Goal: Information Seeking & Learning: Learn about a topic

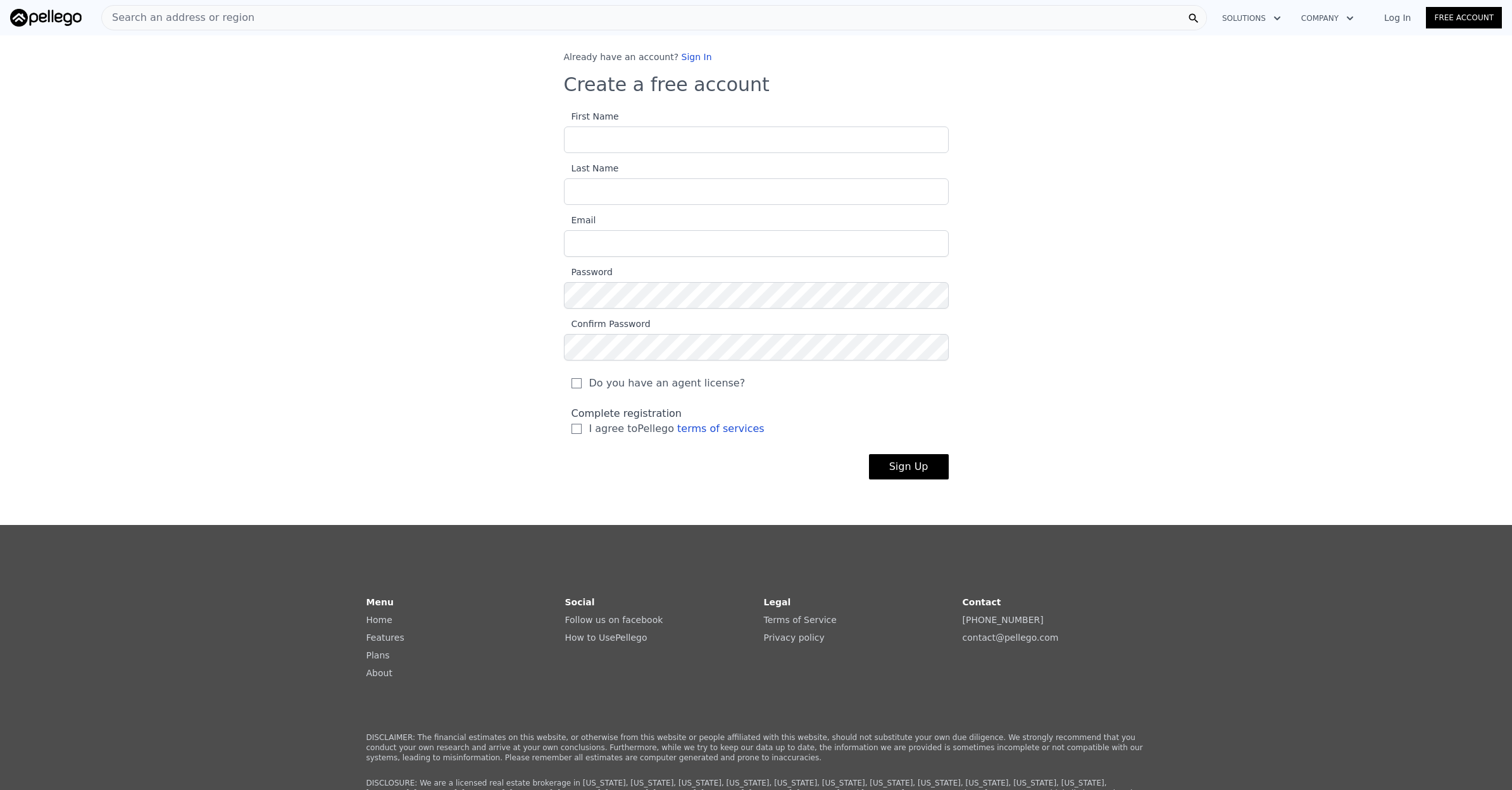
click at [608, 140] on input "First Name" at bounding box center [756, 139] width 384 height 27
type input "Roosevelt"
type input "Delinois"
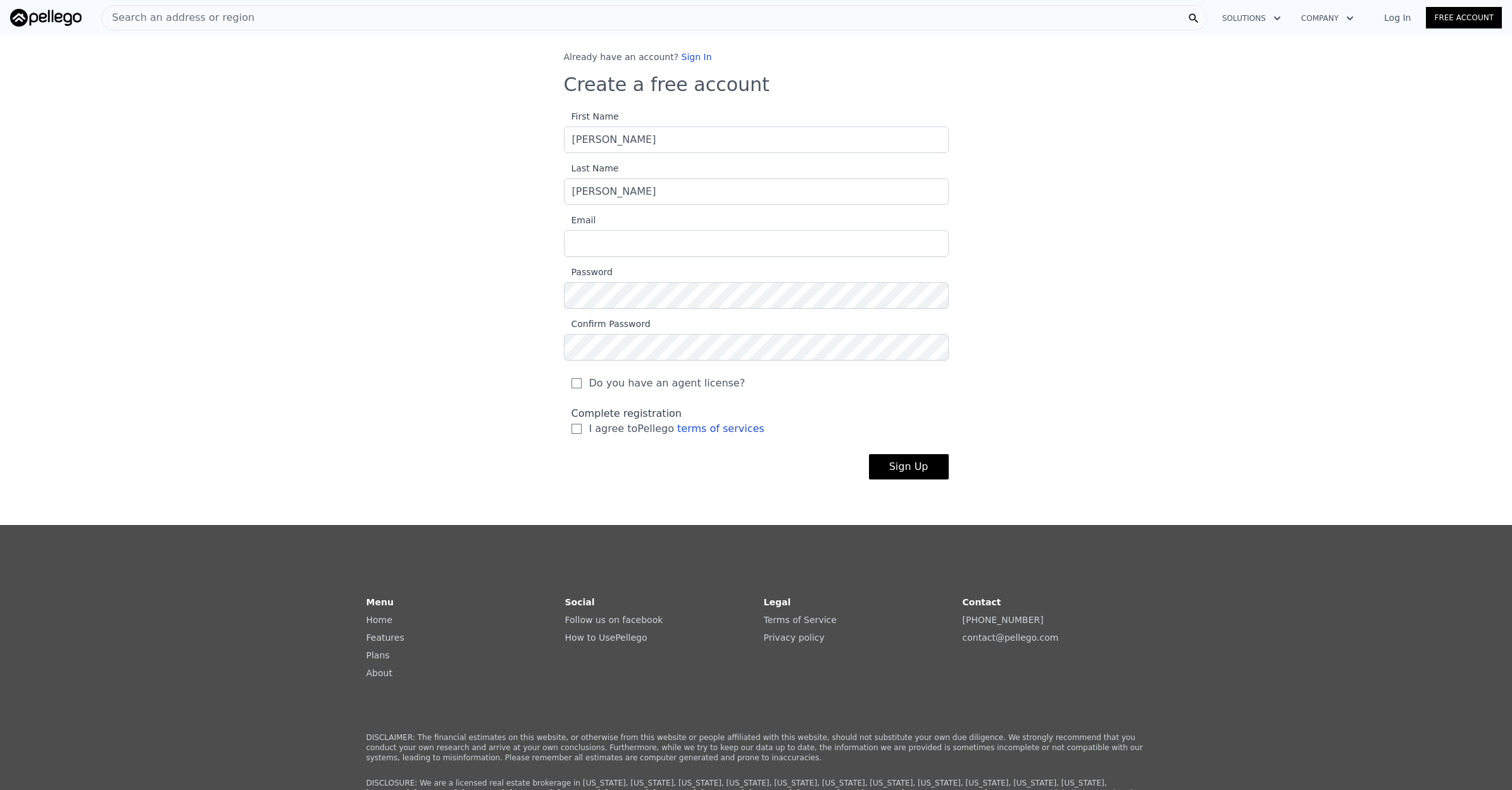
drag, startPoint x: 602, startPoint y: 254, endPoint x: 603, endPoint y: 247, distance: 7.1
click at [602, 252] on section "First Name Roosevelt Last Name Delinois Email Password Confirm Password Do you …" at bounding box center [756, 276] width 384 height 335
type input "rdoj2025@mail.com"
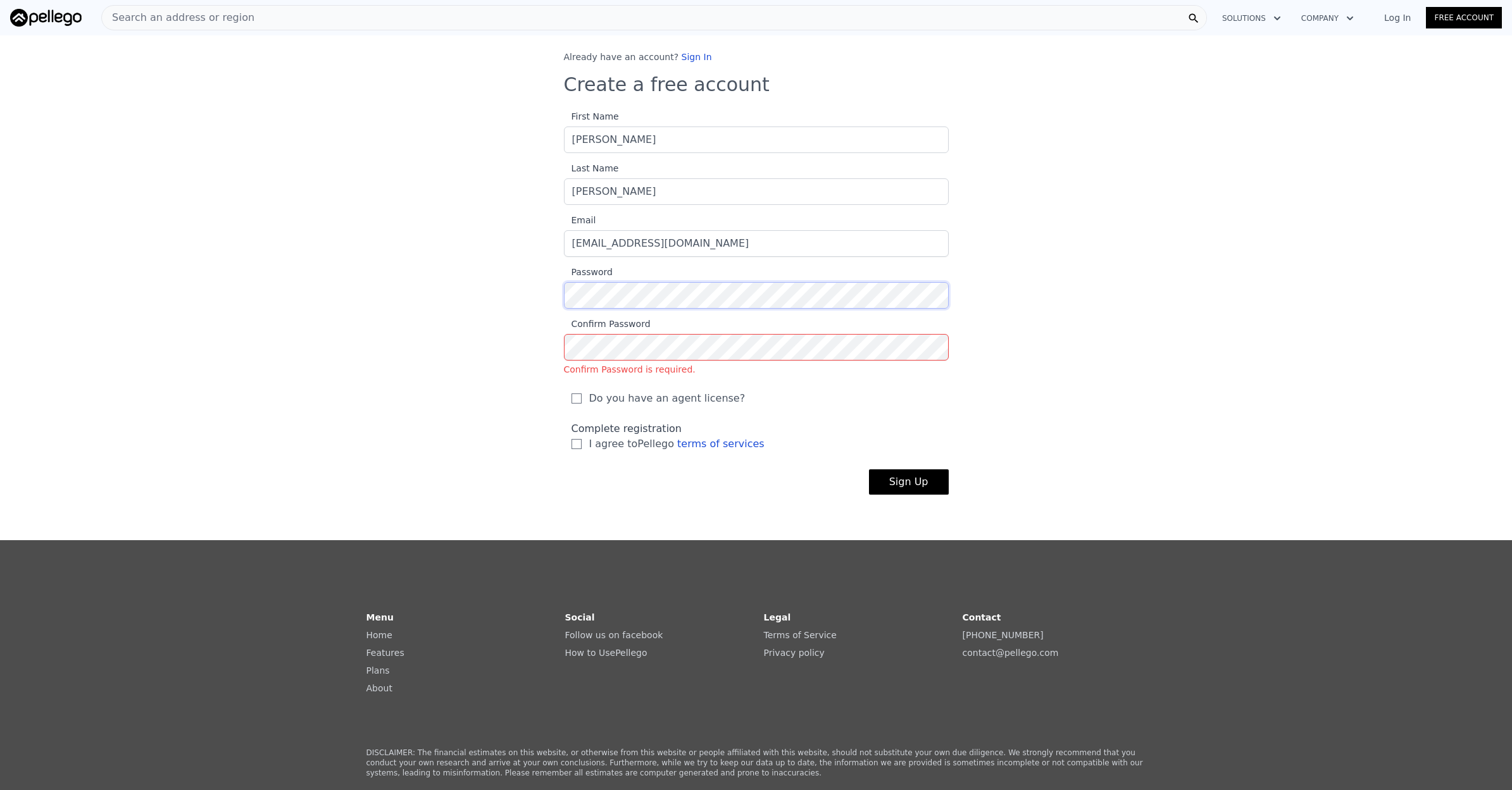
click at [910, 482] on button "Sign Up" at bounding box center [909, 481] width 80 height 25
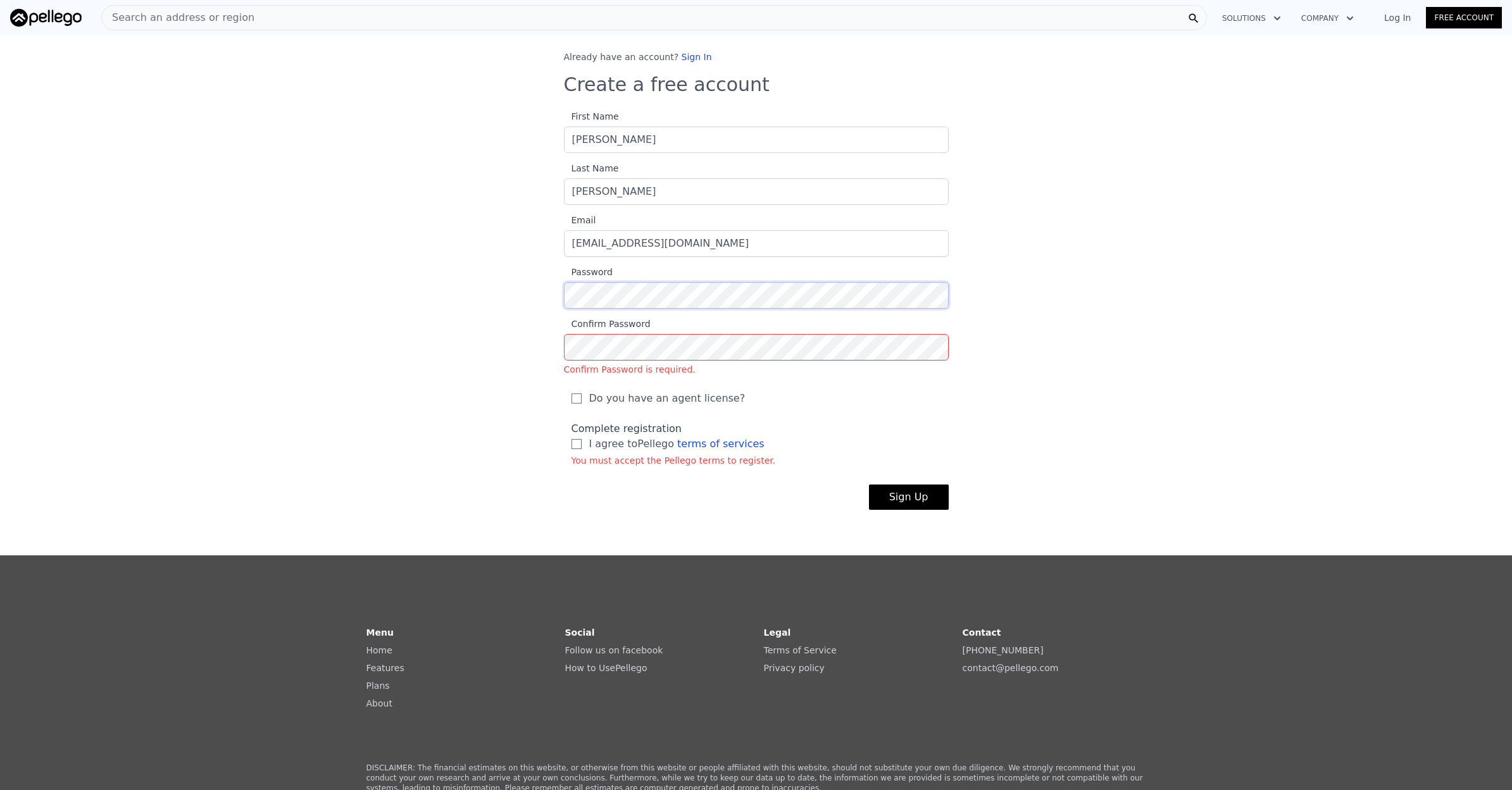
click at [560, 303] on div "Already have an account? Sign In Create a free account First Name Roosevelt Las…" at bounding box center [756, 290] width 425 height 479
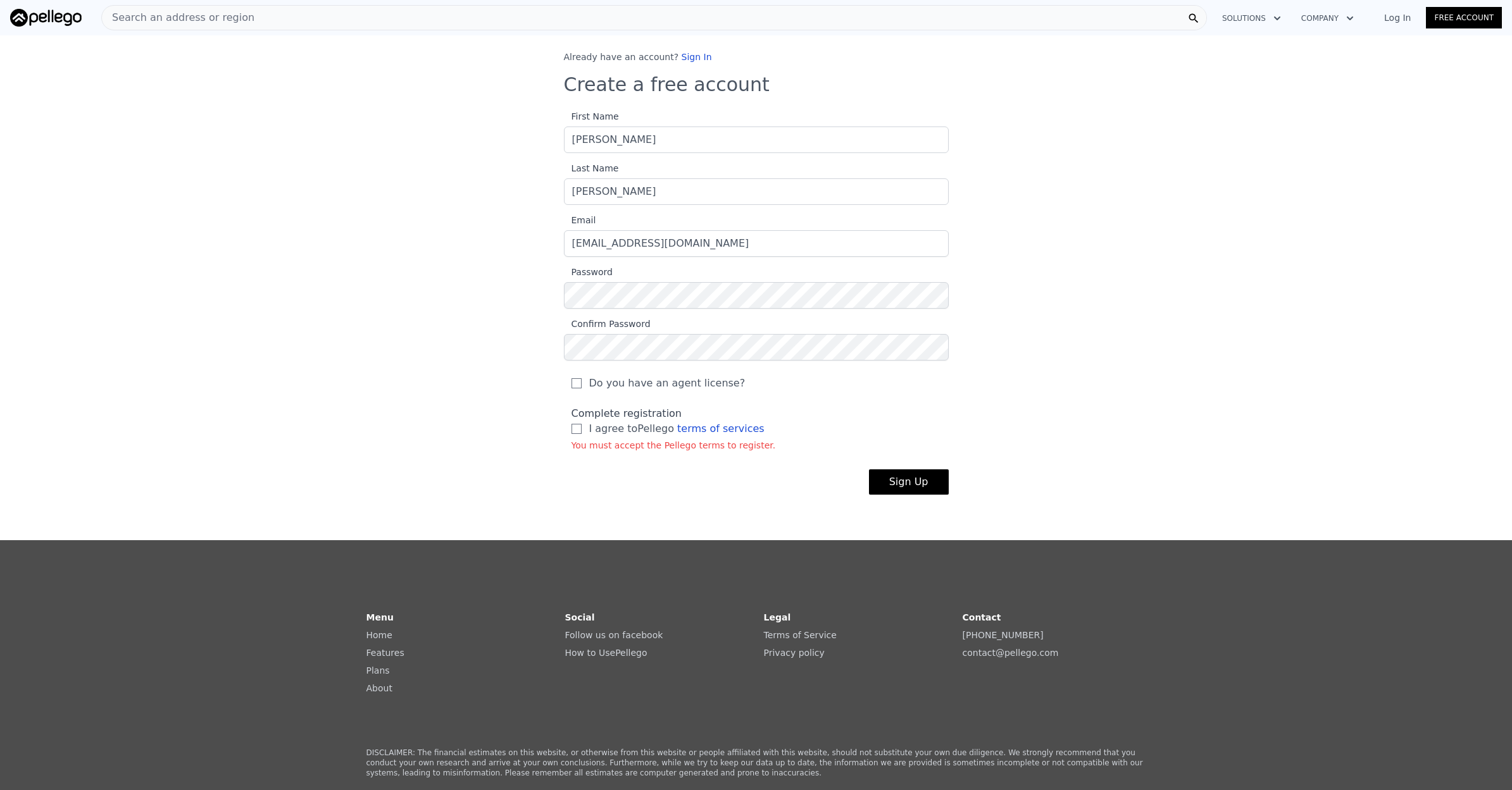
click at [576, 384] on input "Do you have an agent license?" at bounding box center [576, 383] width 10 height 10
checkbox input "true"
click at [572, 429] on input "I agree to Pellego terms of services" at bounding box center [576, 429] width 10 height 10
checkbox input "true"
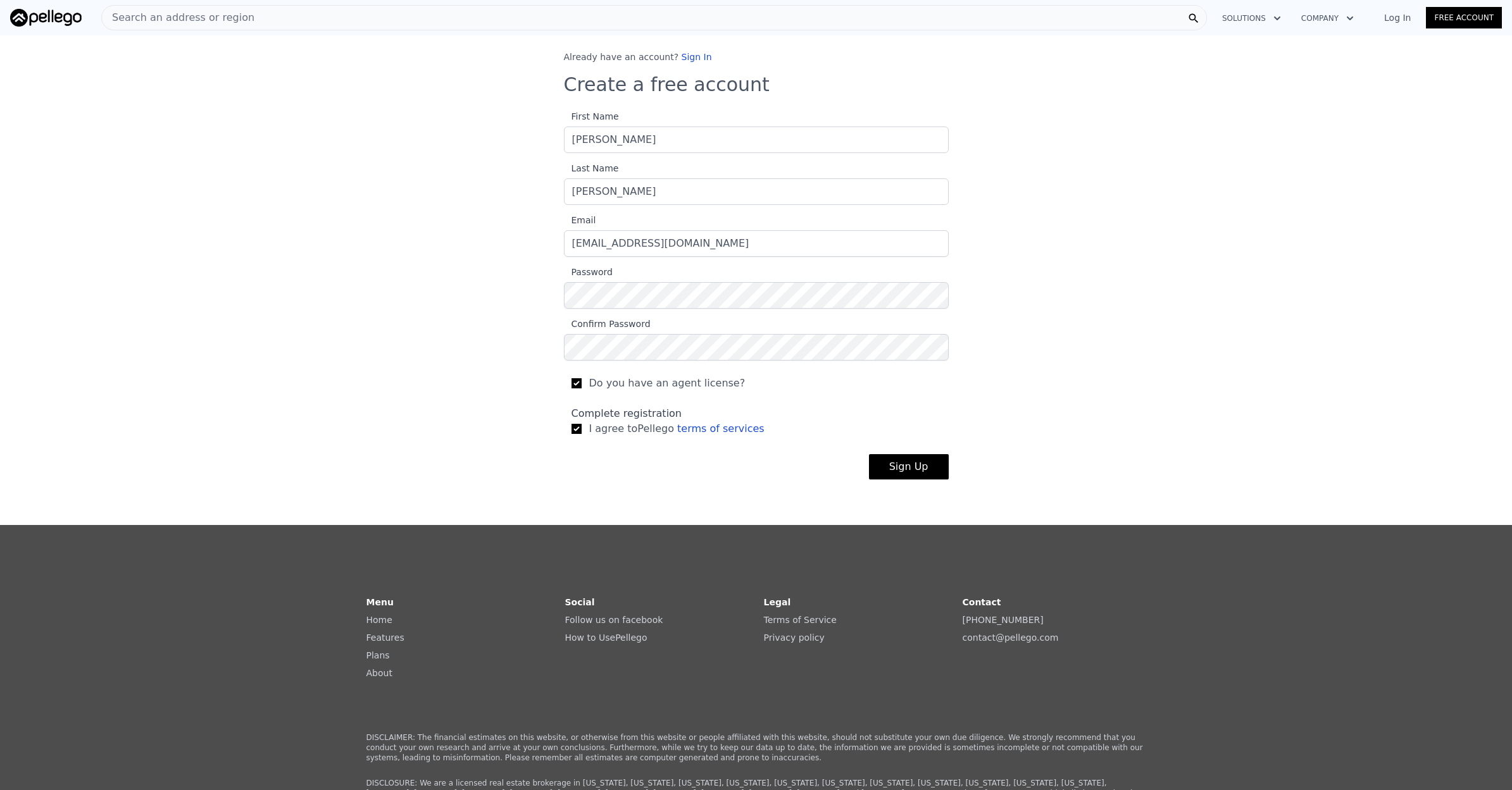
click at [911, 465] on button "Sign Up" at bounding box center [909, 466] width 80 height 25
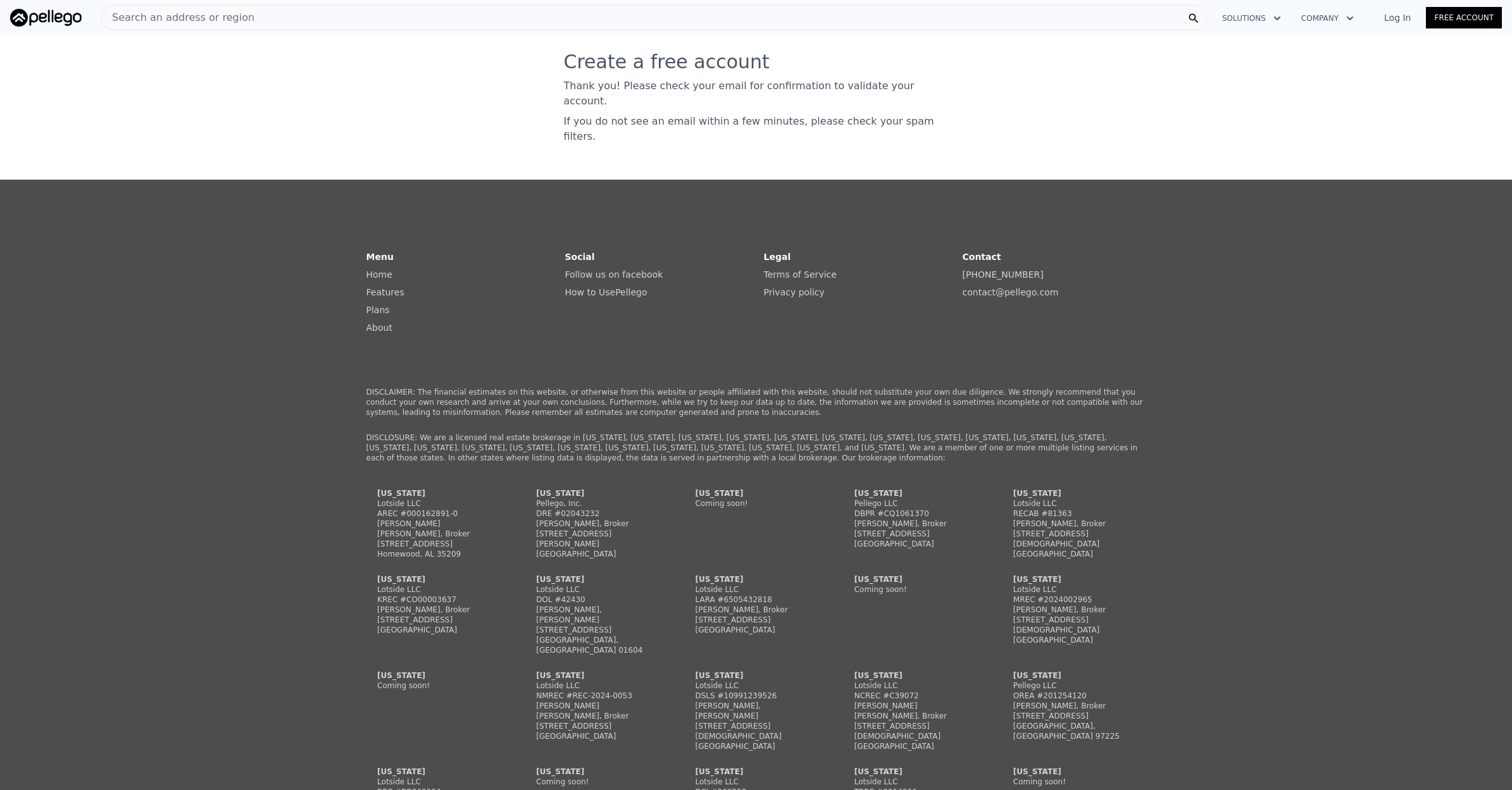
click at [1262, 19] on button "Solutions" at bounding box center [1251, 18] width 79 height 22
click at [1446, 24] on link "Free Account" at bounding box center [1464, 17] width 76 height 22
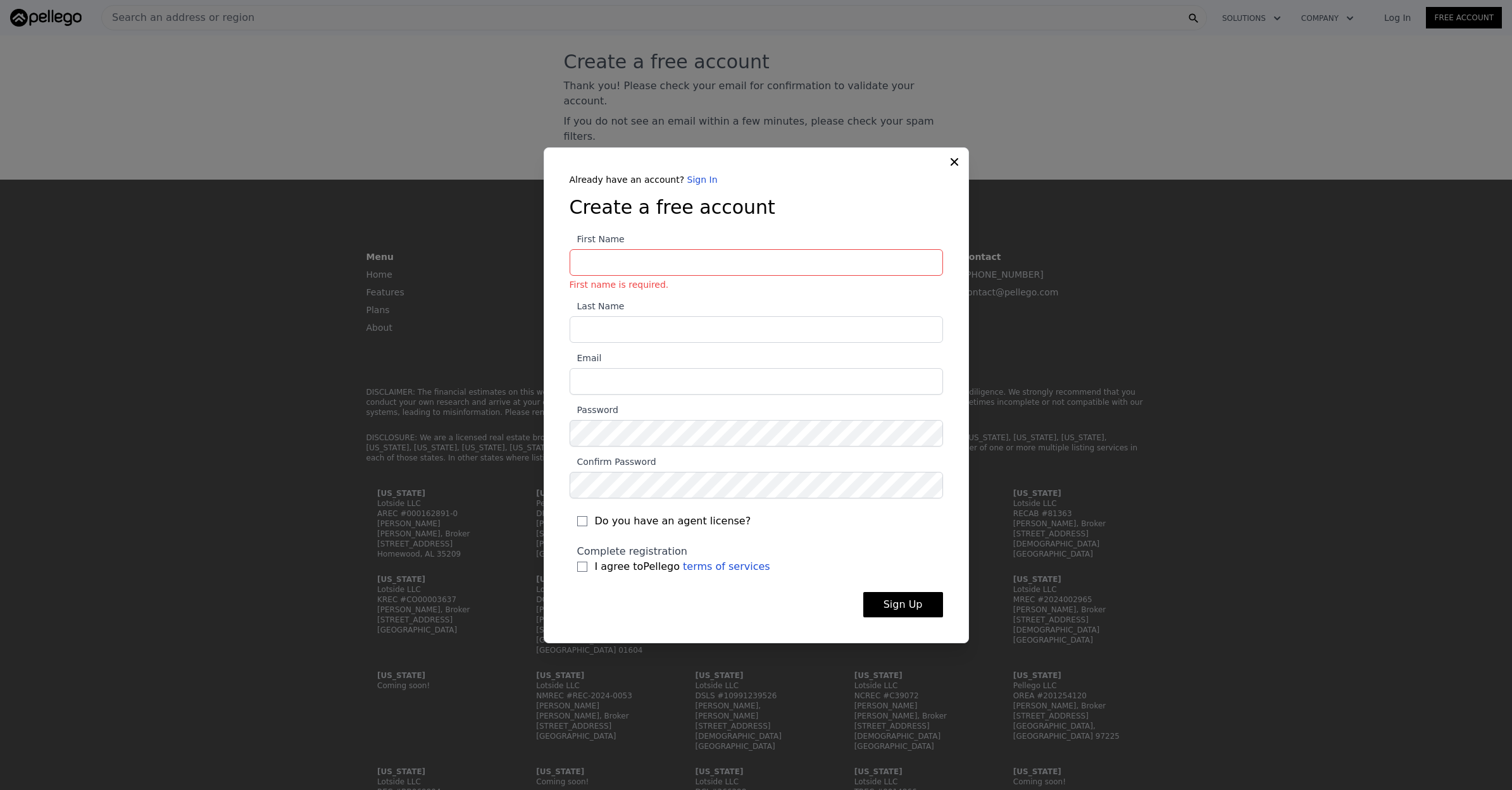
click at [949, 174] on div "Already have an account? Sign In Create a free account First Name First name is…" at bounding box center [756, 395] width 425 height 496
click at [953, 166] on icon at bounding box center [954, 162] width 13 height 13
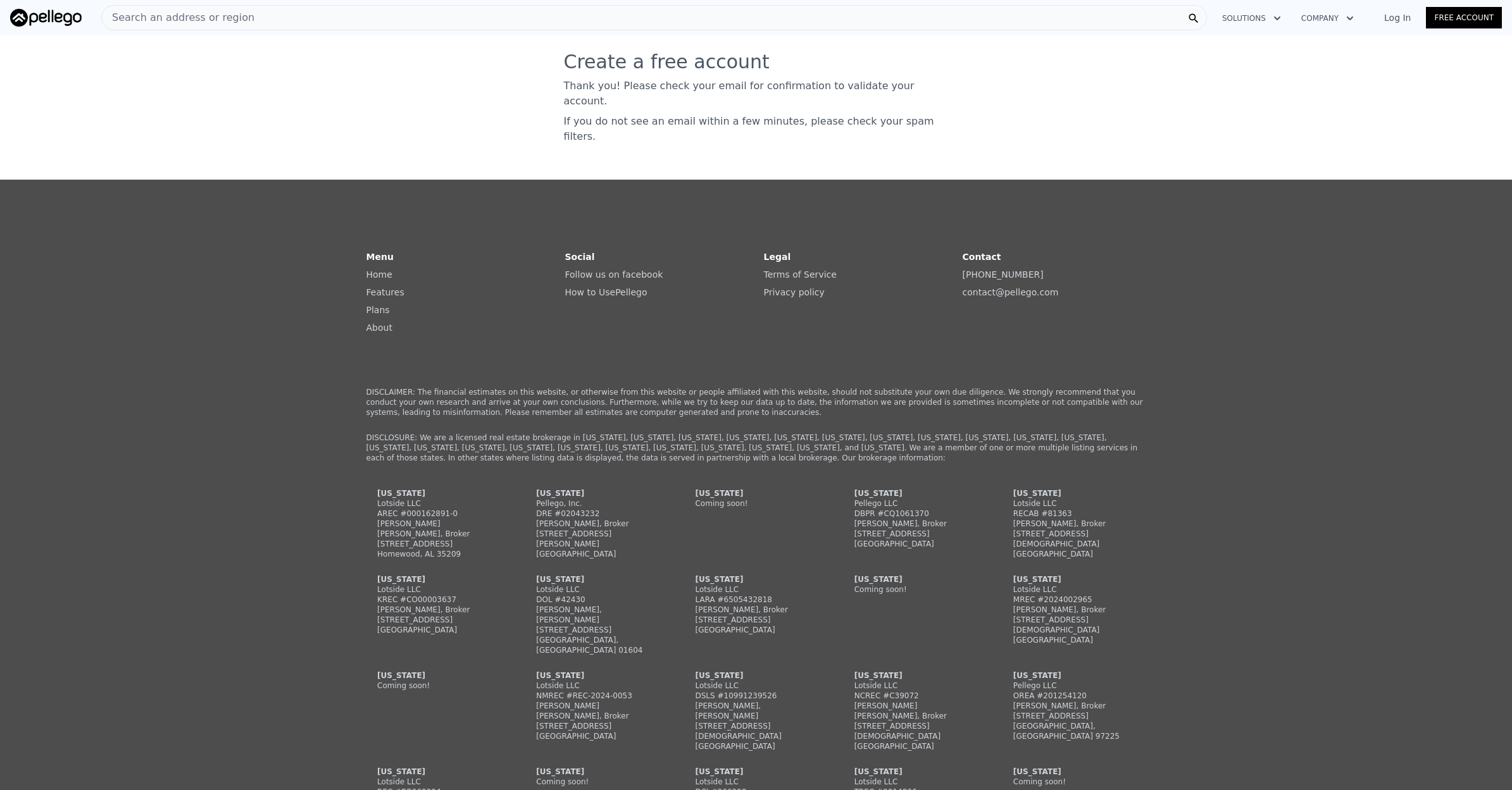
click at [171, 6] on div "Search an address or region" at bounding box center [178, 18] width 152 height 24
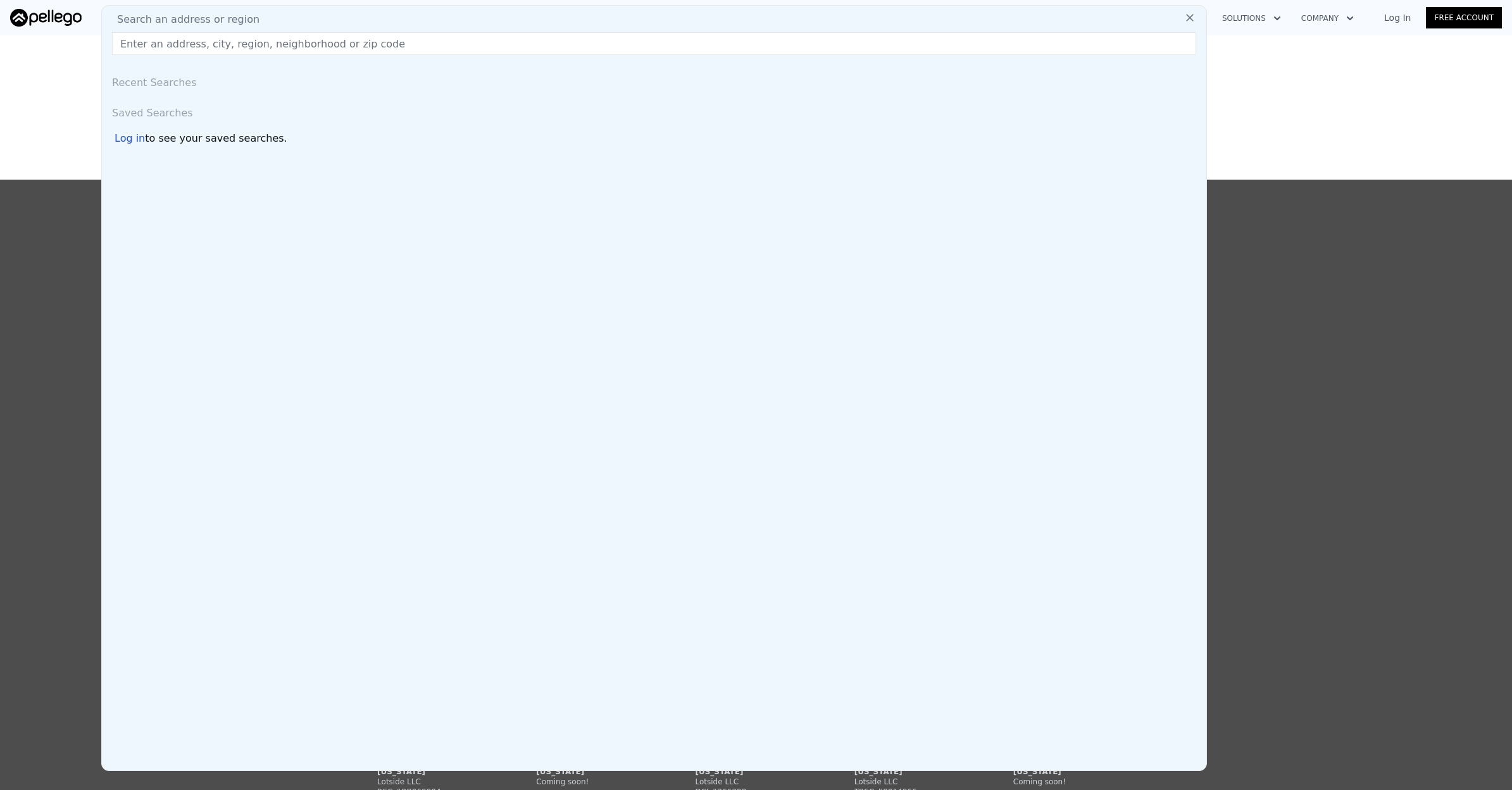
click at [268, 42] on input "text" at bounding box center [653, 43] width 1084 height 22
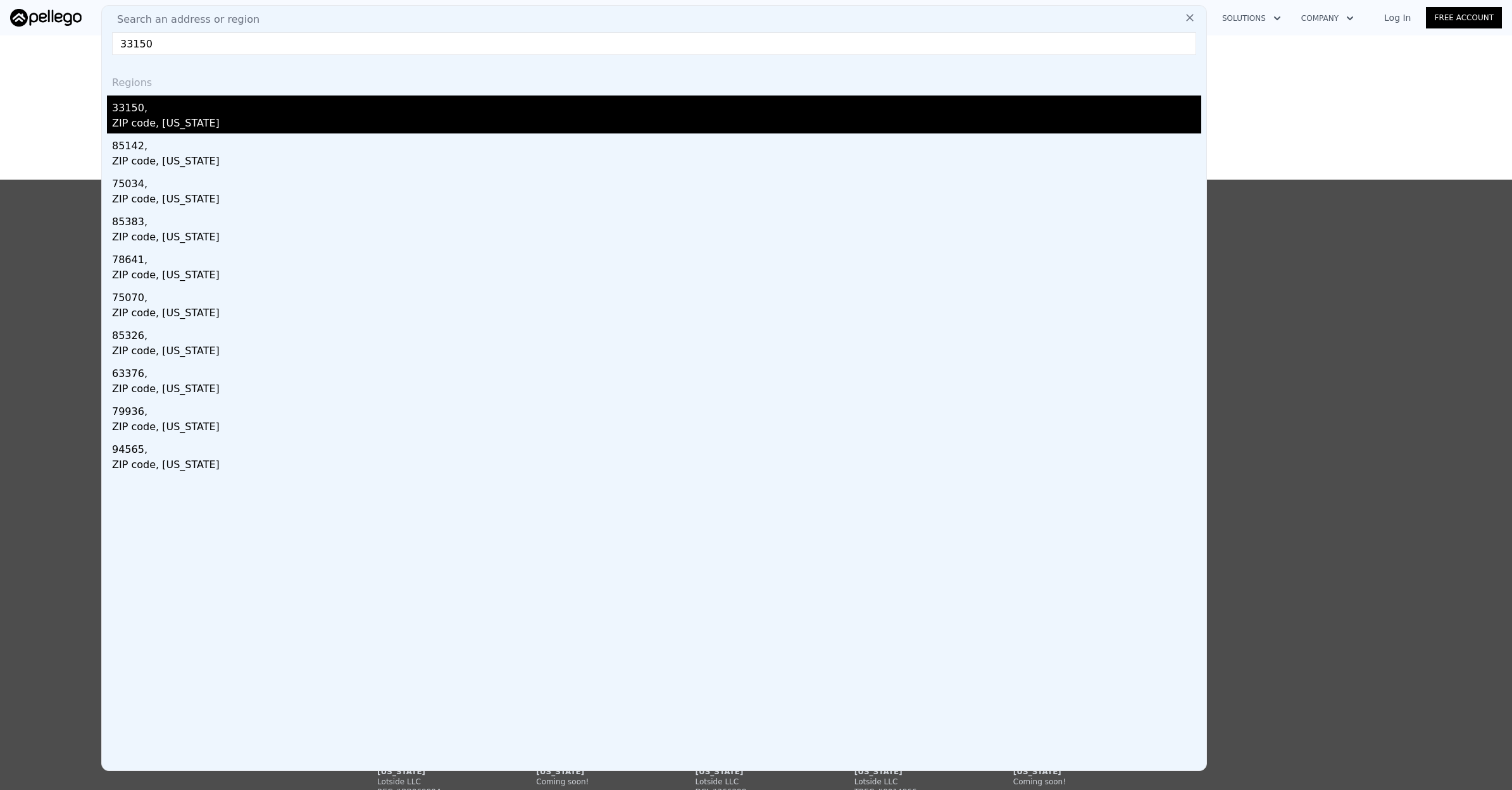
type input "33150"
click at [151, 123] on div "ZIP code, Florida" at bounding box center [656, 125] width 1089 height 17
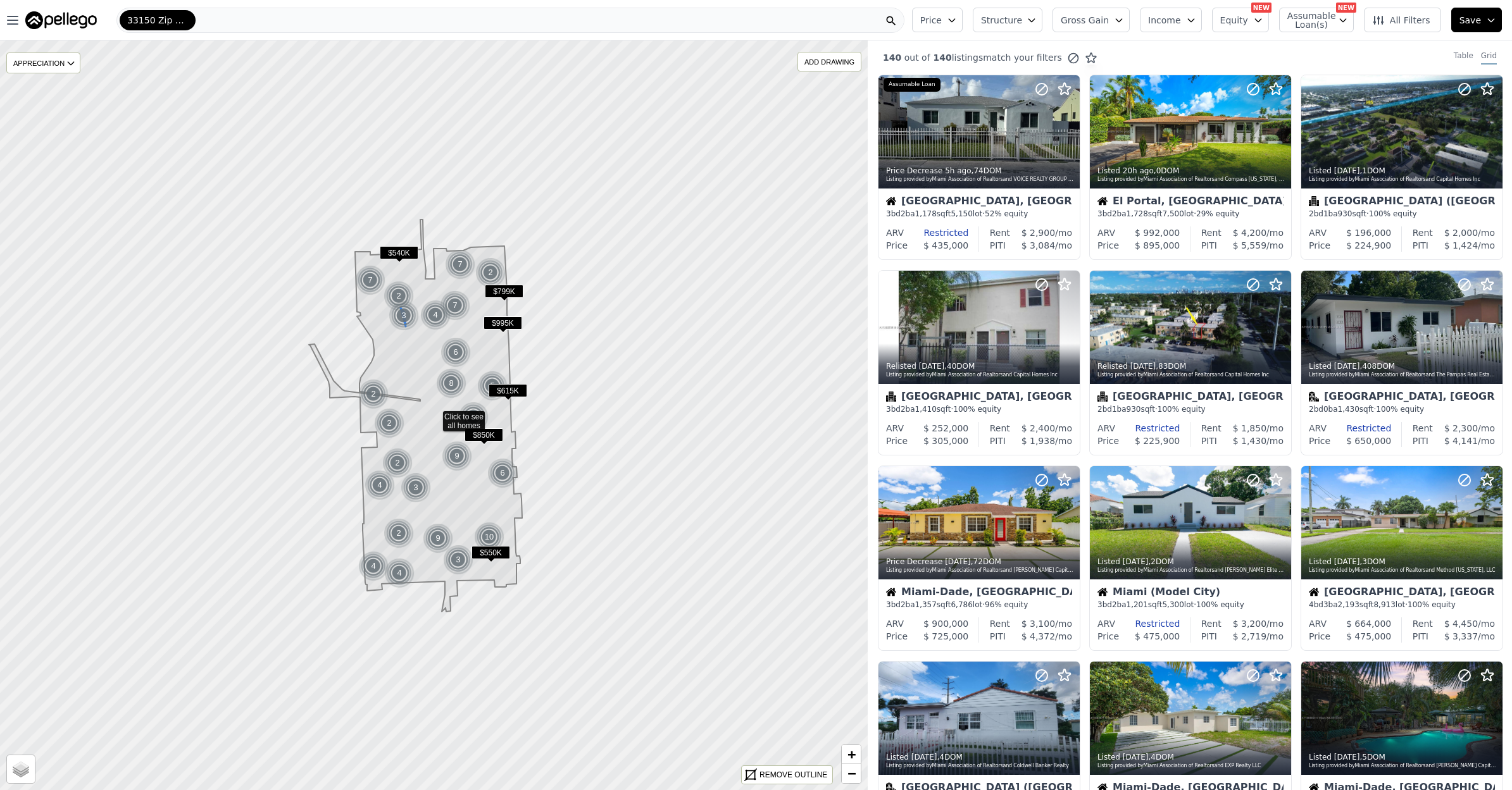
click at [407, 331] on img at bounding box center [404, 315] width 31 height 30
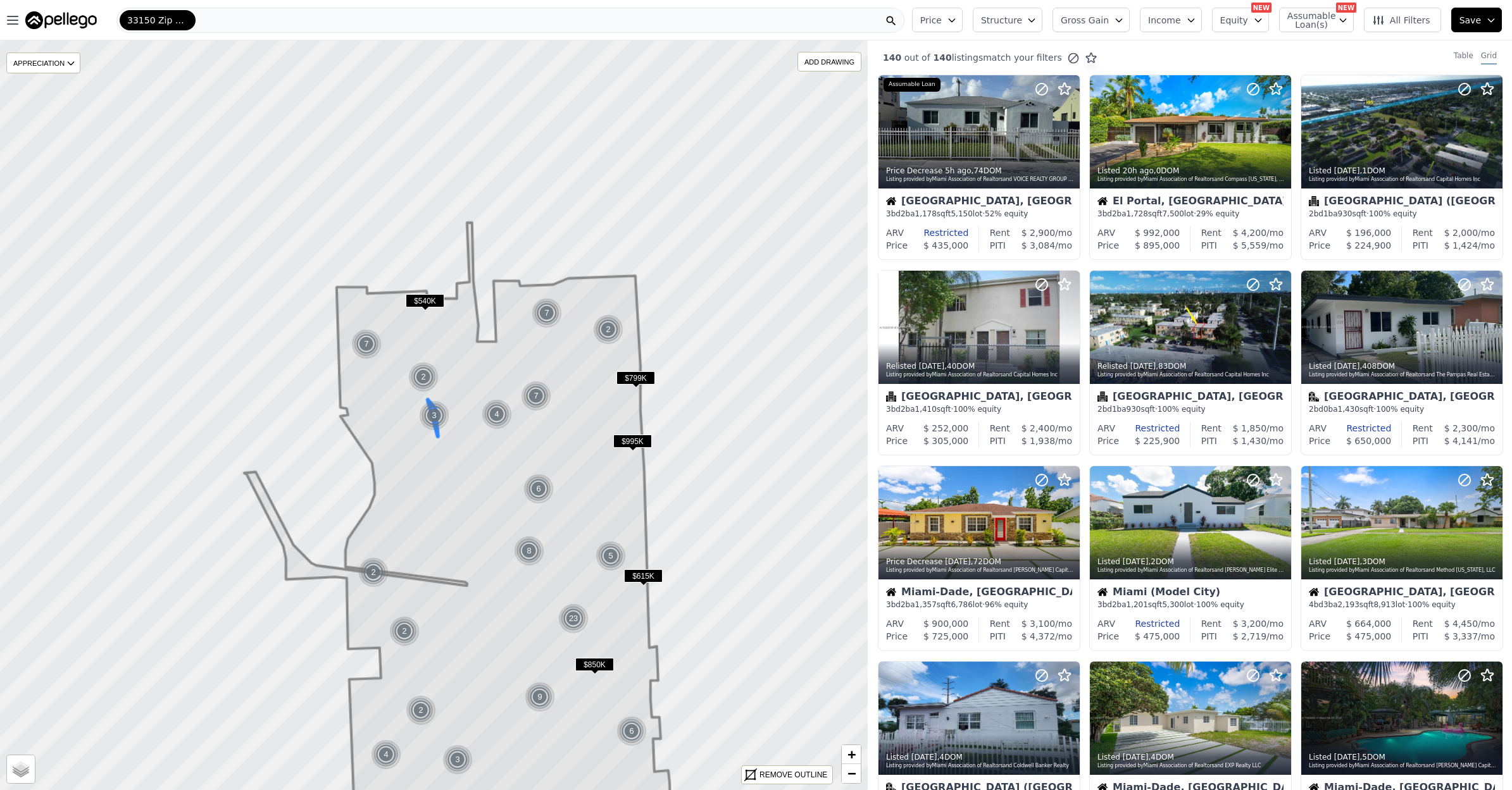
click at [419, 401] on img at bounding box center [434, 415] width 31 height 30
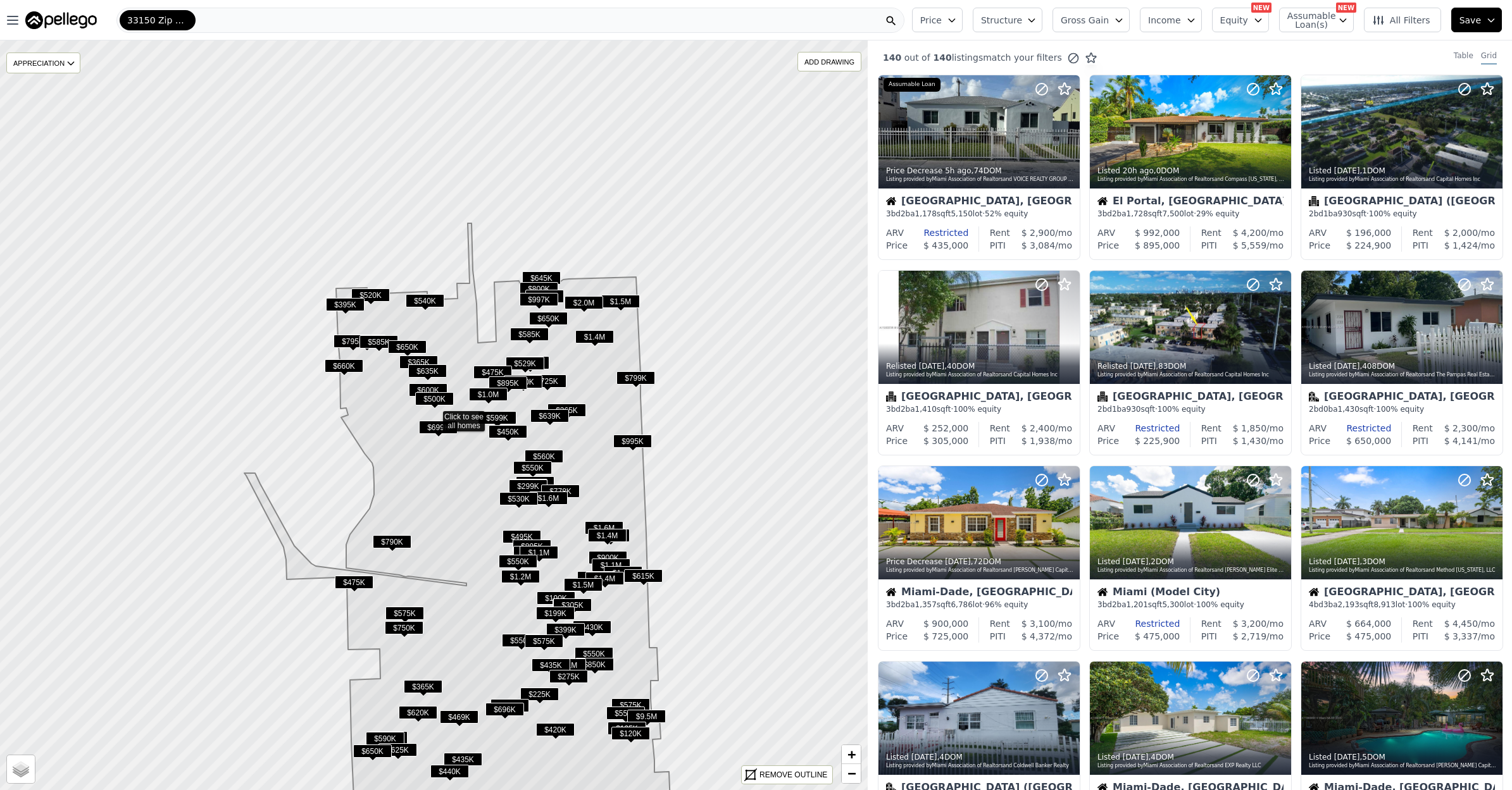
click at [596, 372] on icon at bounding box center [457, 544] width 427 height 643
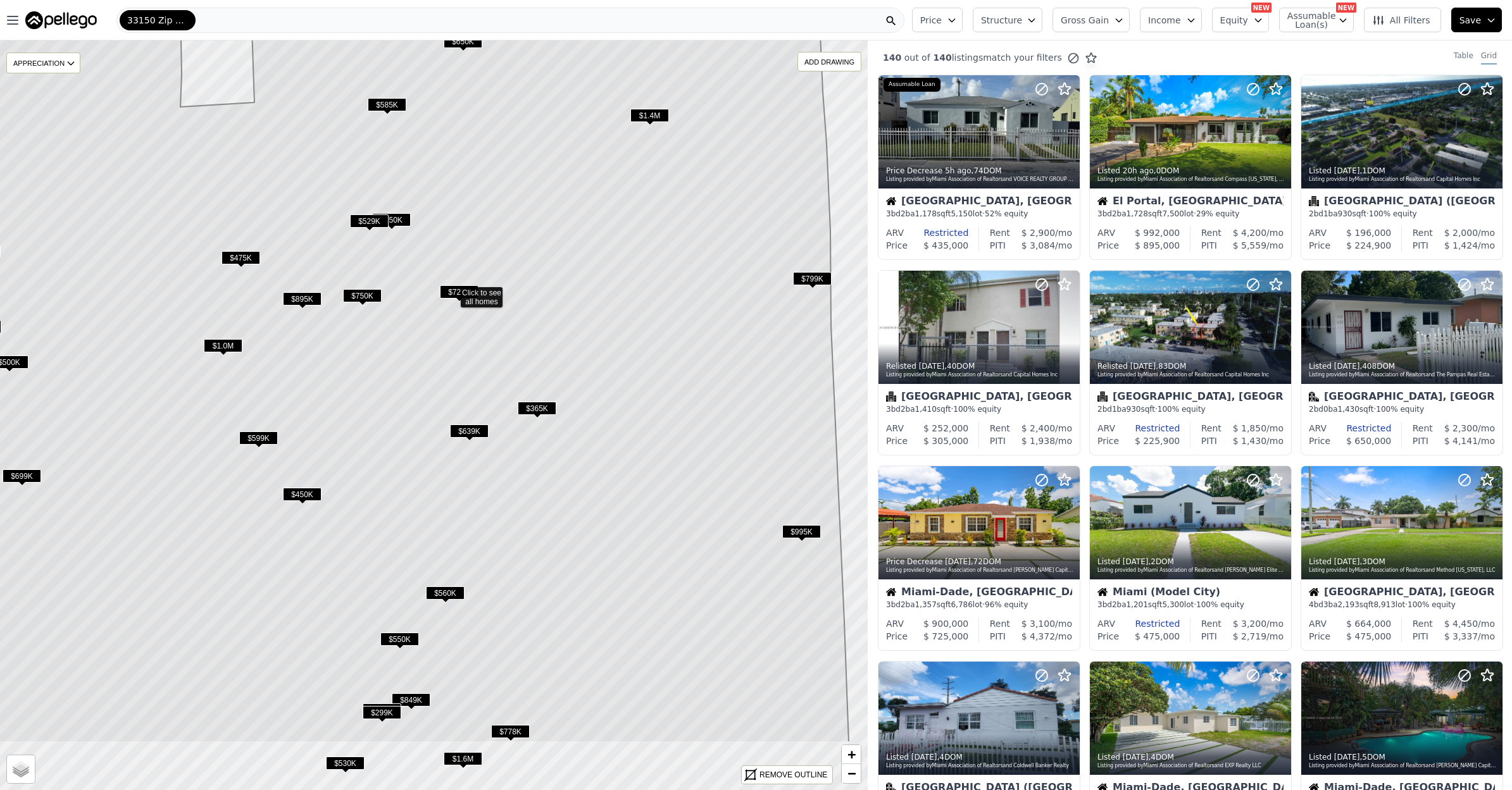
drag, startPoint x: 474, startPoint y: 627, endPoint x: 491, endPoint y: 491, distance: 137.1
click at [491, 491] on icon at bounding box center [389, 292] width 918 height 902
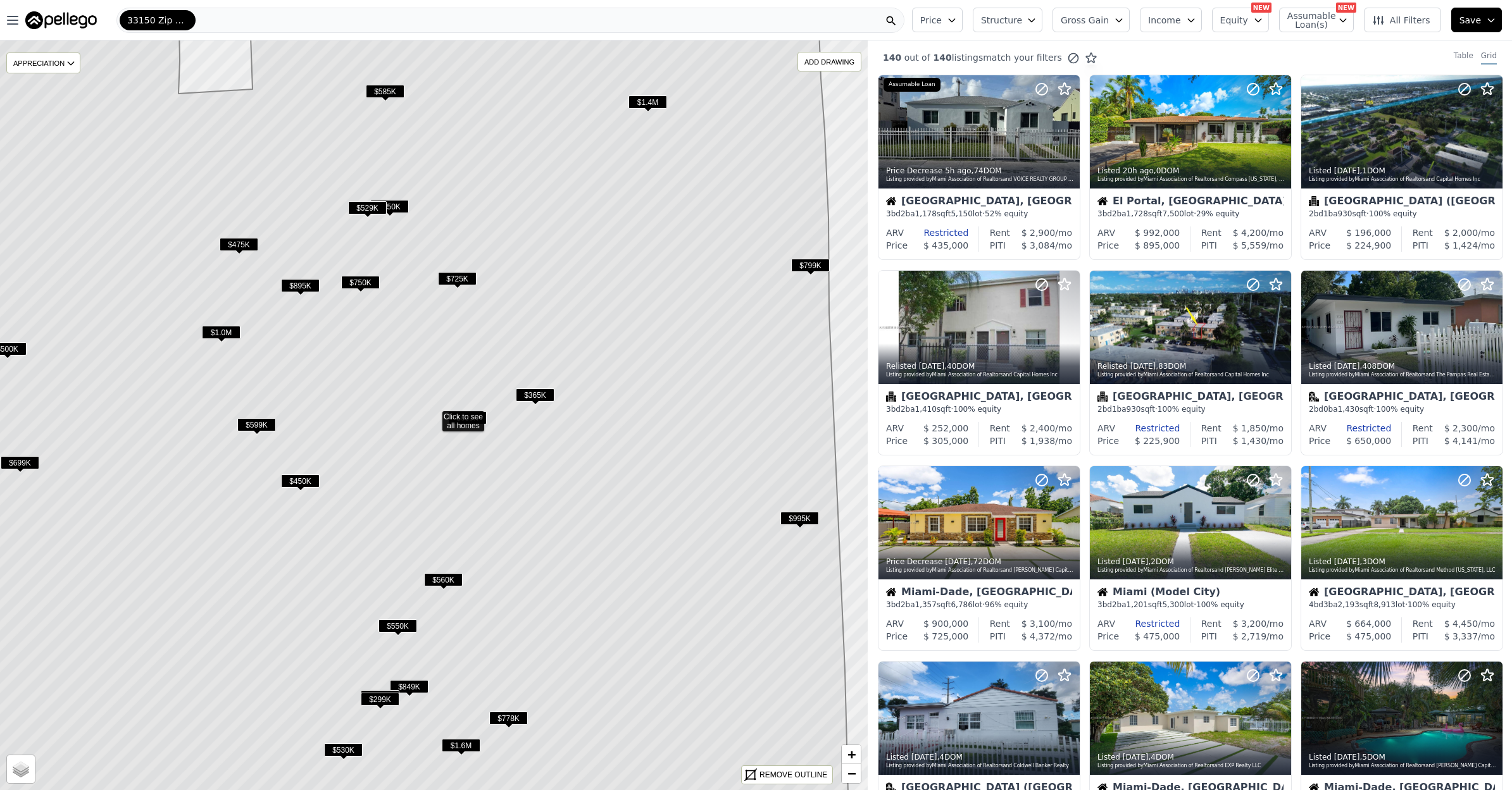
click at [505, 550] on icon at bounding box center [382, 415] width 940 height 902
click at [505, 549] on icon at bounding box center [382, 415] width 940 height 902
click at [505, 550] on icon at bounding box center [382, 415] width 940 height 902
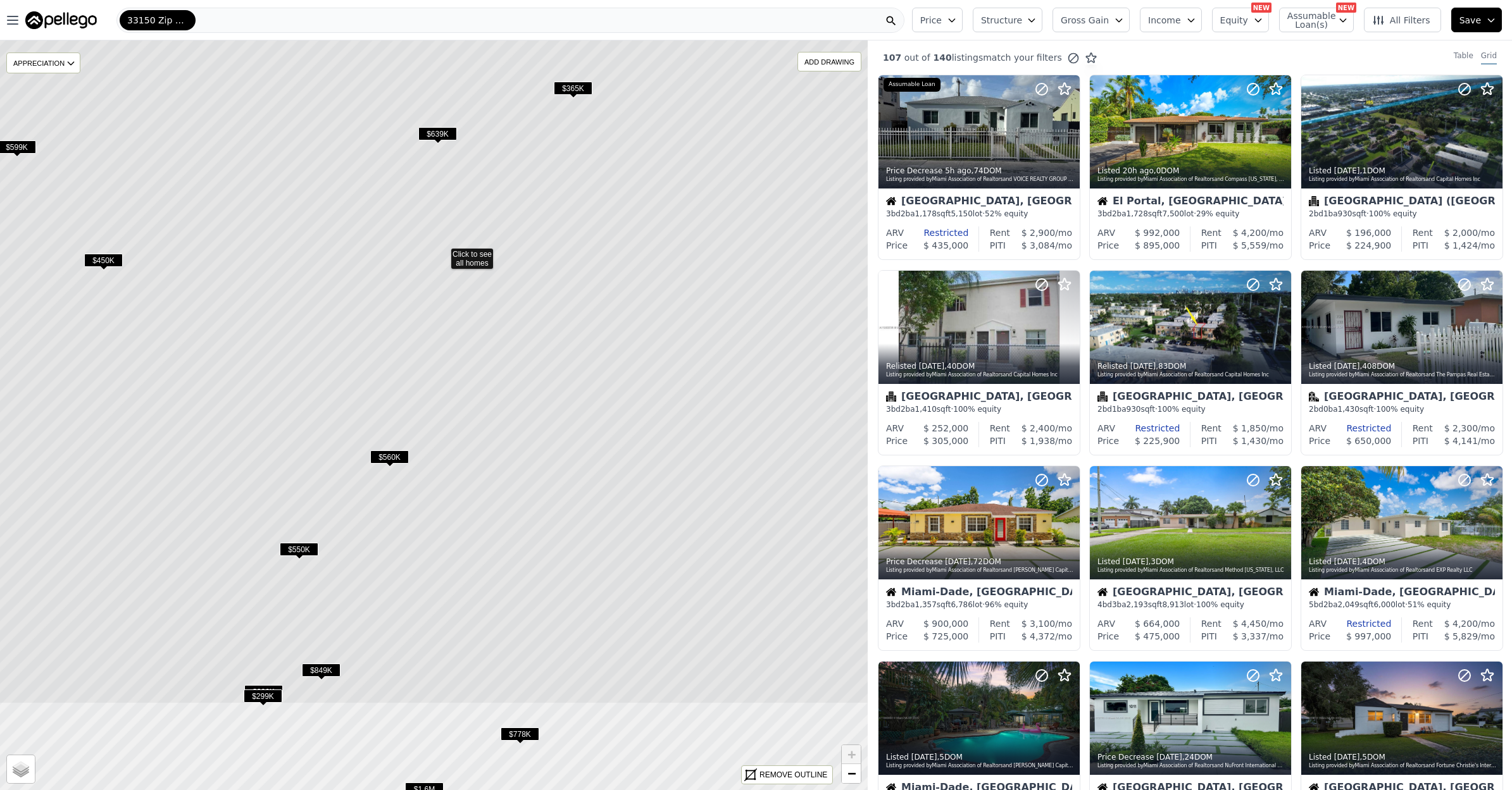
drag, startPoint x: 493, startPoint y: 568, endPoint x: 501, endPoint y: 408, distance: 160.2
click at [501, 408] on icon at bounding box center [442, 253] width 1044 height 902
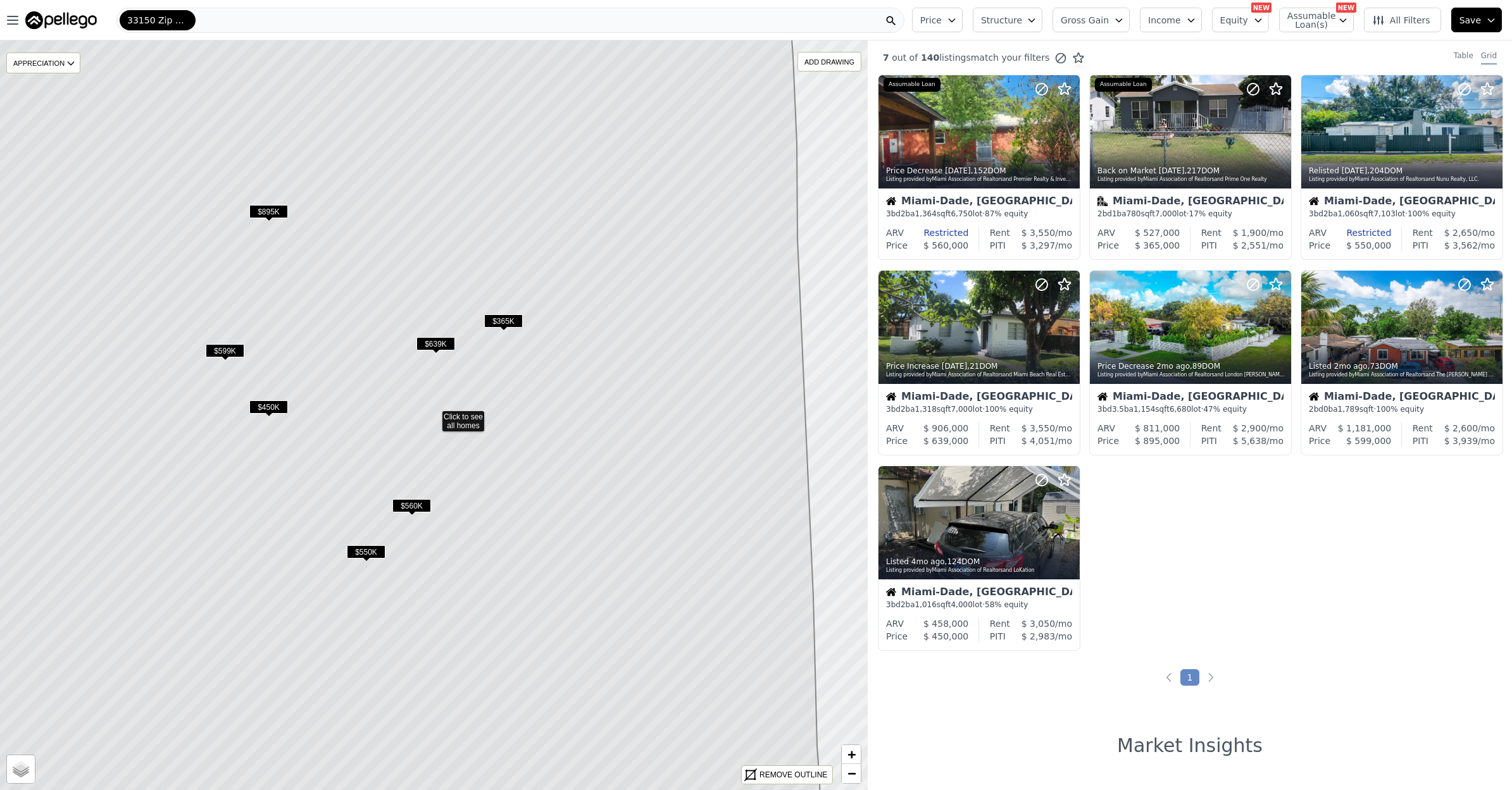
click at [434, 565] on icon at bounding box center [366, 415] width 910 height 902
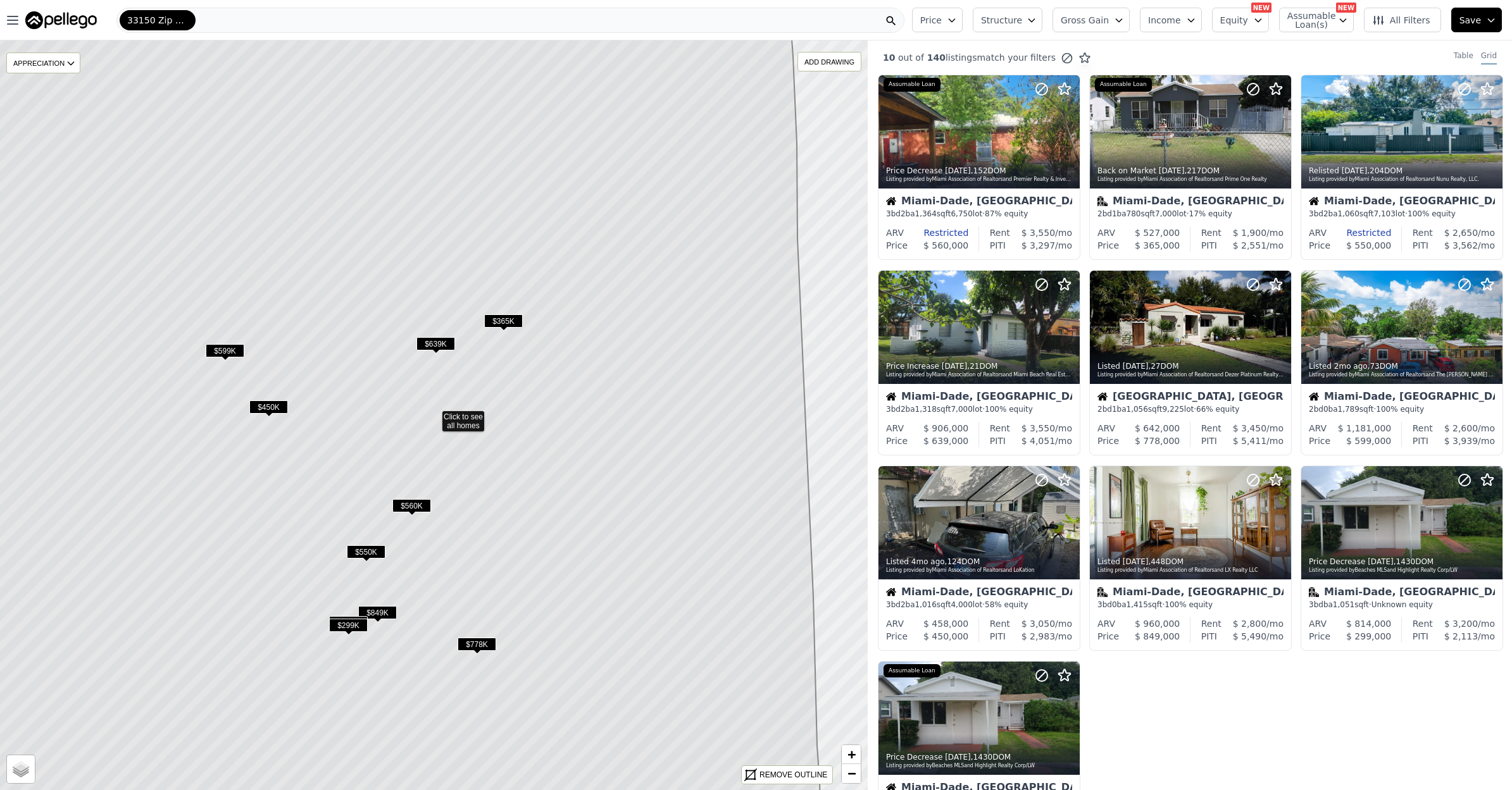
click at [434, 565] on icon at bounding box center [366, 415] width 910 height 902
click at [426, 567] on icon at bounding box center [366, 415] width 910 height 902
click at [425, 568] on icon at bounding box center [366, 415] width 910 height 902
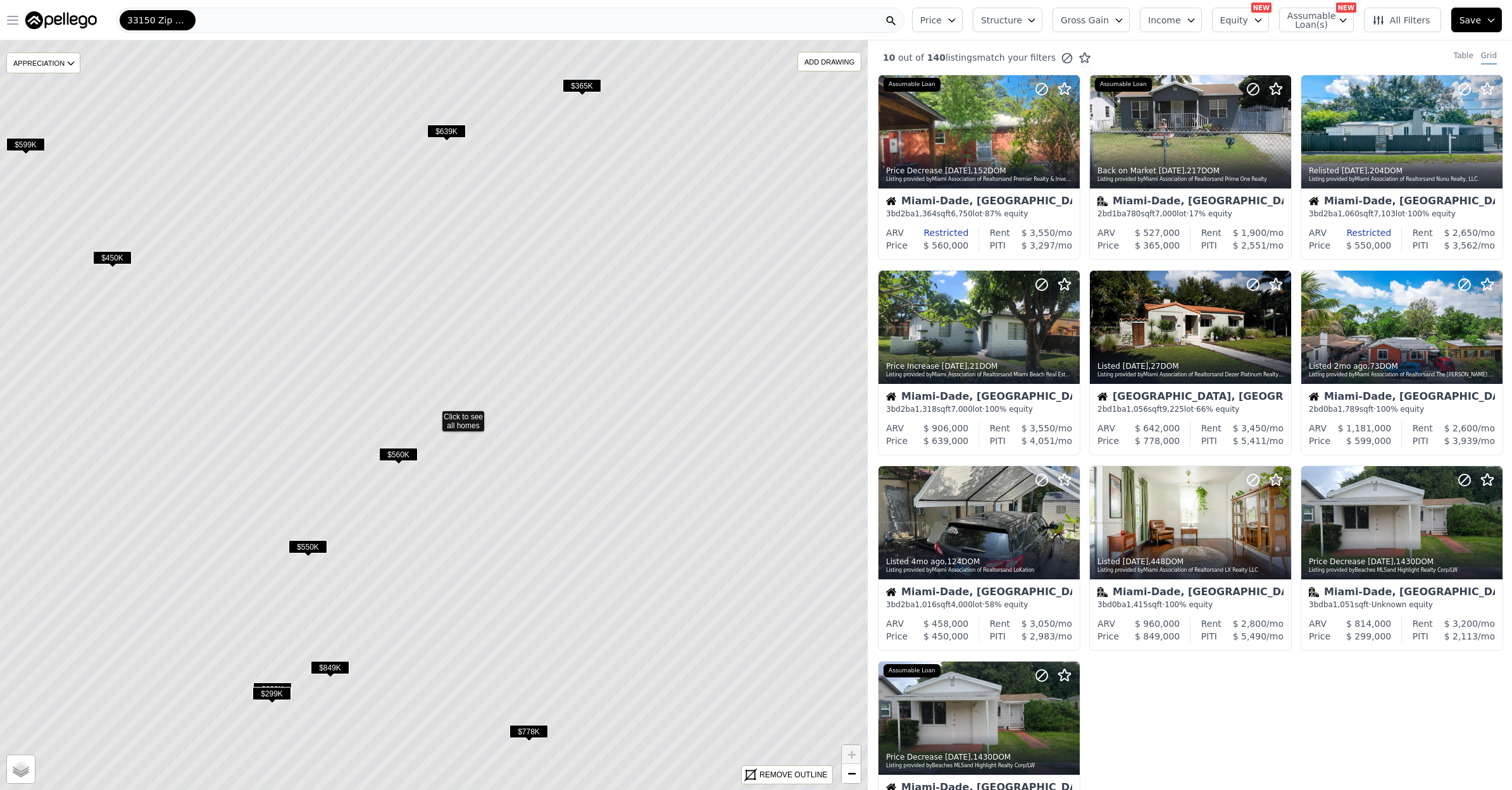
click at [8, 16] on icon "button" at bounding box center [13, 21] width 16 height 16
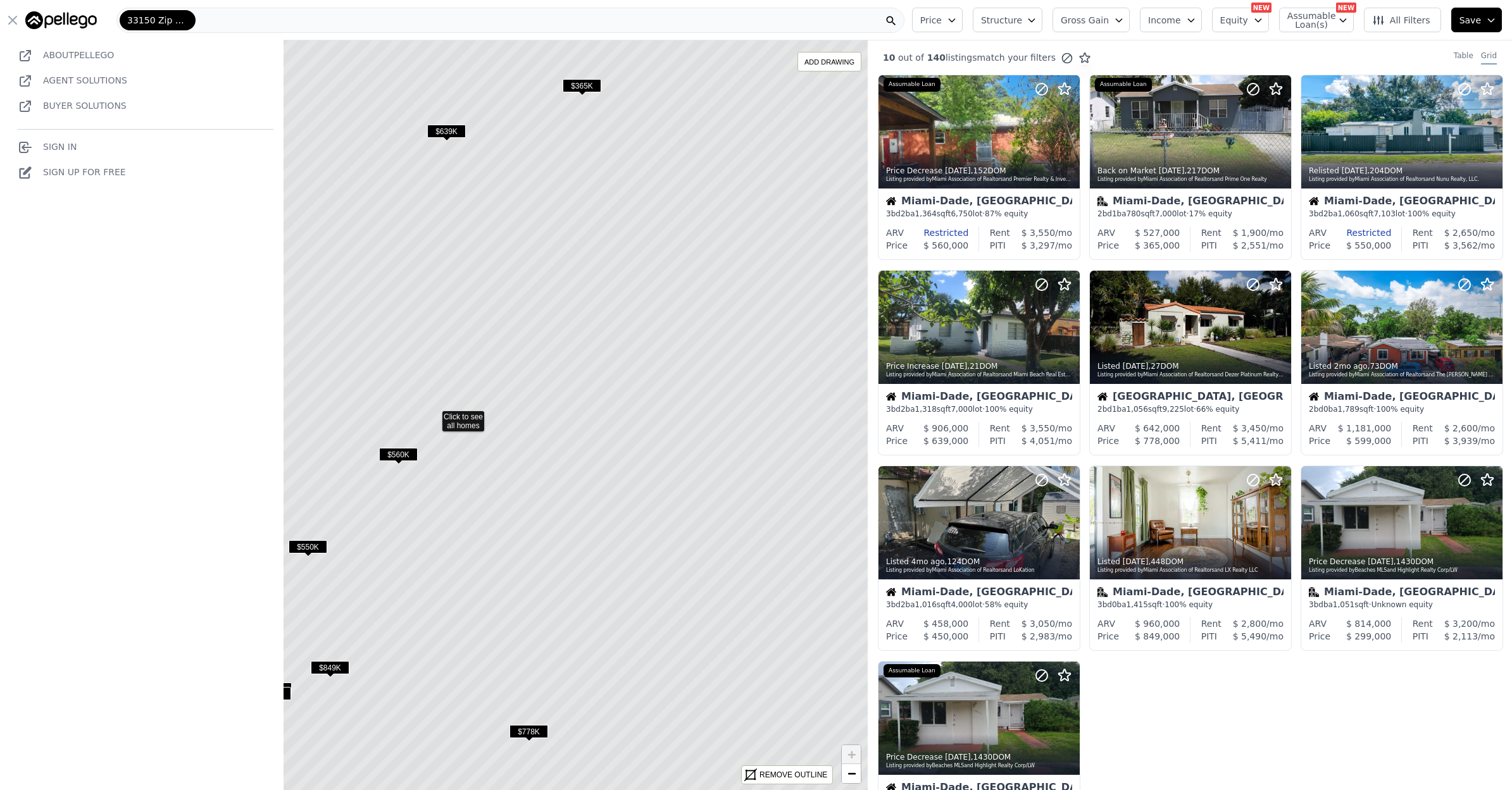
click at [246, 22] on div "33150 Zip Code" at bounding box center [511, 20] width 788 height 25
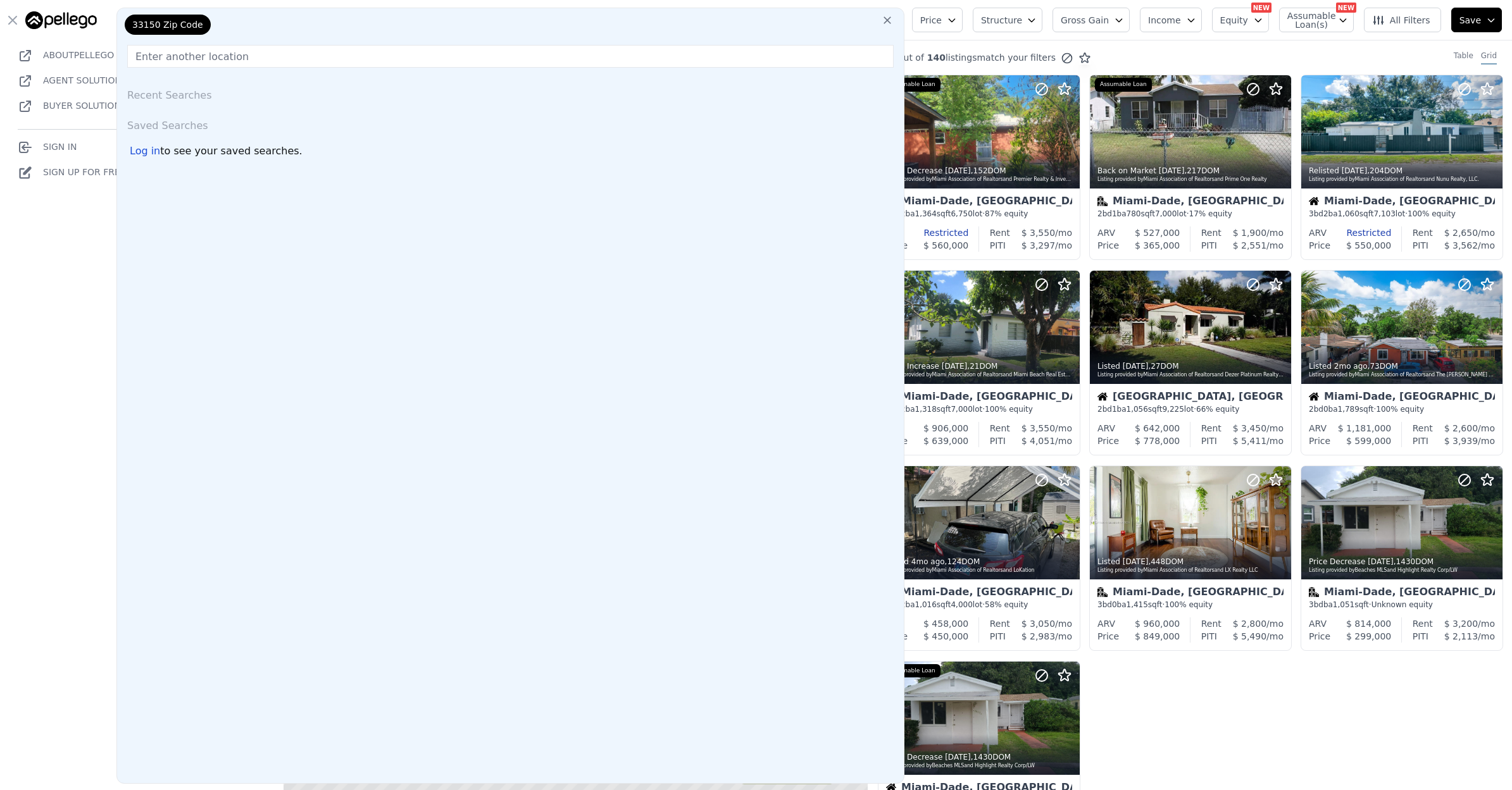
click at [238, 71] on div "33150 Zip Code Recent Searches Saved Searches Log in to see your saved searches." at bounding box center [511, 395] width 788 height 776
click at [225, 63] on input "text" at bounding box center [510, 56] width 766 height 22
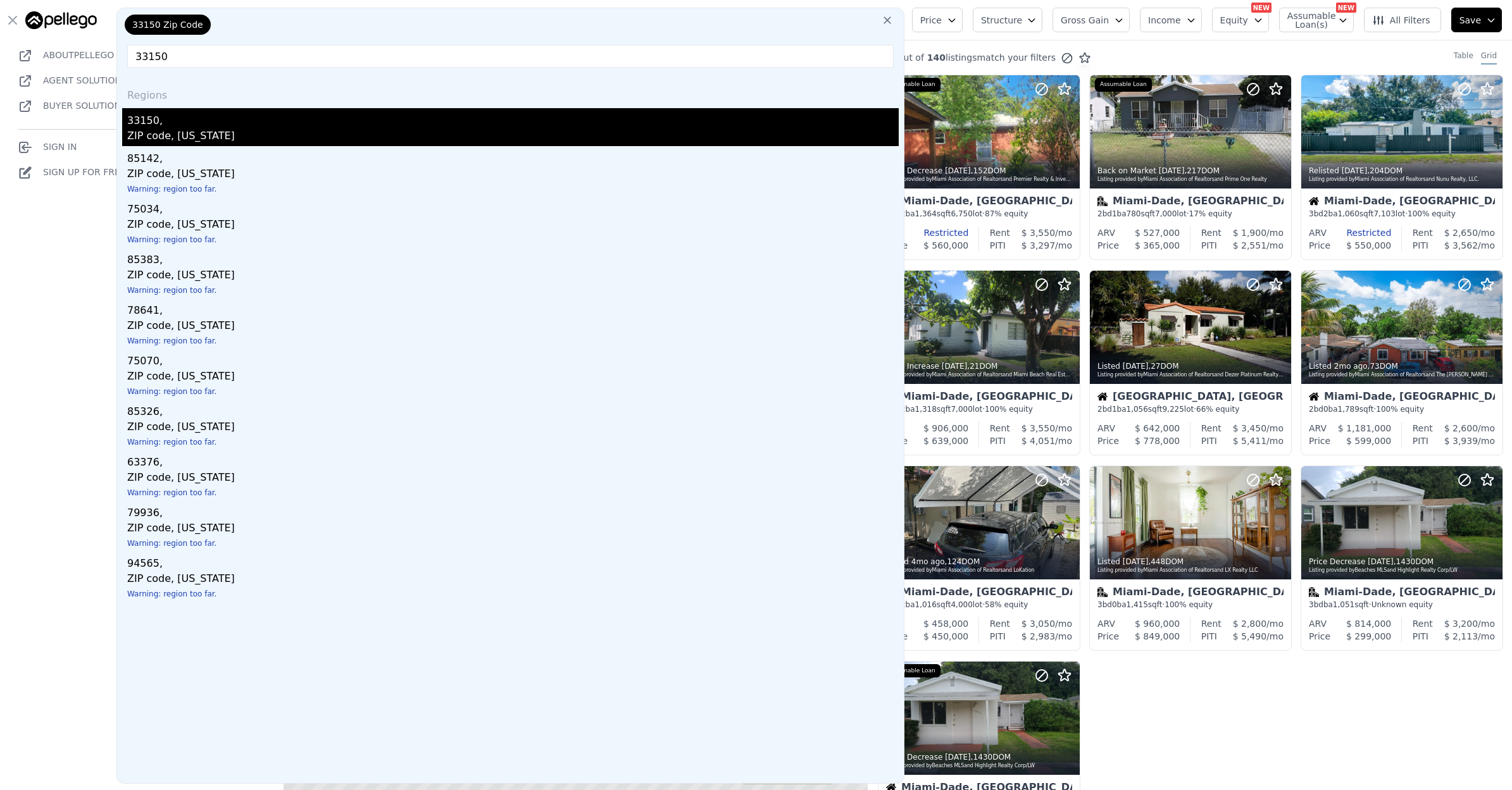
type input "33150"
click at [184, 131] on div "ZIP code, Florida" at bounding box center [512, 137] width 771 height 17
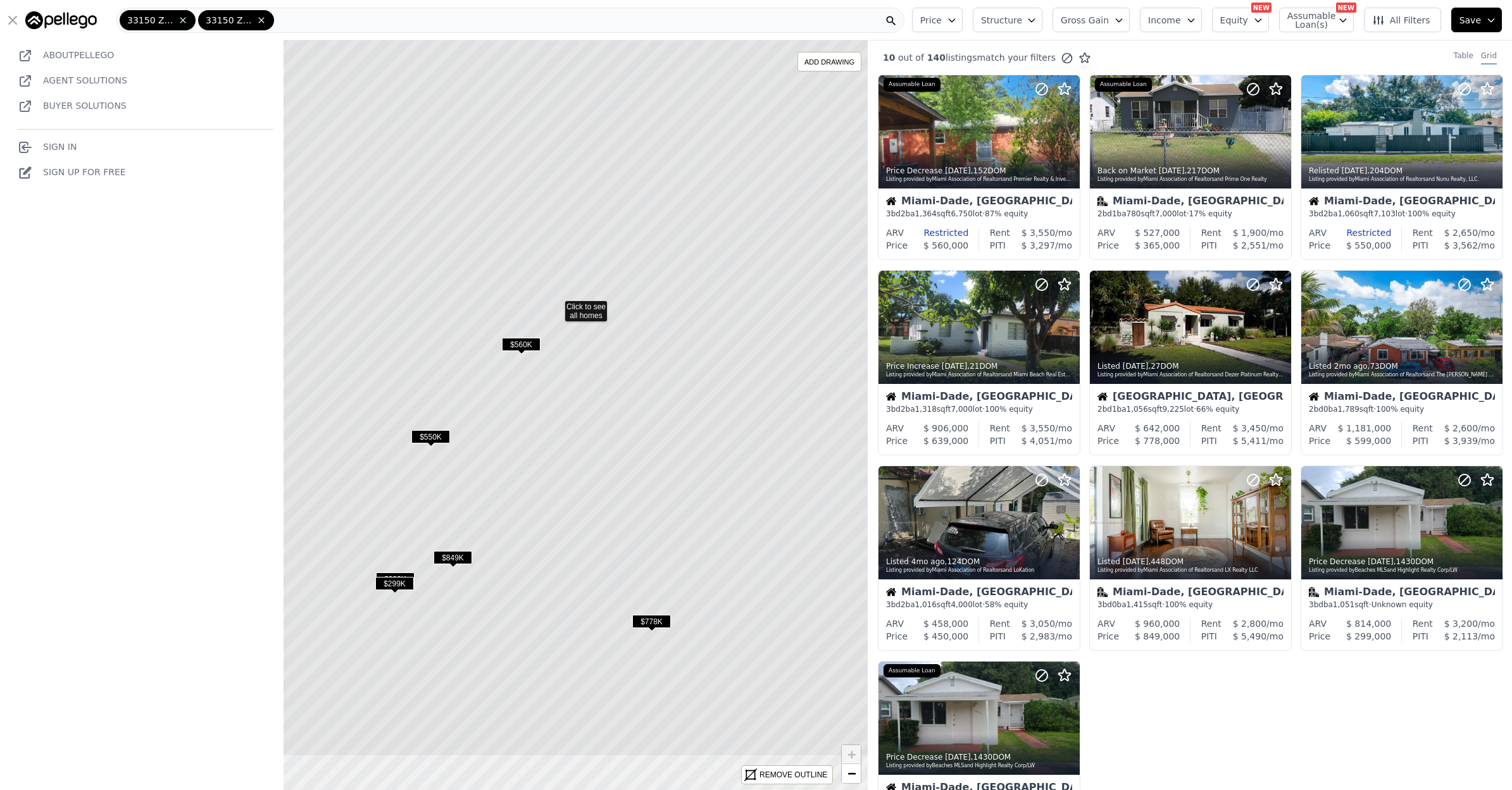
drag, startPoint x: 455, startPoint y: 499, endPoint x: 577, endPoint y: 389, distance: 164.3
click at [577, 389] on icon at bounding box center [557, 305] width 1044 height 902
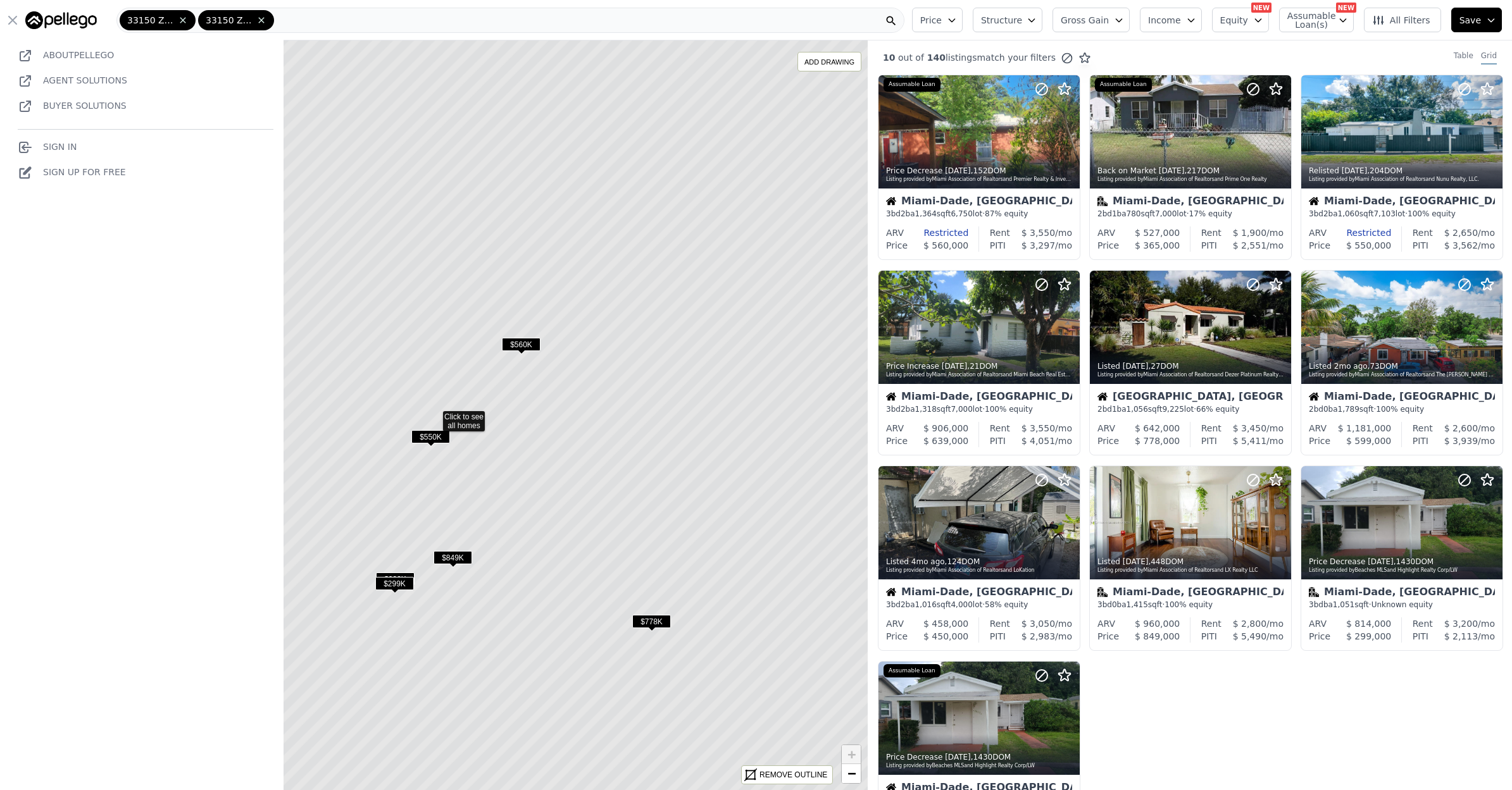
click at [461, 559] on span "$849K" at bounding box center [453, 557] width 39 height 13
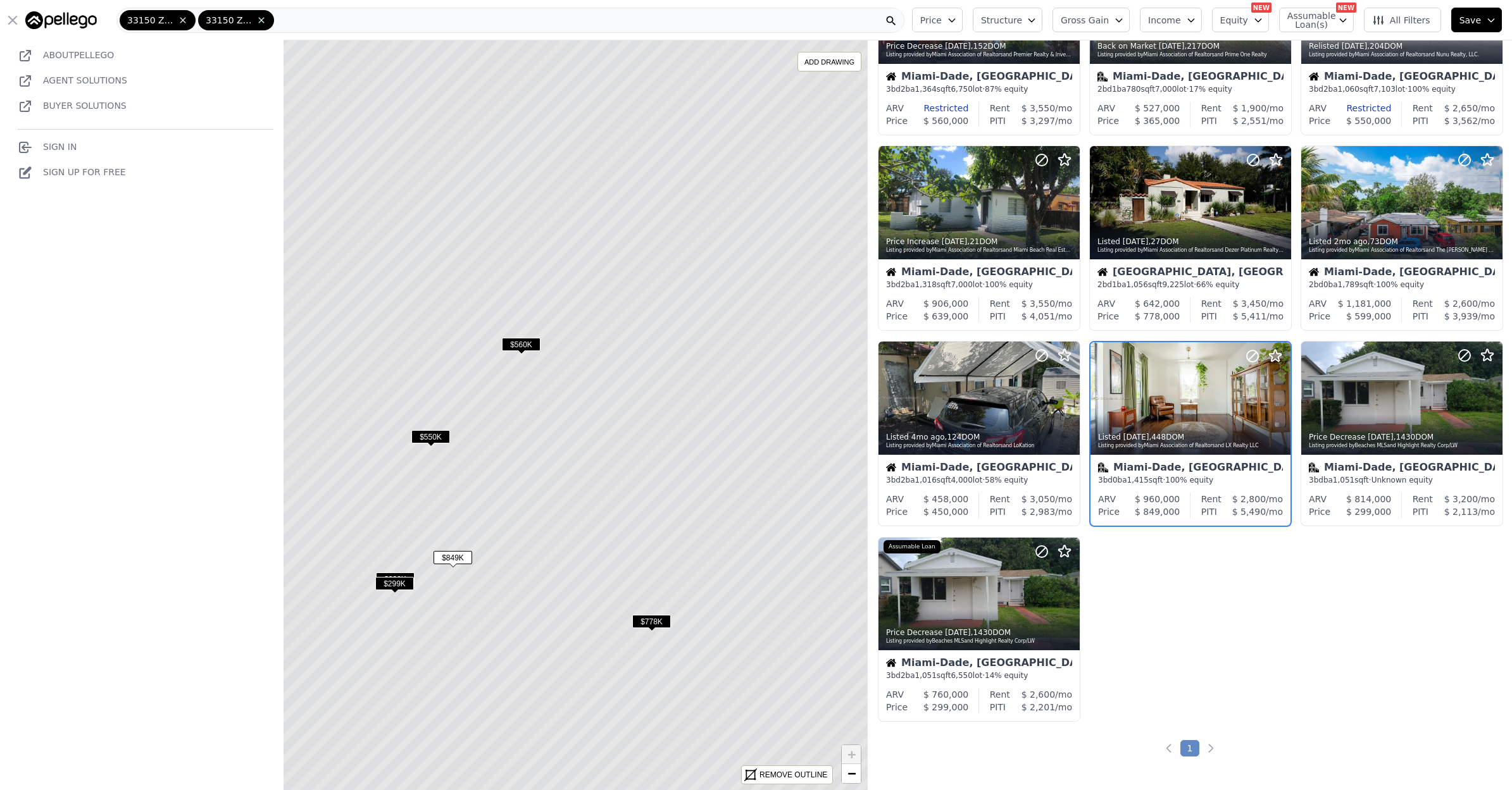
click at [461, 559] on span "$849K" at bounding box center [453, 557] width 39 height 13
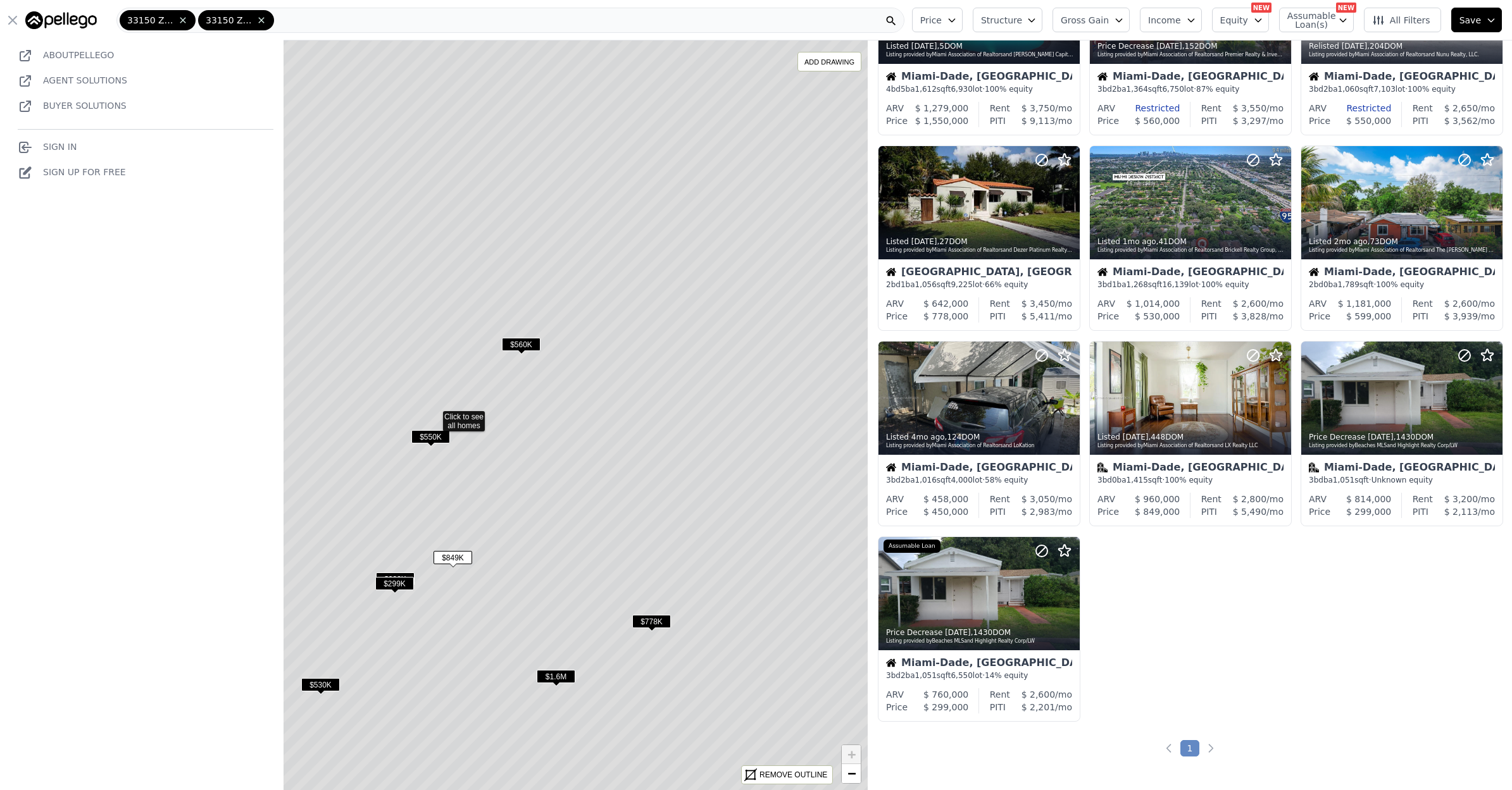
click at [460, 554] on span "$849K" at bounding box center [453, 557] width 39 height 13
click at [466, 556] on span "$849K" at bounding box center [453, 557] width 39 height 13
click at [1166, 401] on div at bounding box center [1190, 399] width 200 height 112
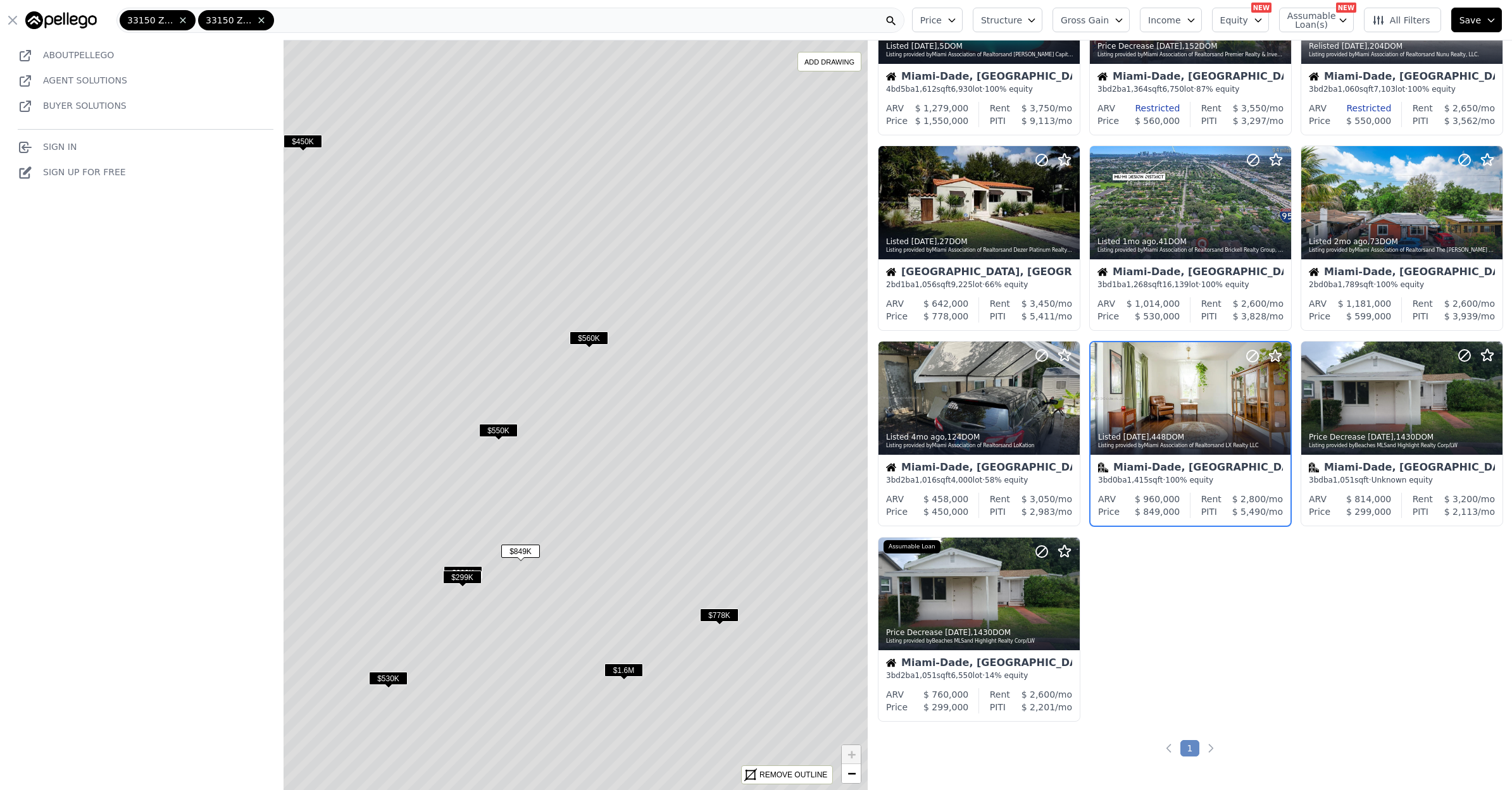
drag, startPoint x: 463, startPoint y: 519, endPoint x: 544, endPoint y: 515, distance: 81.1
click at [544, 515] on icon at bounding box center [502, 409] width 1044 height 902
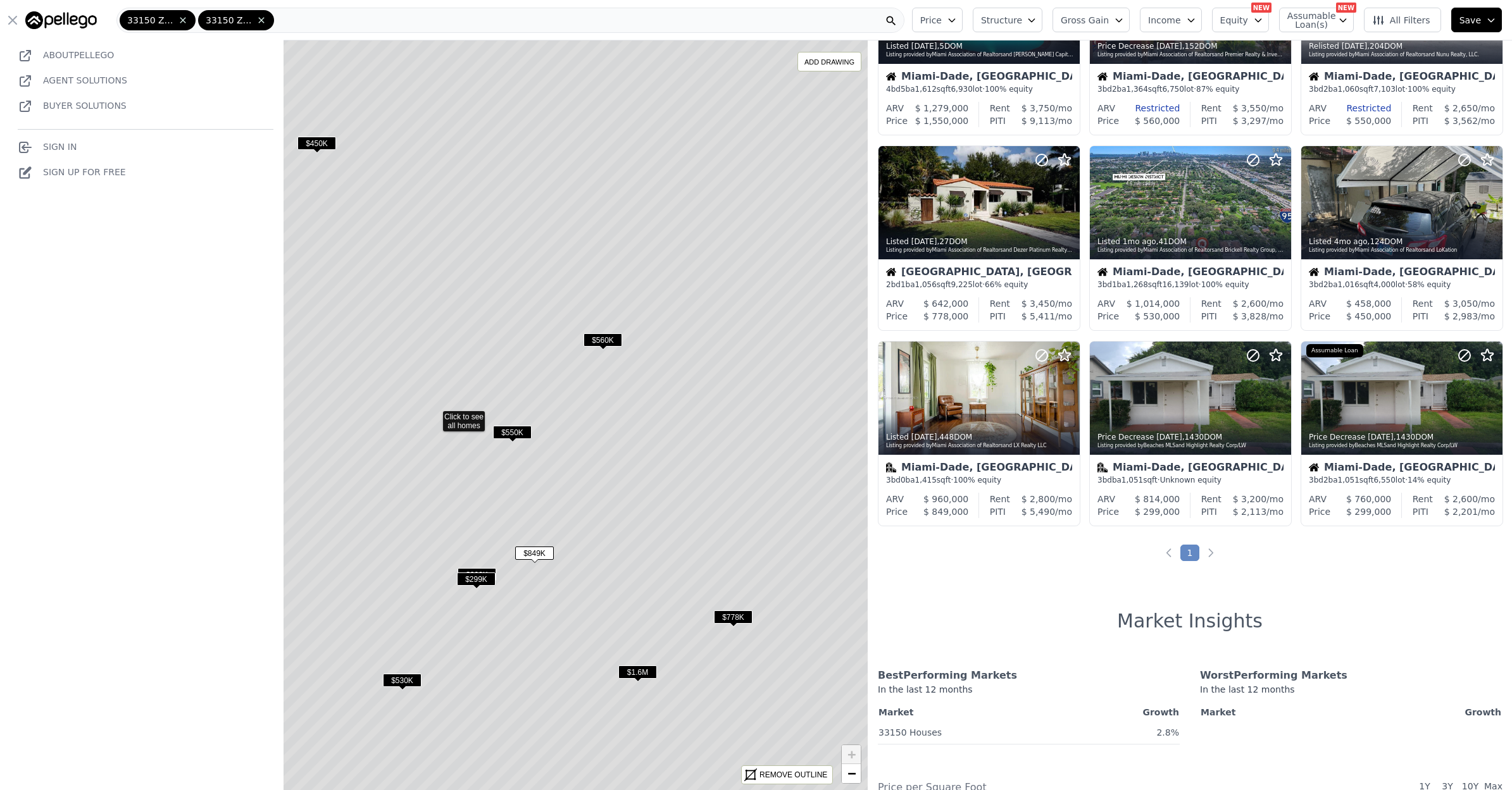
click at [606, 343] on span "$560K" at bounding box center [602, 339] width 39 height 13
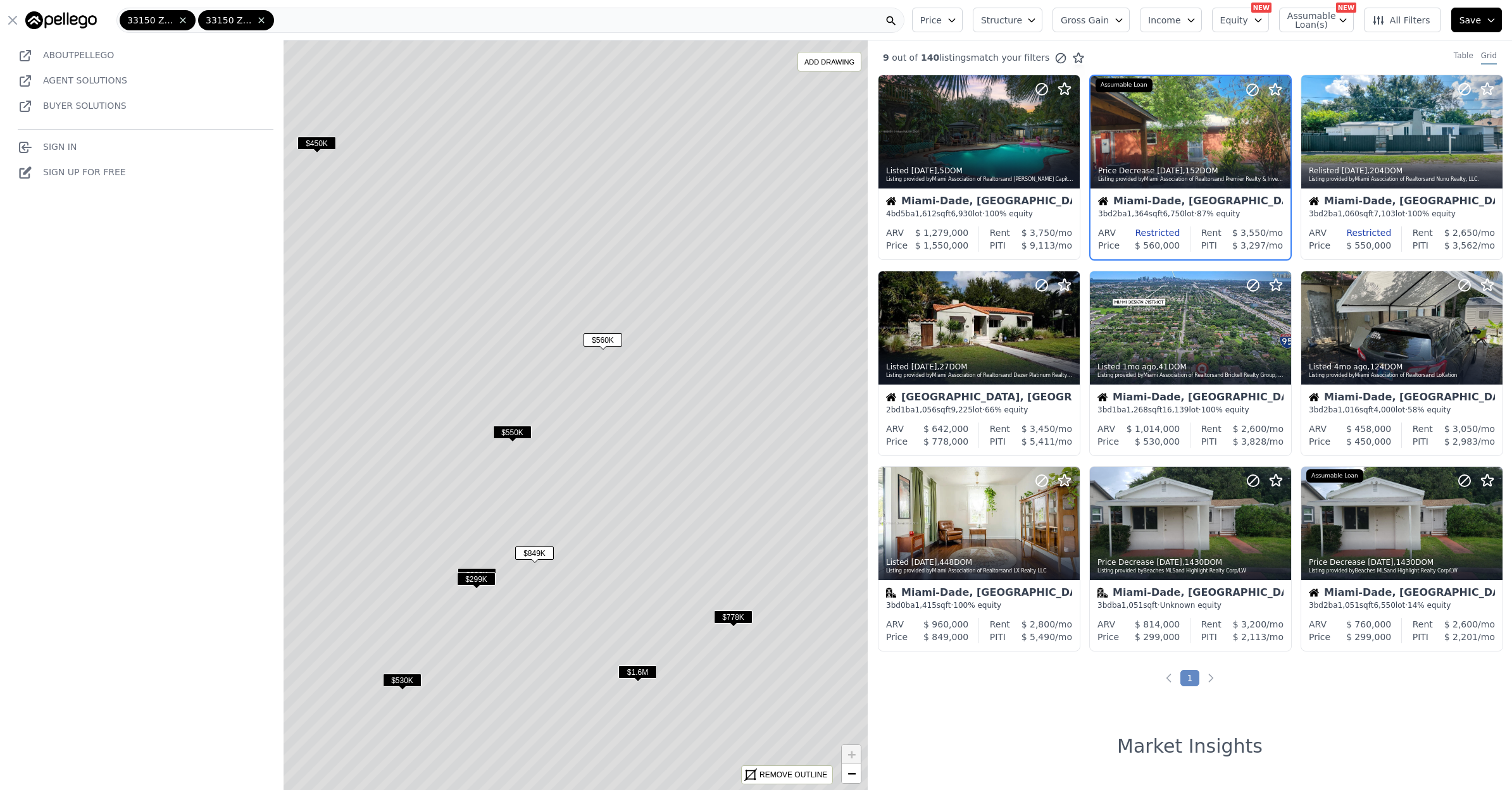
click at [648, 669] on span "$1.6M" at bounding box center [637, 671] width 39 height 13
click at [647, 670] on span "$1.6M" at bounding box center [637, 671] width 39 height 13
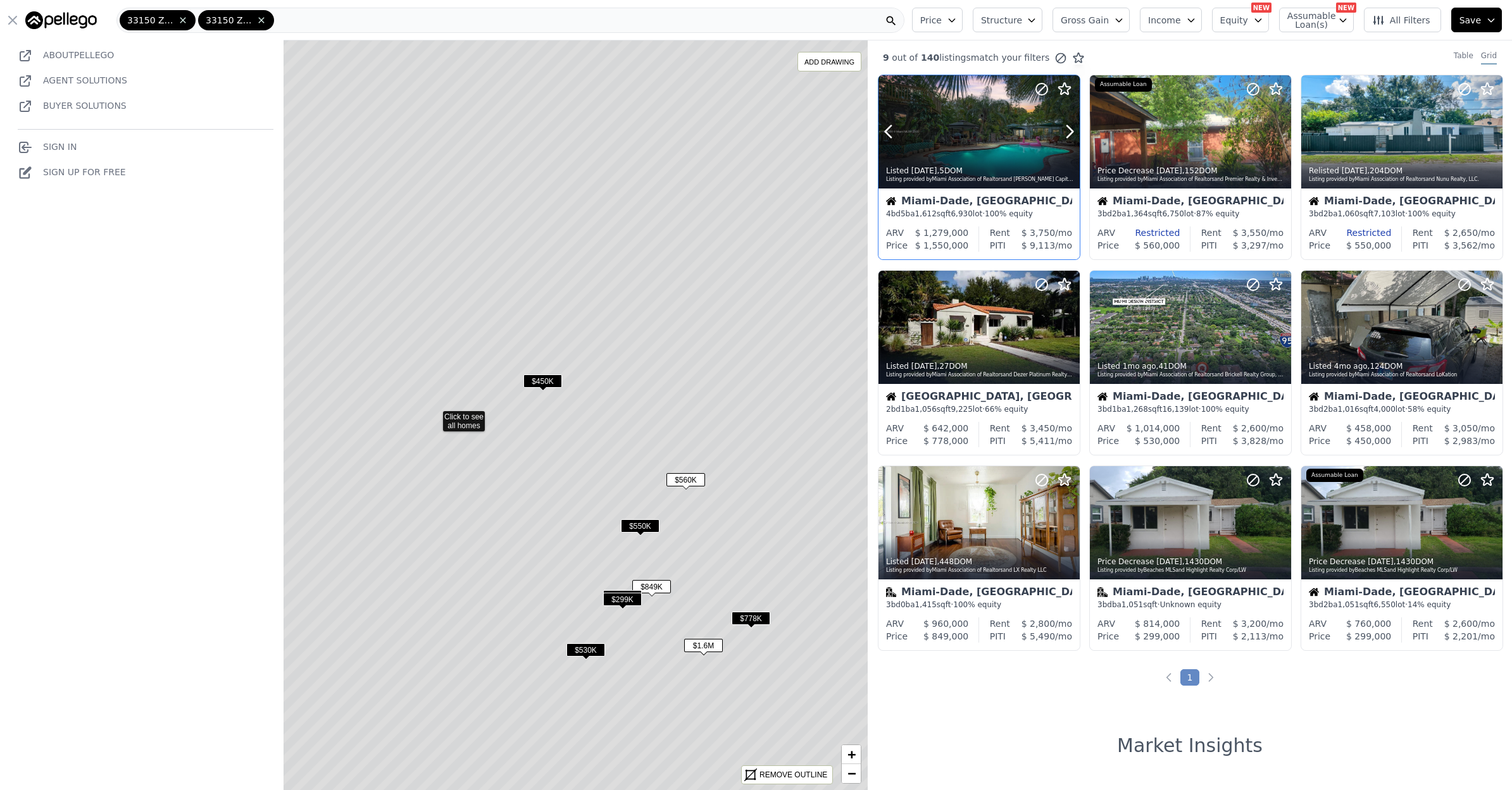
click at [958, 175] on div "Listed 5d ago , 5 DOM" at bounding box center [979, 171] width 187 height 10
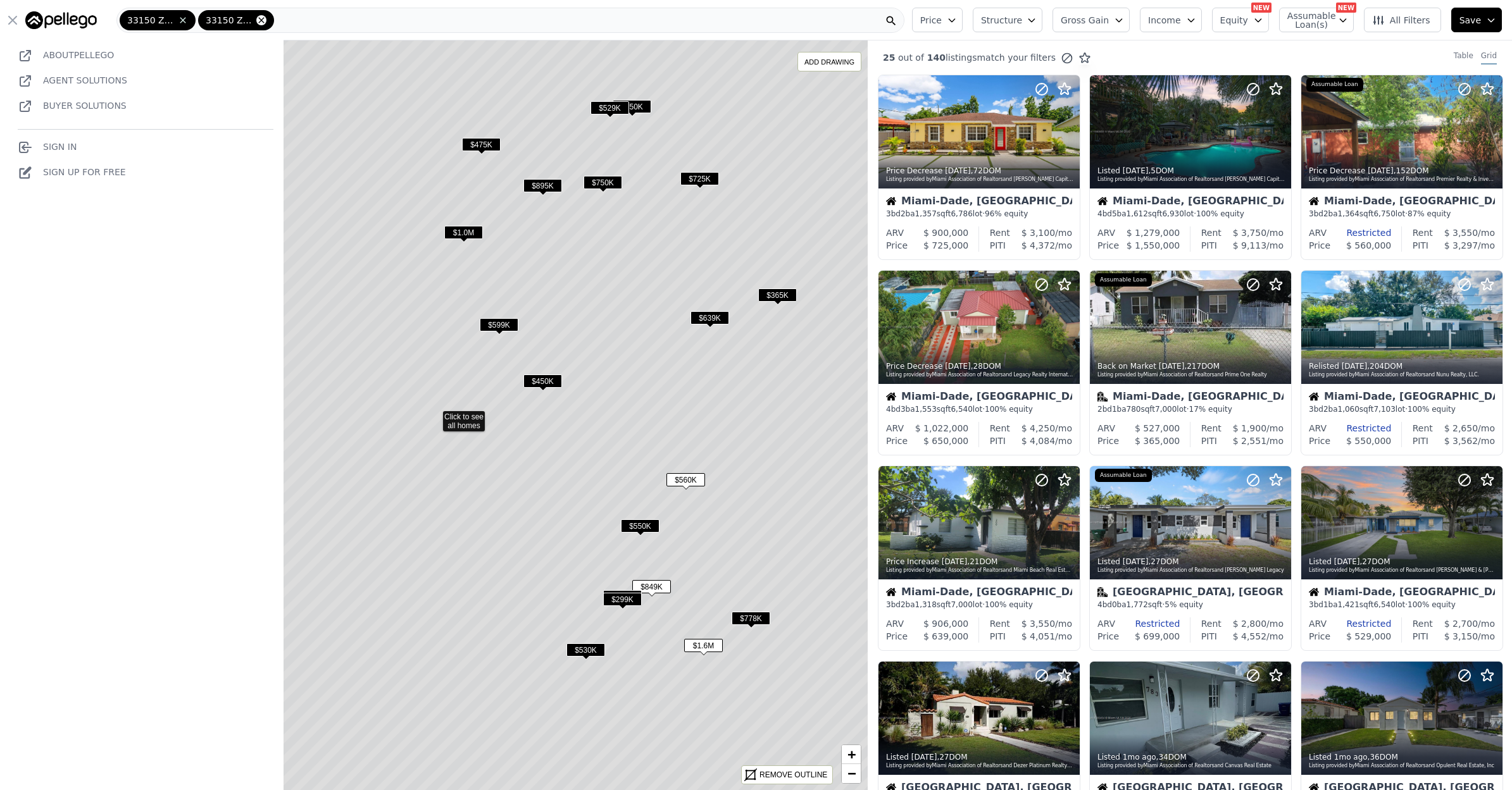
click at [259, 17] on icon at bounding box center [261, 21] width 10 height 10
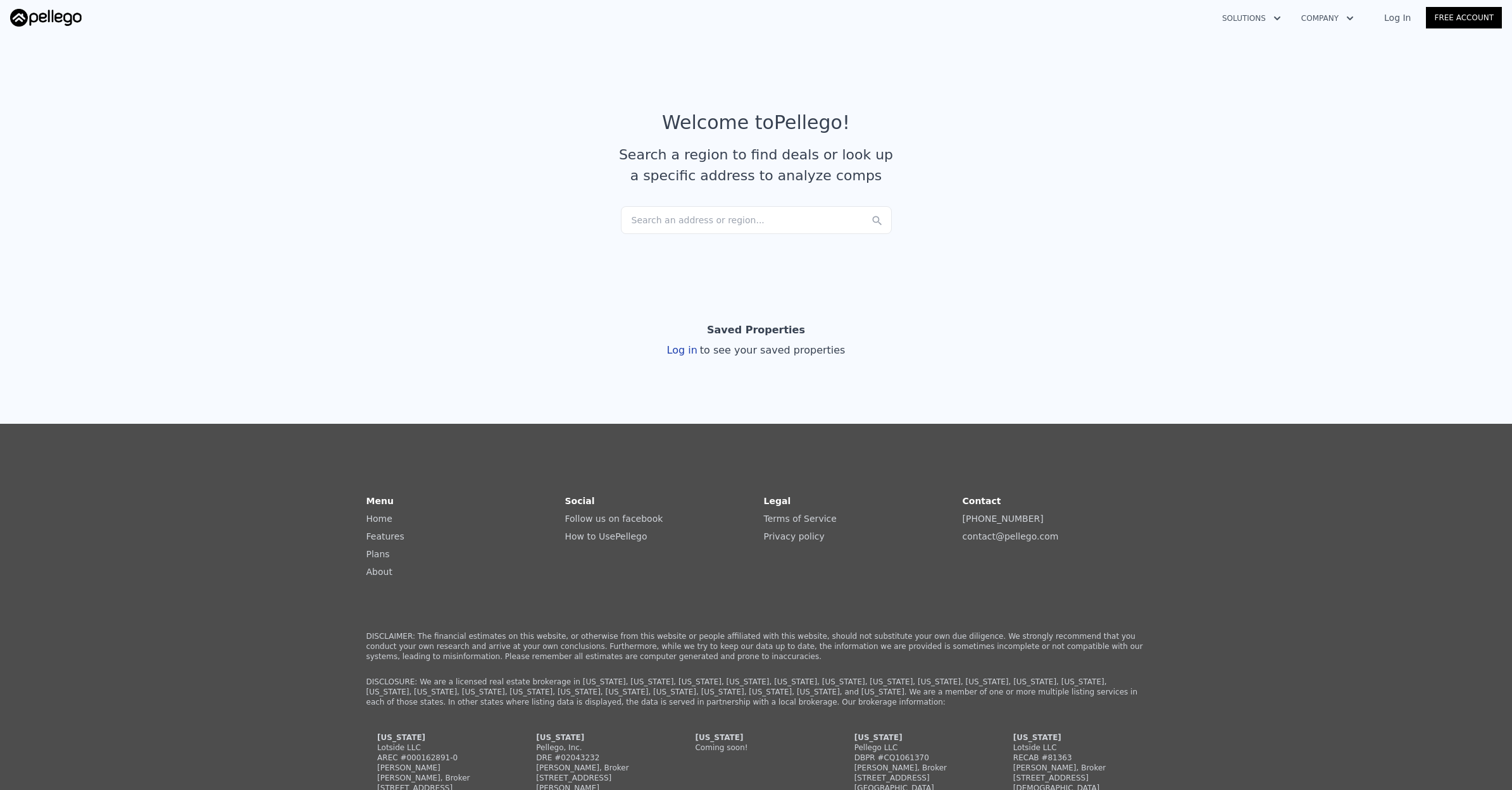
click at [724, 224] on div "Search an address or region..." at bounding box center [756, 220] width 271 height 28
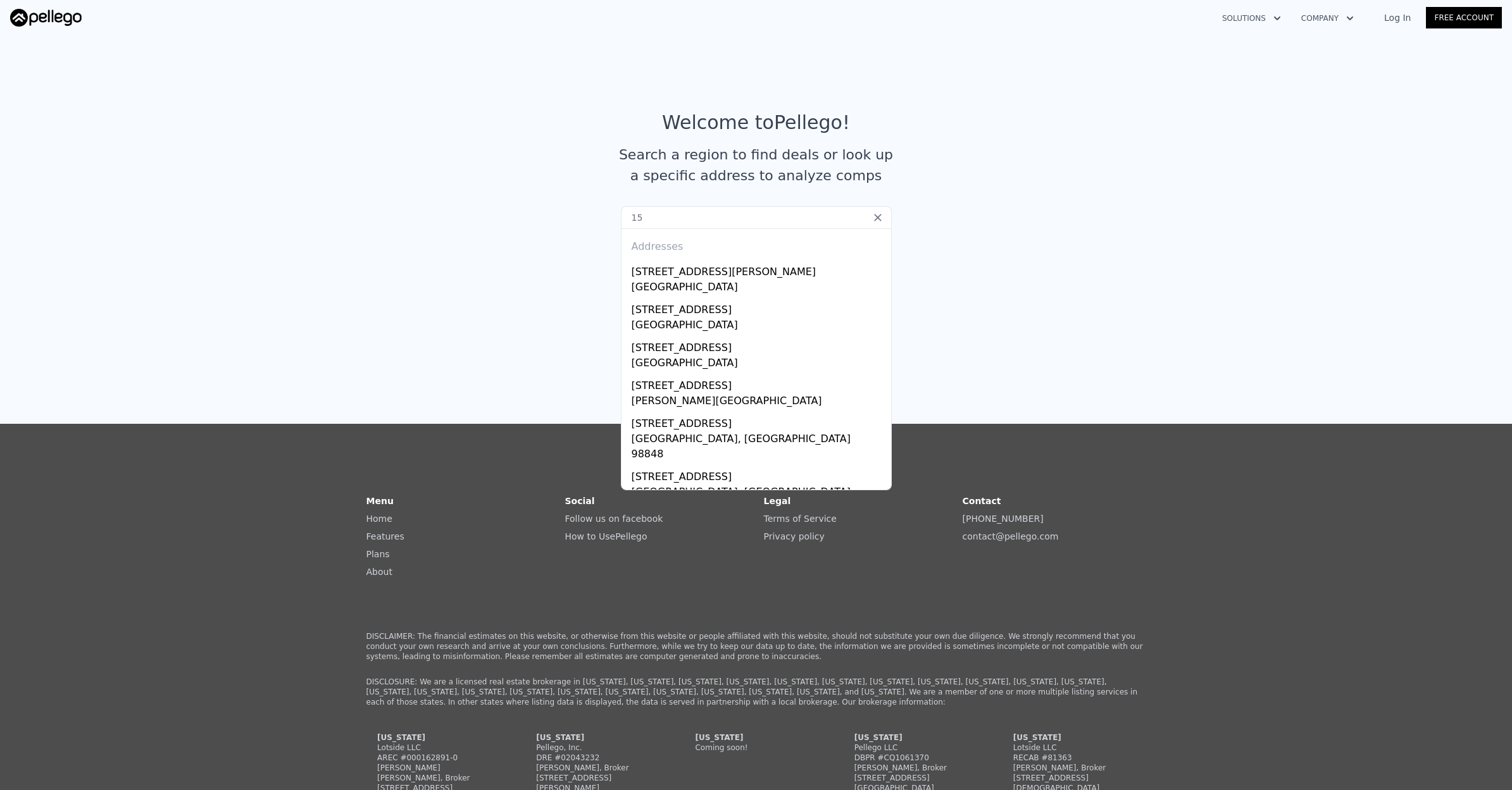
type input "1"
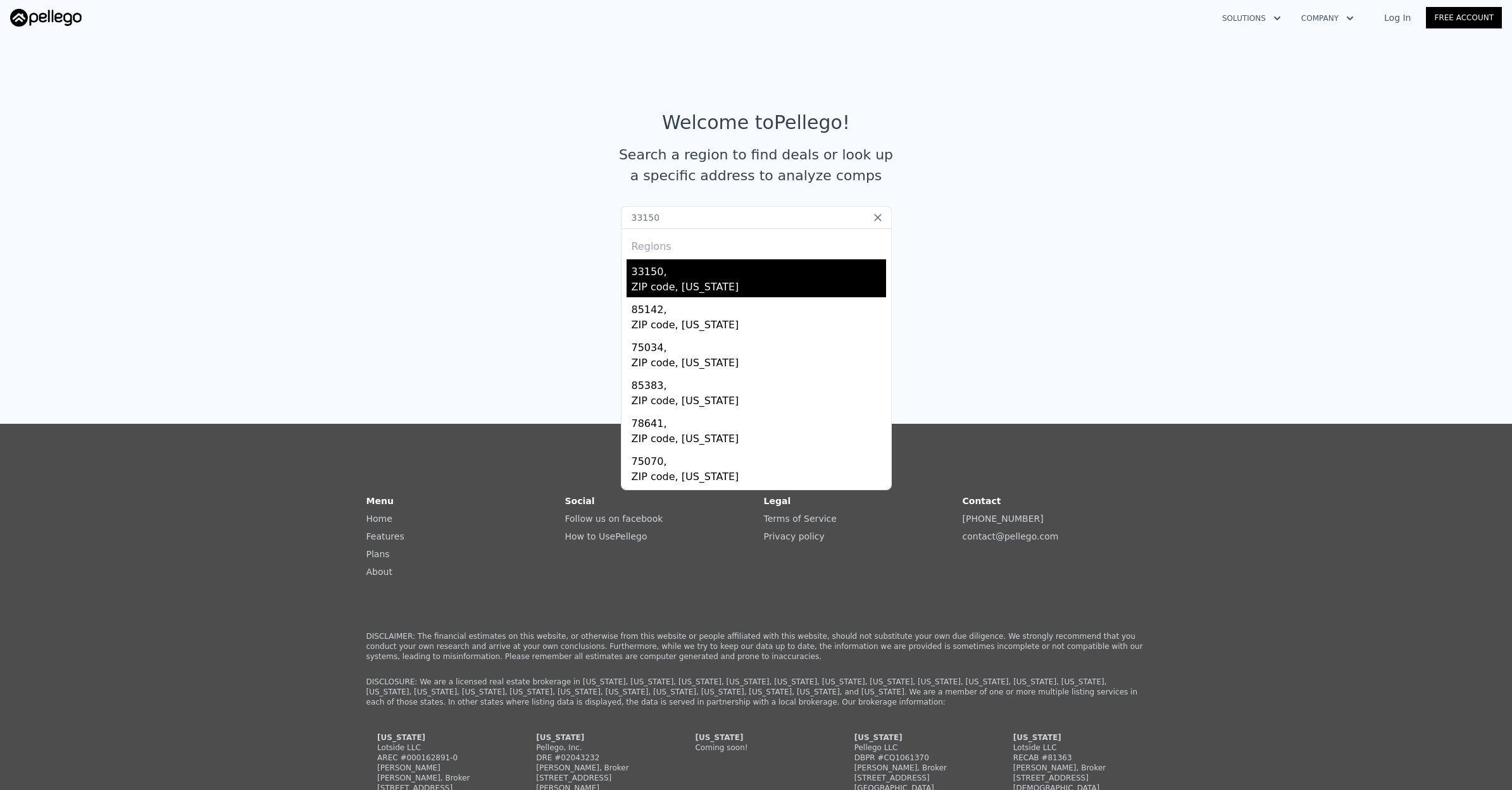
type input "33150"
click at [684, 280] on div "ZIP code, Florida" at bounding box center [759, 288] width 254 height 17
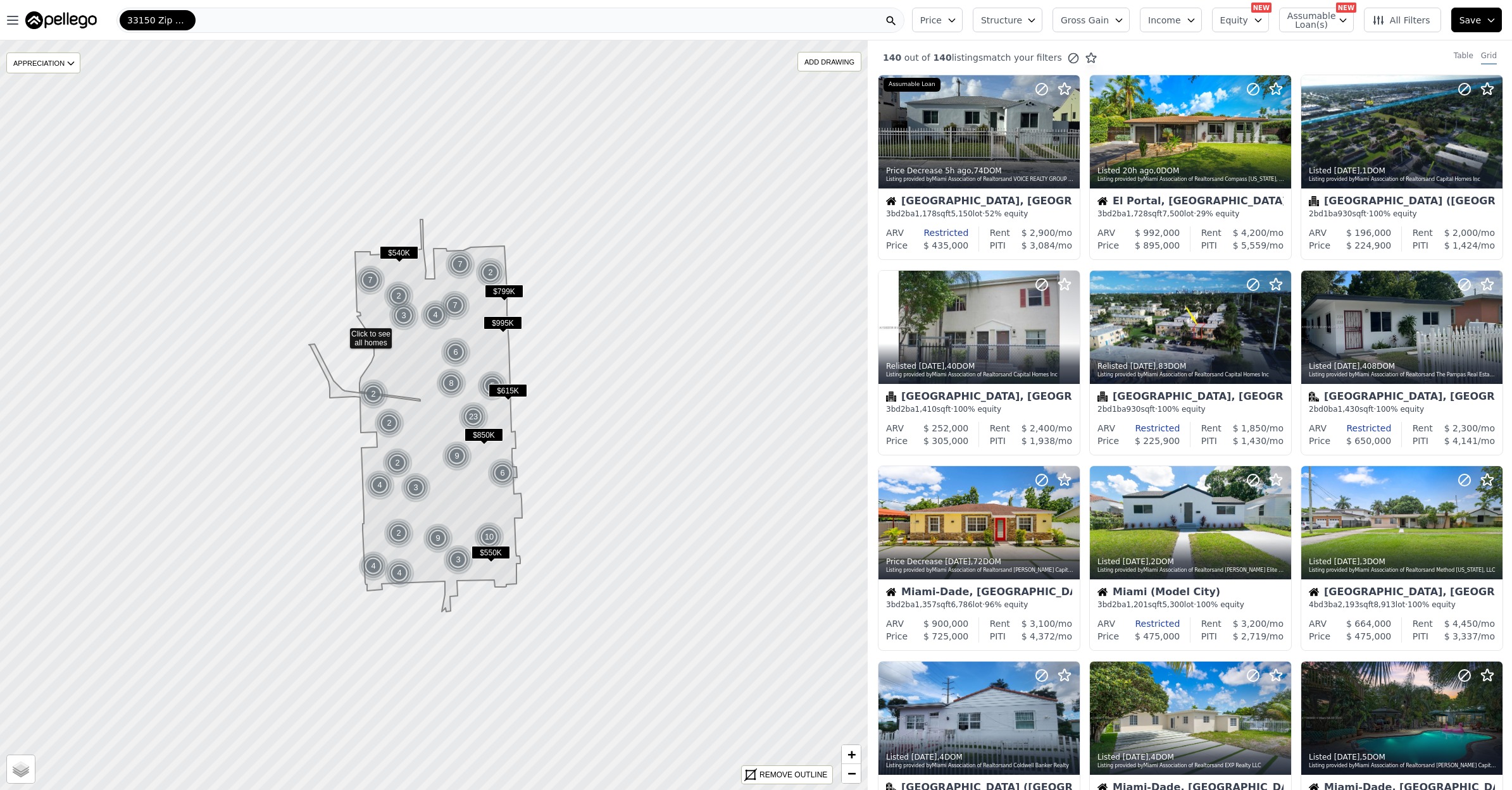
click at [341, 332] on icon at bounding box center [434, 415] width 1045 height 903
click at [341, 332] on div at bounding box center [434, 416] width 1041 height 900
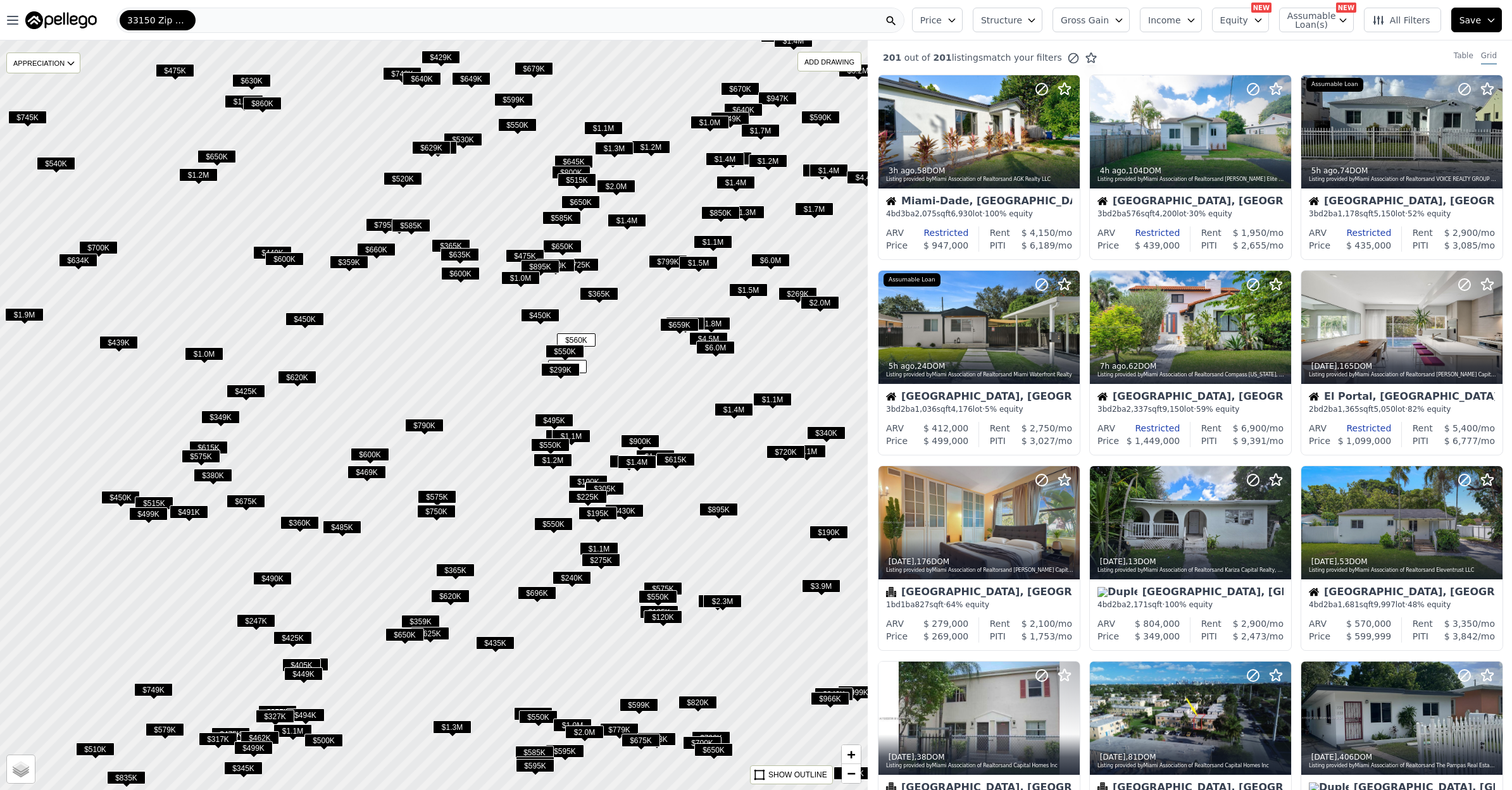
click at [631, 378] on div at bounding box center [434, 416] width 1041 height 900
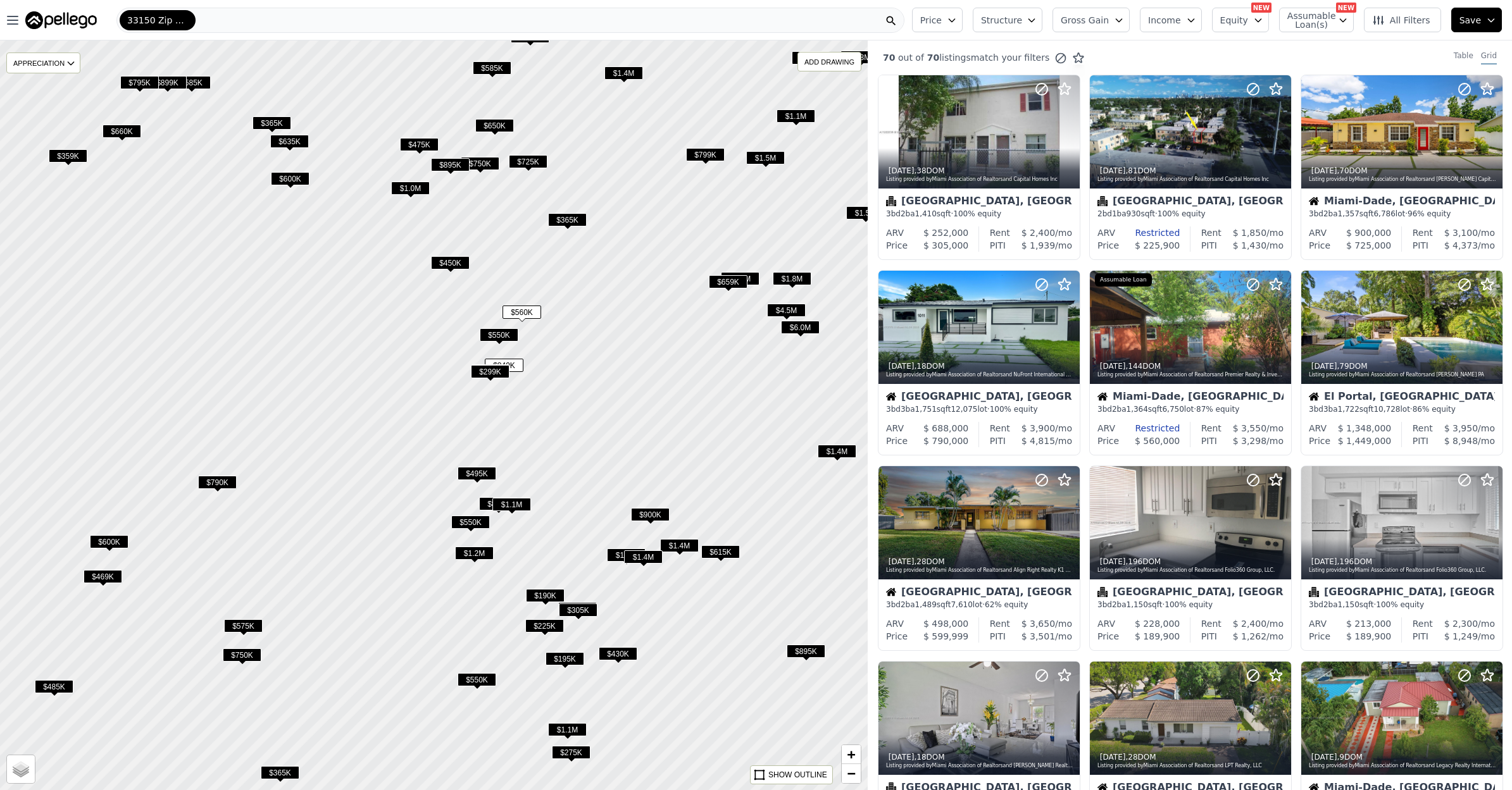
click at [942, 21] on span "Price" at bounding box center [930, 20] width 22 height 13
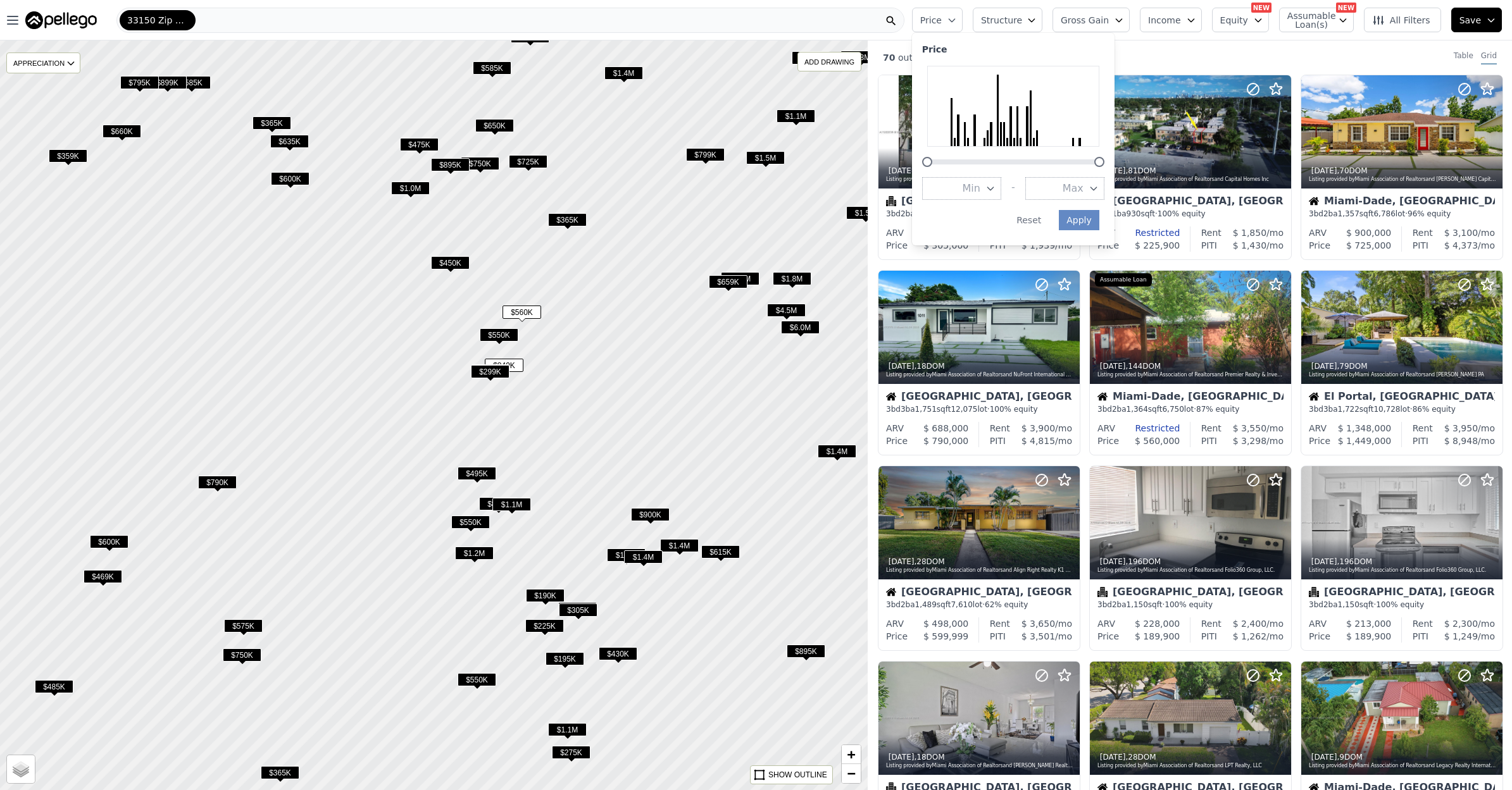
click at [1021, 25] on span "Structure" at bounding box center [1000, 20] width 41 height 13
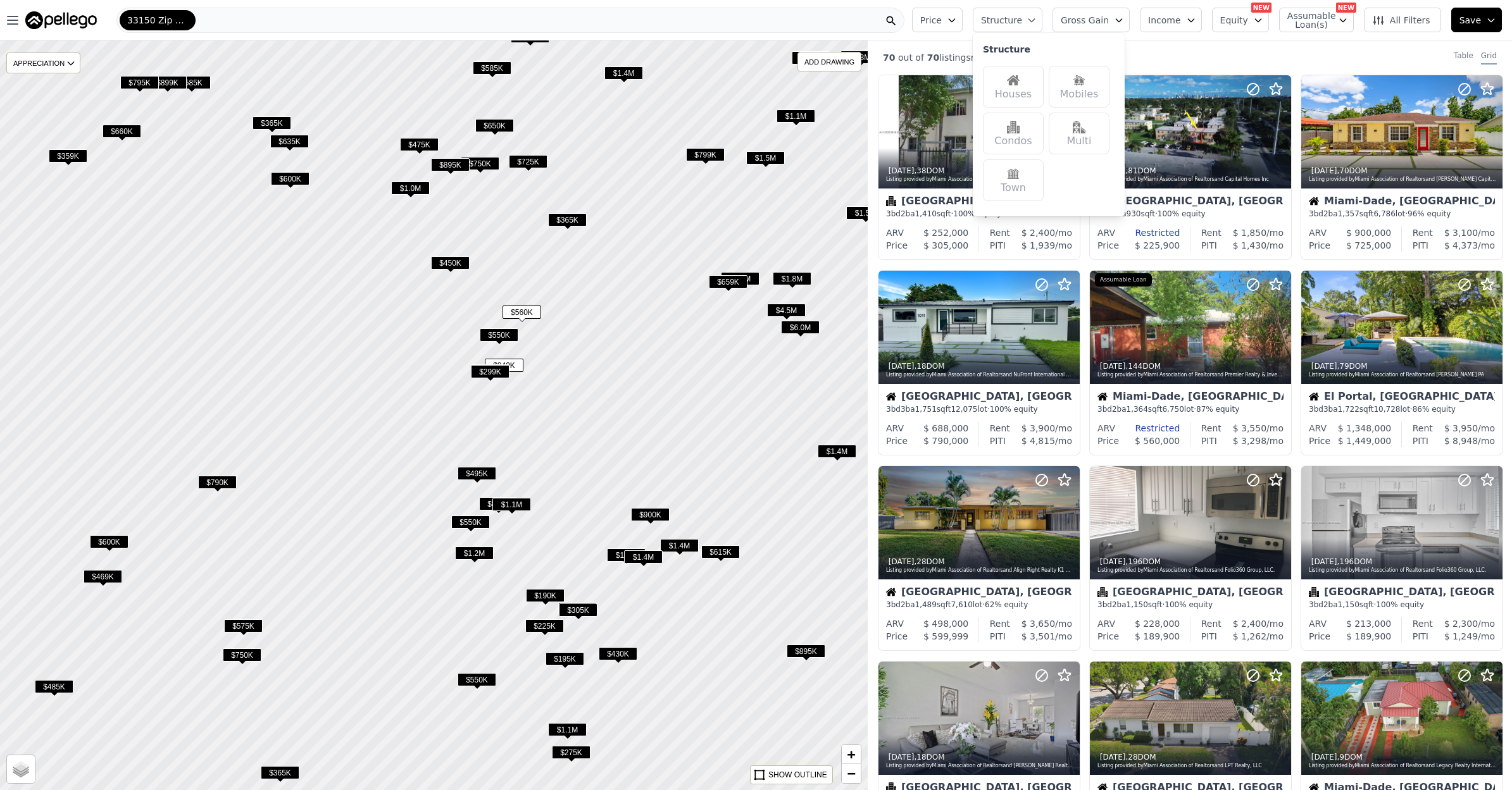
click at [1008, 81] on div "Houses" at bounding box center [1013, 87] width 61 height 42
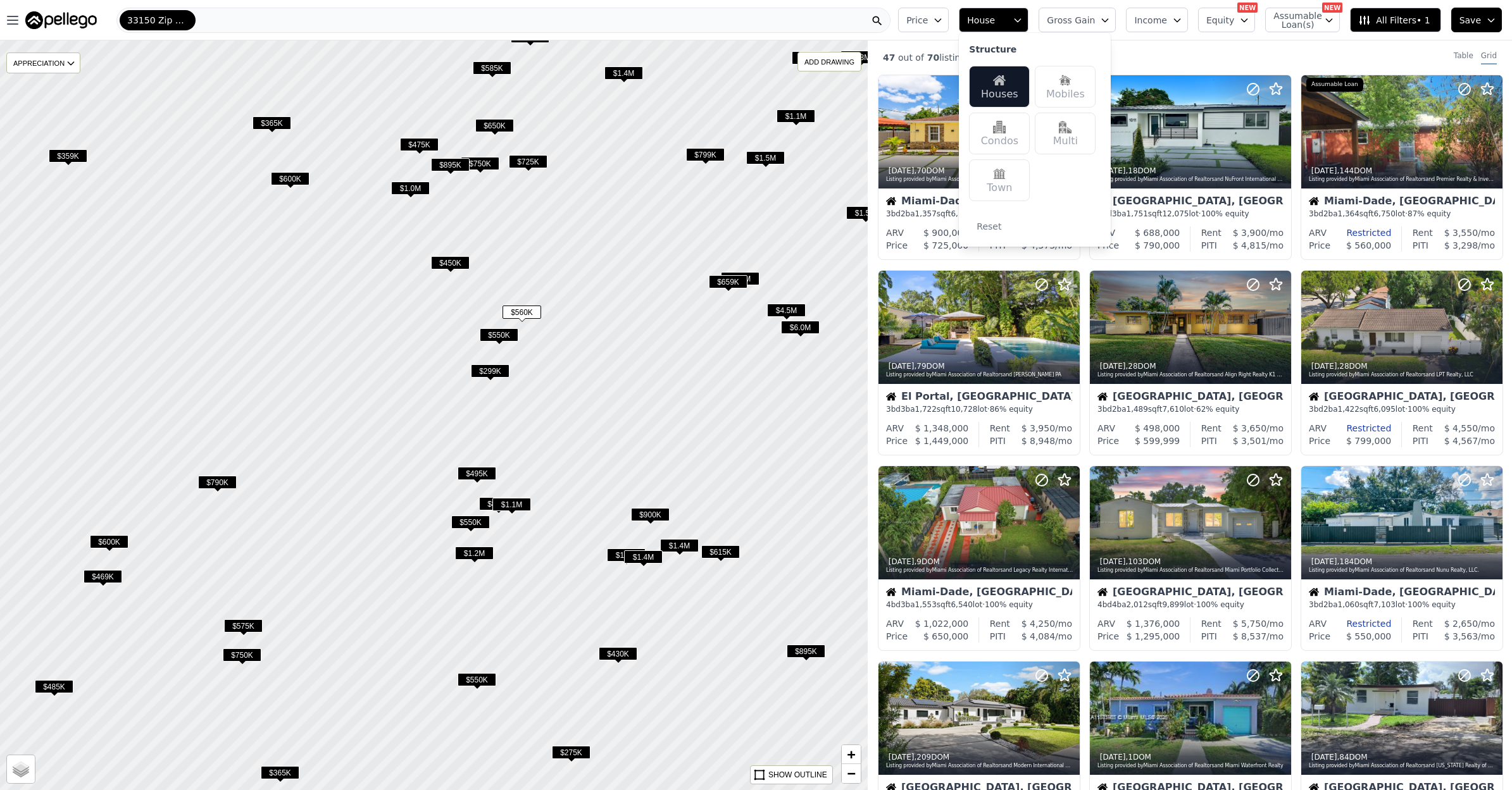
click at [943, 20] on button "Price" at bounding box center [923, 20] width 50 height 25
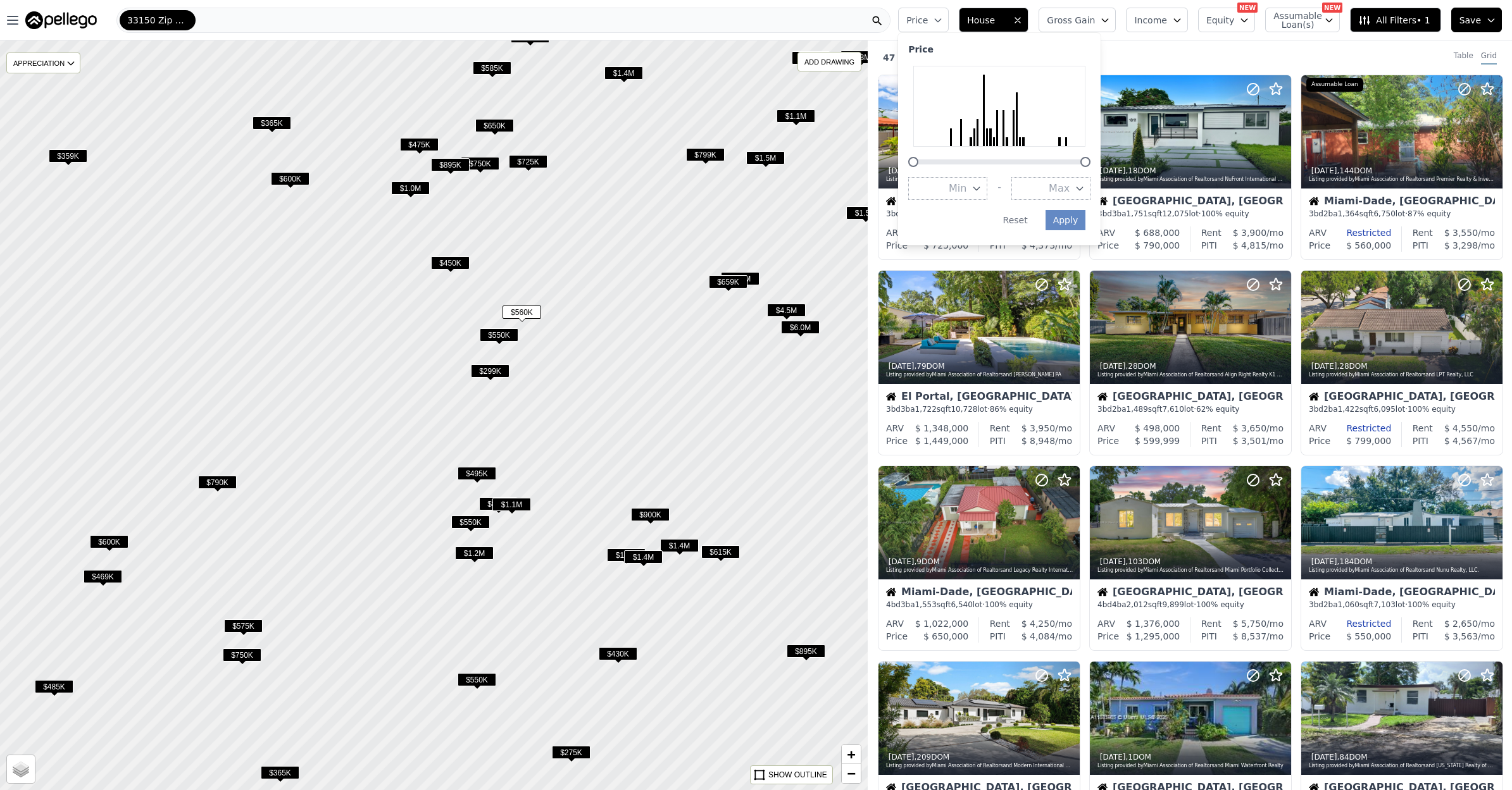
click at [981, 183] on icon "button" at bounding box center [976, 189] width 10 height 10
click at [963, 291] on button "$400K" at bounding box center [947, 302] width 79 height 22
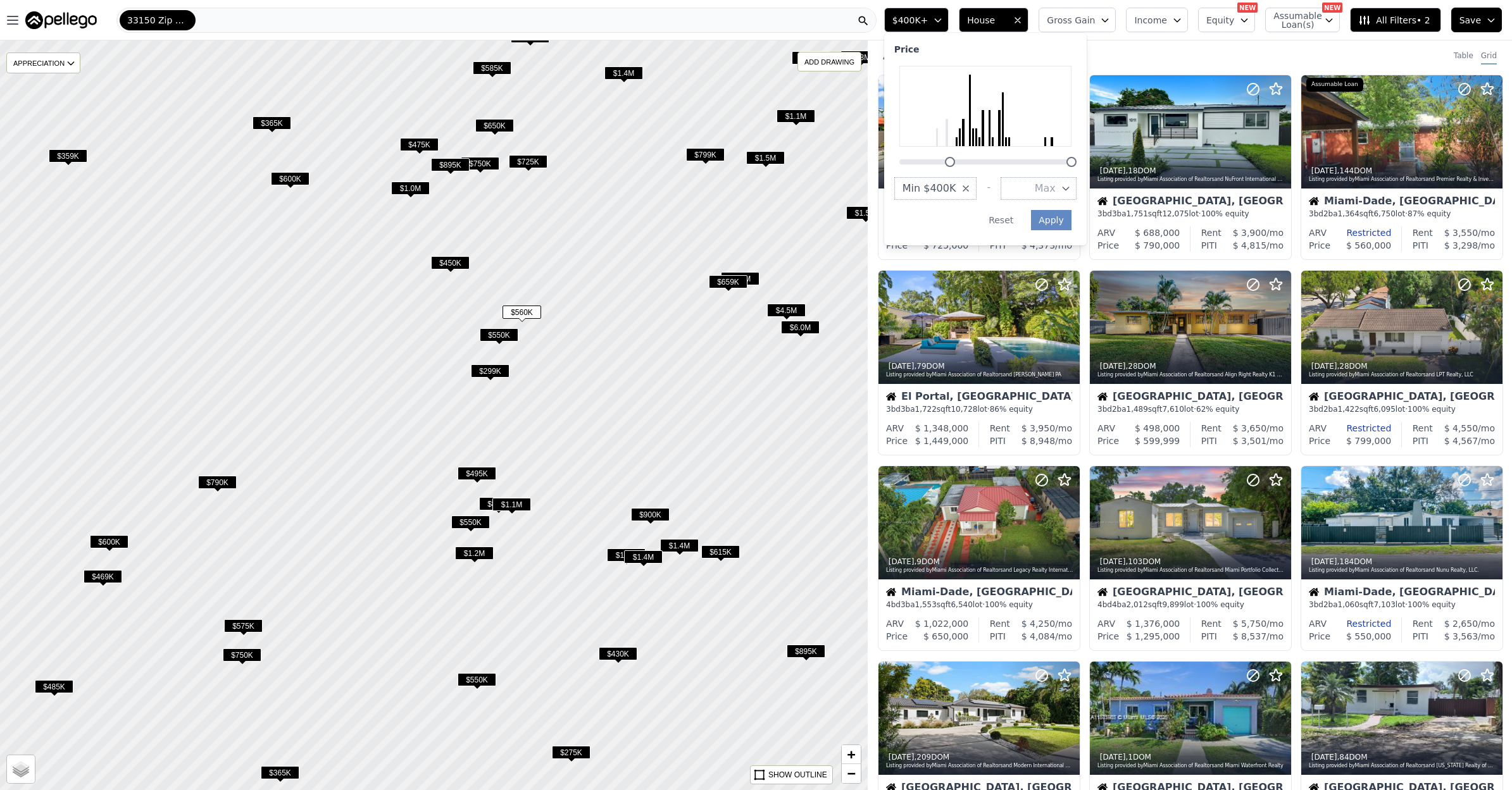
click at [1071, 183] on icon "button" at bounding box center [1065, 189] width 10 height 10
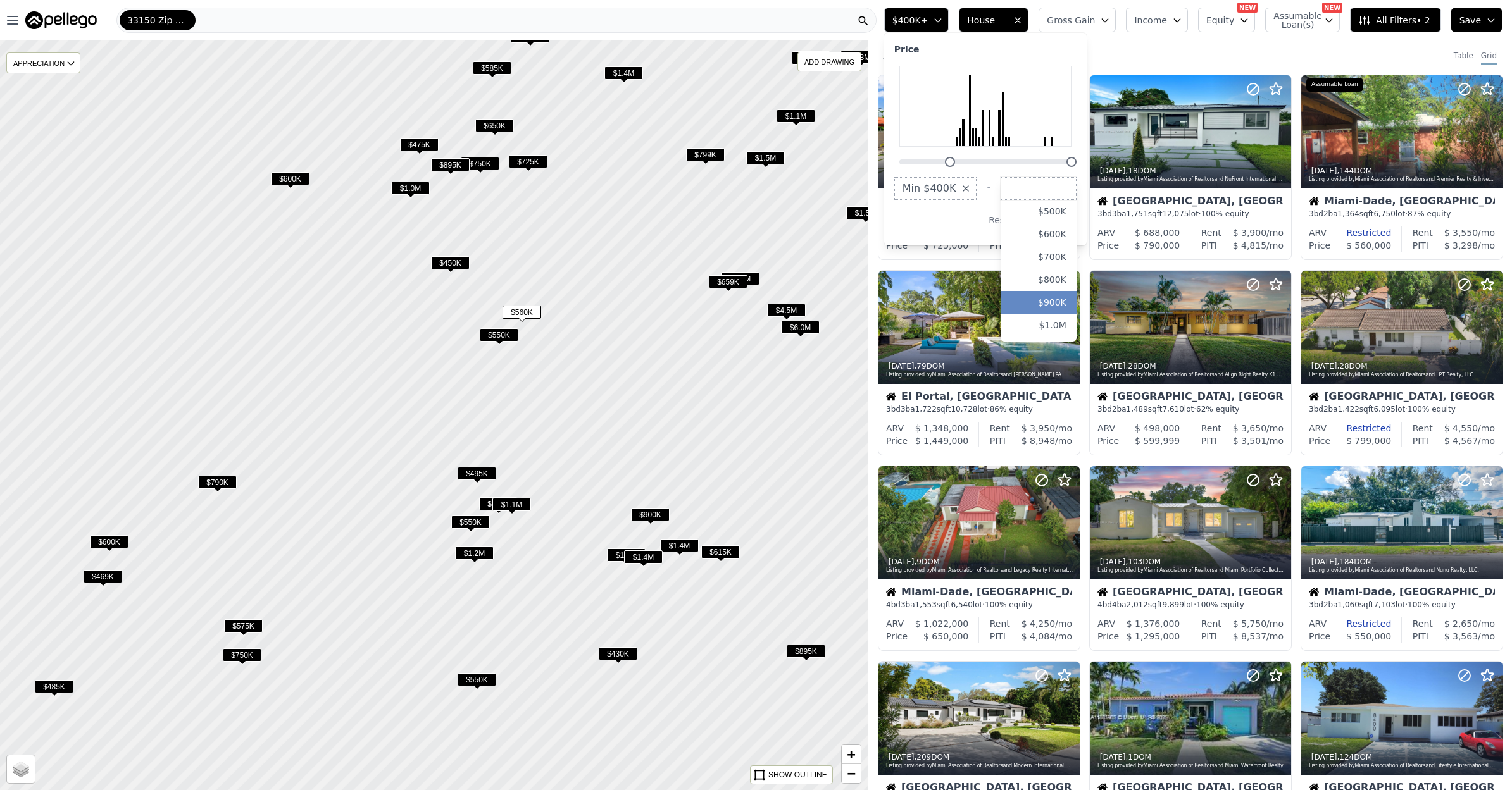
click at [1073, 292] on button "$900K" at bounding box center [1039, 302] width 76 height 22
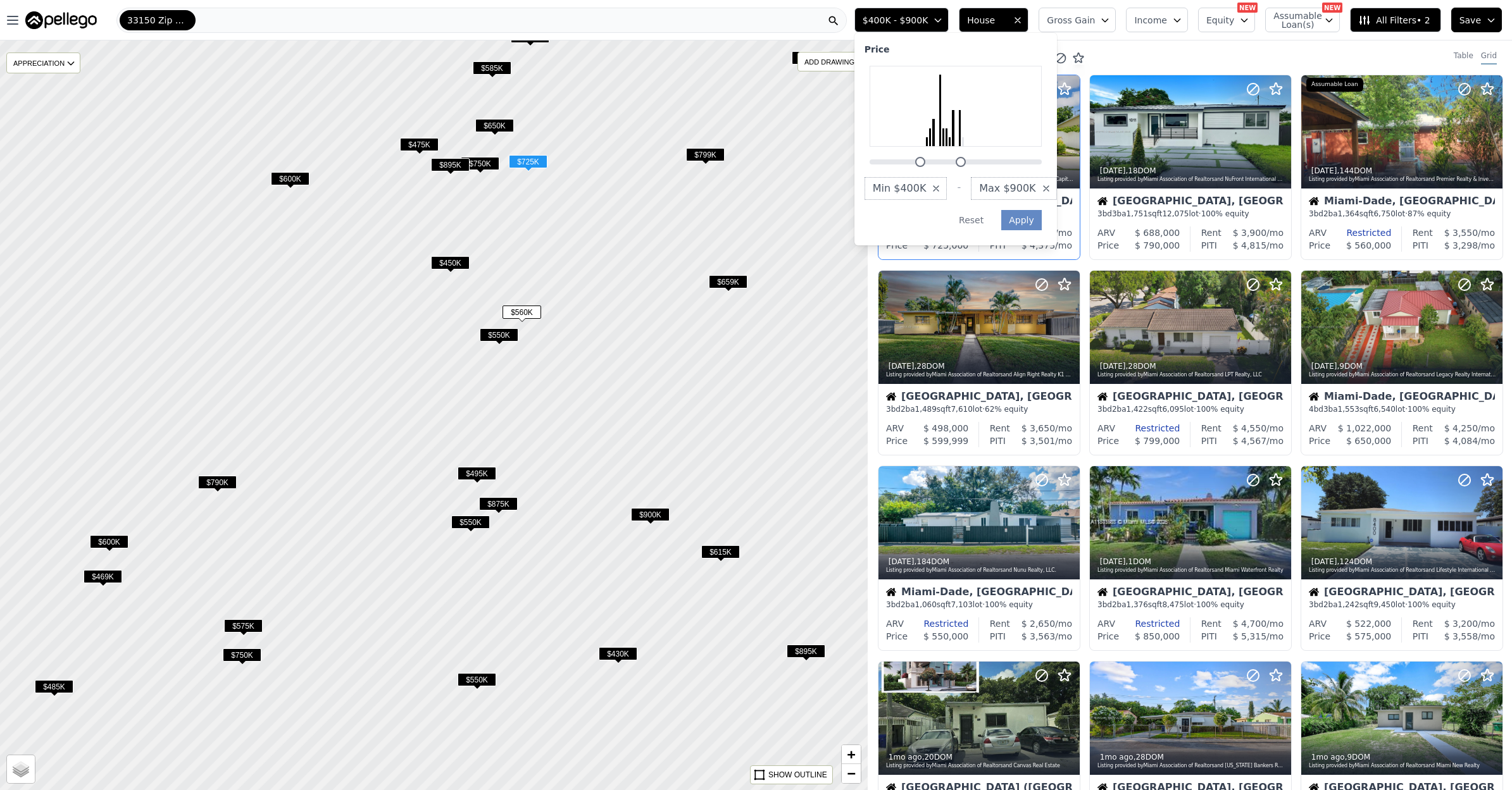
click at [1069, 190] on div "Miami-Dade, FL 3 bd 2 ba 1,357 sqft 6,786 lot · 96% equity" at bounding box center [979, 208] width 201 height 38
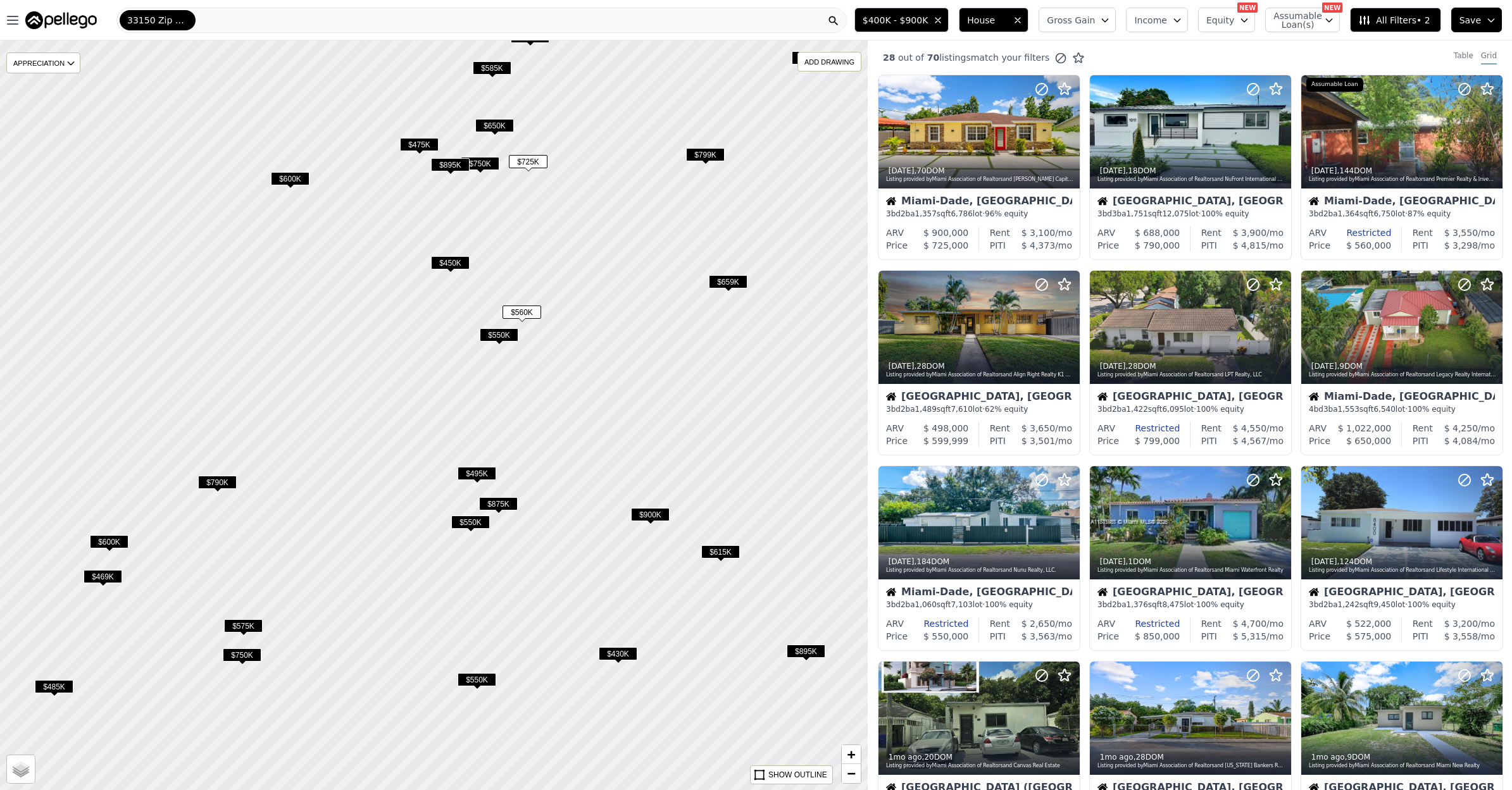
click at [943, 20] on icon "button" at bounding box center [938, 21] width 10 height 10
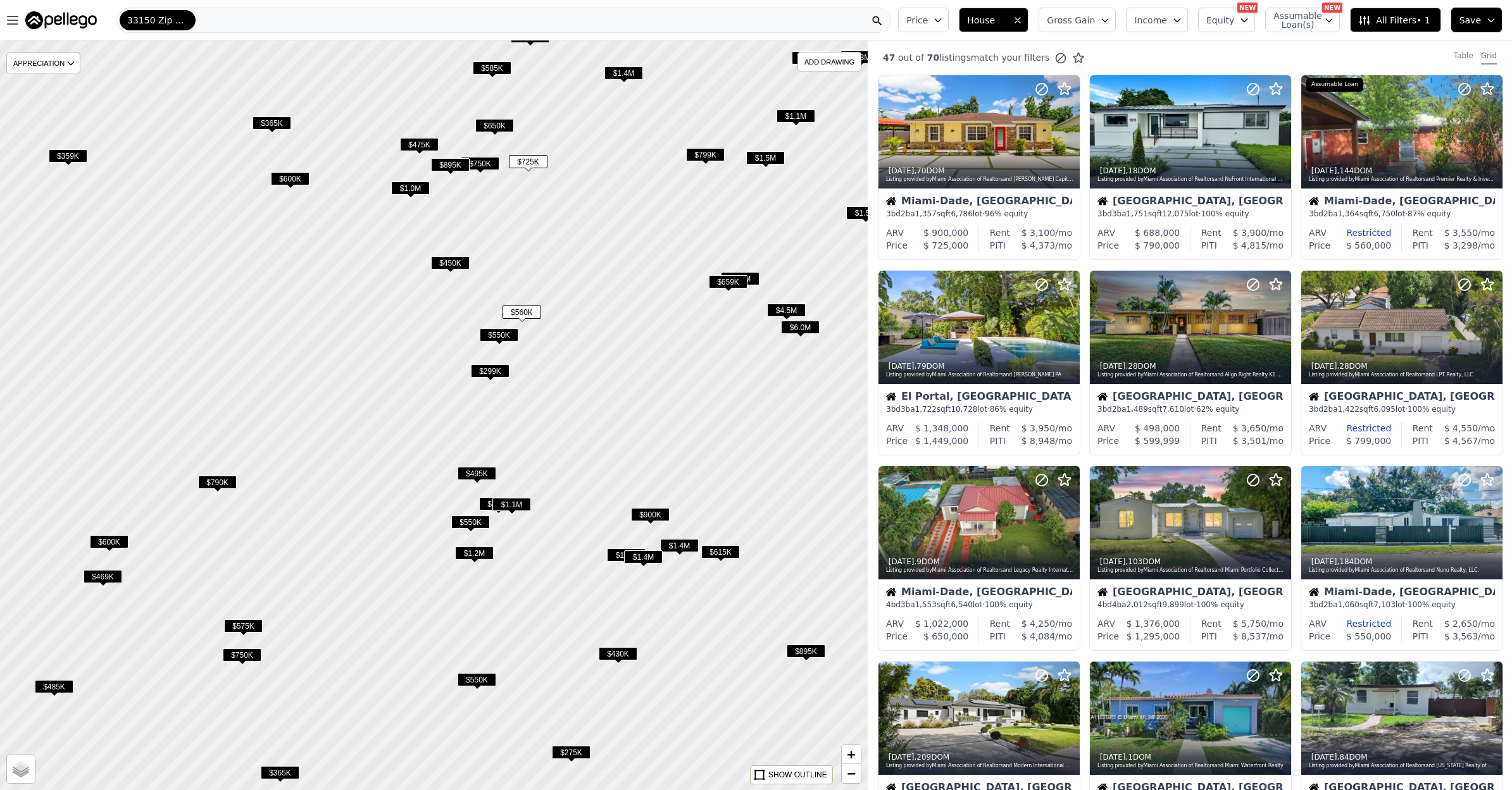
click at [943, 22] on icon "button" at bounding box center [938, 21] width 10 height 10
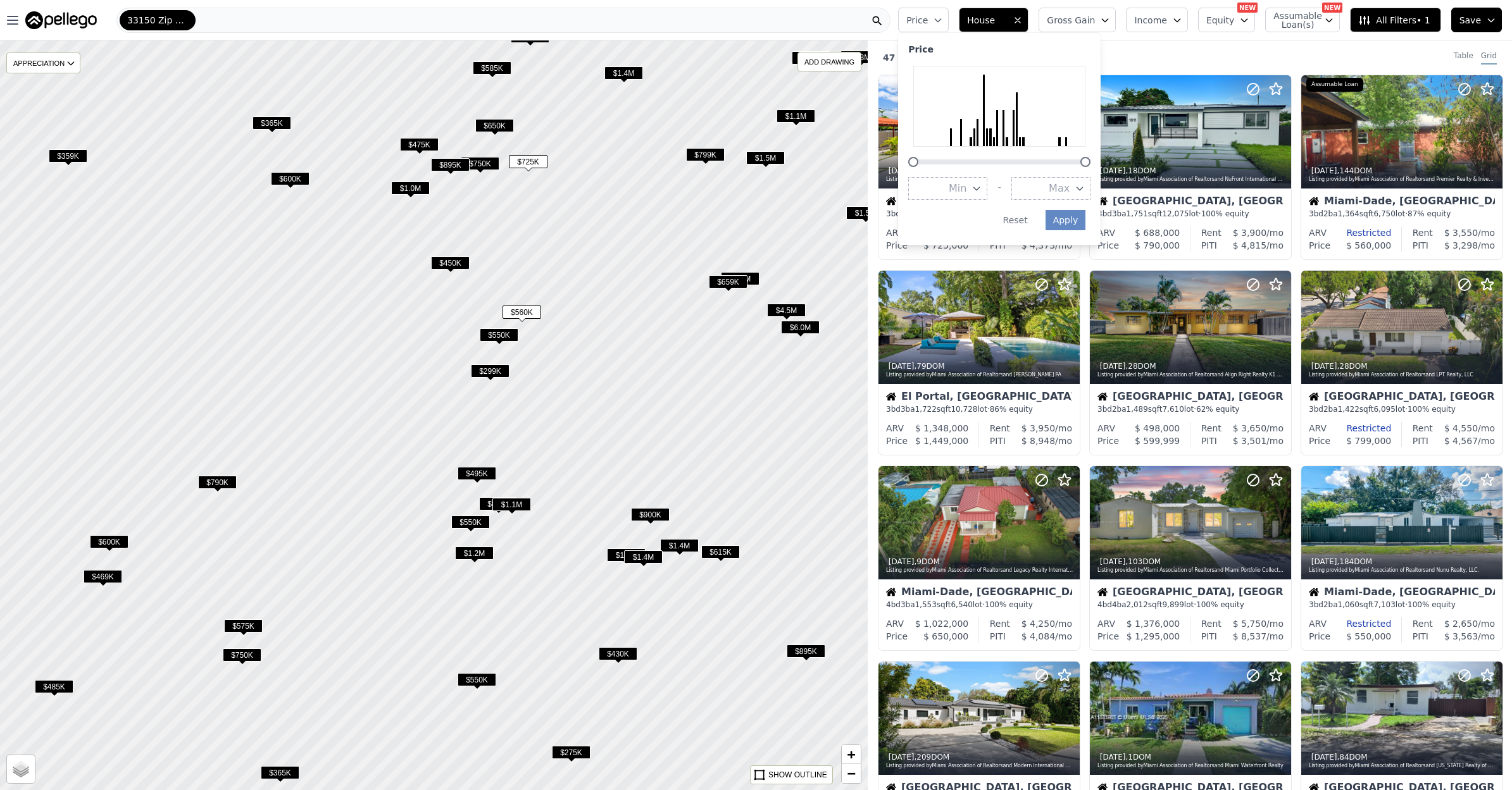
click at [981, 183] on icon "button" at bounding box center [976, 189] width 10 height 10
click at [984, 292] on button "$400K" at bounding box center [947, 302] width 79 height 22
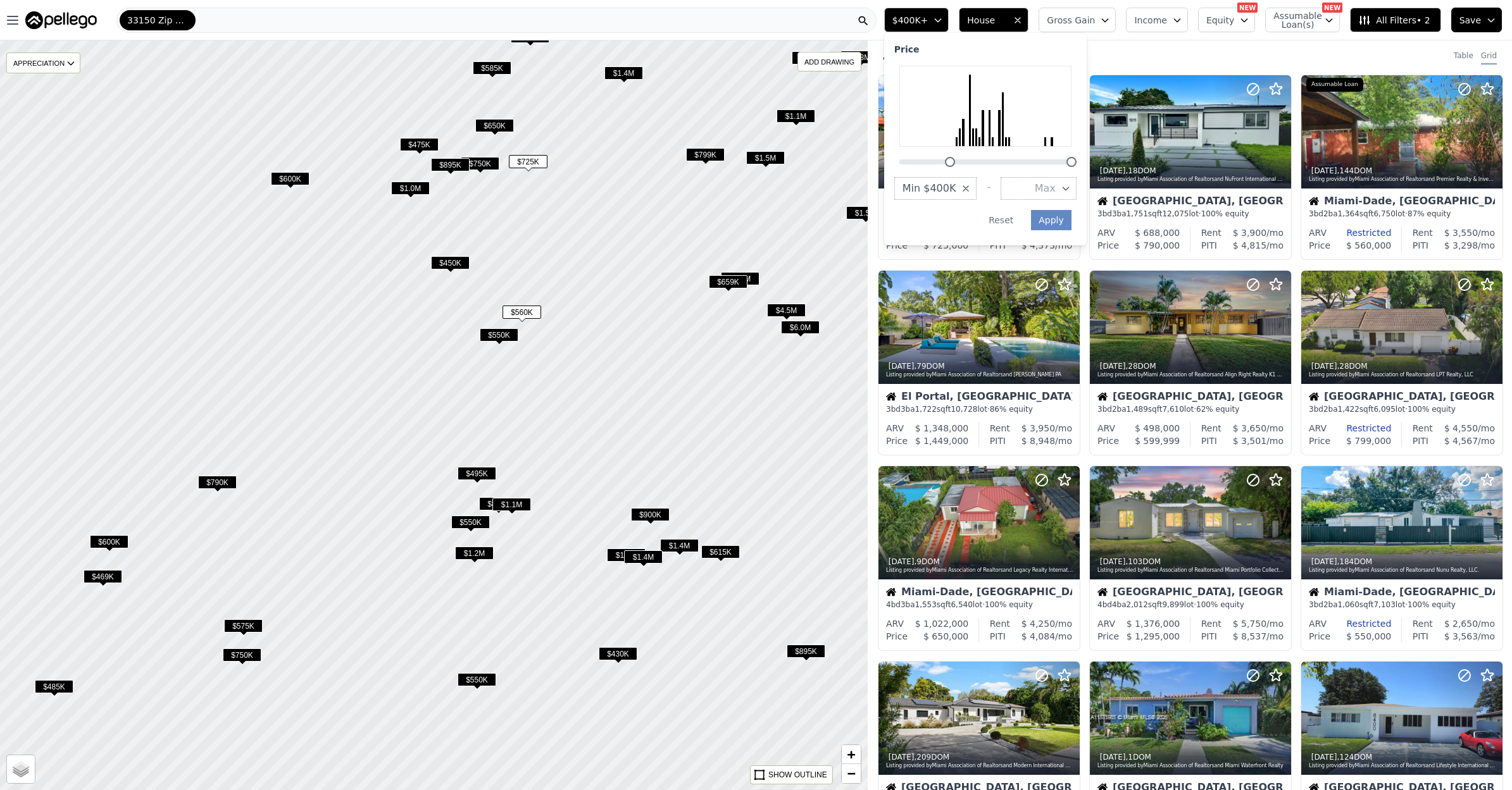
click at [1069, 181] on button "Max" at bounding box center [1039, 189] width 76 height 22
click at [1063, 314] on button "$1.0M" at bounding box center [1039, 325] width 76 height 22
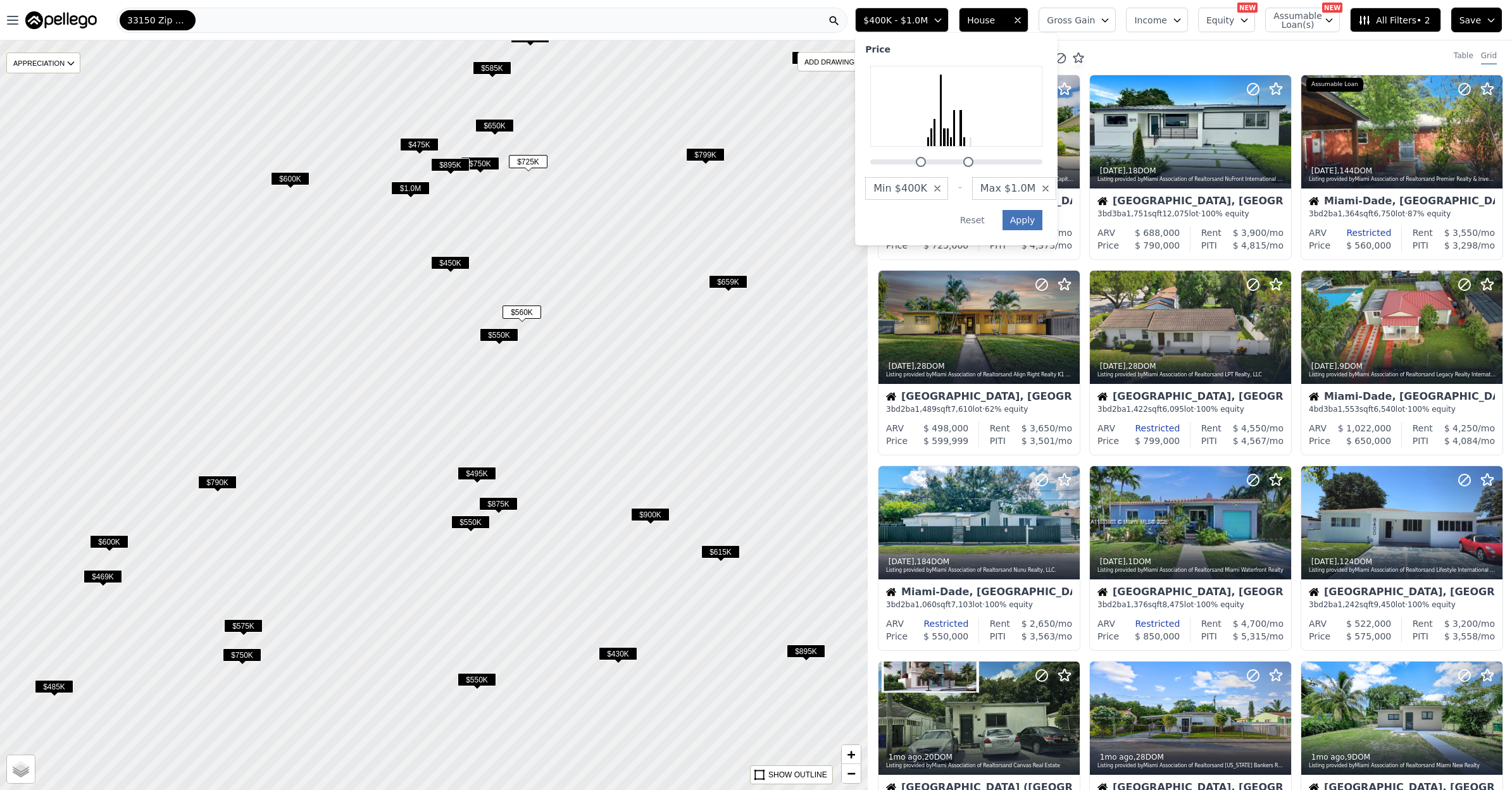
click at [1035, 210] on button "Apply" at bounding box center [1022, 220] width 41 height 20
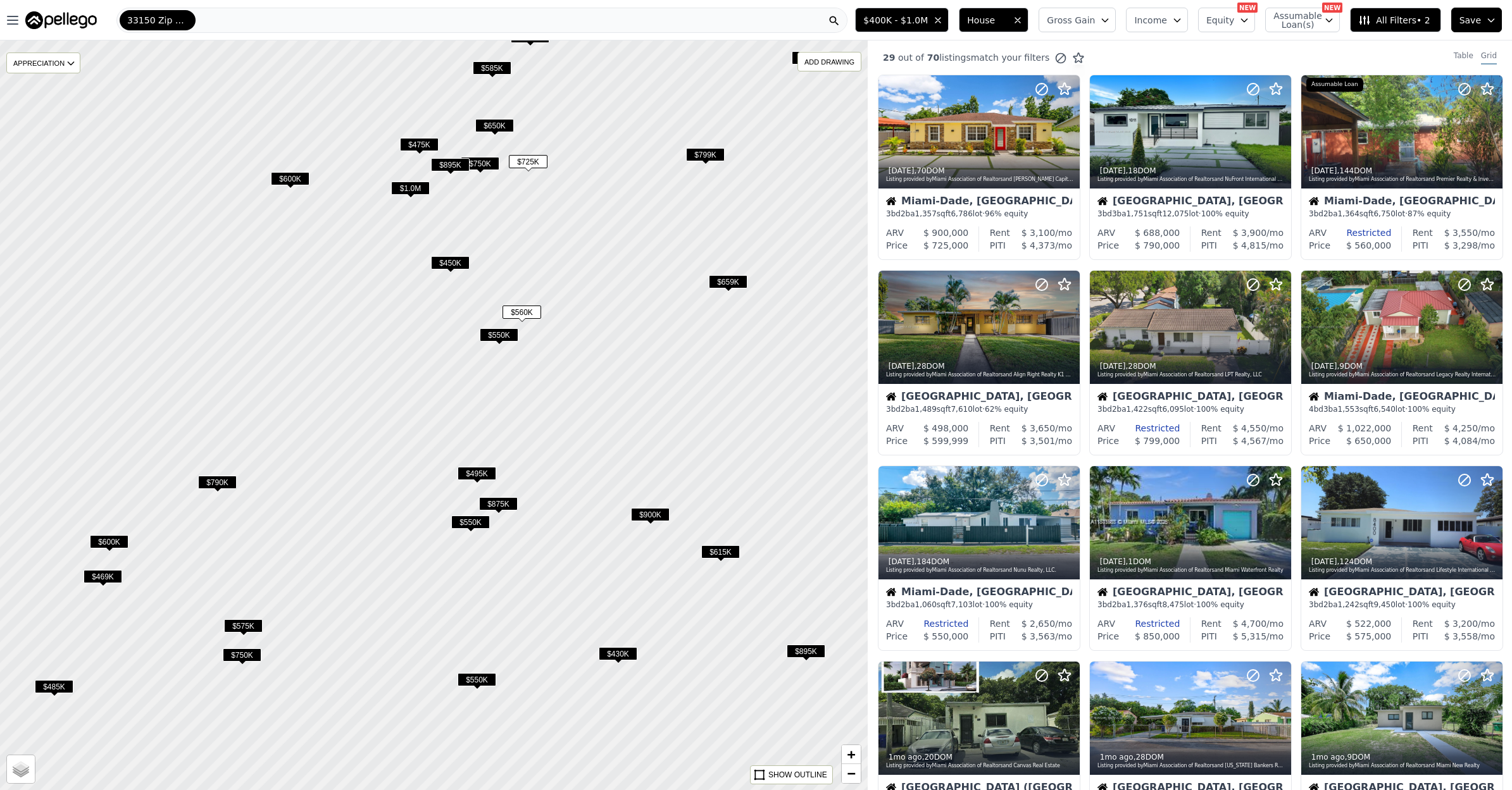
click at [1090, 21] on span "Gross Gain" at bounding box center [1071, 20] width 48 height 13
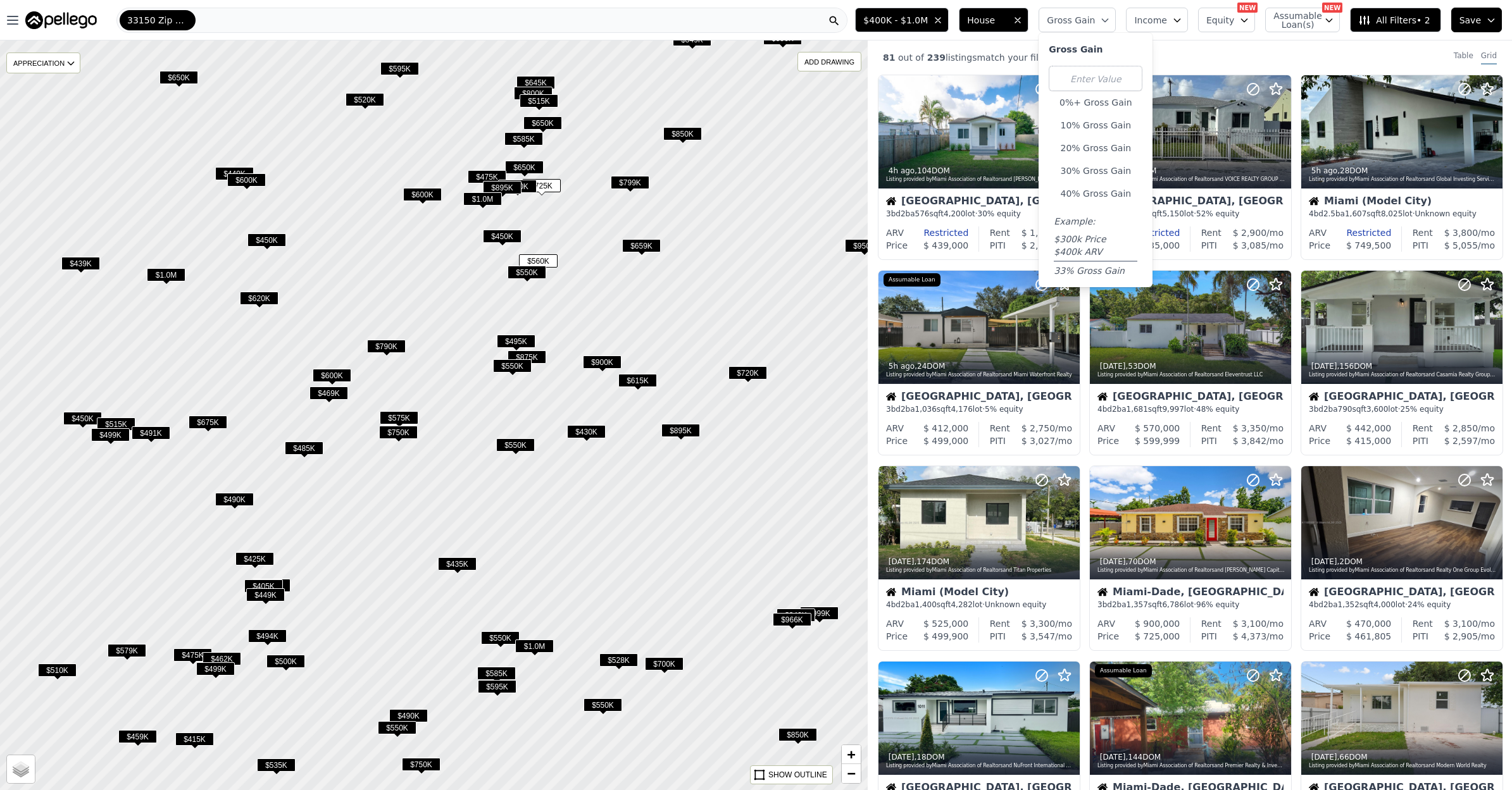
click at [1107, 21] on icon "button" at bounding box center [1105, 21] width 10 height 10
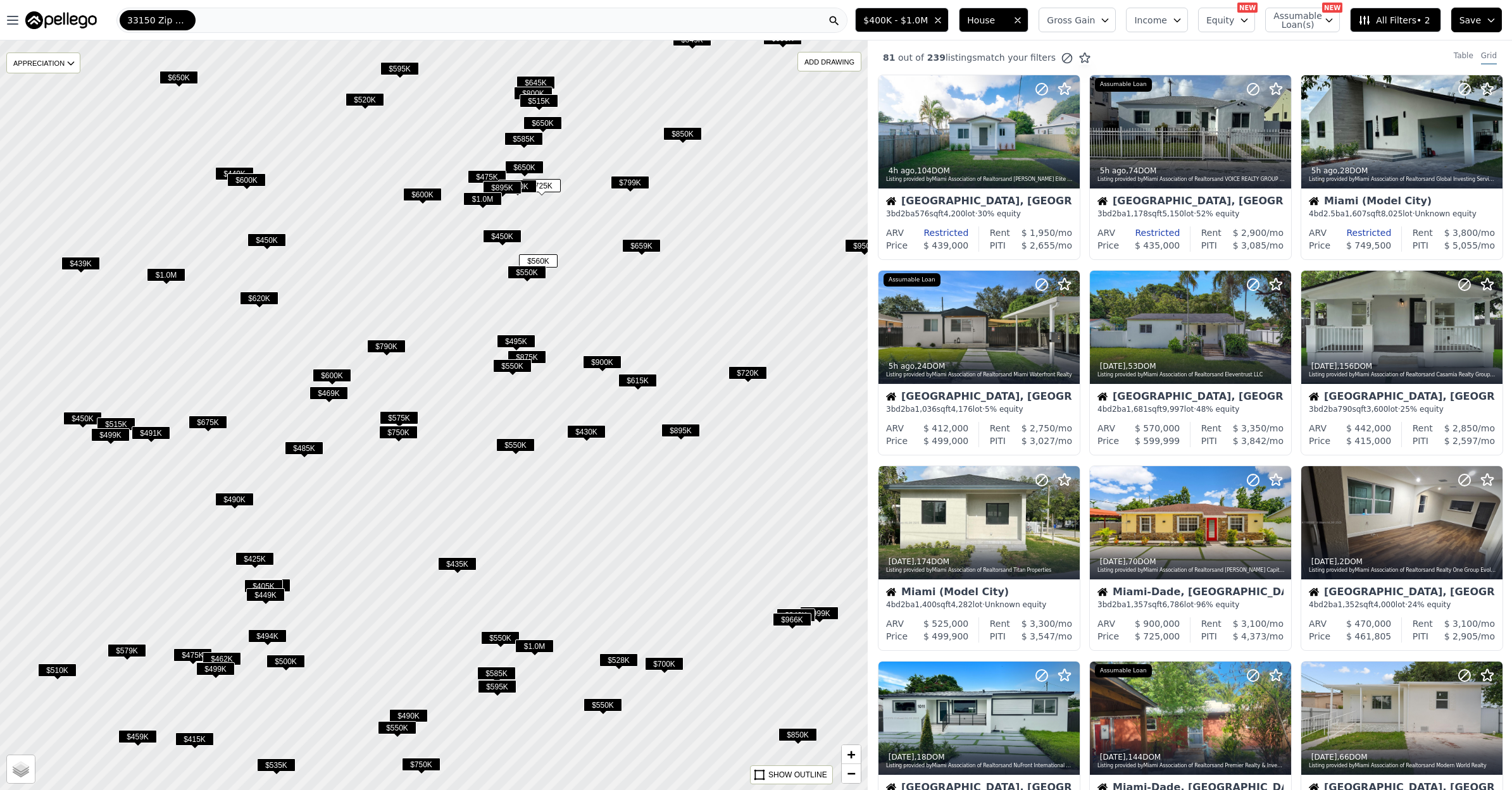
click at [1104, 22] on button "Gross Gain" at bounding box center [1077, 20] width 77 height 25
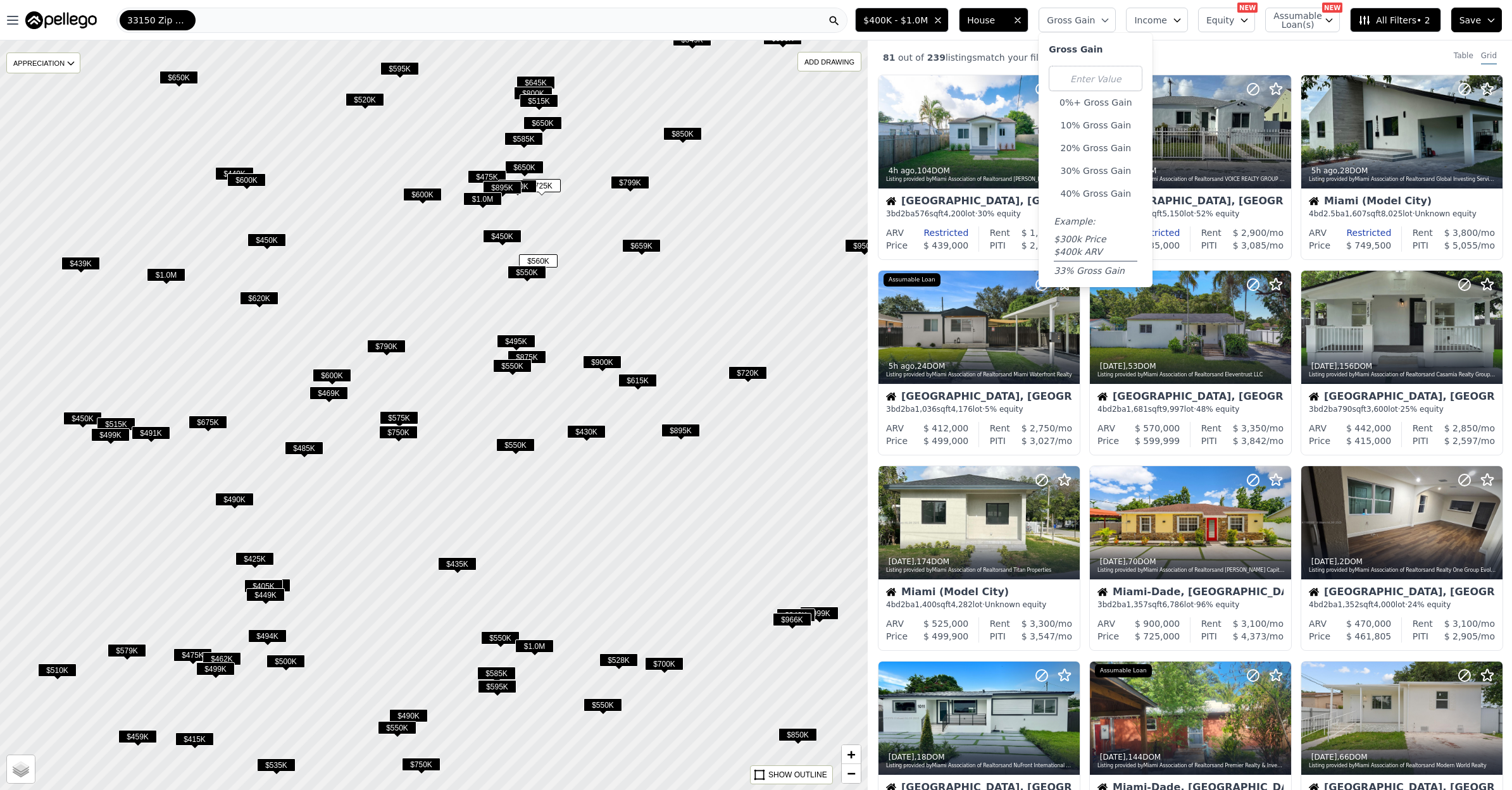
click at [1163, 18] on span "Income" at bounding box center [1150, 20] width 33 height 13
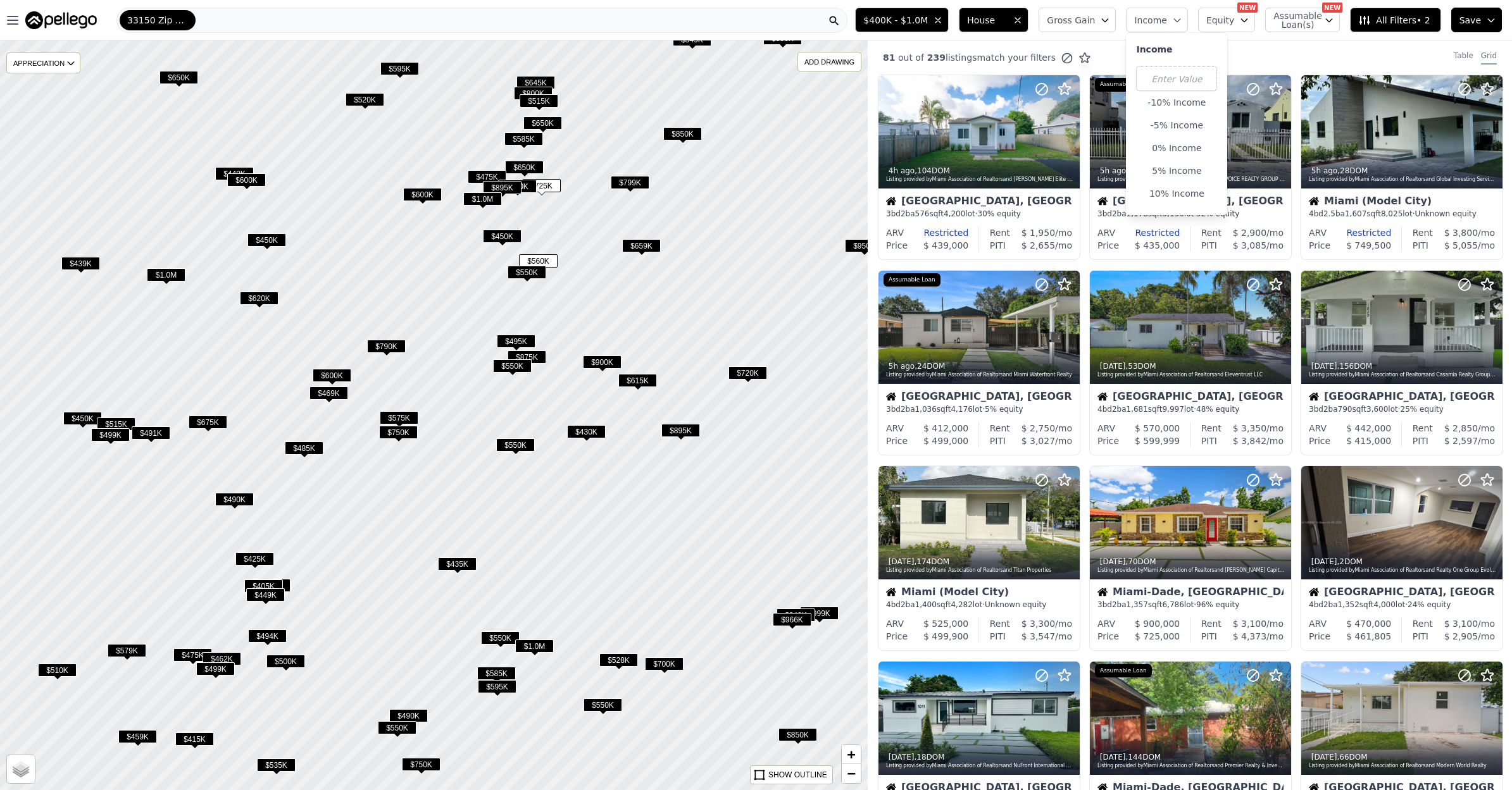
click at [1245, 20] on icon "button" at bounding box center [1244, 21] width 10 height 10
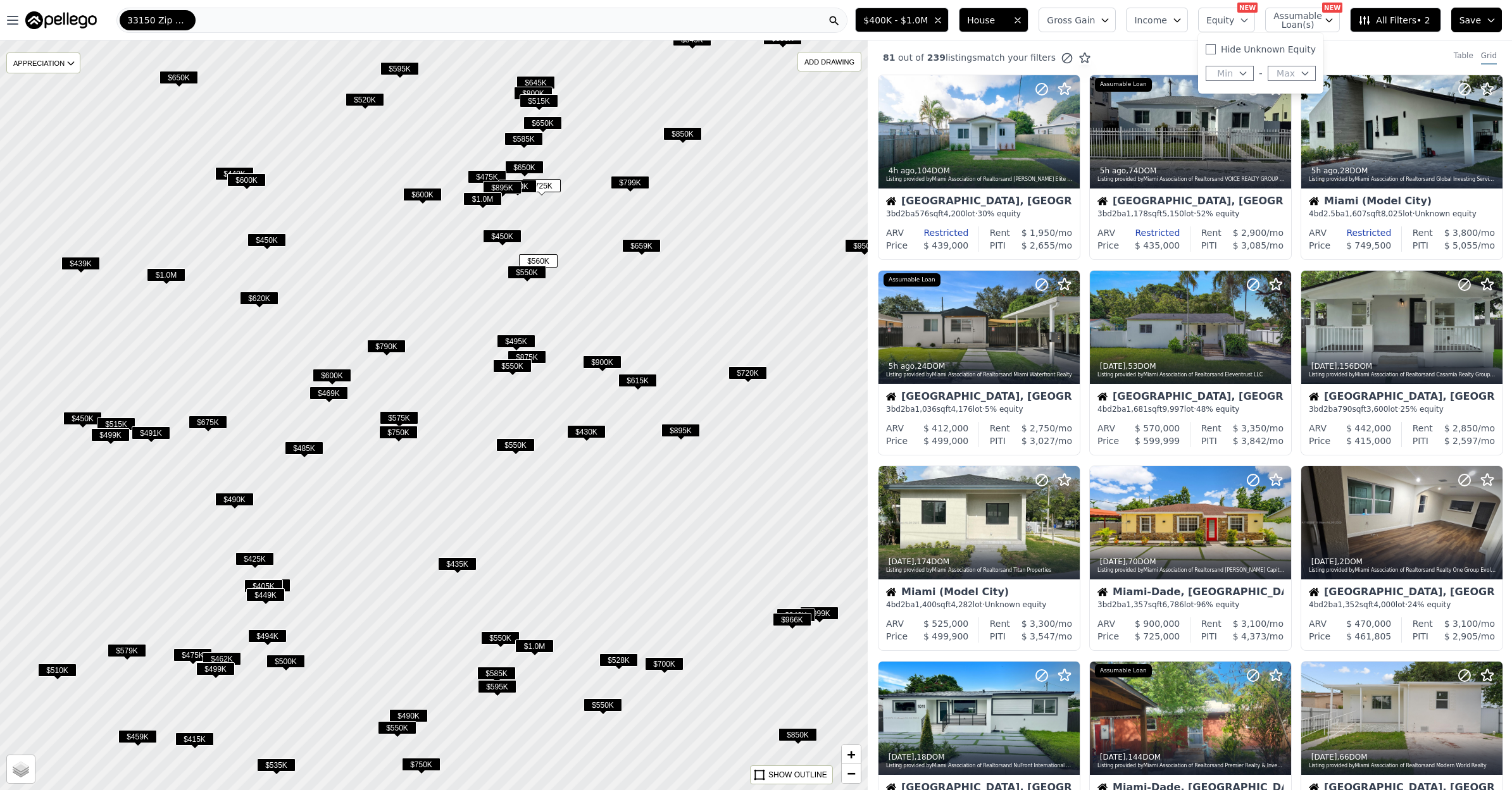
click at [1182, 23] on icon "button" at bounding box center [1177, 21] width 10 height 10
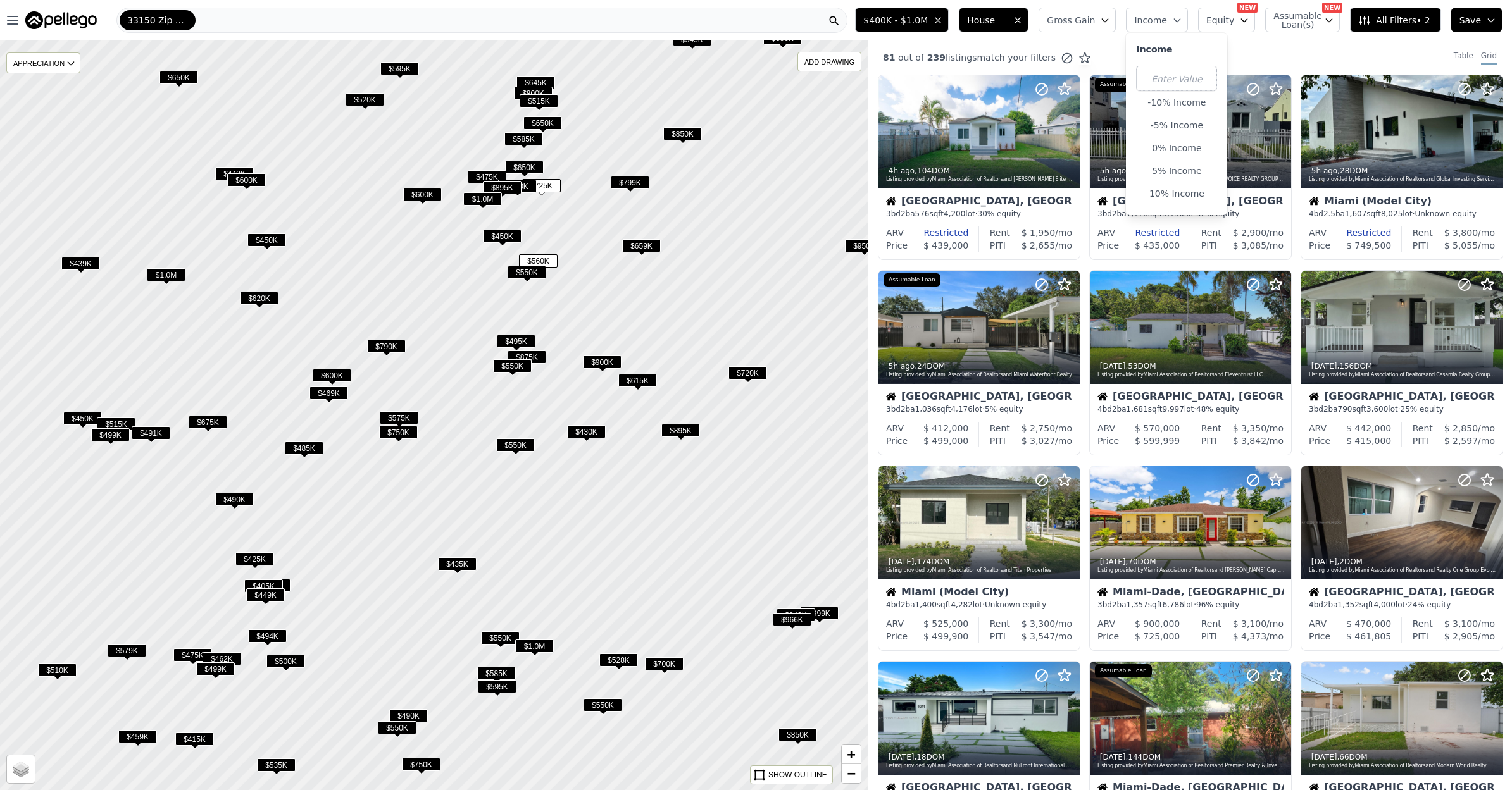
click at [1230, 21] on span "Equity" at bounding box center [1219, 20] width 28 height 13
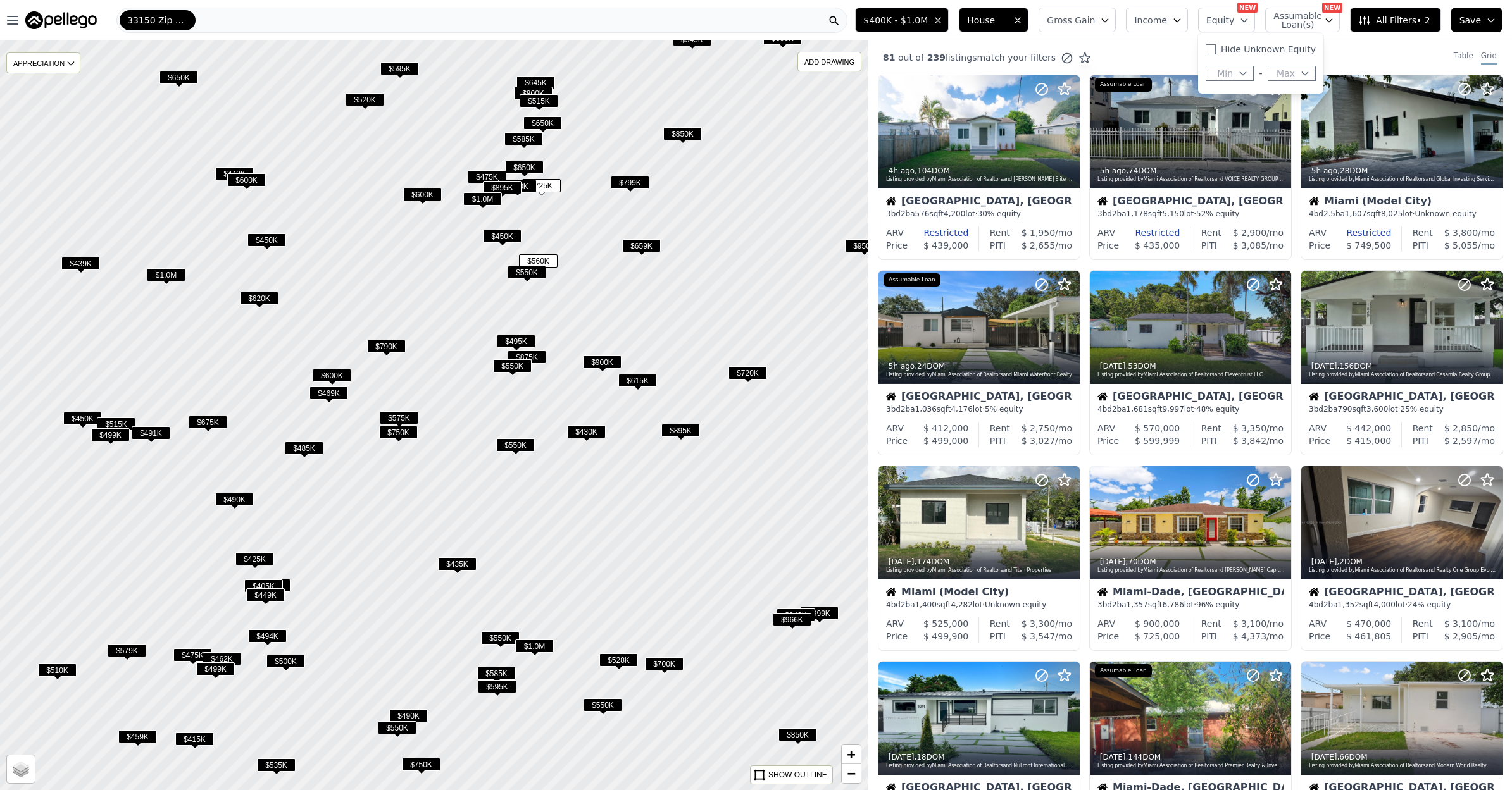
click at [1405, 22] on span "All Filters • 2" at bounding box center [1393, 20] width 72 height 13
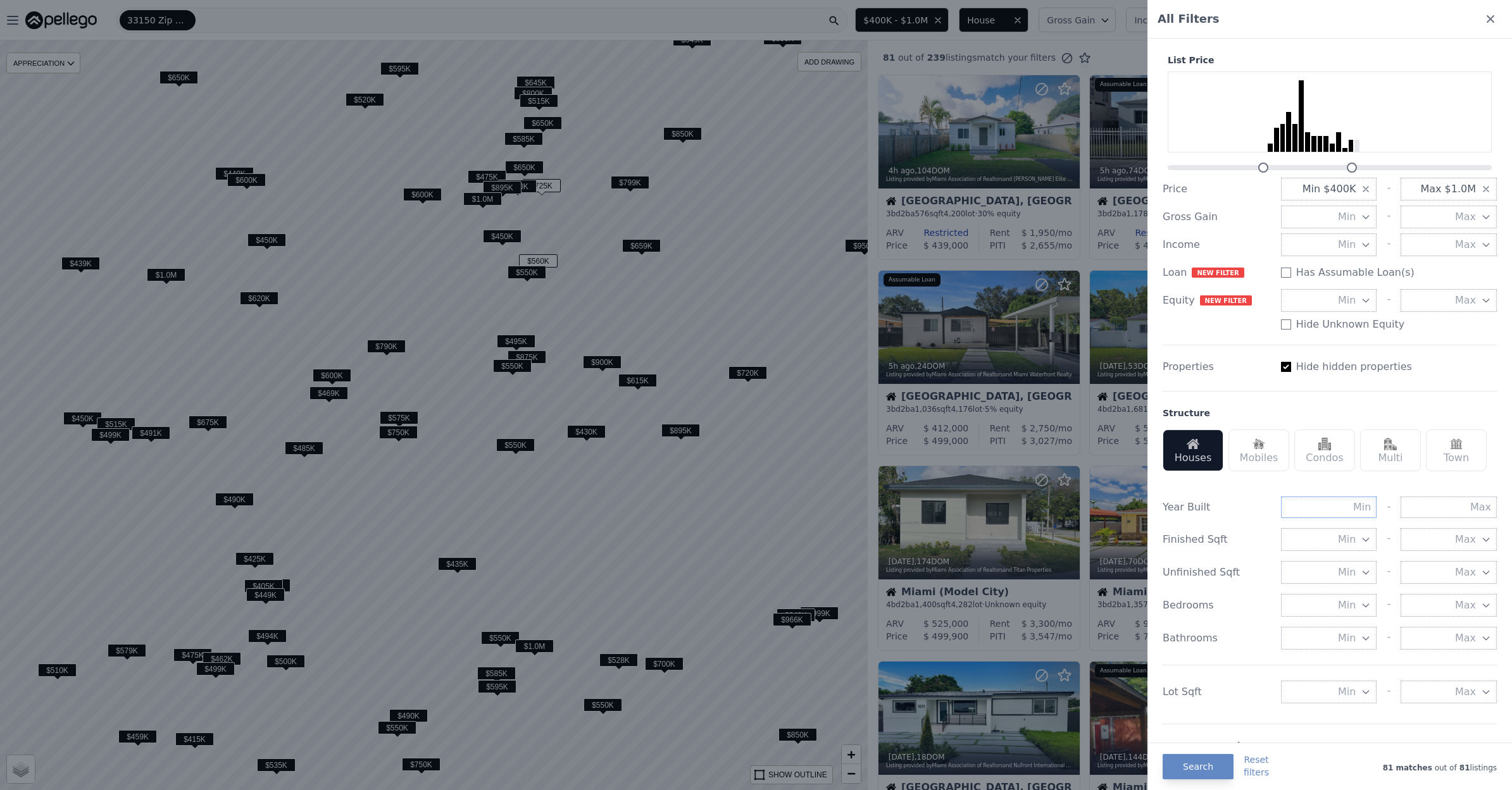
click at [1364, 504] on input "text" at bounding box center [1329, 507] width 96 height 22
type input "1935"
click at [1457, 506] on input "text" at bounding box center [1448, 507] width 96 height 22
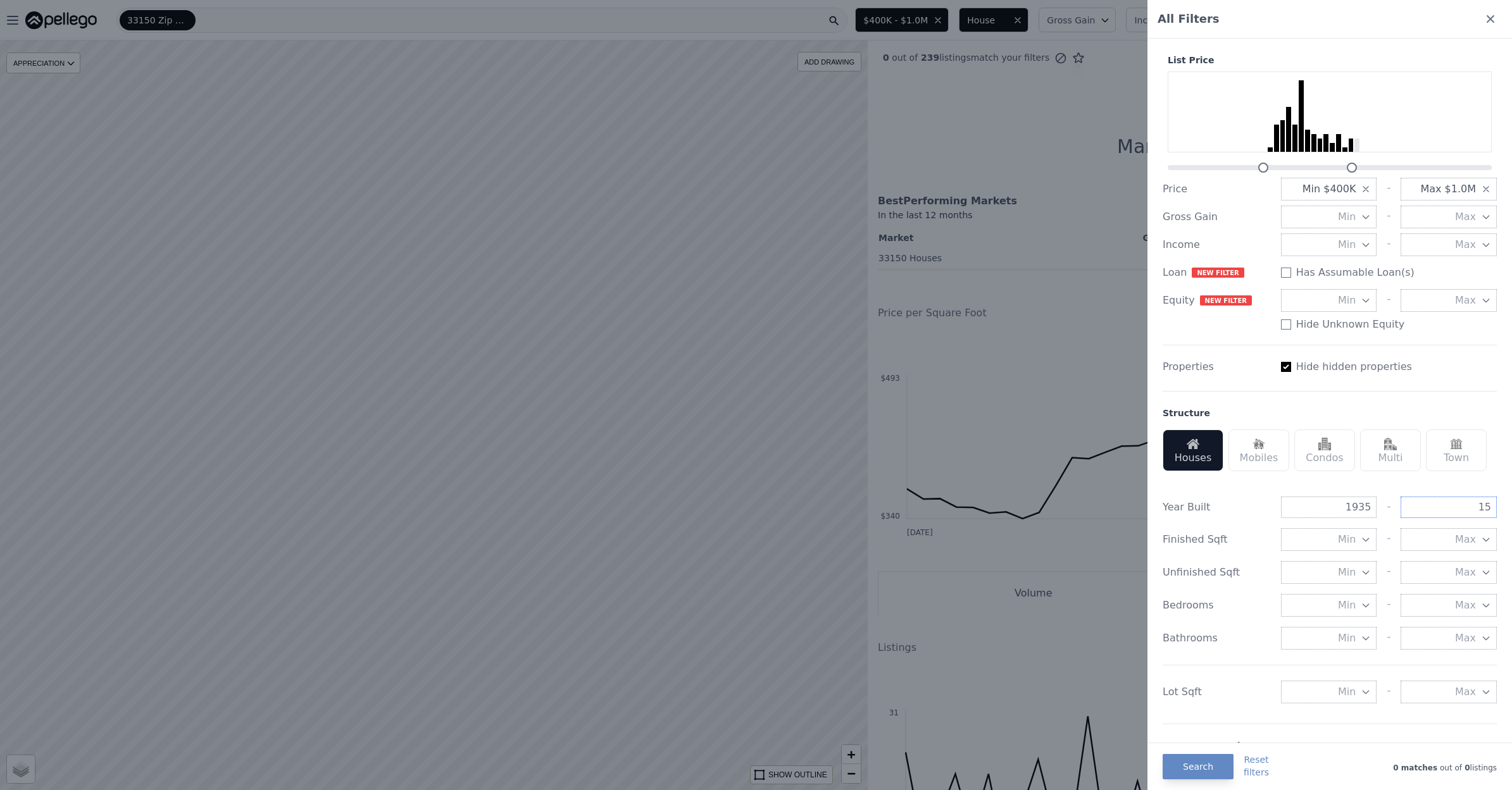
type input "1"
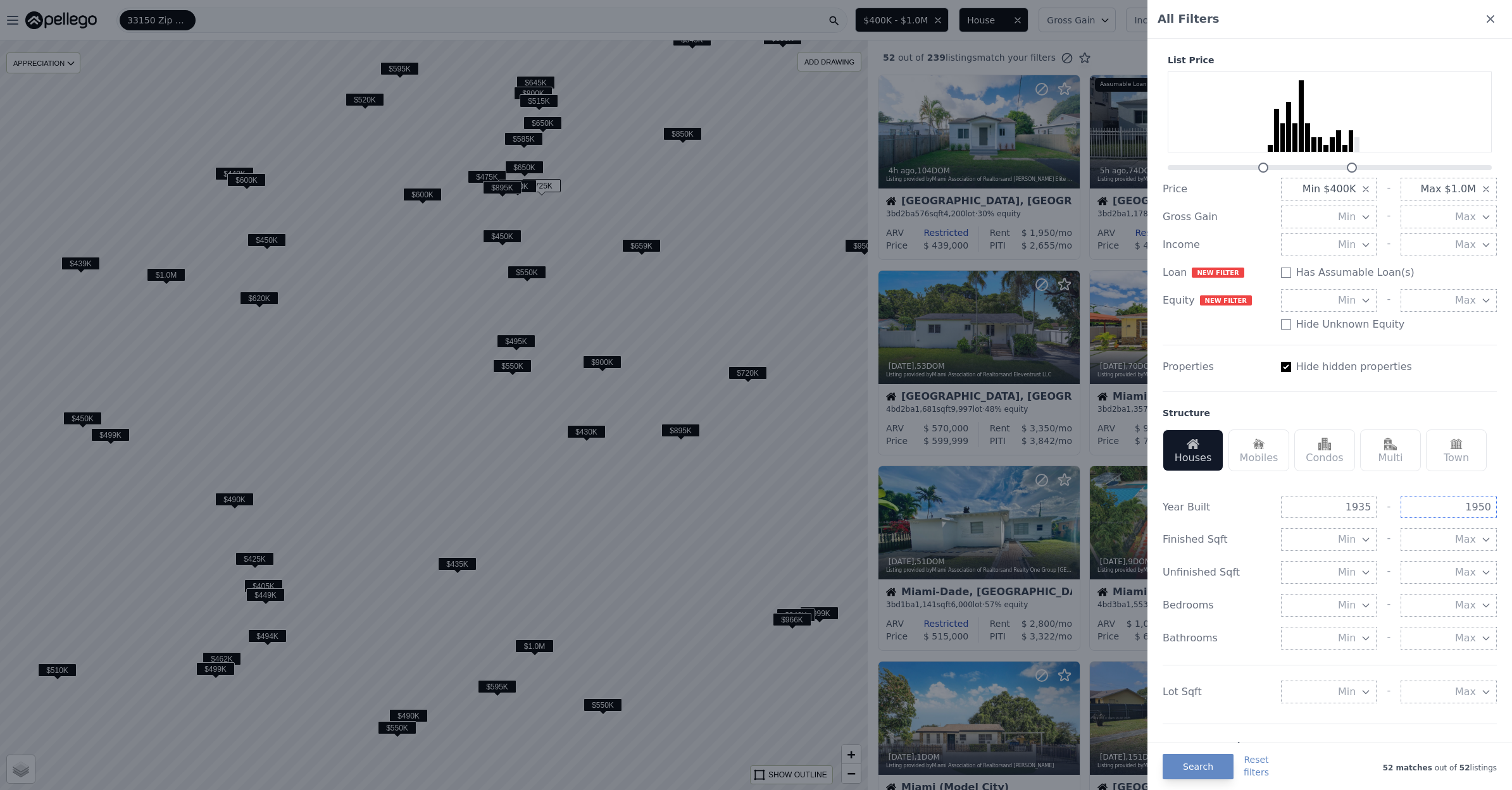
type input "1950"
click at [1251, 182] on div "Price" at bounding box center [1216, 189] width 108 height 16
click at [1359, 507] on input "1935" at bounding box center [1329, 507] width 96 height 22
click at [1367, 602] on icon "button" at bounding box center [1366, 606] width 10 height 10
click at [1354, 687] on button "3 beds" at bounding box center [1329, 697] width 96 height 22
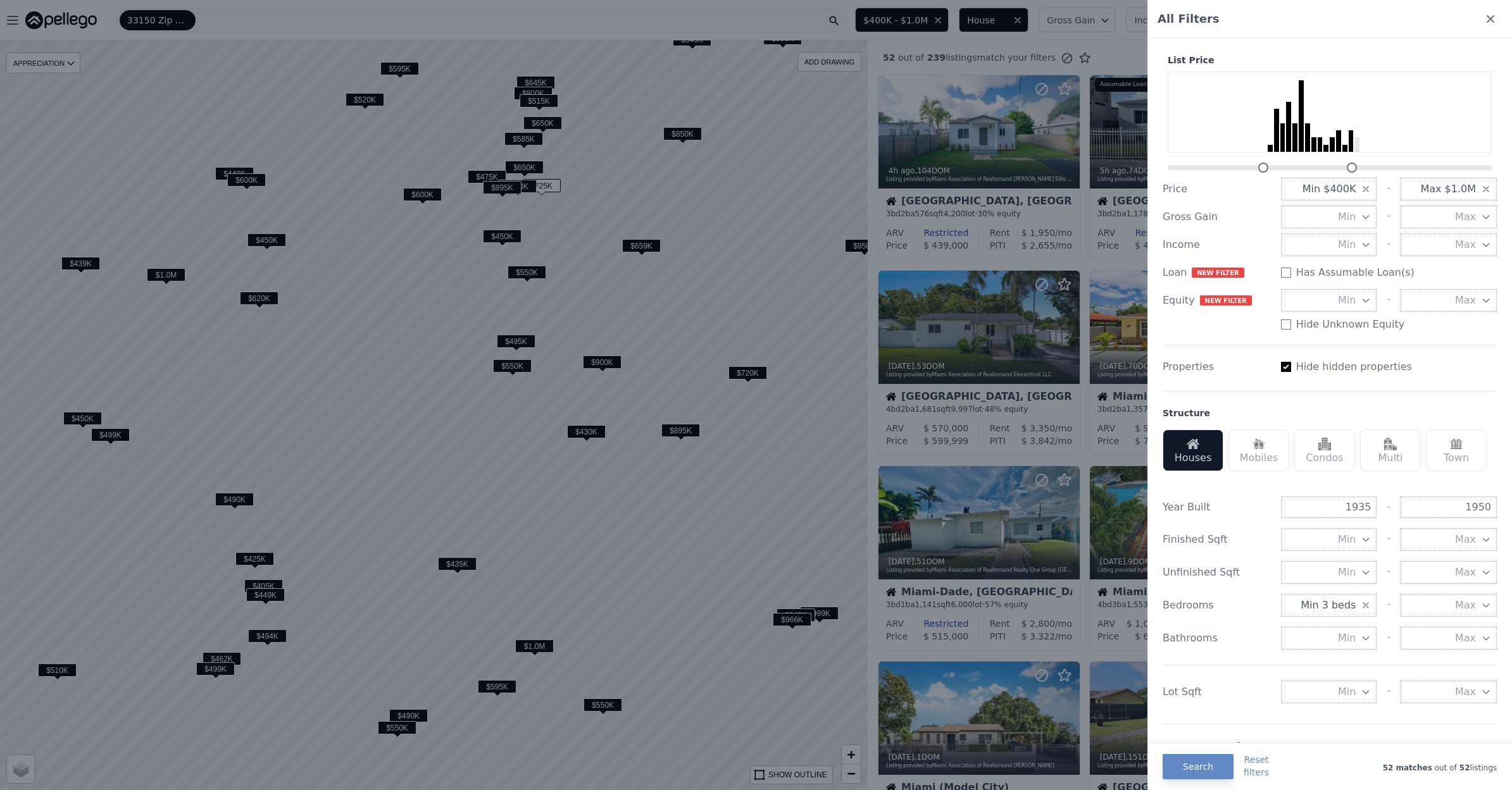
click at [1365, 633] on icon "button" at bounding box center [1366, 639] width 10 height 10
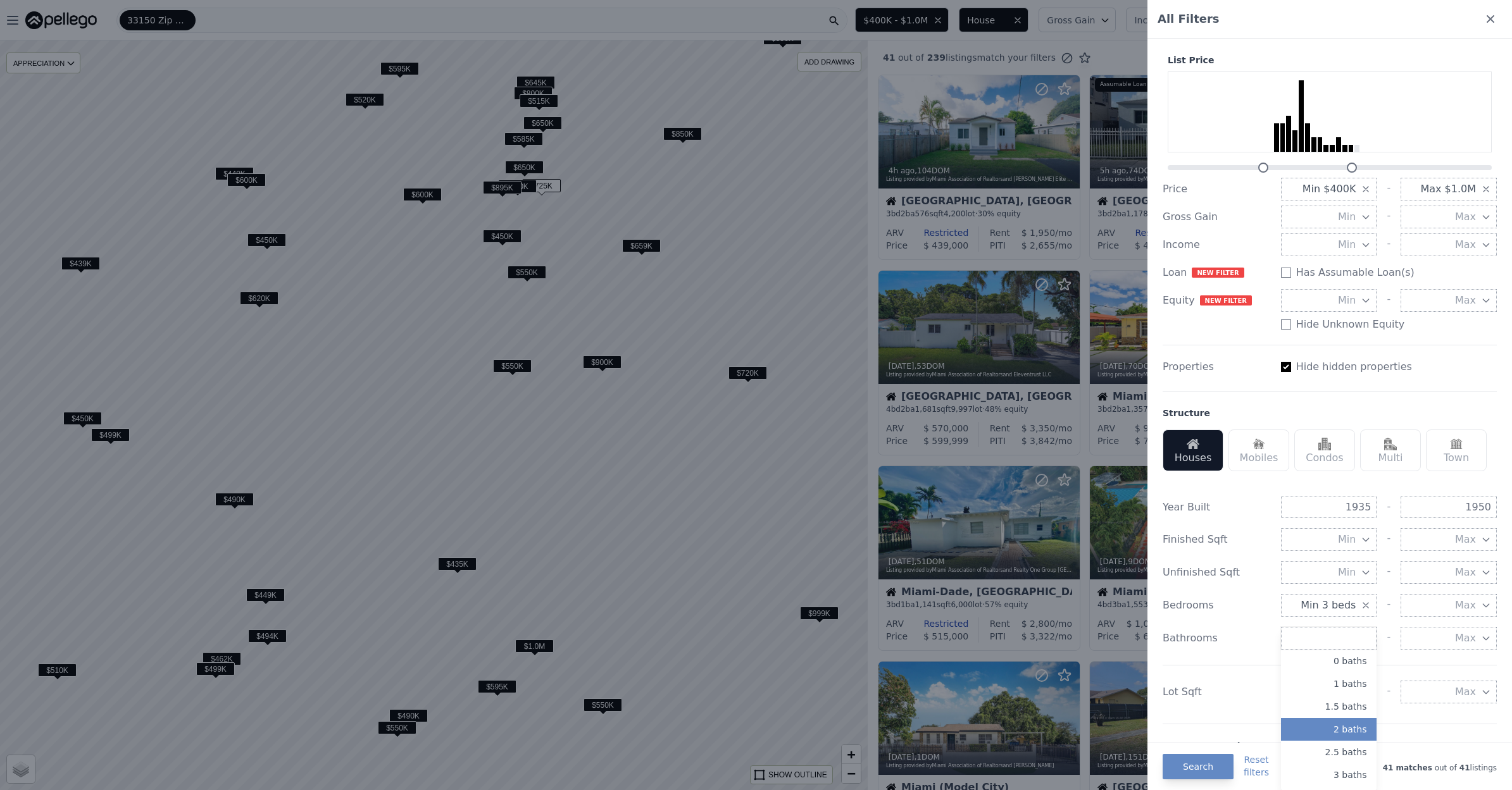
click at [1352, 718] on button "2 baths" at bounding box center [1329, 729] width 96 height 22
click at [1359, 689] on button "Min" at bounding box center [1329, 692] width 96 height 22
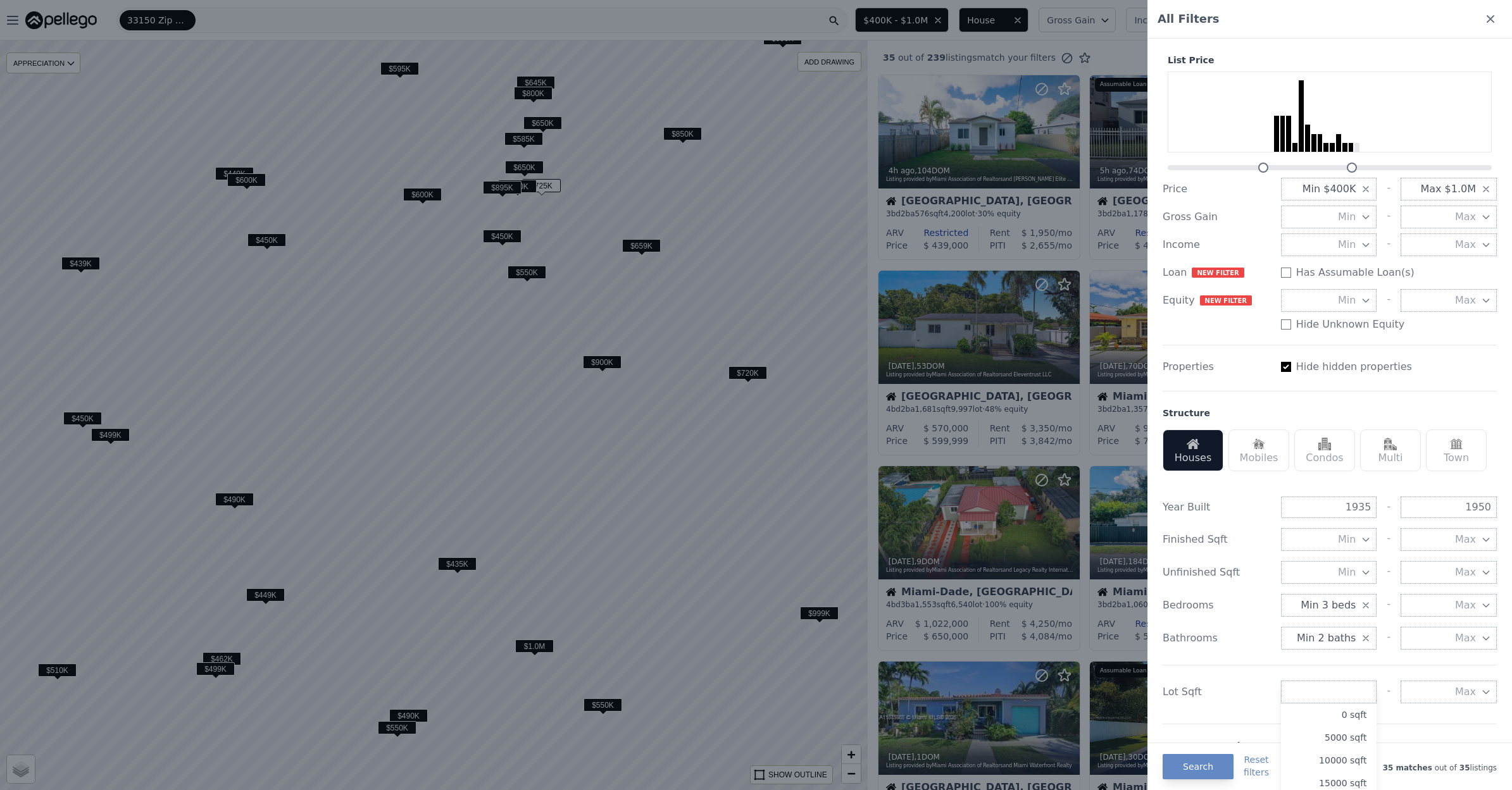
click at [1338, 670] on div "Lot Sqft Min 0 sqft 5000 sqft 10000 sqft 15000 sqft 20000 sqft 25000 sqft 30000…" at bounding box center [1329, 684] width 334 height 39
drag, startPoint x: 1197, startPoint y: 761, endPoint x: 1204, endPoint y: 757, distance: 8.1
click at [1197, 761] on button "Search" at bounding box center [1198, 766] width 71 height 25
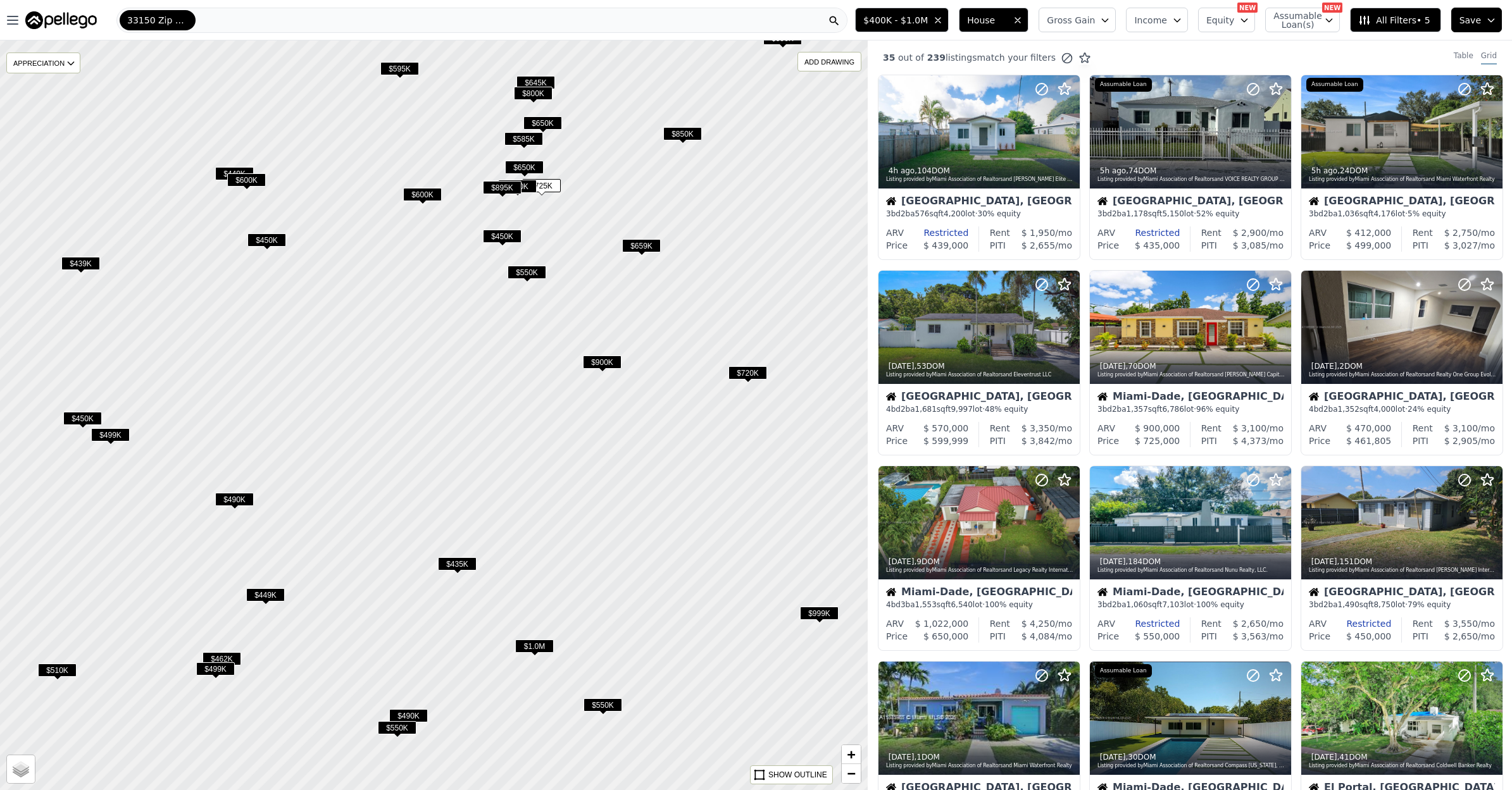
click at [1474, 22] on span "Save" at bounding box center [1470, 20] width 22 height 13
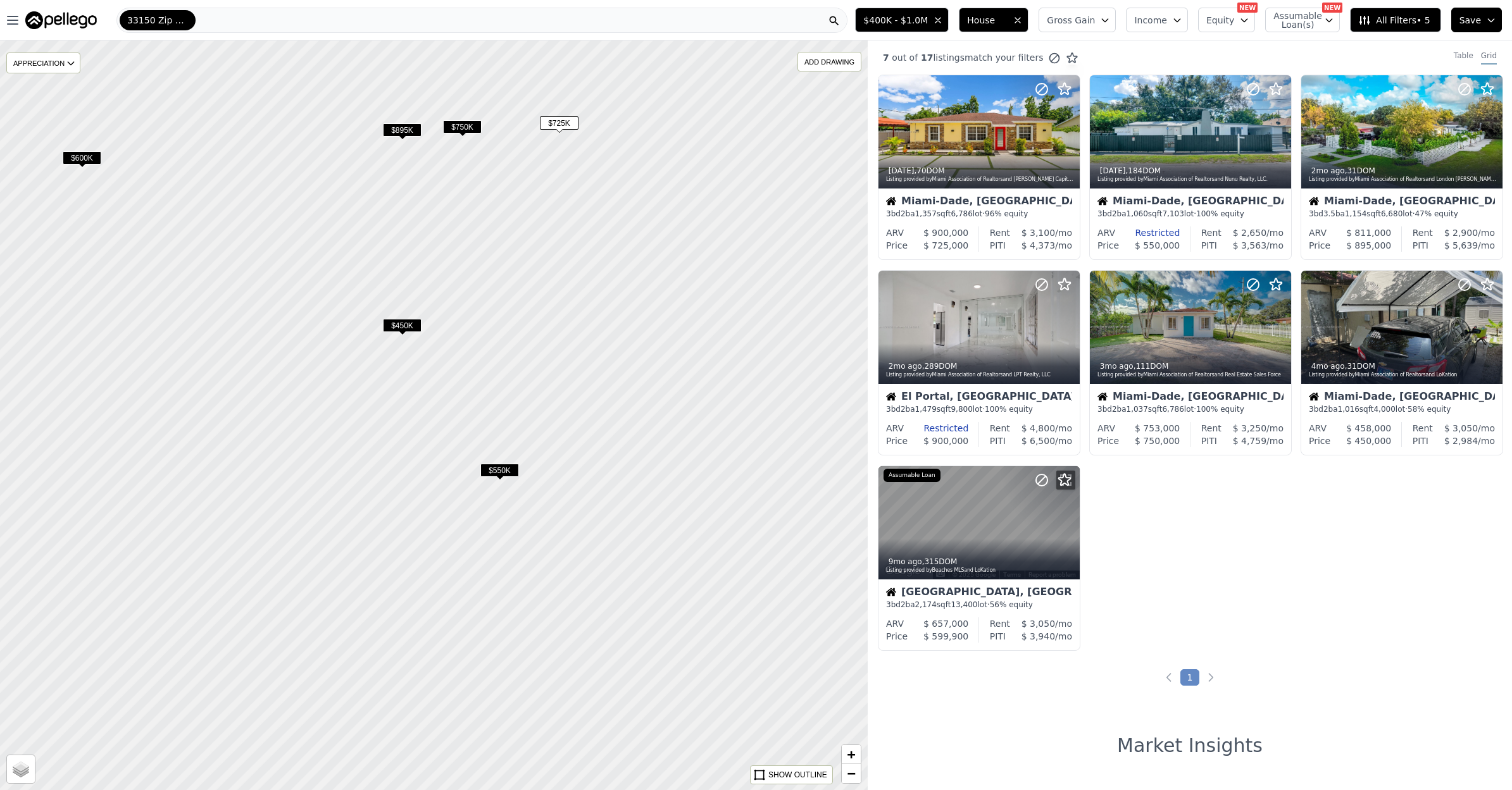
drag, startPoint x: 533, startPoint y: 236, endPoint x: 518, endPoint y: 325, distance: 90.3
click at [524, 326] on div at bounding box center [434, 416] width 1041 height 900
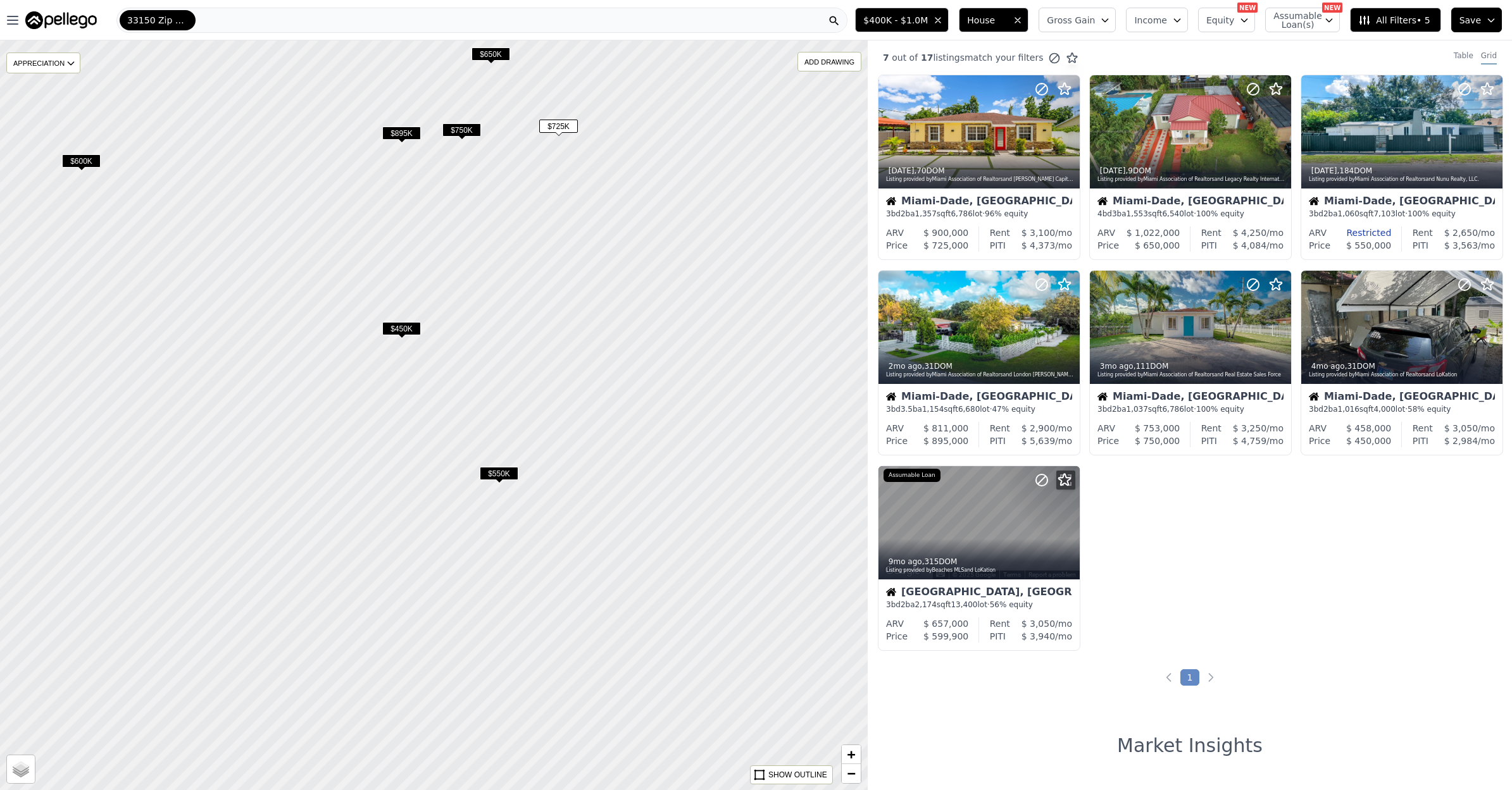
click at [406, 333] on span "$450K" at bounding box center [402, 328] width 39 height 13
click at [406, 332] on span "$450K" at bounding box center [402, 328] width 39 height 13
click at [415, 328] on span "$450K" at bounding box center [402, 328] width 39 height 13
click at [410, 328] on span "$450K" at bounding box center [402, 328] width 39 height 13
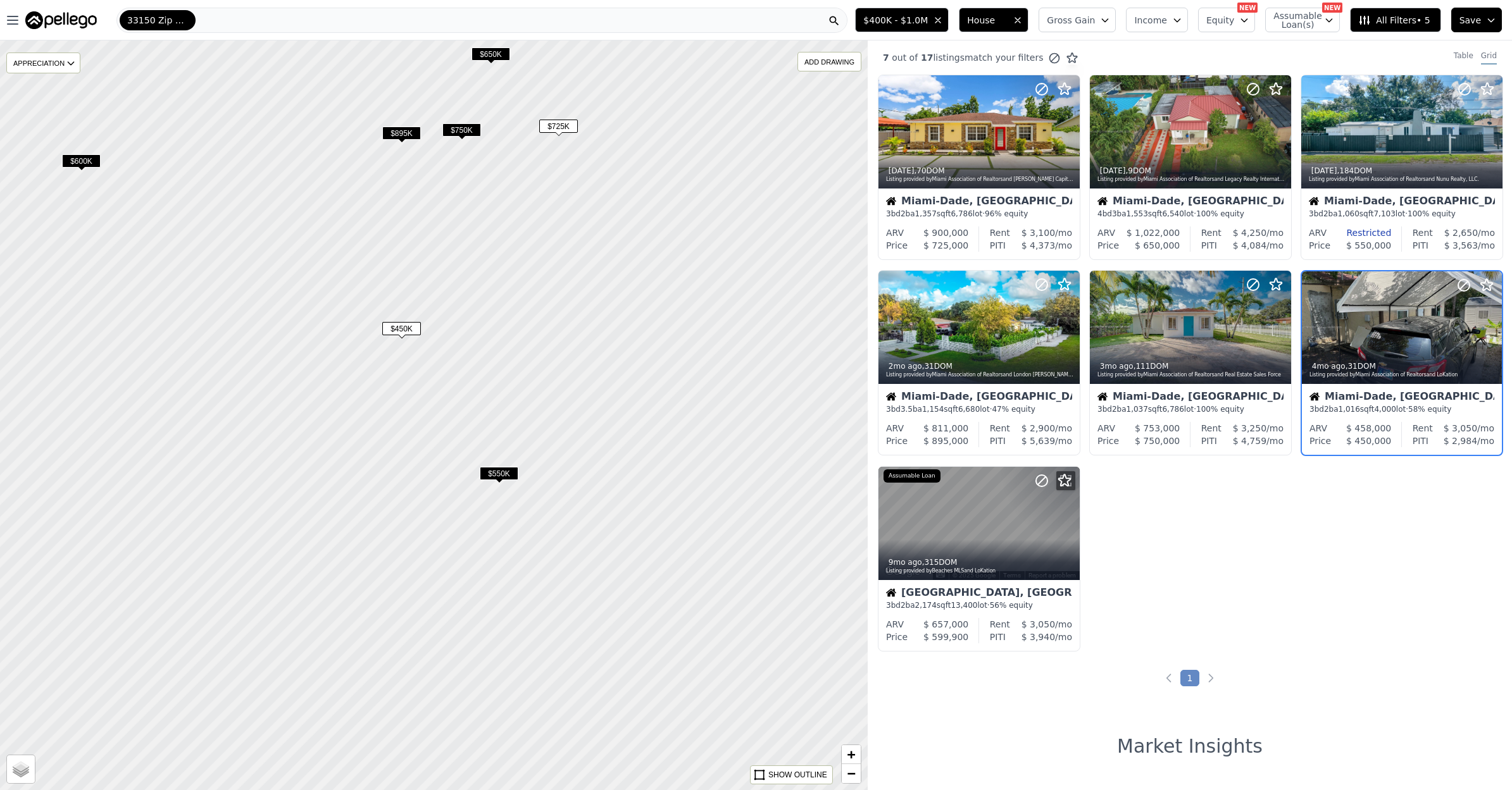
click at [410, 329] on span "$450K" at bounding box center [402, 328] width 39 height 13
click at [410, 328] on span "$450K" at bounding box center [402, 328] width 39 height 13
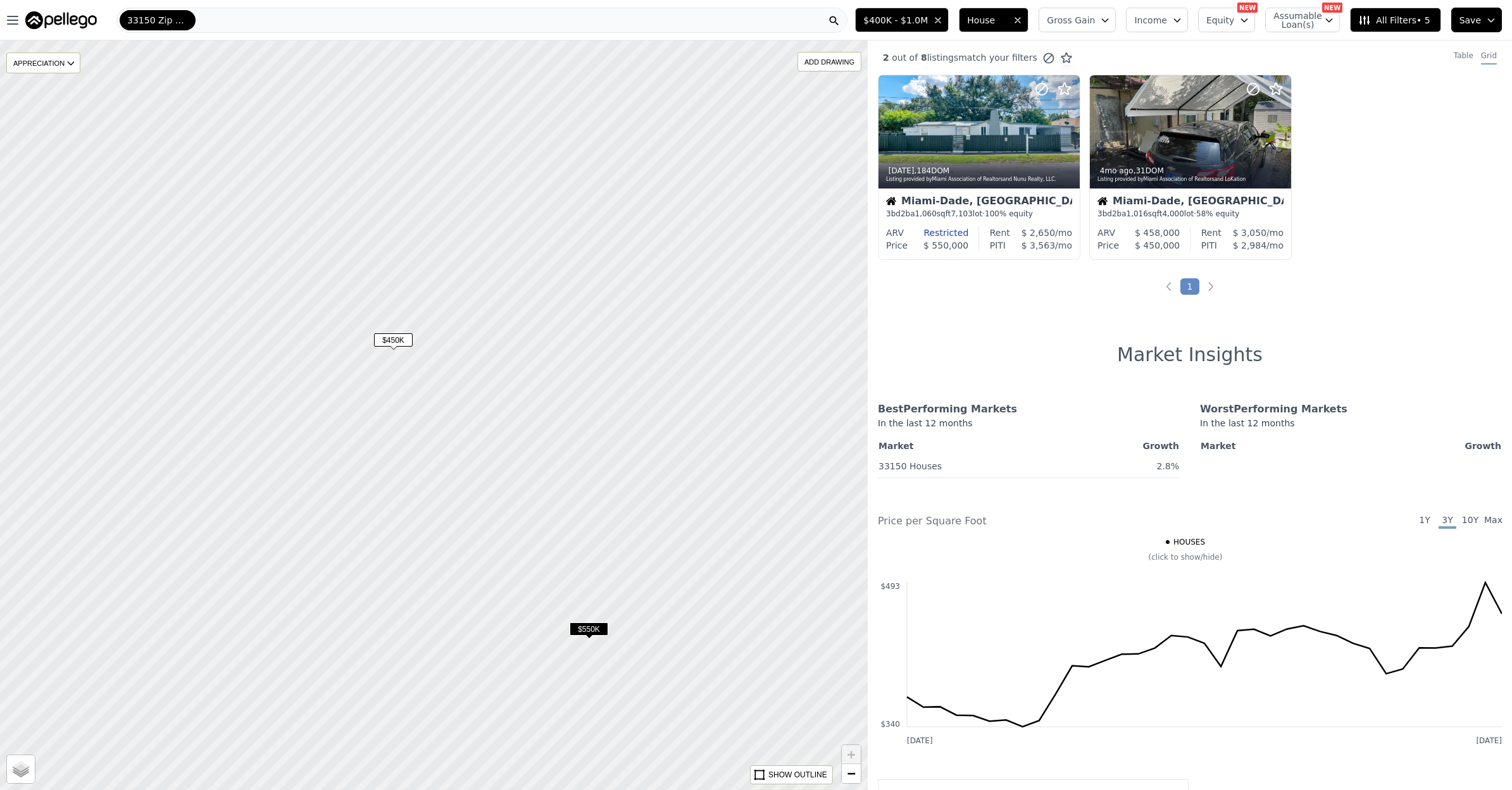
click at [400, 343] on span "$450K" at bounding box center [393, 339] width 39 height 13
drag, startPoint x: 570, startPoint y: 421, endPoint x: 555, endPoint y: 332, distance: 90.3
click at [555, 332] on div at bounding box center [434, 416] width 1041 height 900
drag, startPoint x: 612, startPoint y: 412, endPoint x: 573, endPoint y: 312, distance: 107.3
click at [573, 312] on div at bounding box center [434, 416] width 1041 height 900
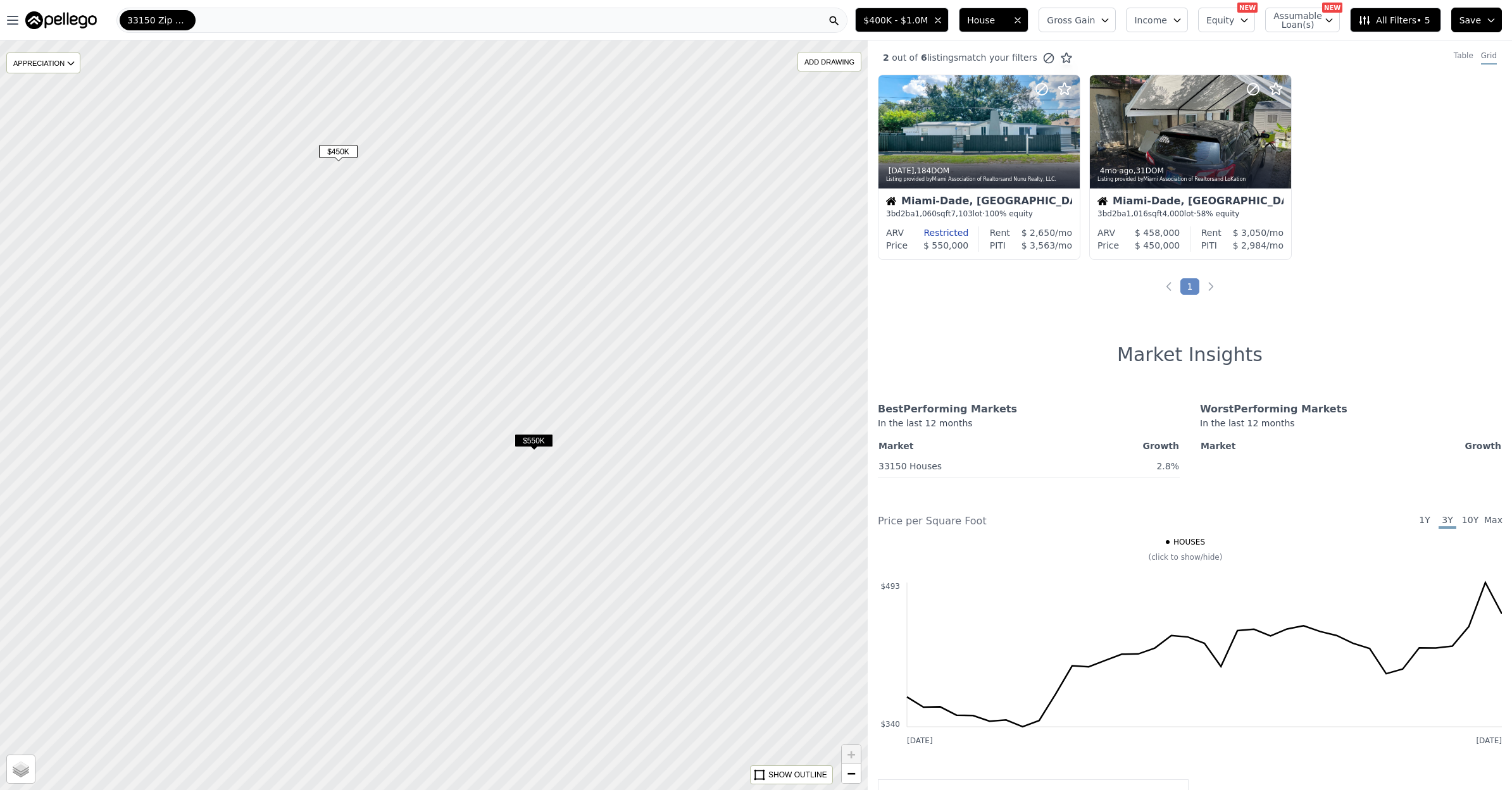
click at [532, 444] on span "$550K" at bounding box center [533, 440] width 39 height 13
click at [952, 181] on div "Listing provided by Miami Association of Realtors and Nunu Realty, LLC." at bounding box center [979, 179] width 186 height 8
click at [543, 436] on span "$550K" at bounding box center [534, 439] width 39 height 13
drag, startPoint x: 821, startPoint y: 262, endPoint x: 691, endPoint y: 160, distance: 165.2
click at [691, 160] on div at bounding box center [434, 416] width 1041 height 900
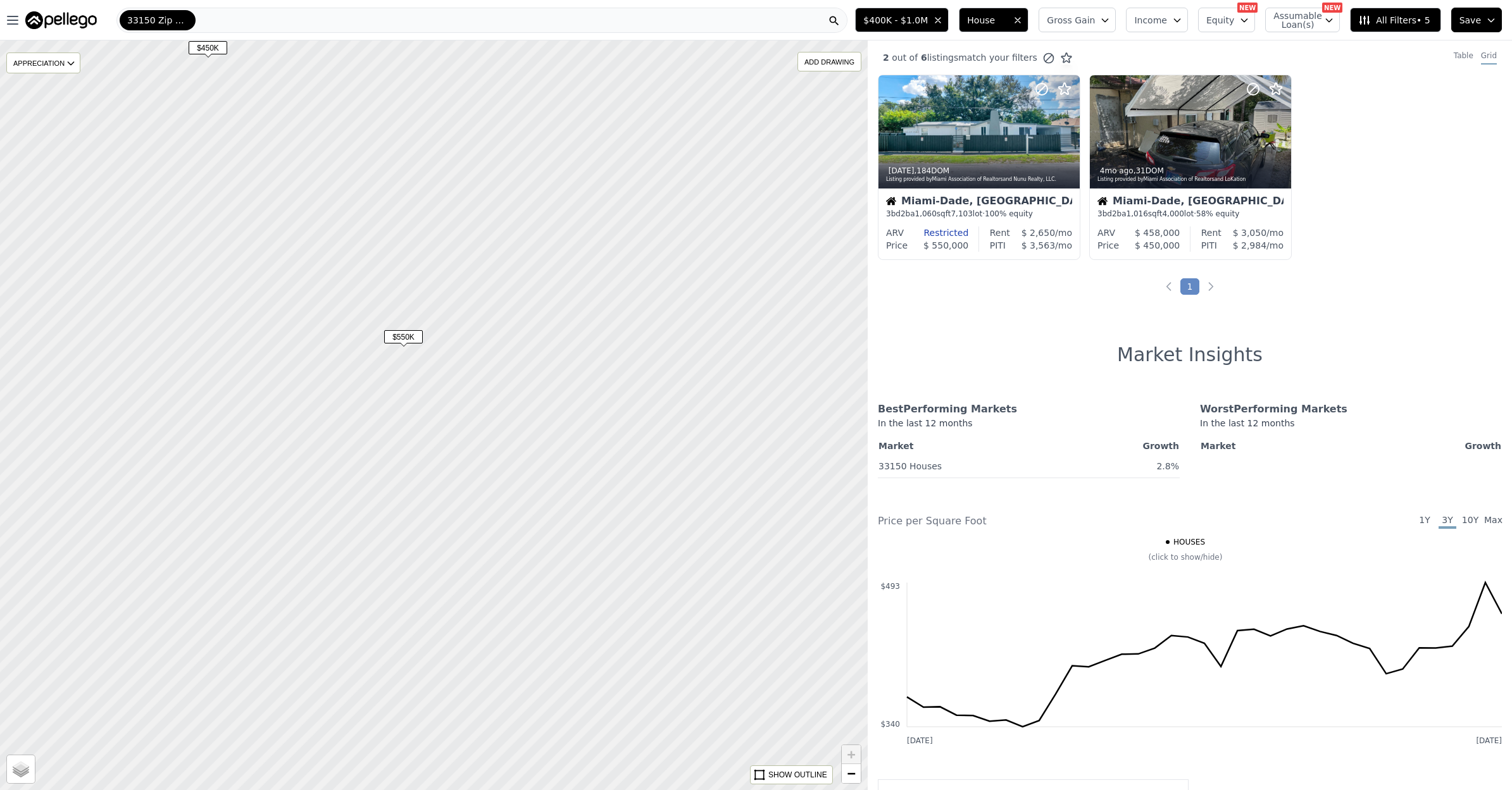
click at [469, 22] on div "33150 Zip Code" at bounding box center [482, 20] width 730 height 25
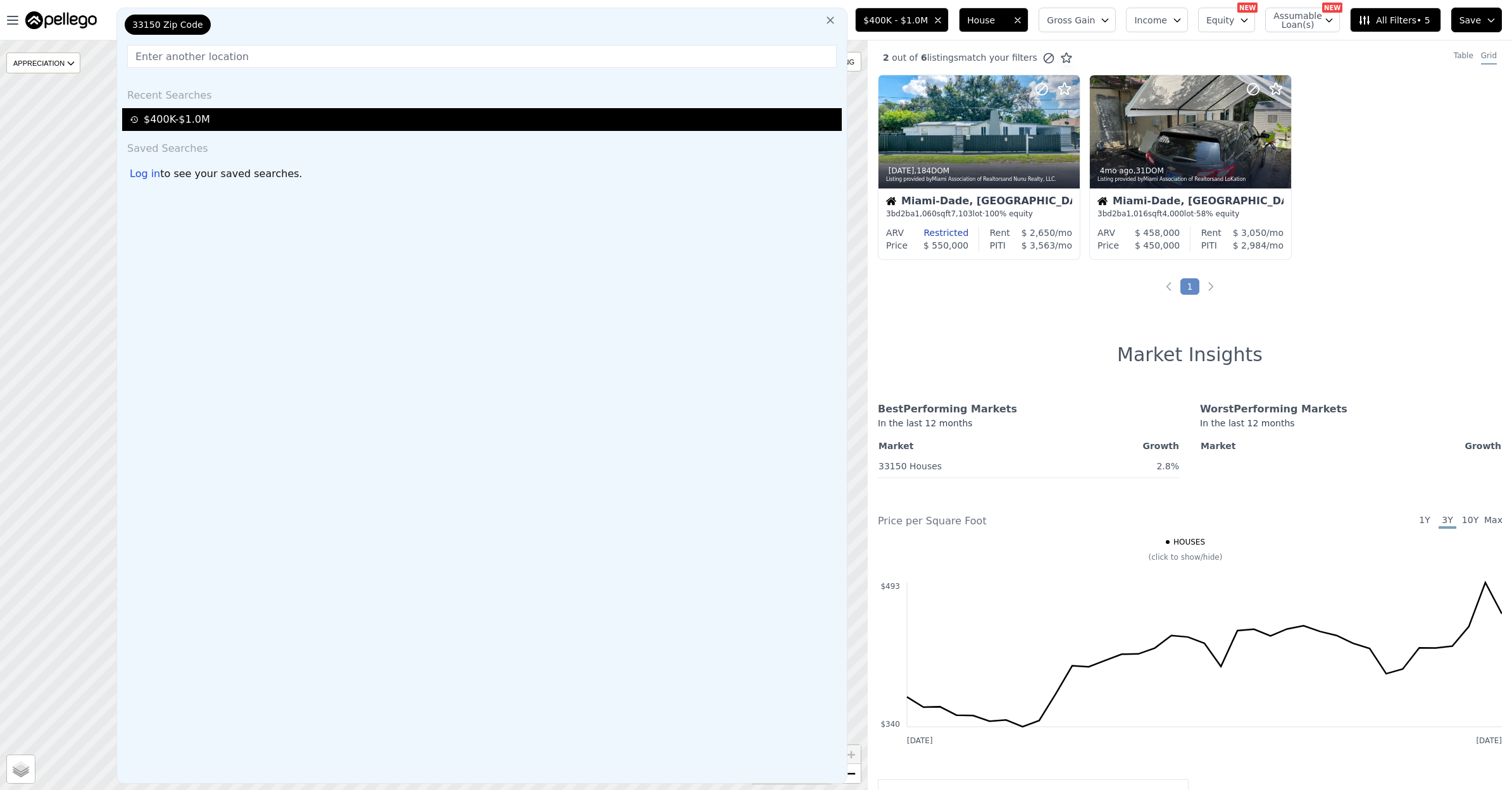
click at [224, 122] on div "$400K-$1.0M" at bounding box center [484, 119] width 708 height 16
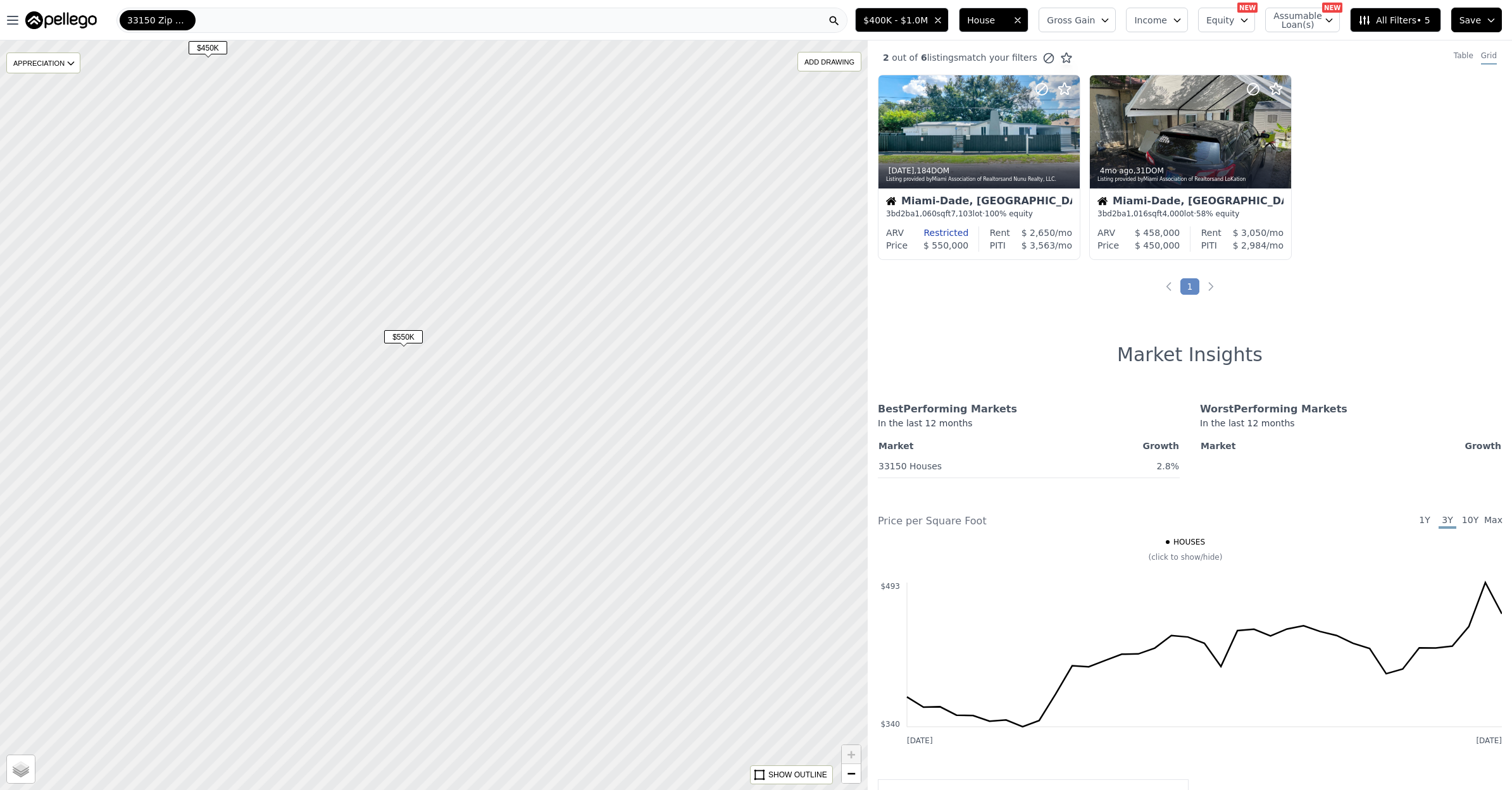
click at [846, 29] on div at bounding box center [833, 21] width 25 height 24
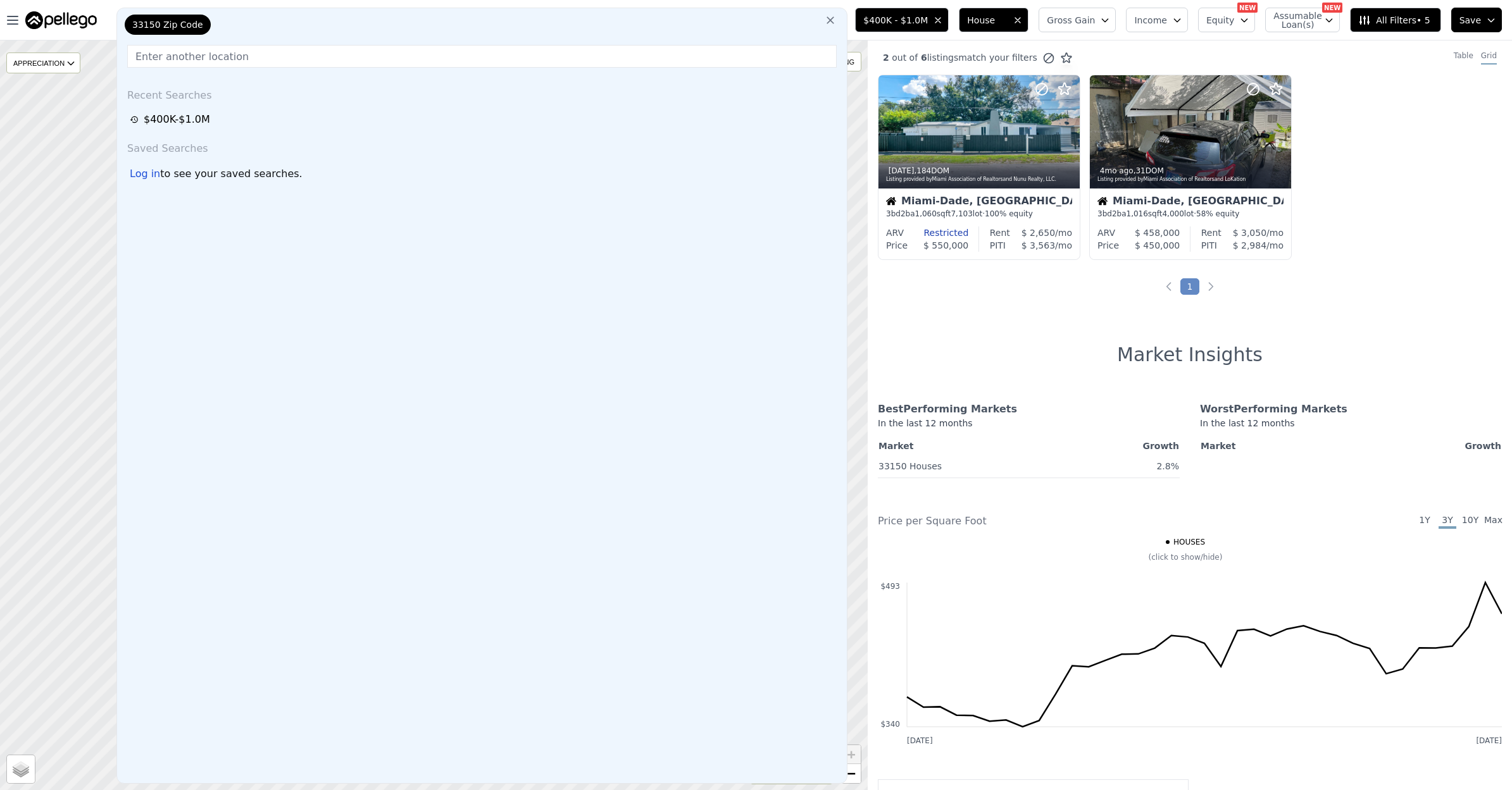
click at [217, 39] on div "33150 Zip Code" at bounding box center [185, 27] width 126 height 25
click at [218, 35] on div "33150 Zip Code" at bounding box center [185, 27] width 126 height 25
click at [836, 17] on icon at bounding box center [830, 20] width 13 height 13
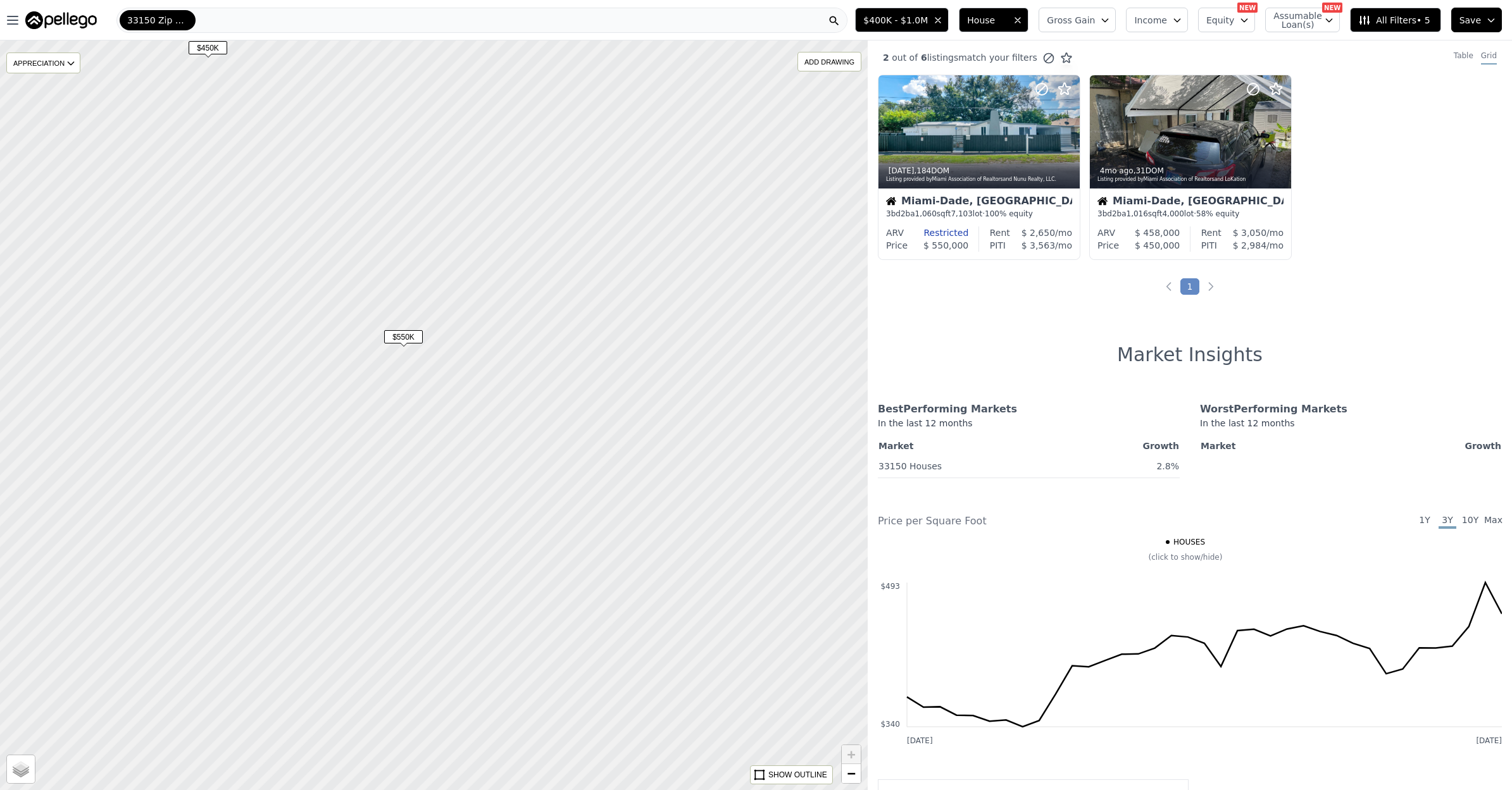
click at [297, 20] on div "33150 Zip Code" at bounding box center [482, 20] width 730 height 25
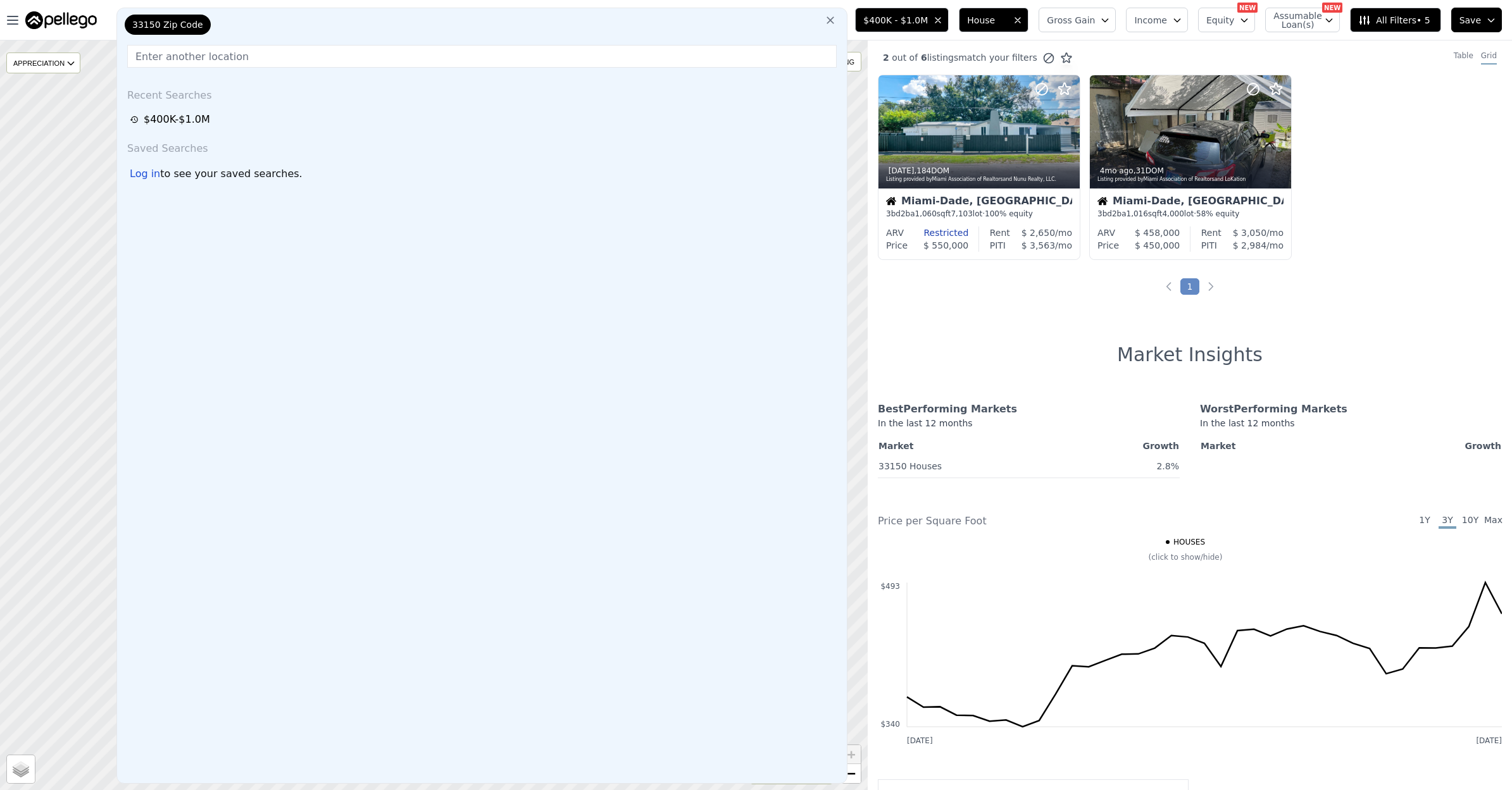
click at [196, 60] on input "text" at bounding box center [482, 56] width 710 height 22
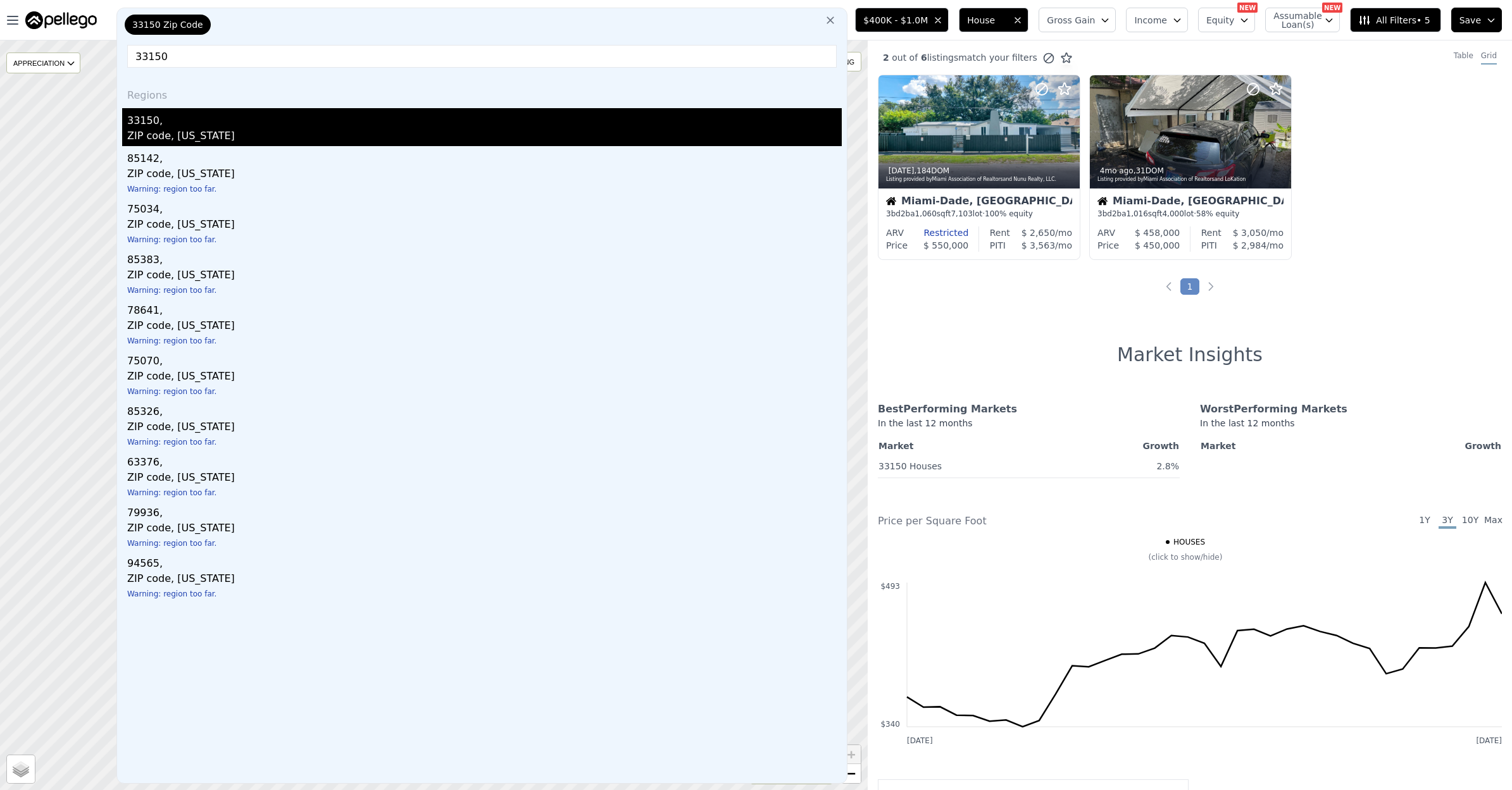
type input "33150"
click at [147, 122] on div "33150," at bounding box center [484, 118] width 714 height 20
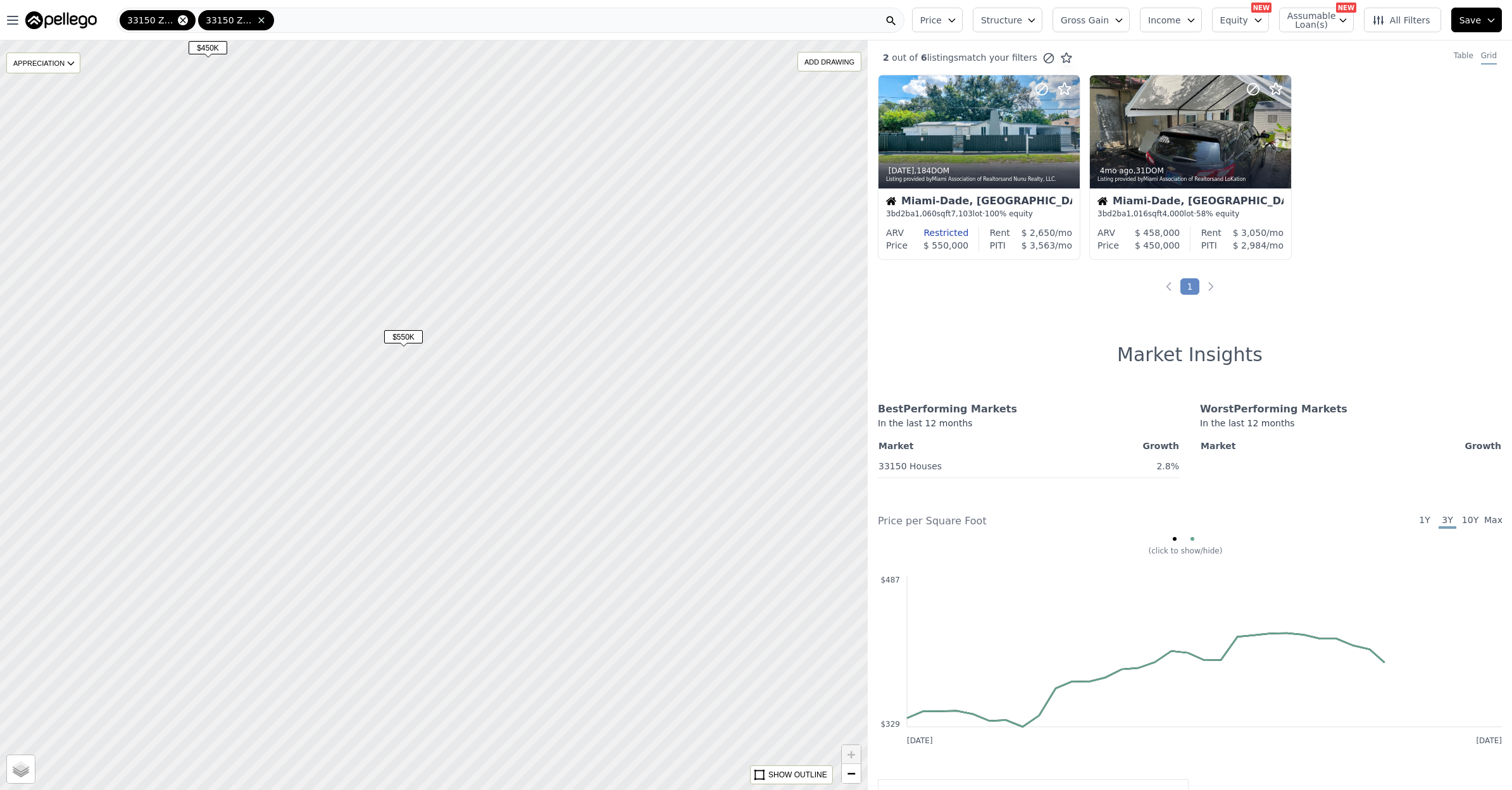
click at [184, 17] on icon at bounding box center [183, 21] width 10 height 10
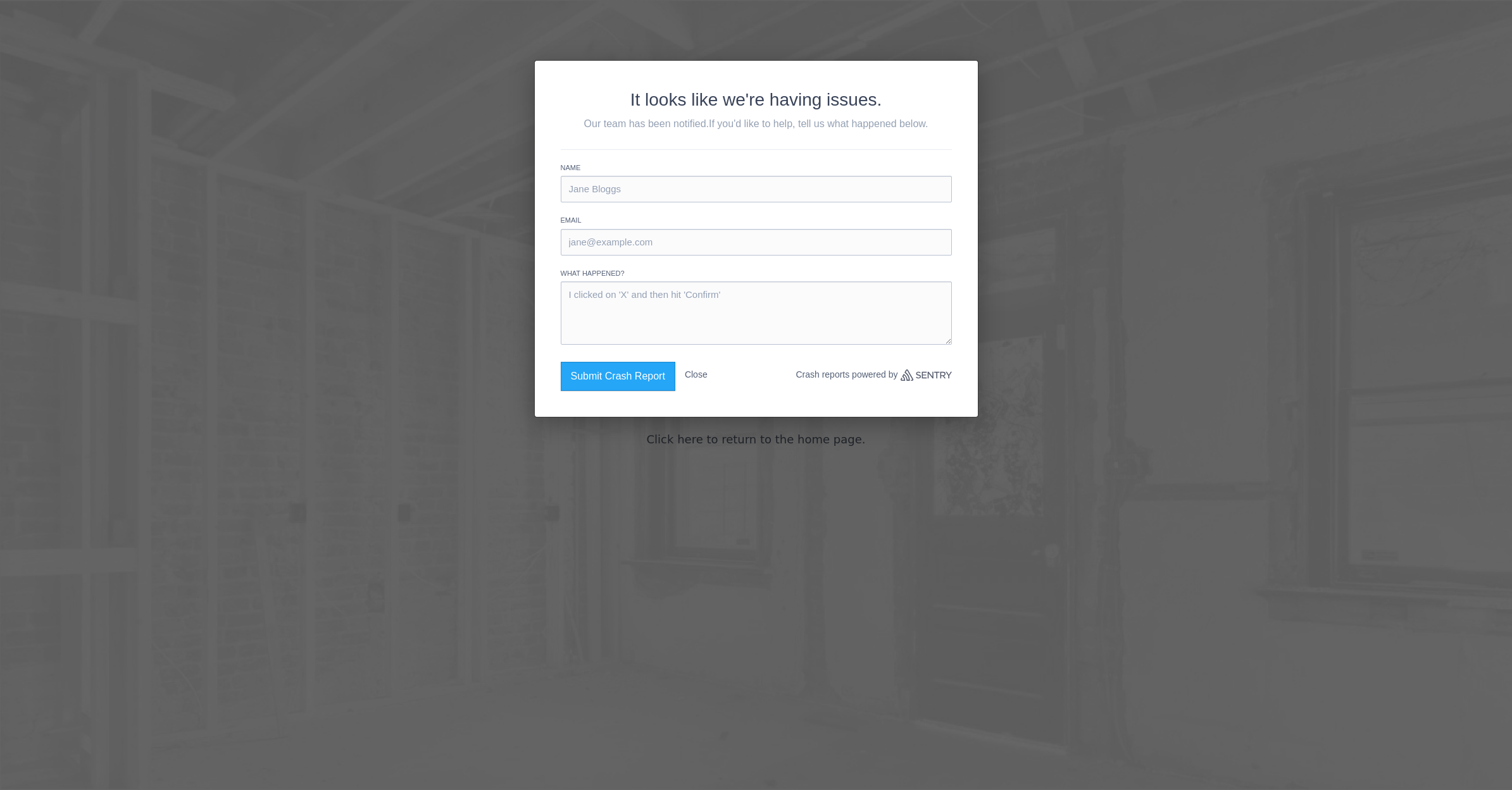
click at [700, 375] on button "Close" at bounding box center [696, 375] width 23 height 26
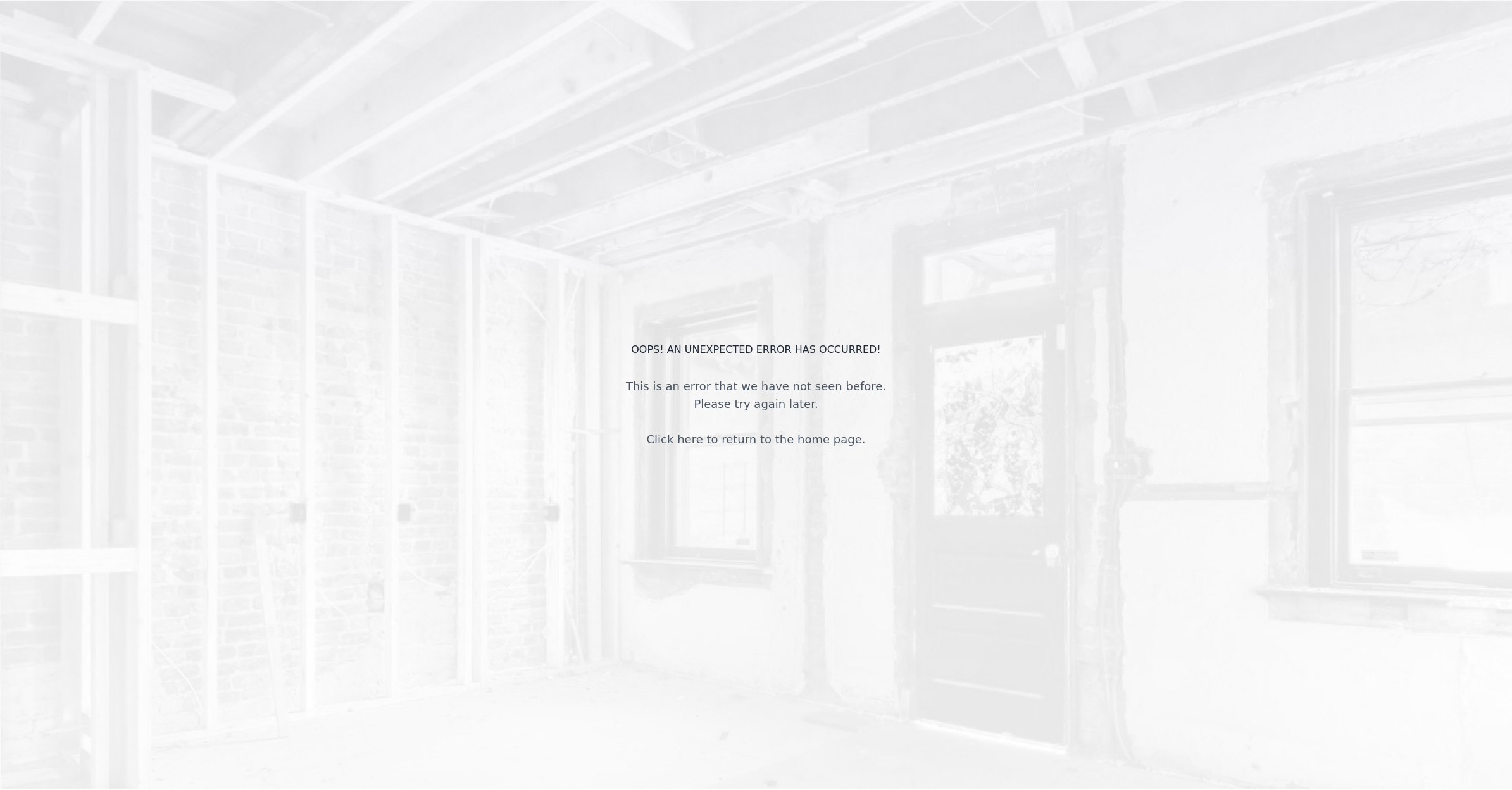
click at [813, 364] on div "OOPS! An unexpected error has occurred! This is an error that we have not seen …" at bounding box center [756, 395] width 1512 height 790
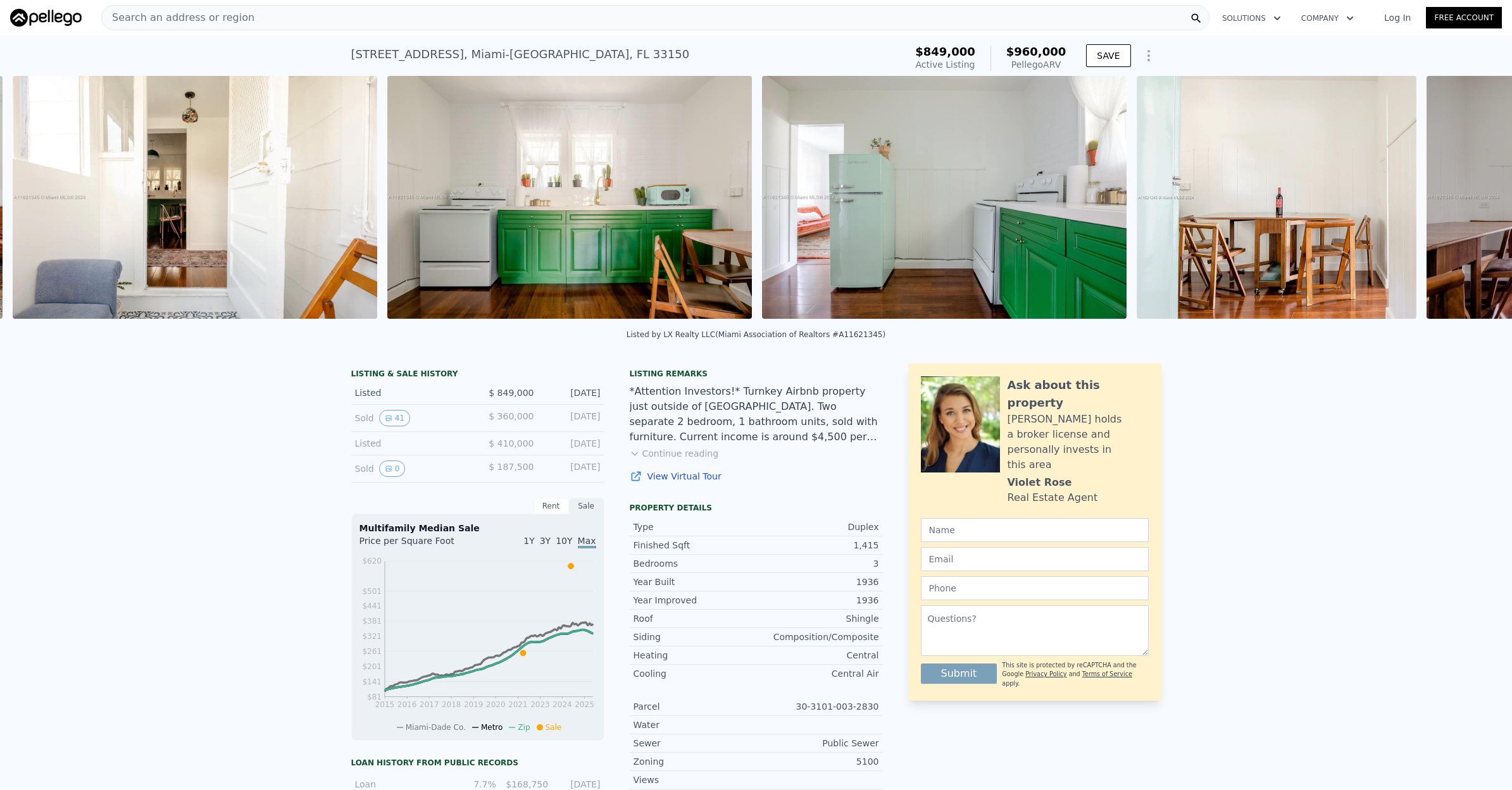
scroll to position [0, 2077]
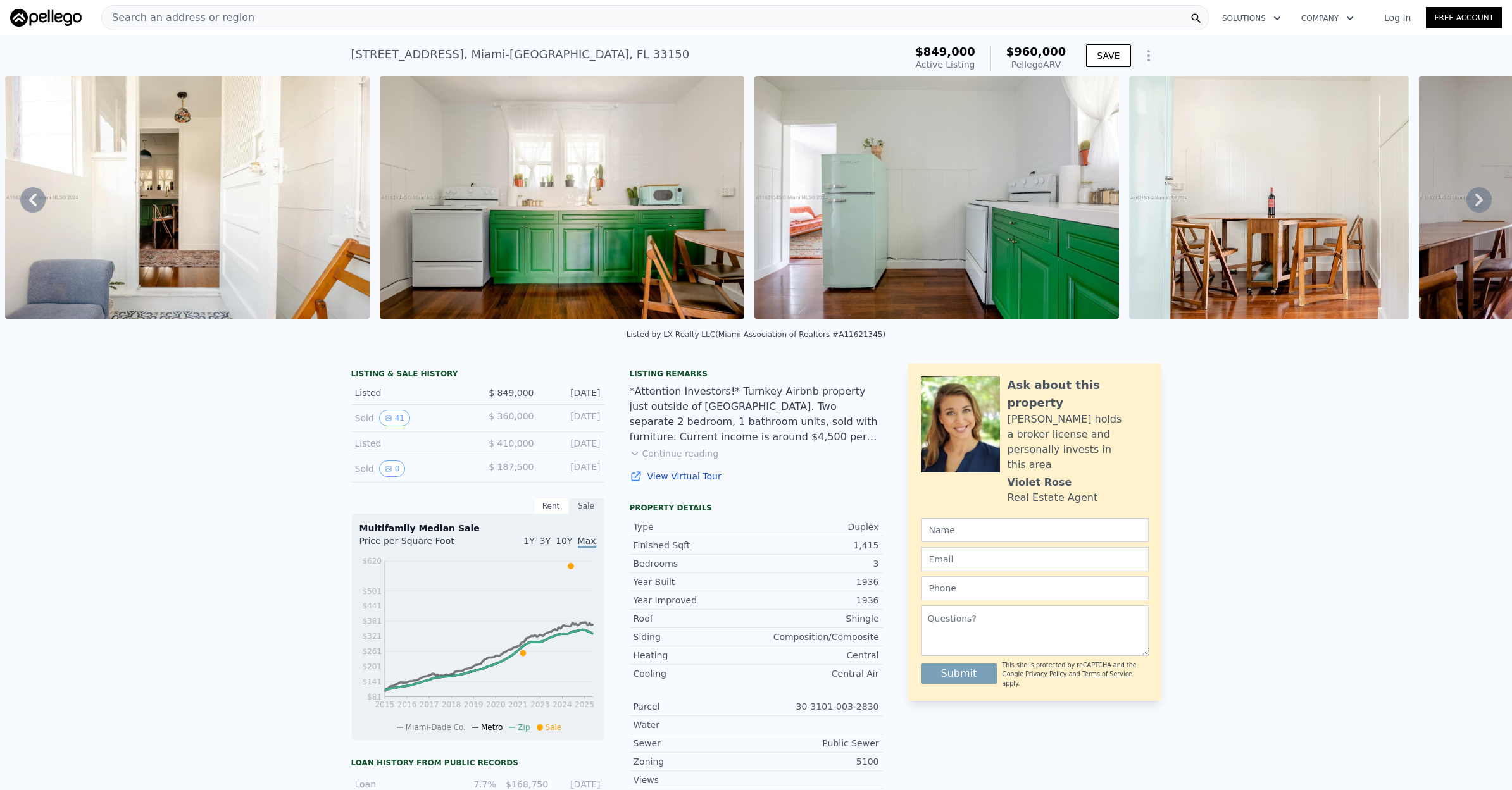
click at [1475, 196] on icon at bounding box center [1478, 199] width 25 height 25
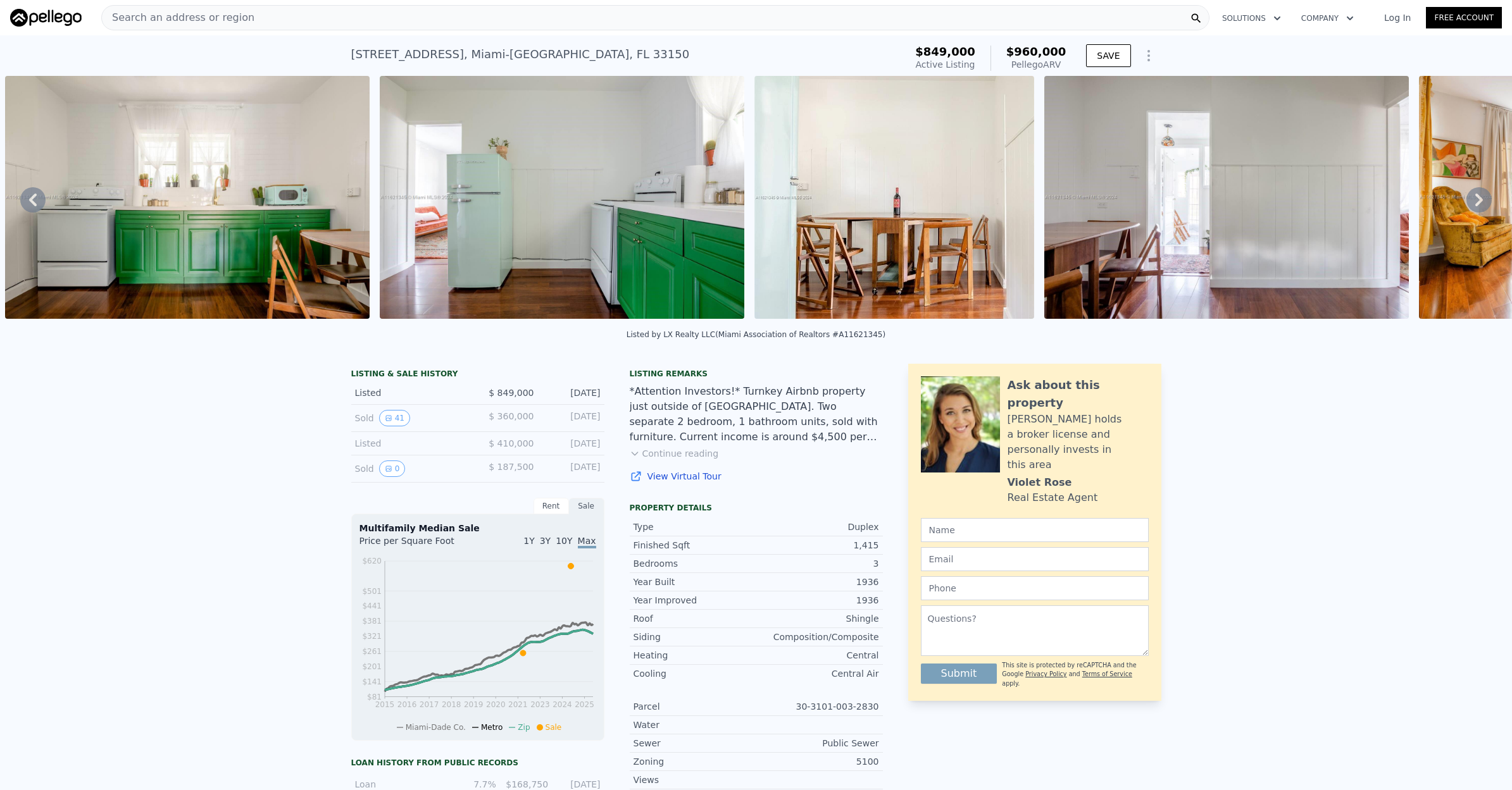
click at [1474, 196] on icon at bounding box center [1478, 199] width 25 height 25
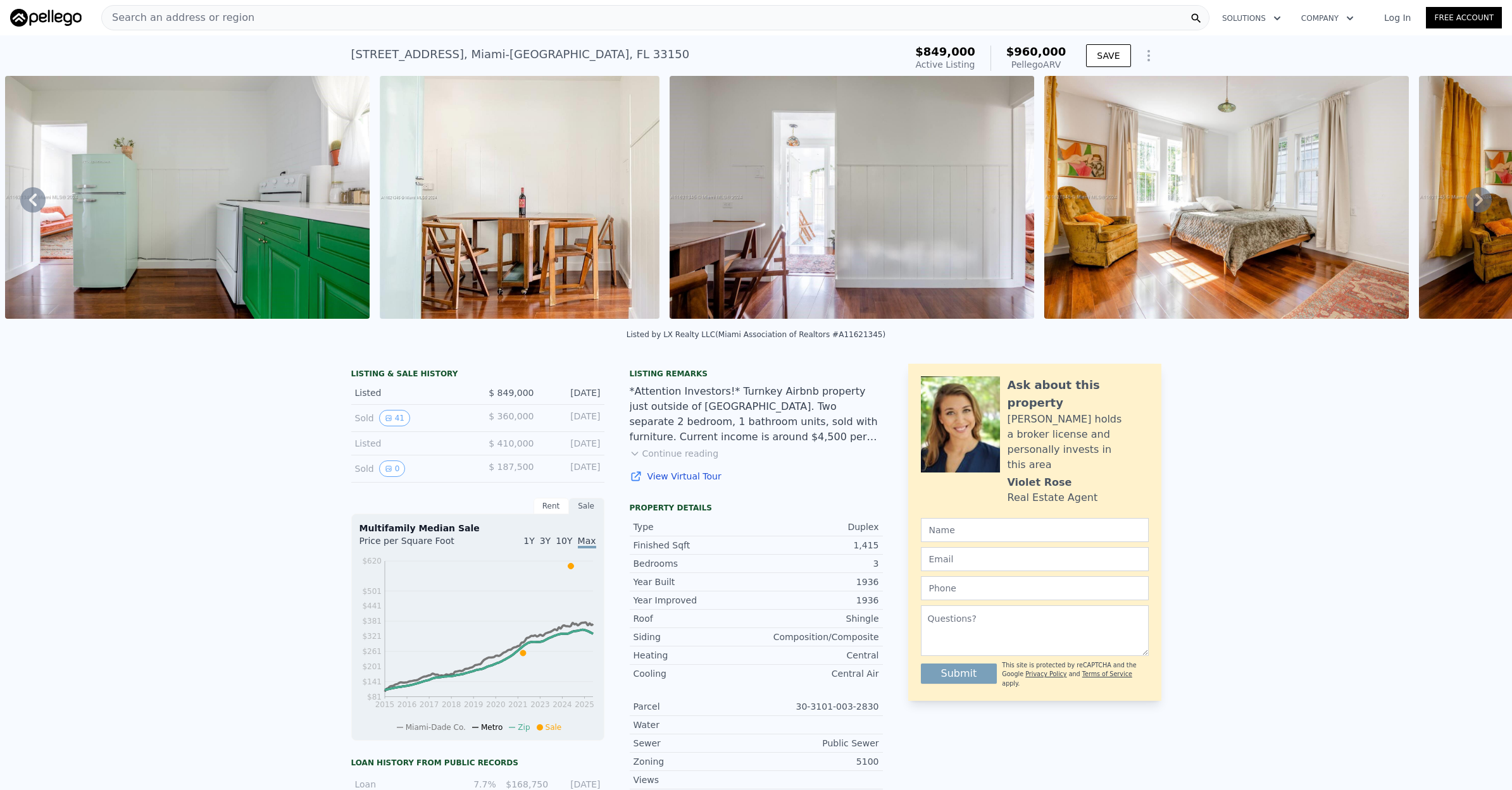
click at [1474, 196] on icon at bounding box center [1478, 199] width 25 height 25
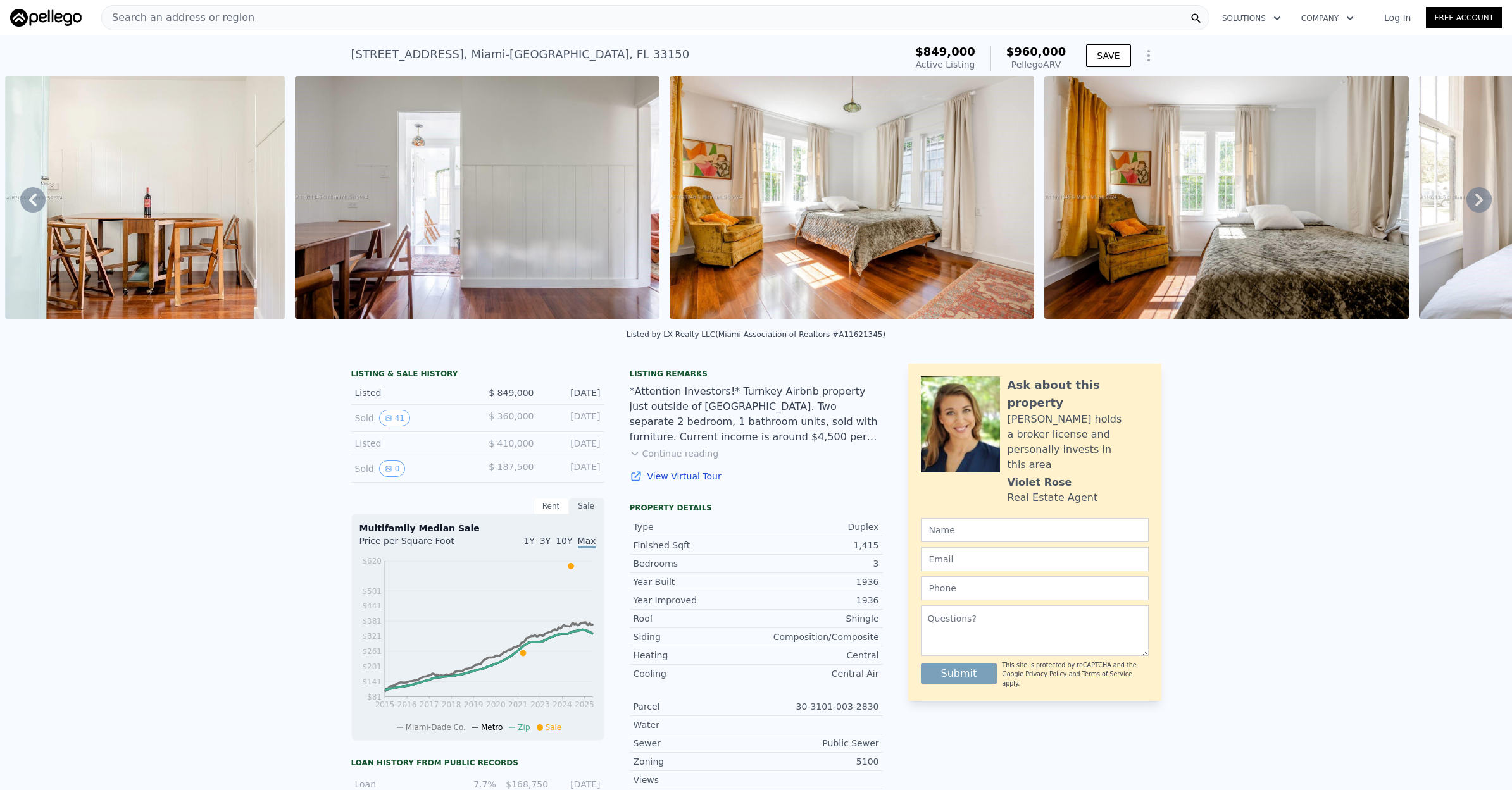
click at [1475, 198] on icon at bounding box center [1478, 199] width 25 height 25
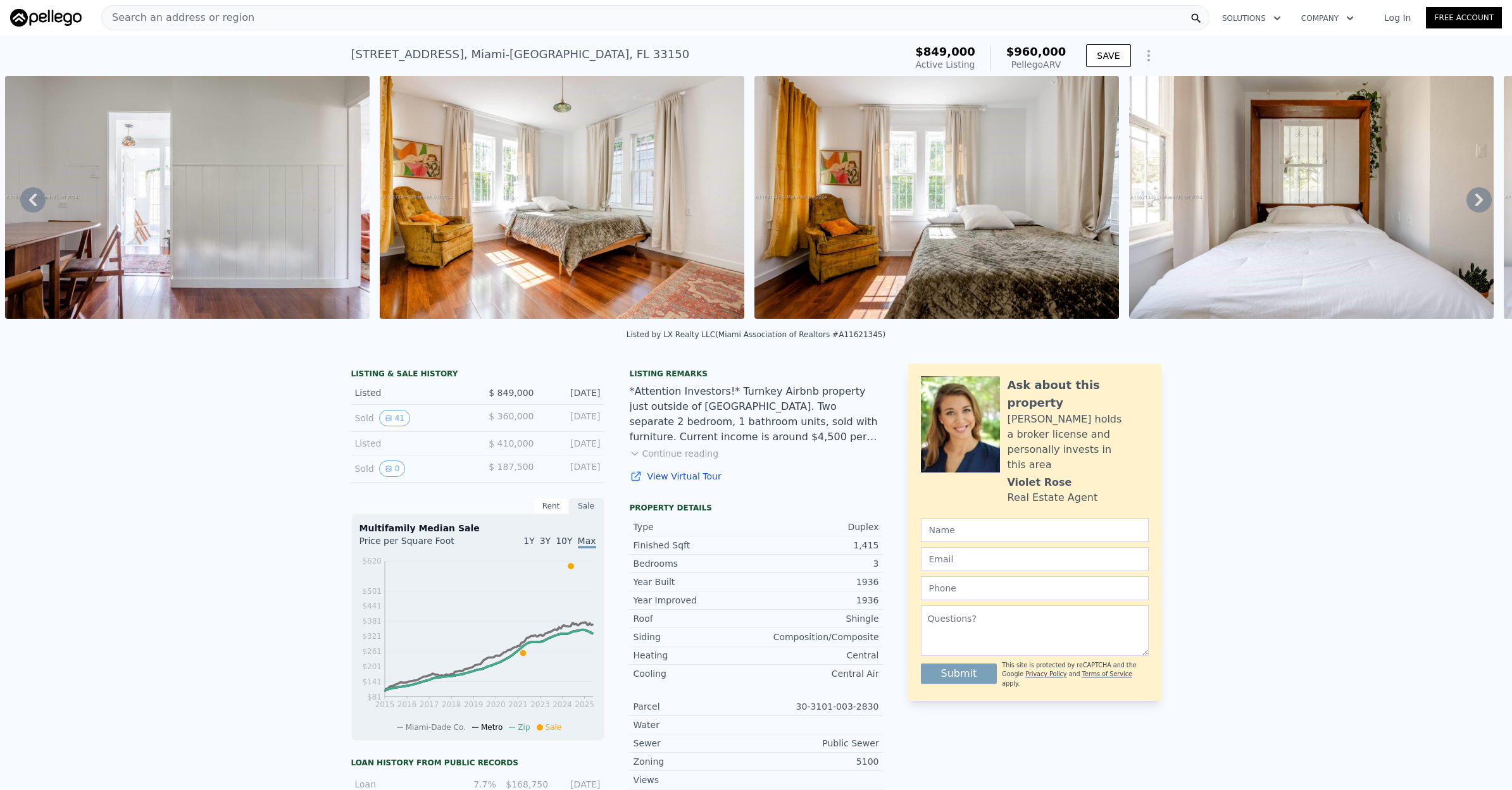
click at [1475, 198] on icon at bounding box center [1478, 199] width 25 height 25
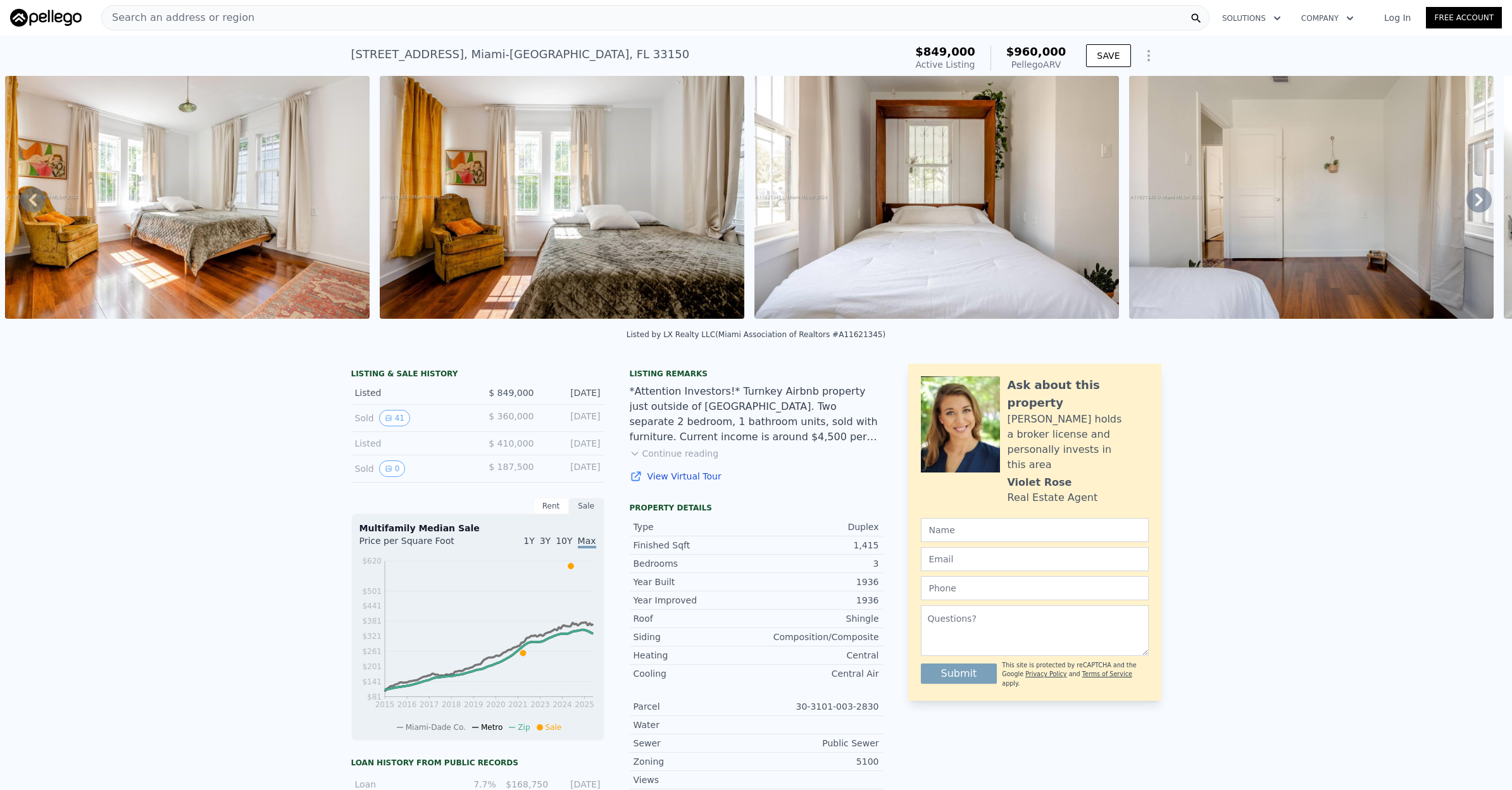
click at [1475, 198] on icon at bounding box center [1478, 199] width 25 height 25
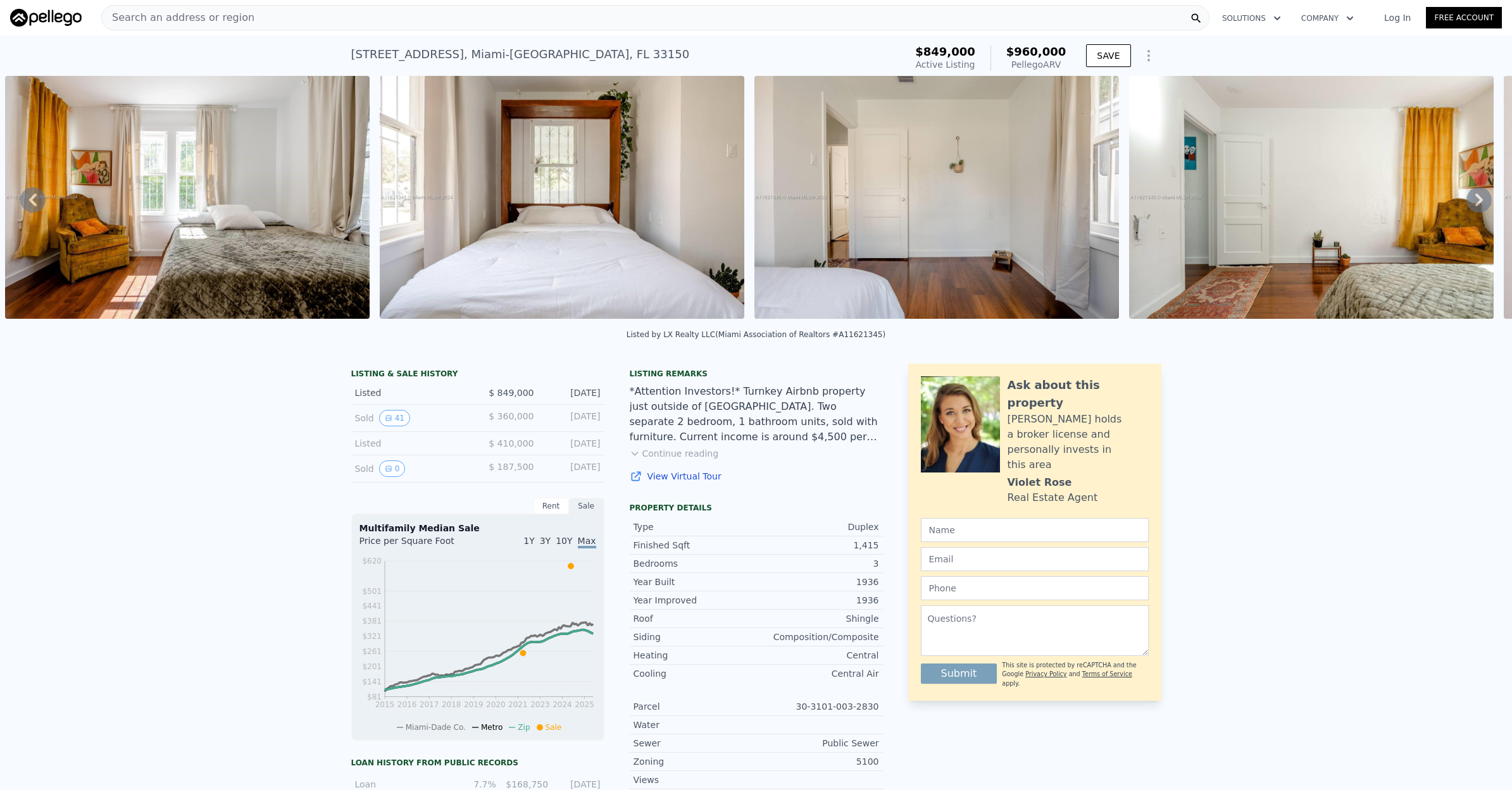
click at [1474, 199] on icon at bounding box center [1478, 199] width 25 height 25
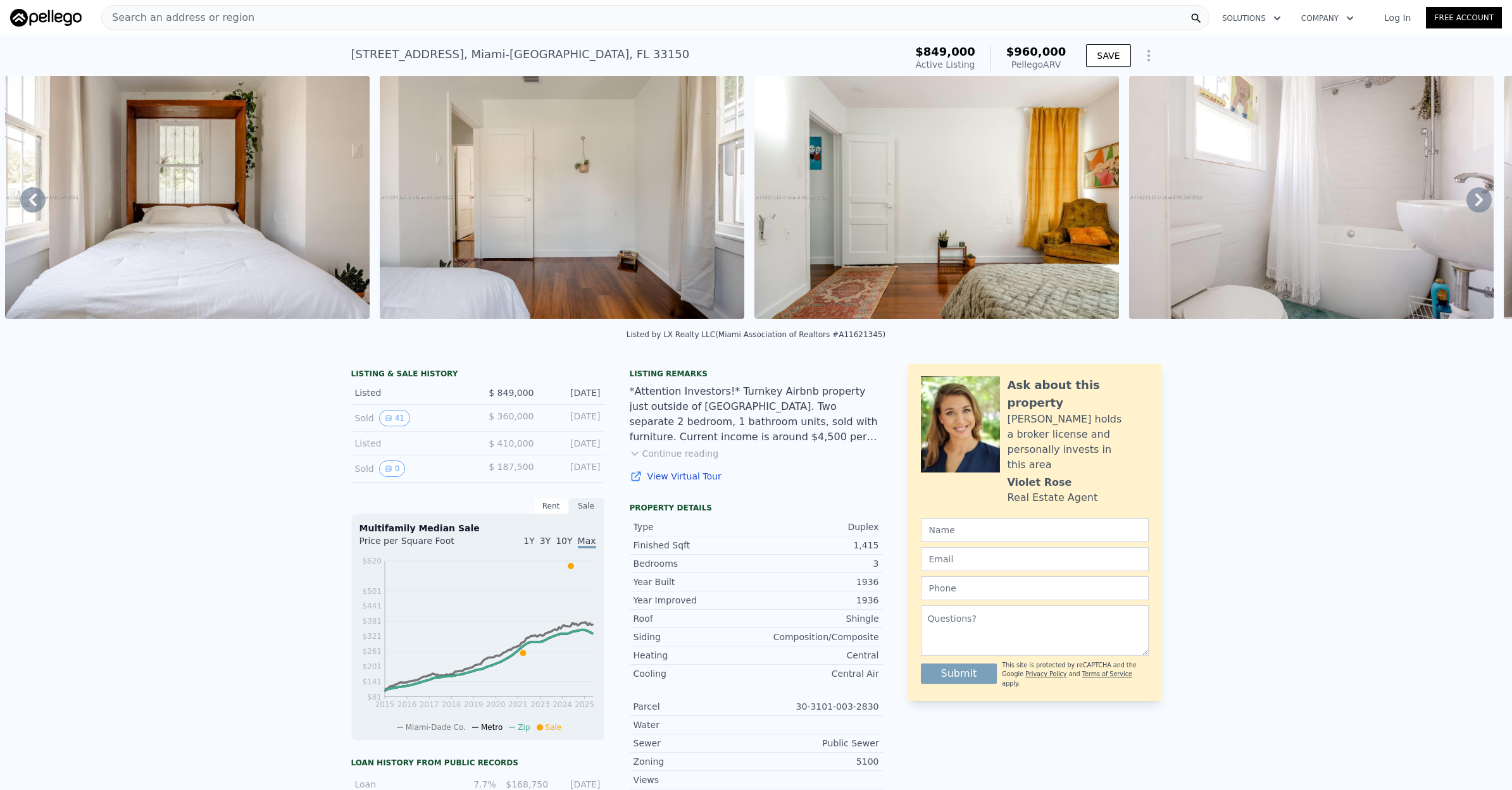
click at [1479, 201] on icon at bounding box center [1478, 200] width 8 height 13
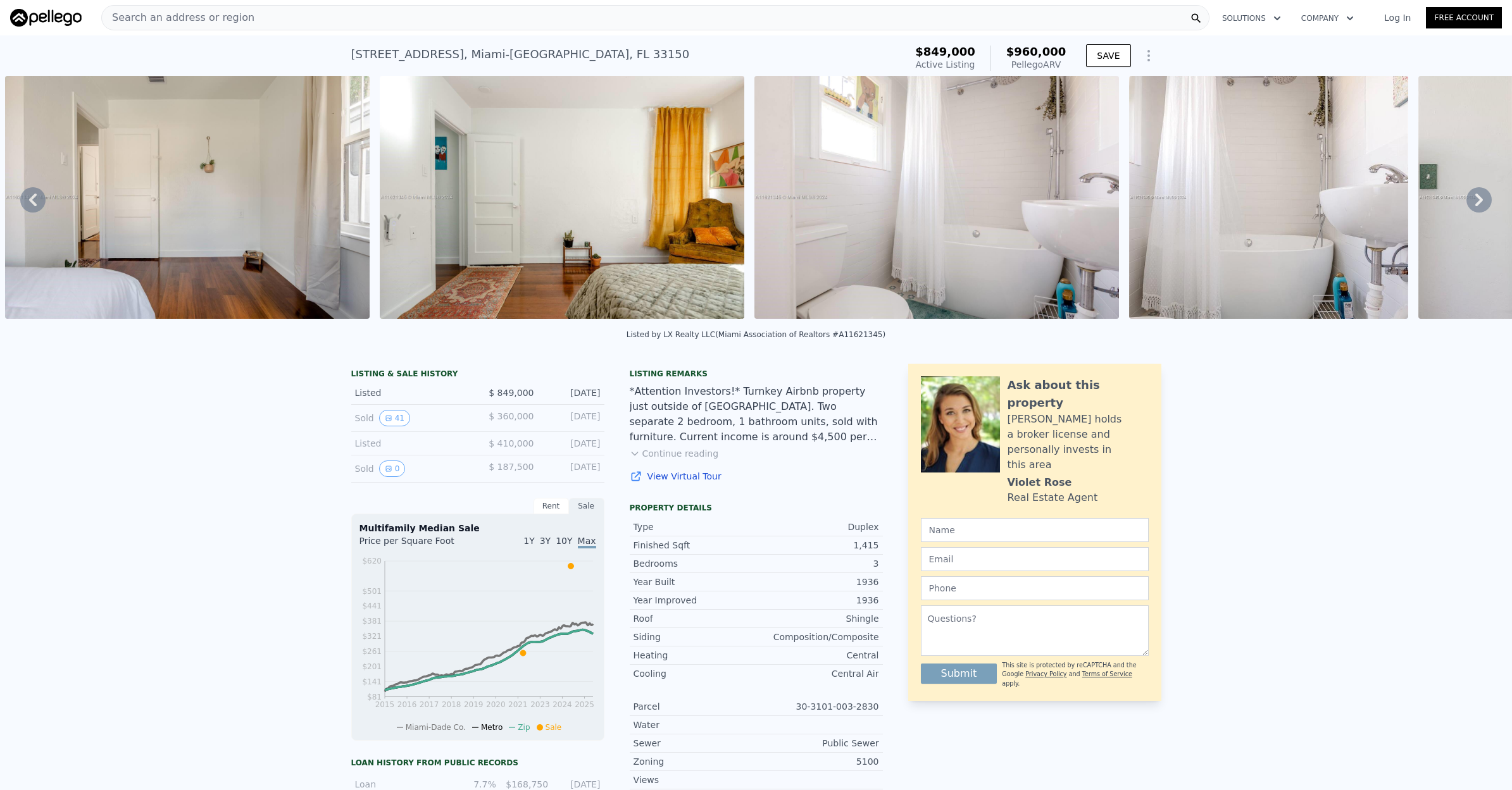
click at [1479, 201] on icon at bounding box center [1478, 200] width 8 height 13
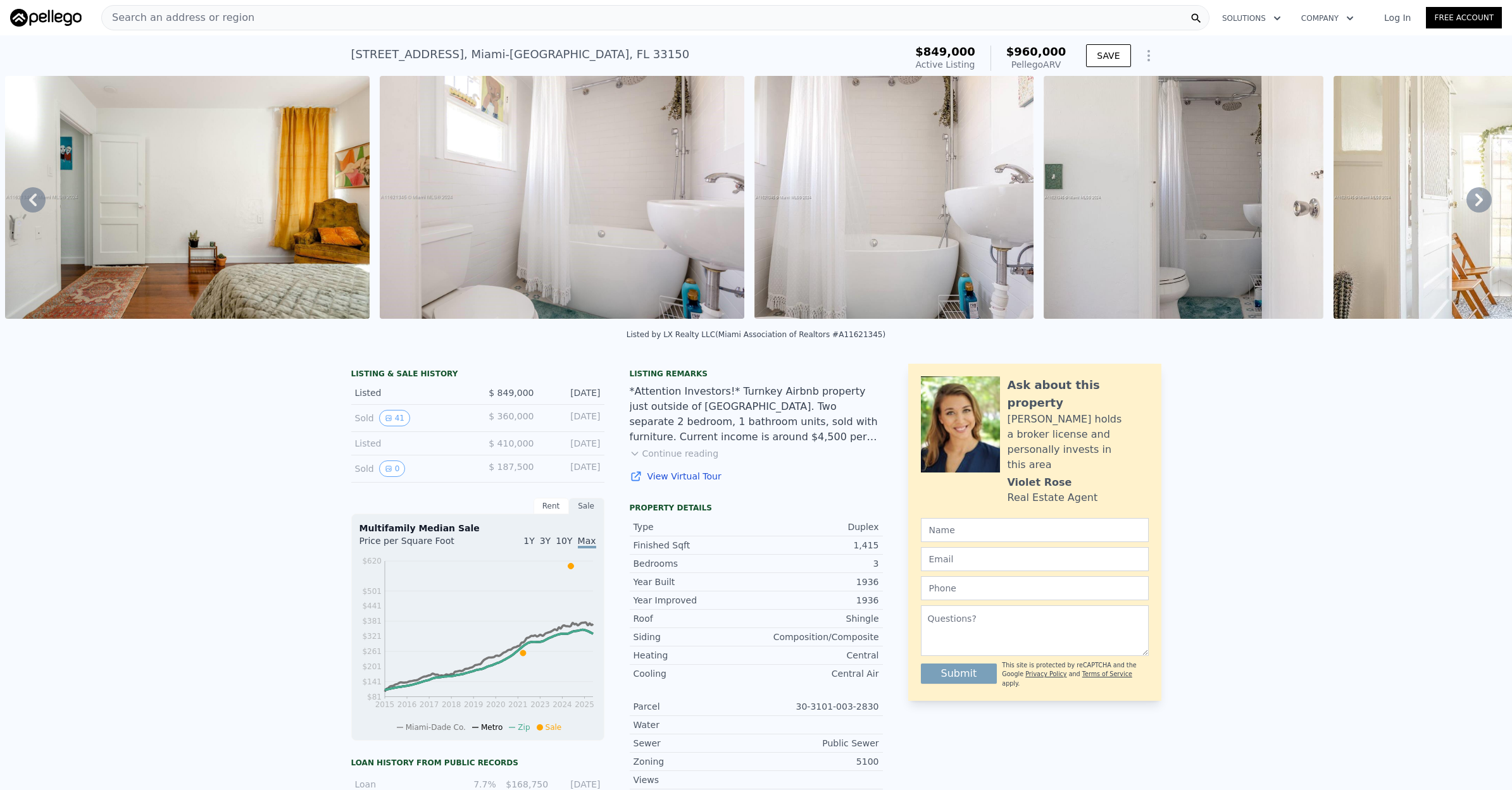
click at [1479, 201] on icon at bounding box center [1478, 200] width 8 height 13
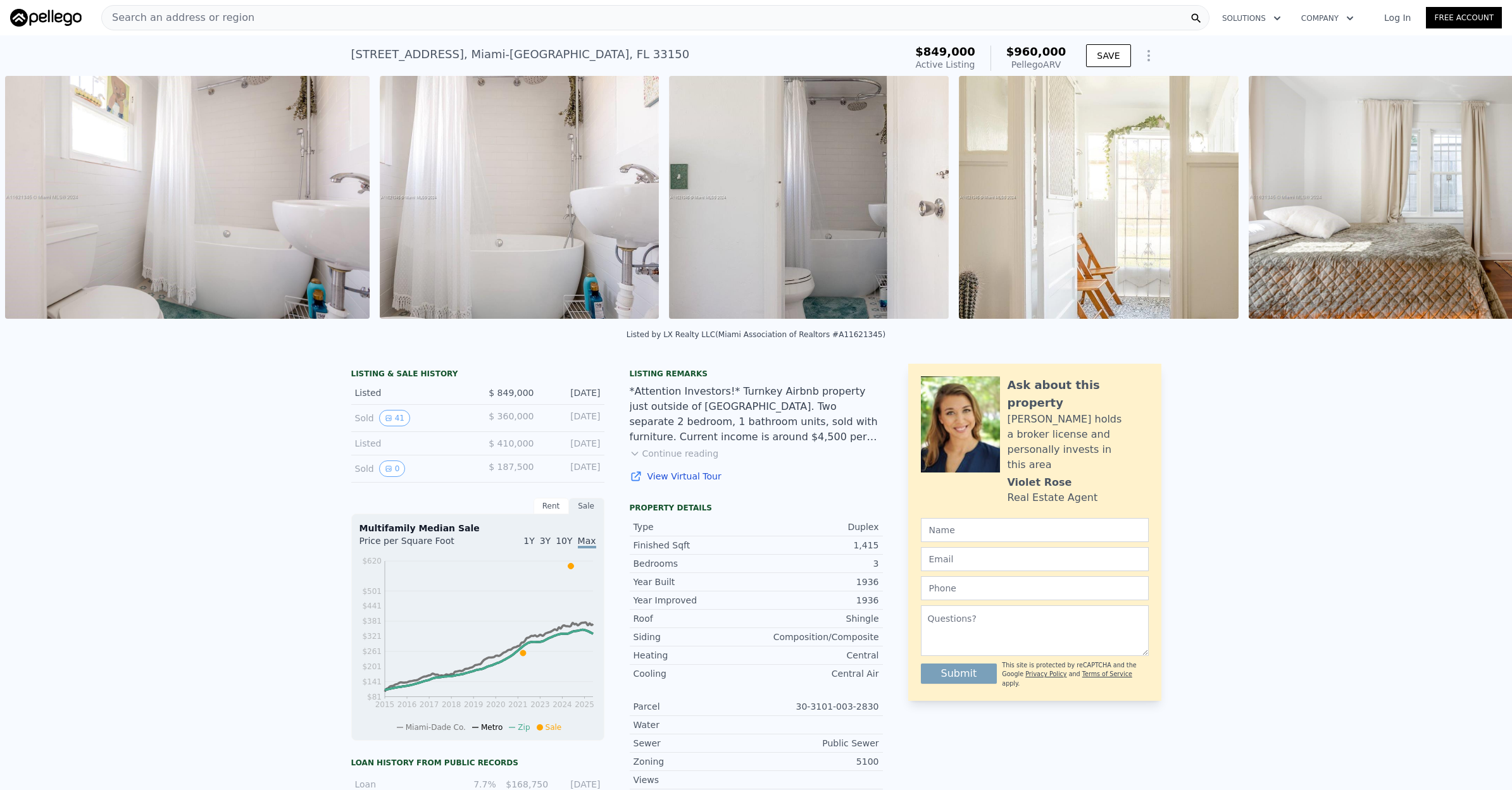
click at [1479, 201] on div "• + − • + − STREET VIEW Loading... SATELLITE VIEW" at bounding box center [756, 200] width 1512 height 247
click at [1479, 201] on icon at bounding box center [1478, 200] width 8 height 13
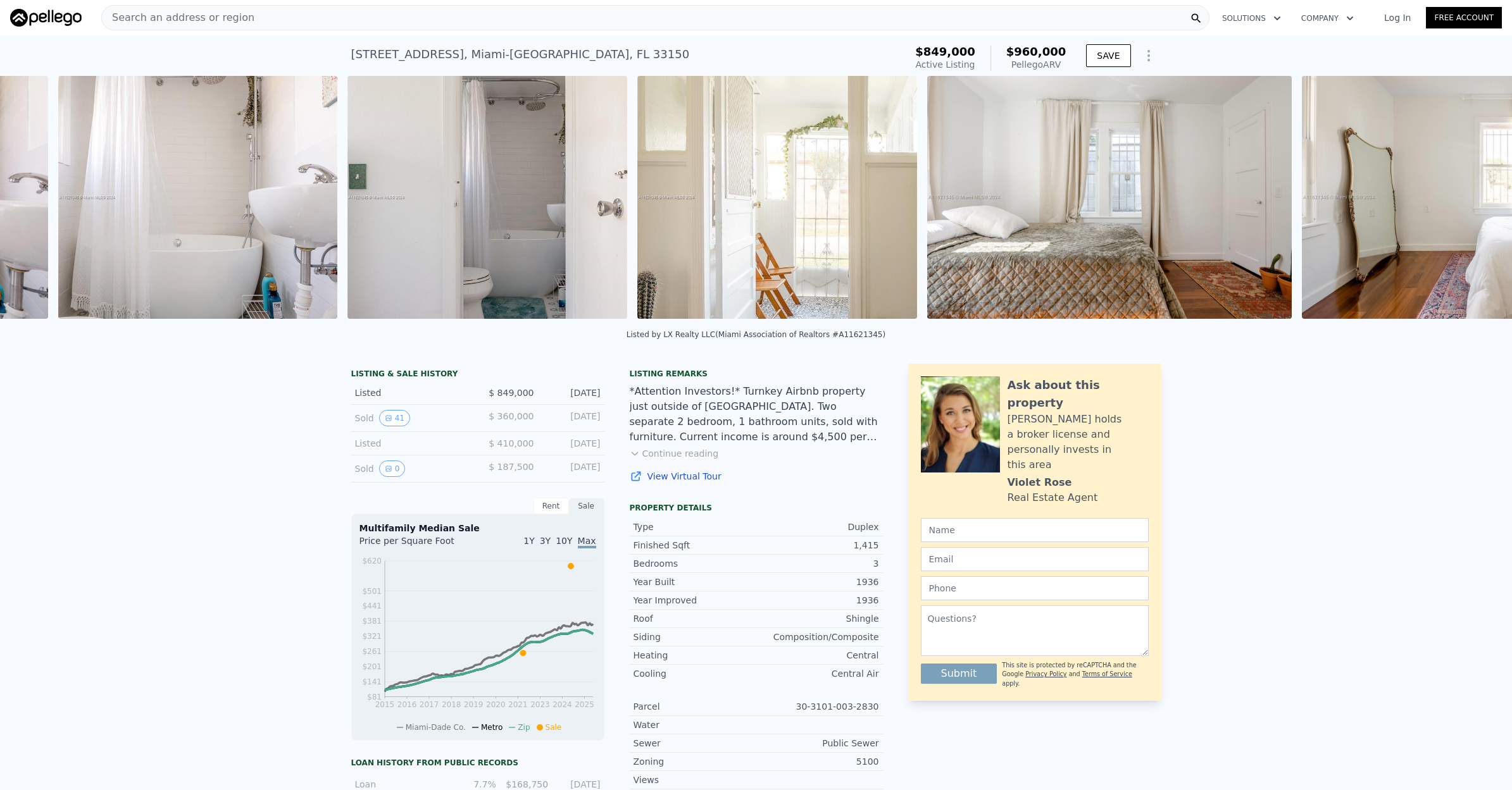
scroll to position [0, 6113]
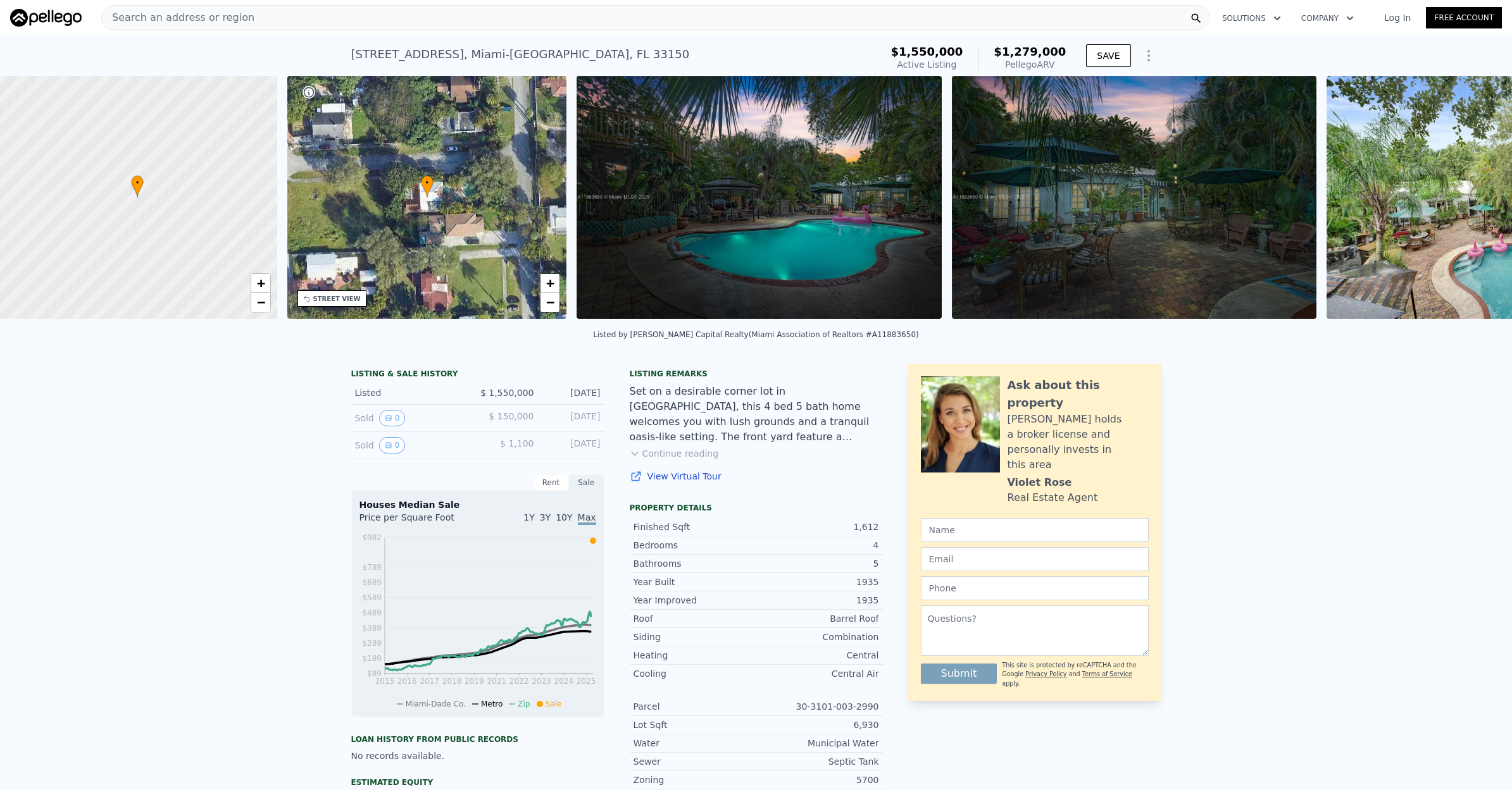
scroll to position [0, 5]
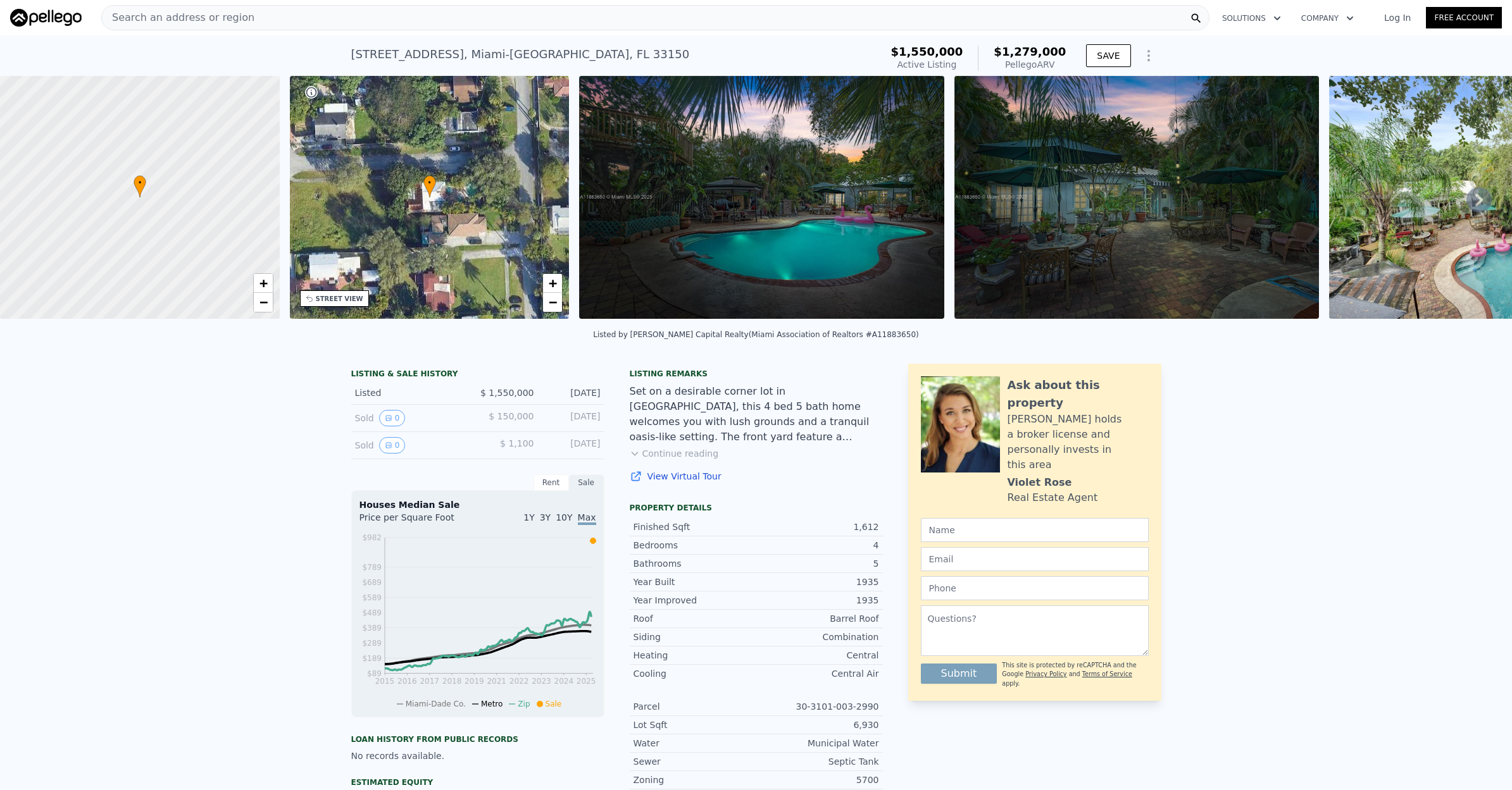
click at [1481, 196] on icon at bounding box center [1478, 199] width 25 height 25
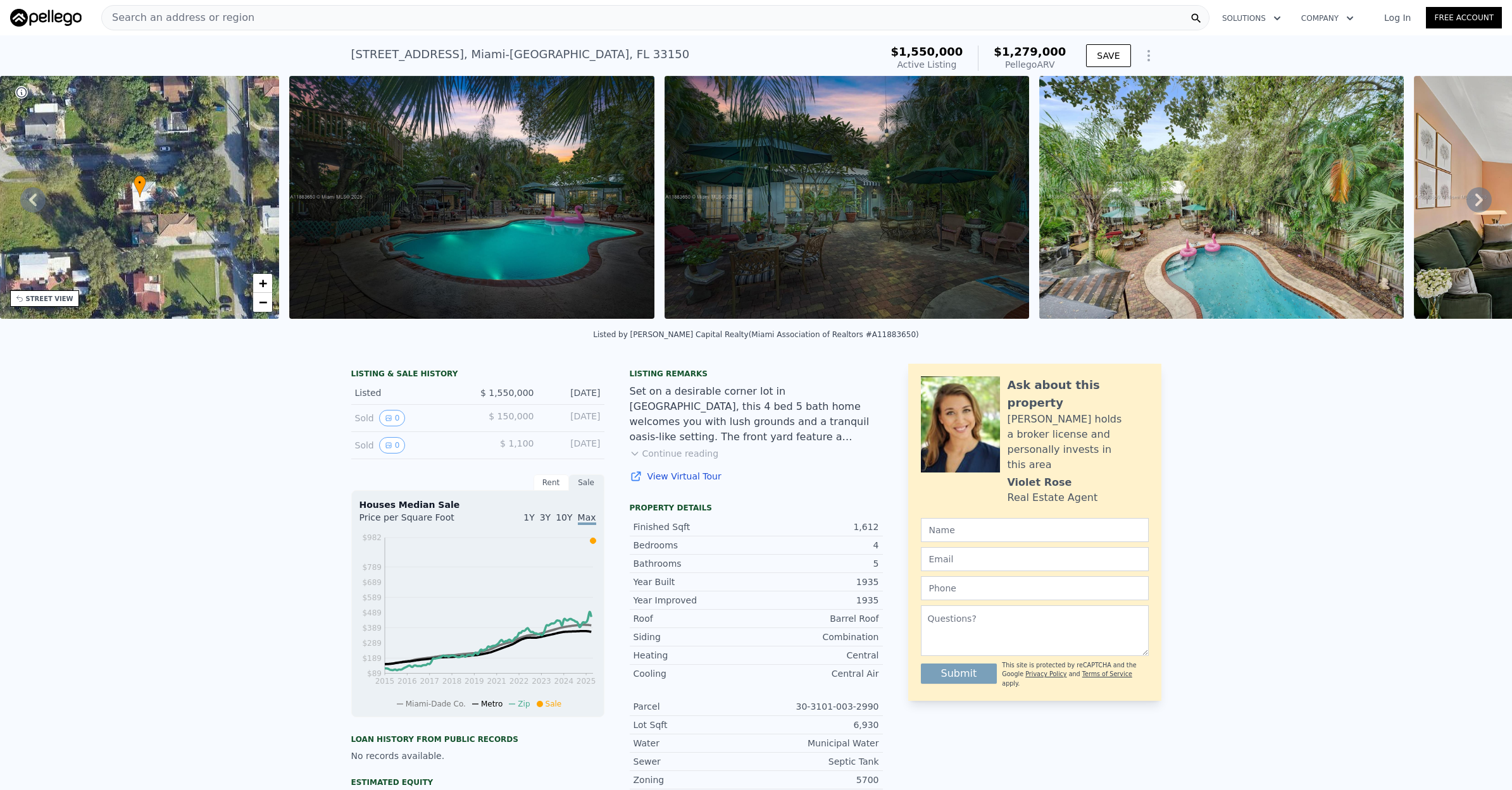
click at [1481, 196] on icon at bounding box center [1478, 199] width 25 height 25
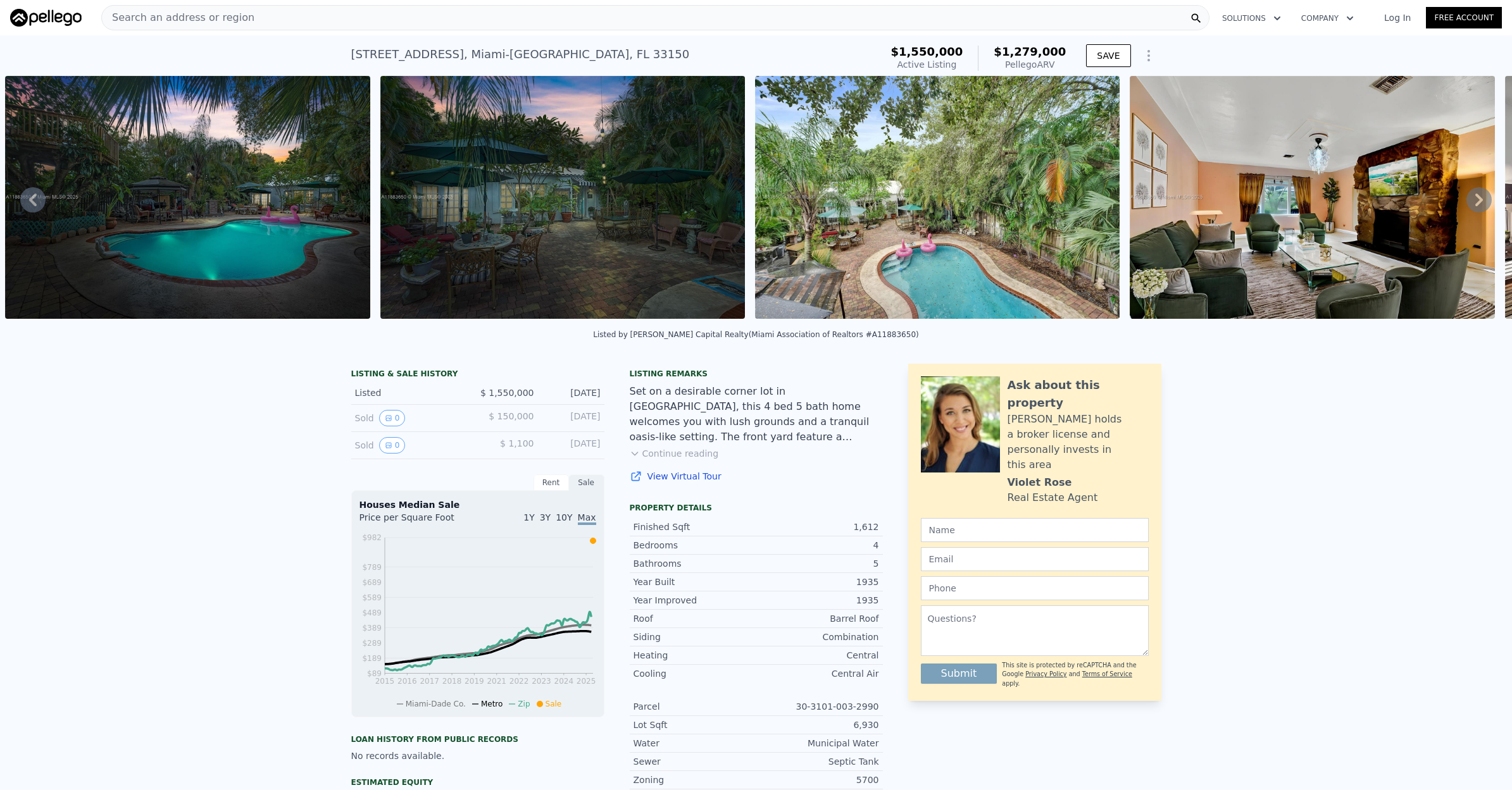
click at [1481, 196] on icon at bounding box center [1478, 199] width 25 height 25
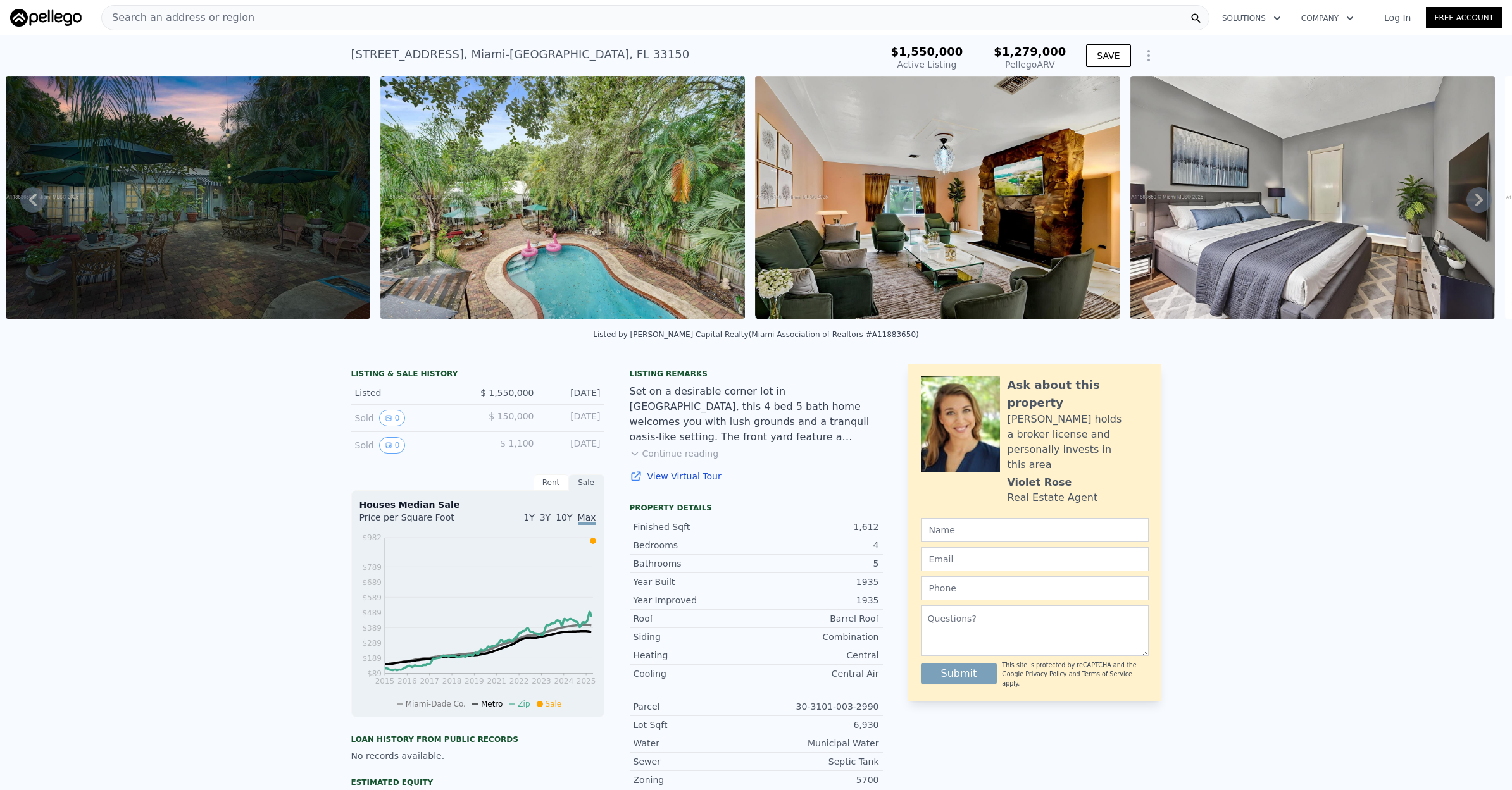
click at [1481, 196] on icon at bounding box center [1478, 199] width 25 height 25
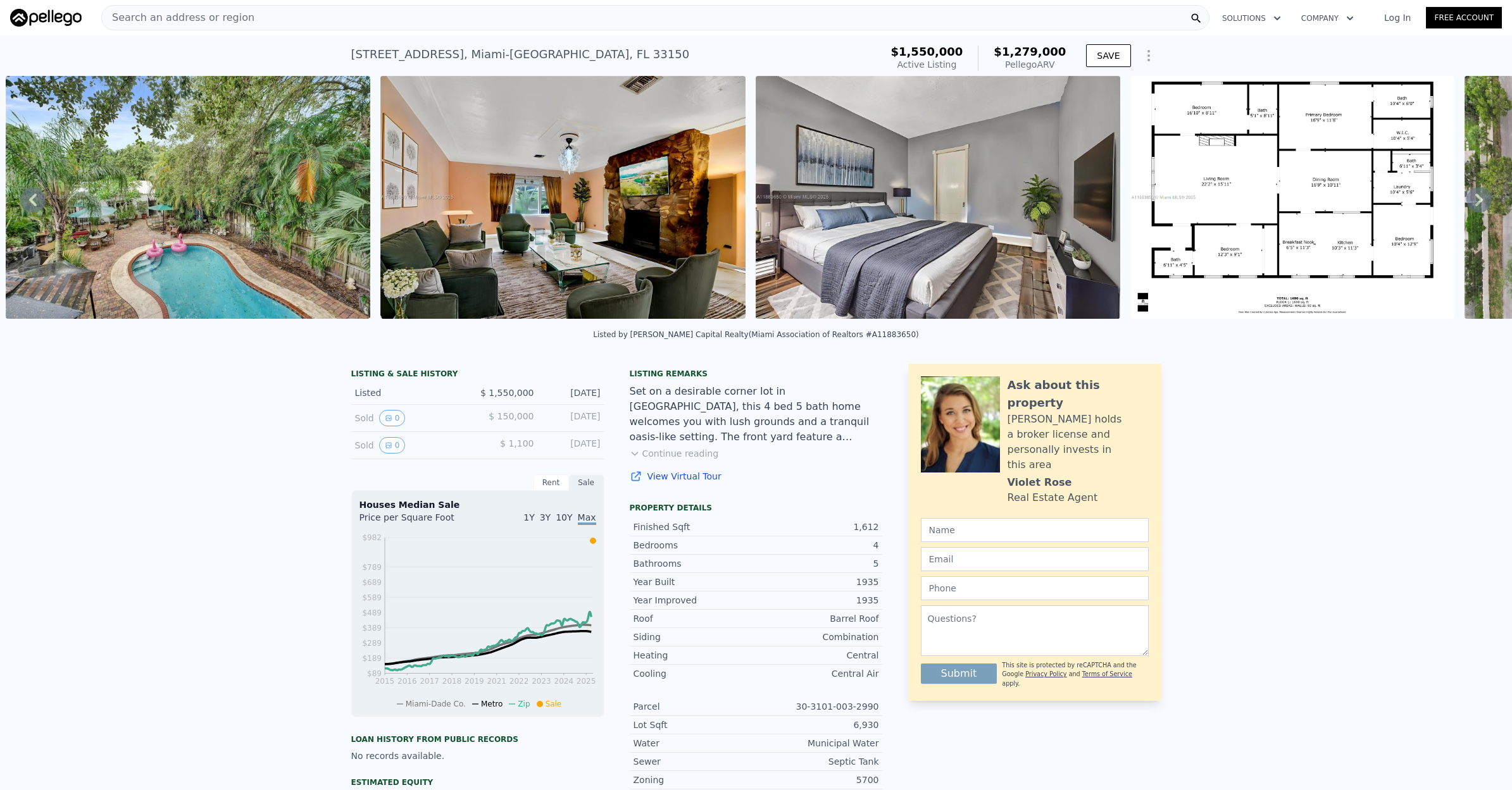
click at [1481, 196] on icon at bounding box center [1478, 199] width 25 height 25
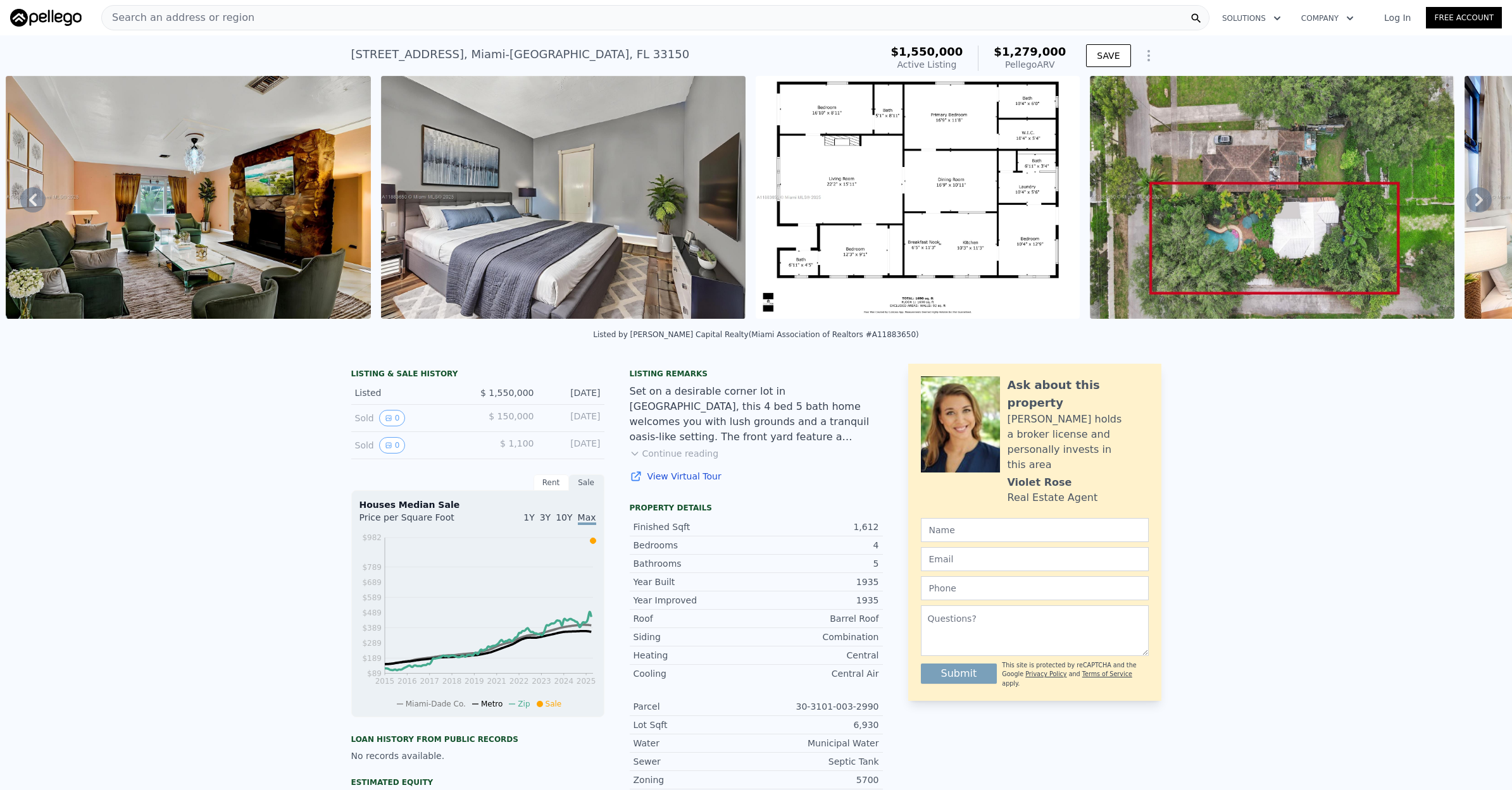
click at [1481, 196] on icon at bounding box center [1478, 199] width 25 height 25
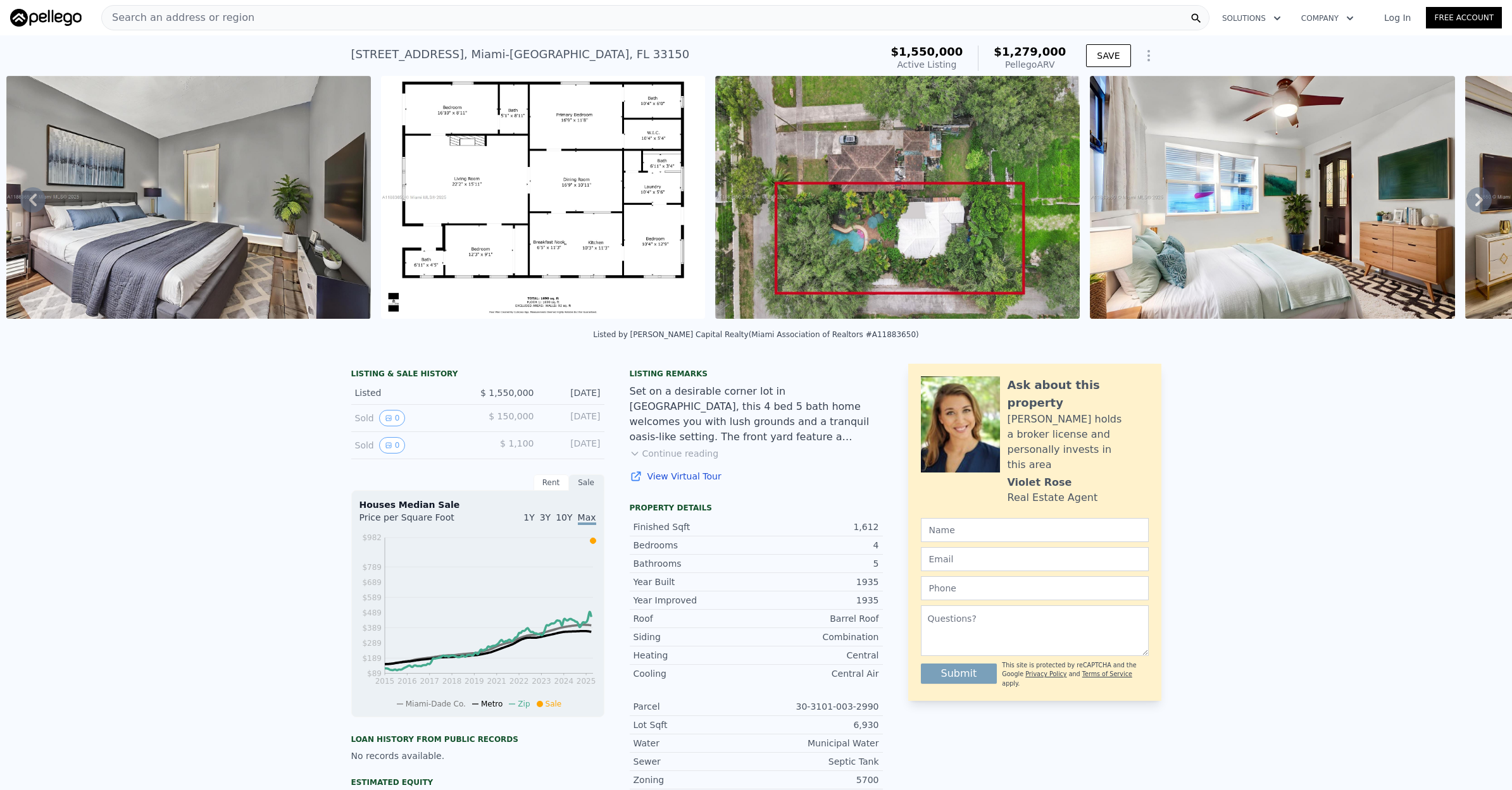
click at [1481, 196] on icon at bounding box center [1478, 199] width 25 height 25
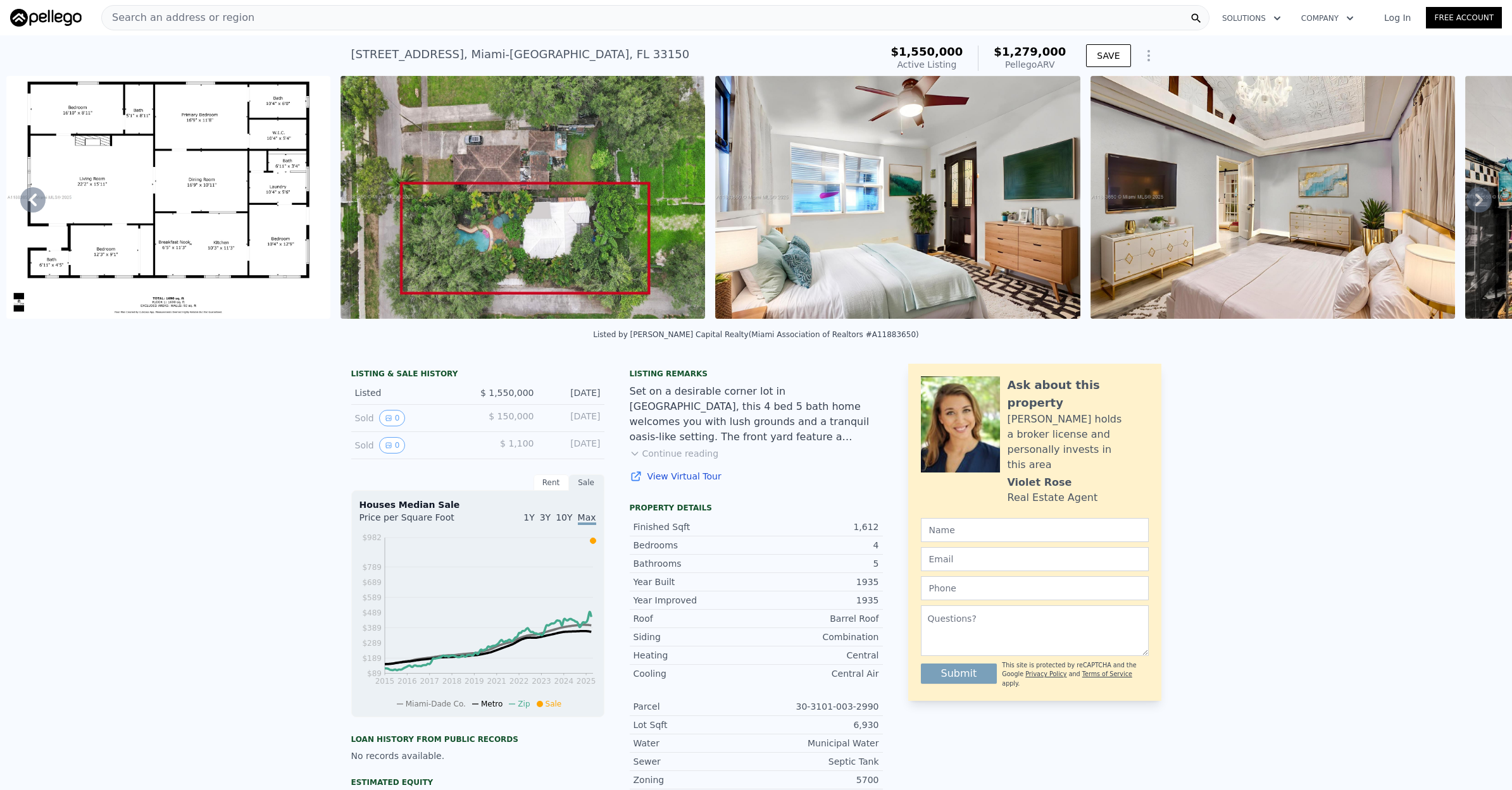
click at [1469, 202] on icon at bounding box center [1478, 199] width 25 height 25
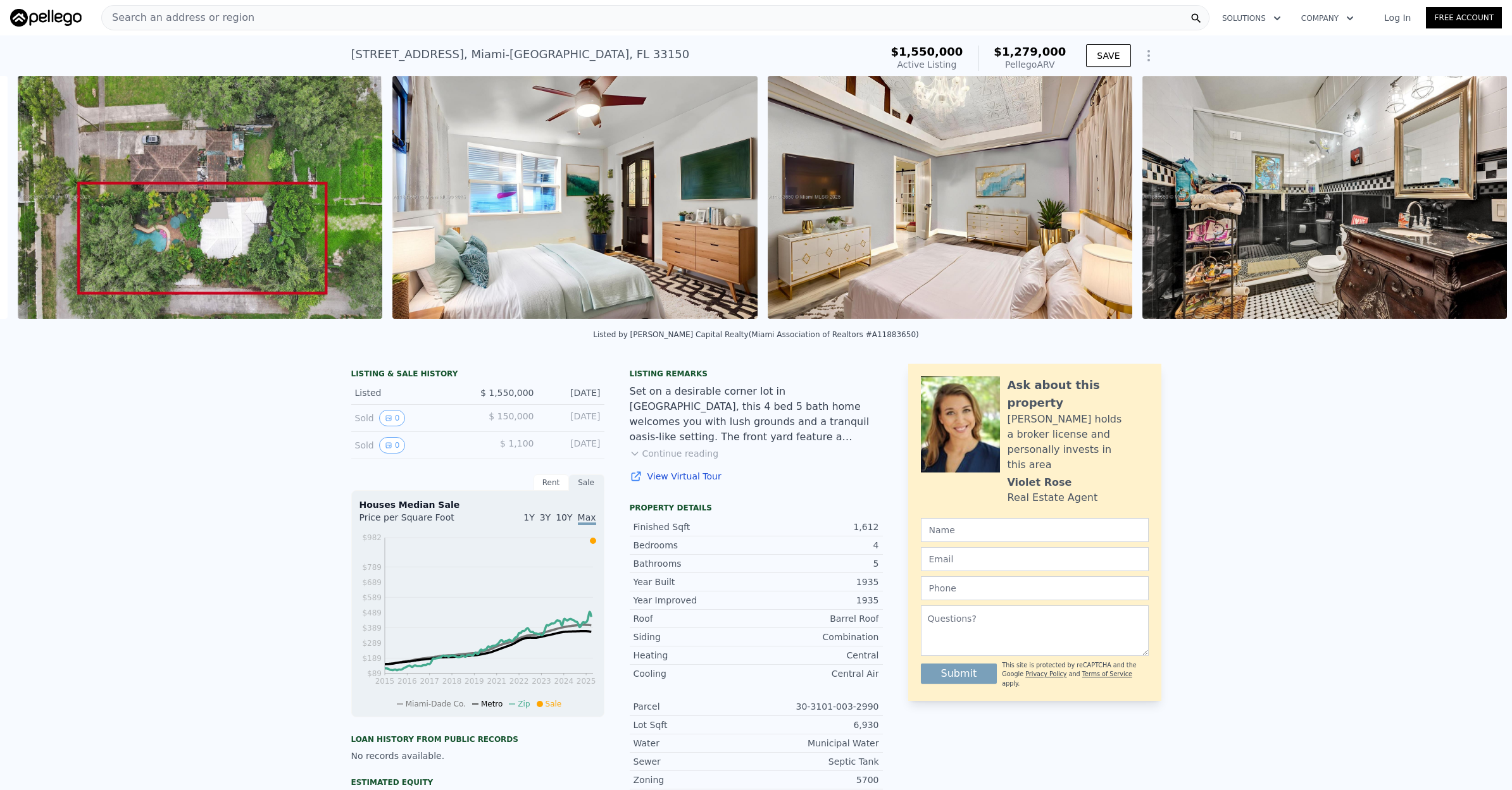
scroll to position [0, 2786]
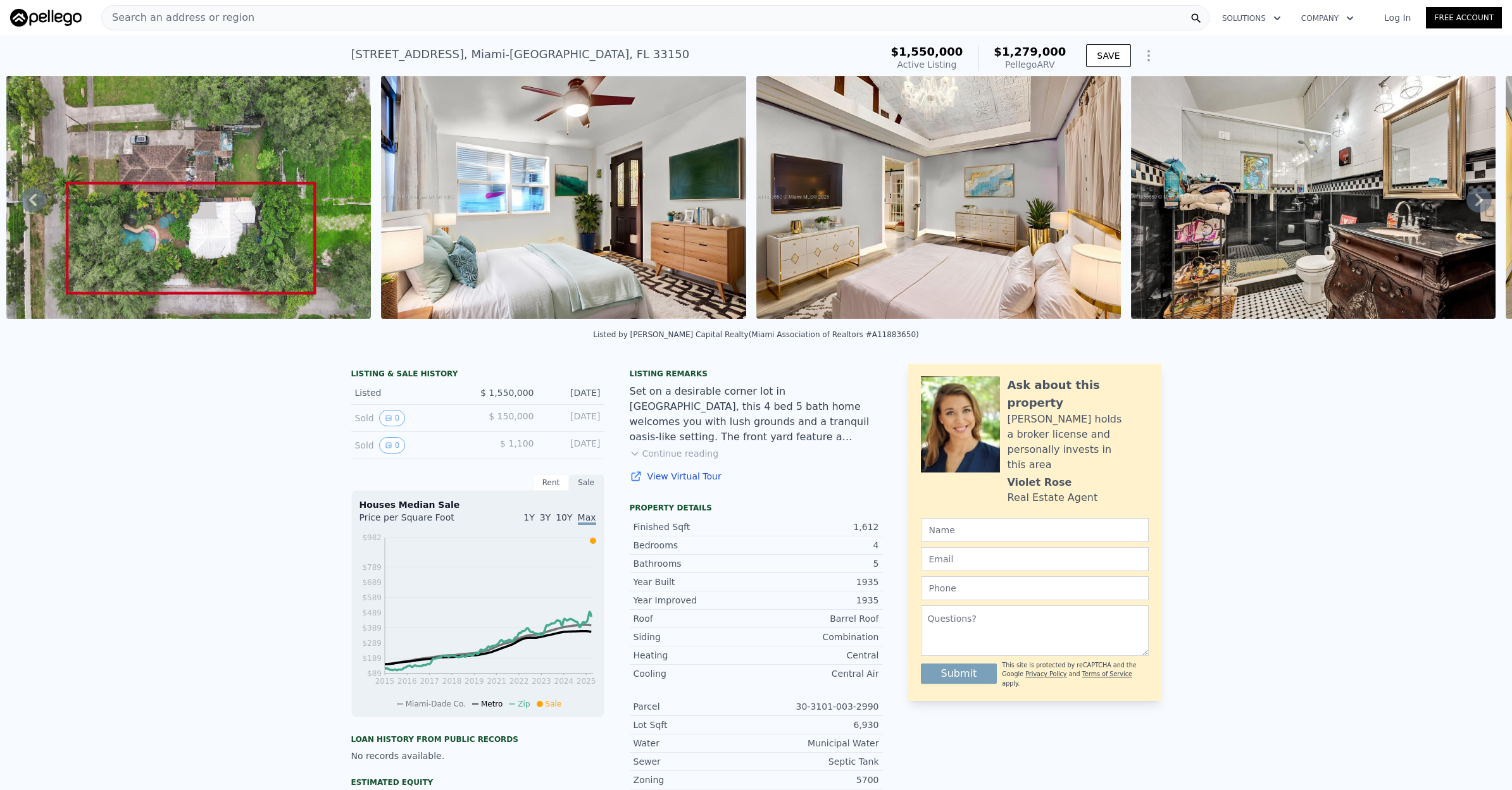
click at [1469, 202] on icon at bounding box center [1478, 199] width 25 height 25
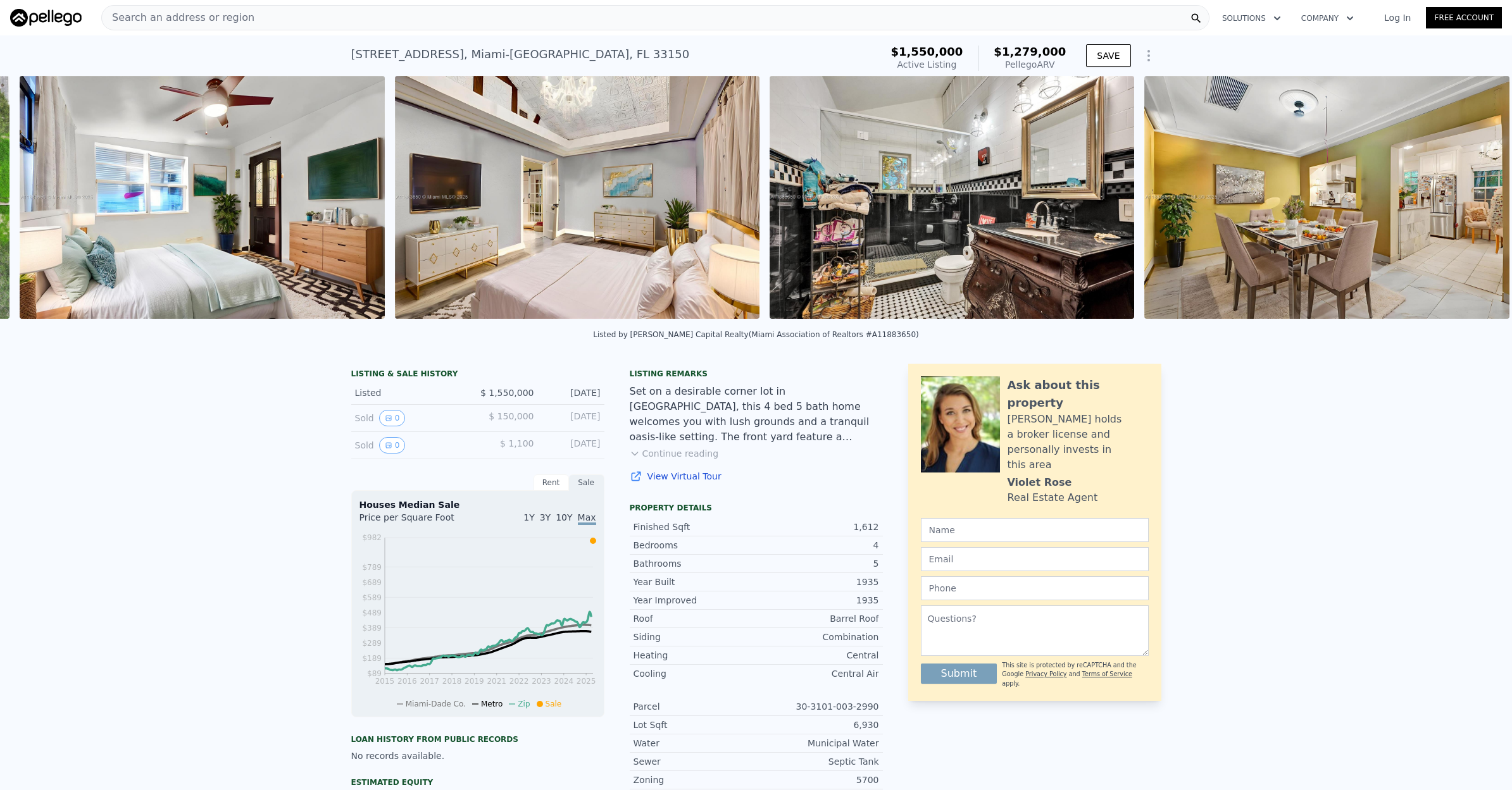
scroll to position [0, 3161]
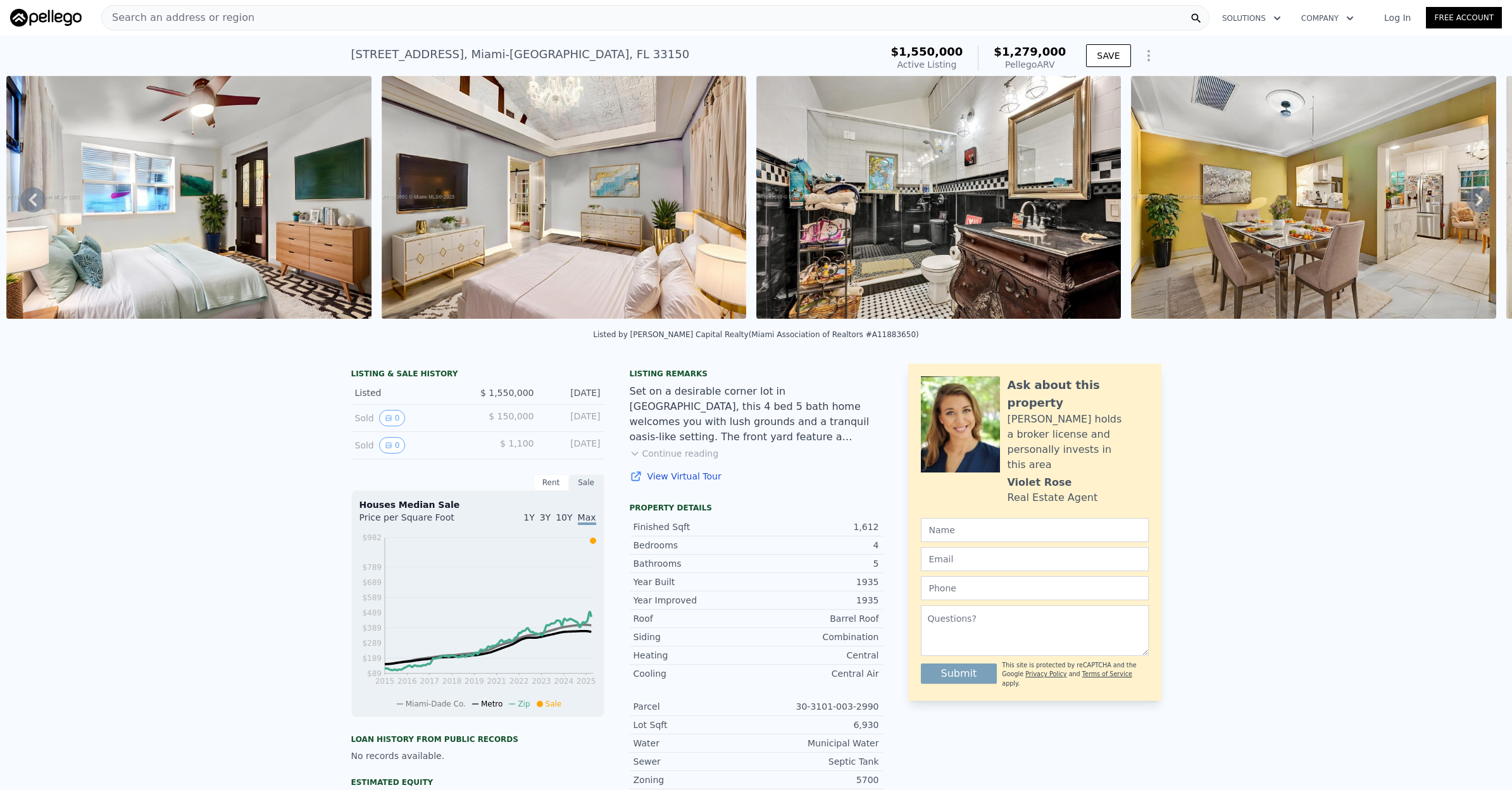
click at [1481, 202] on icon at bounding box center [1478, 199] width 25 height 25
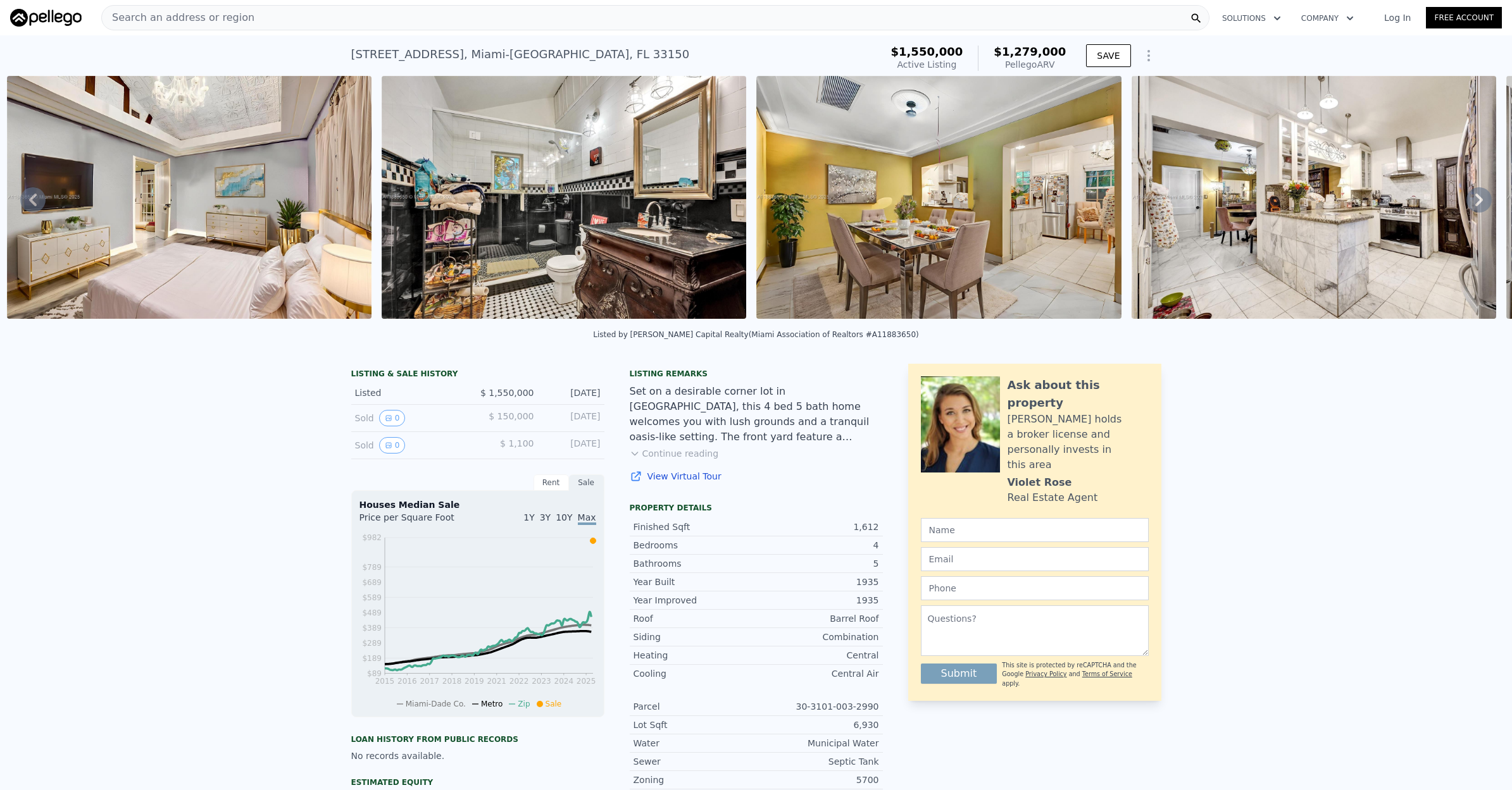
click at [1480, 203] on icon at bounding box center [1478, 199] width 25 height 25
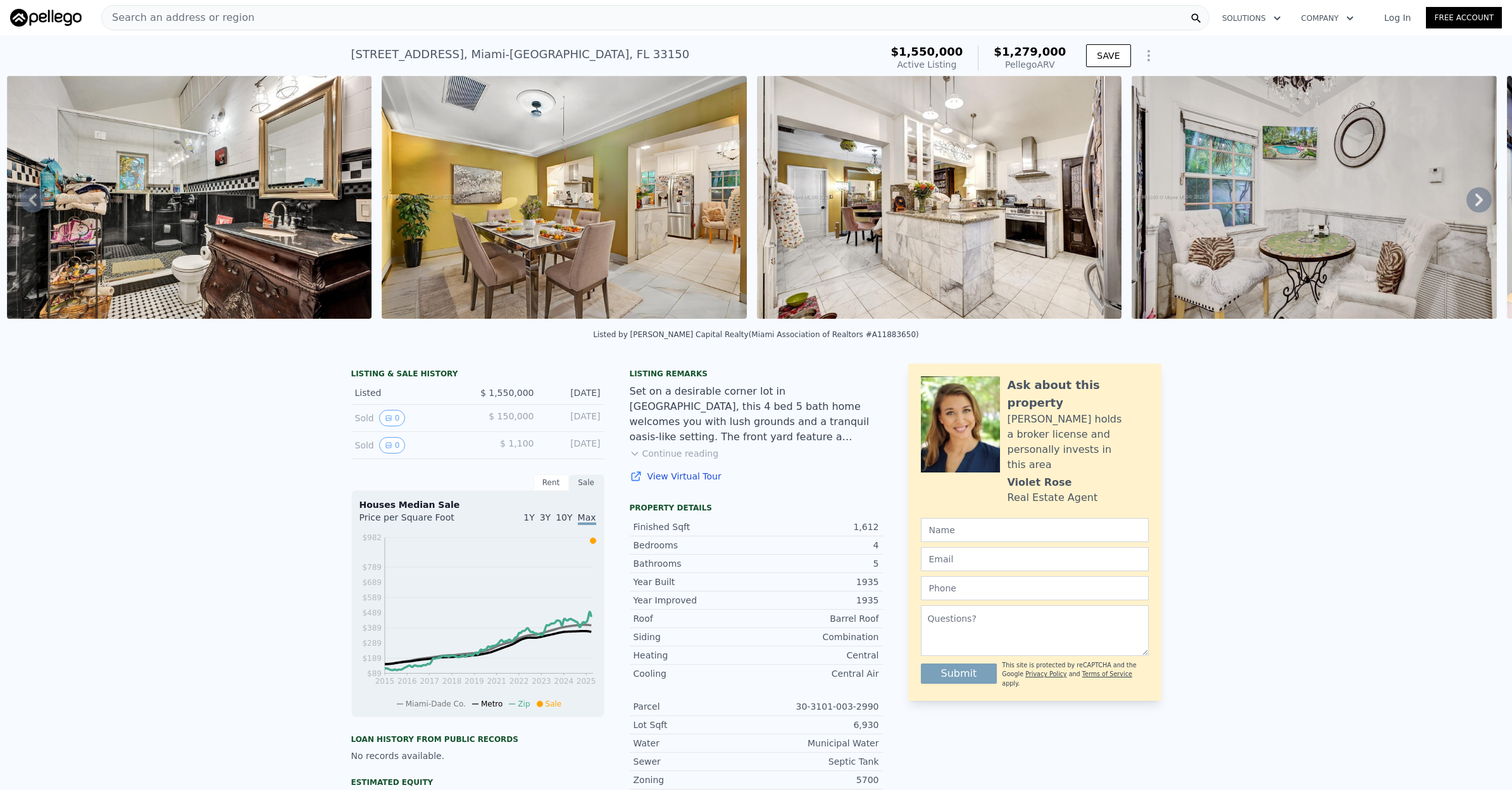
click at [1479, 203] on icon at bounding box center [1478, 199] width 25 height 25
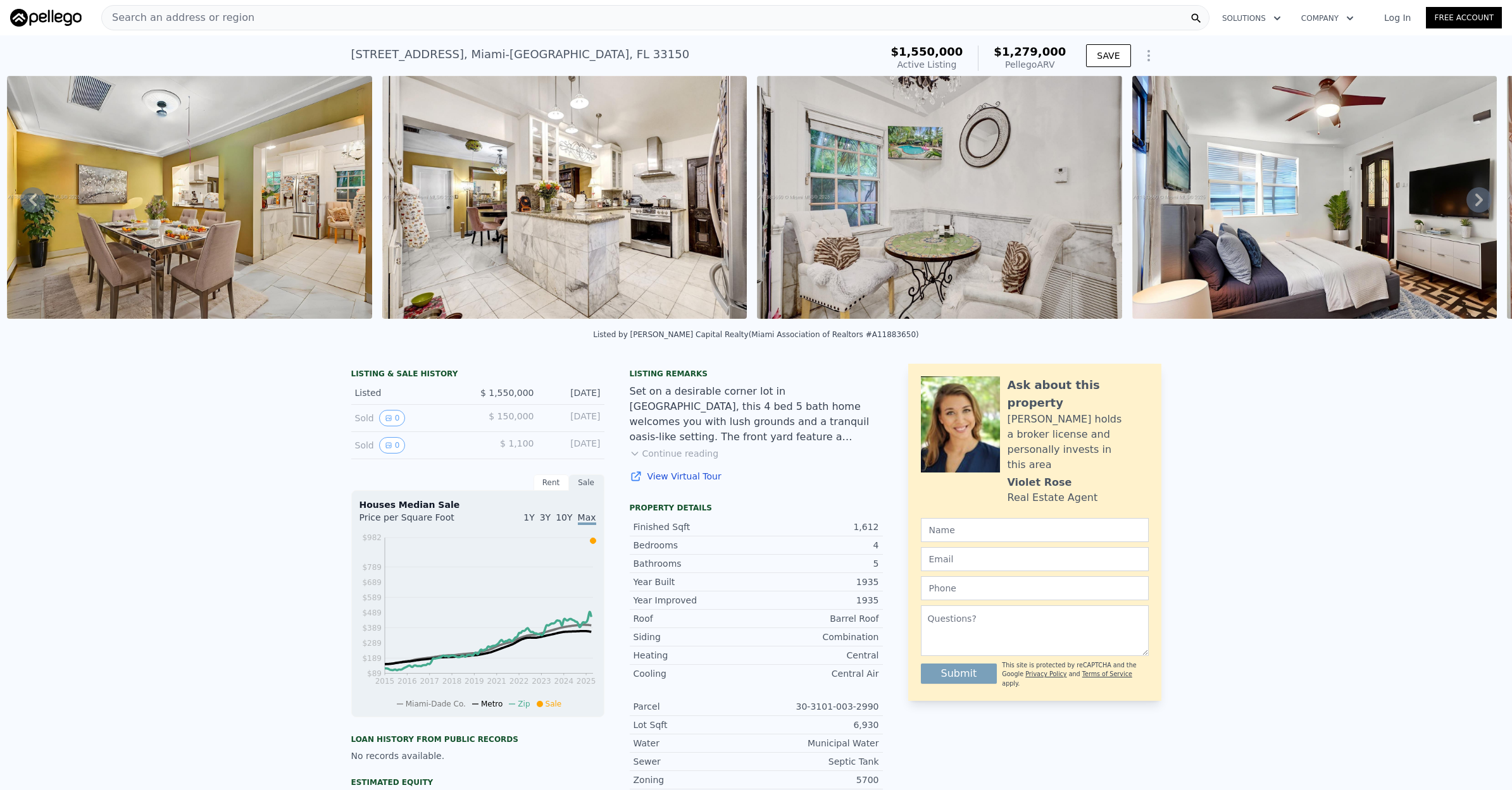
click at [1479, 203] on icon at bounding box center [1478, 199] width 25 height 25
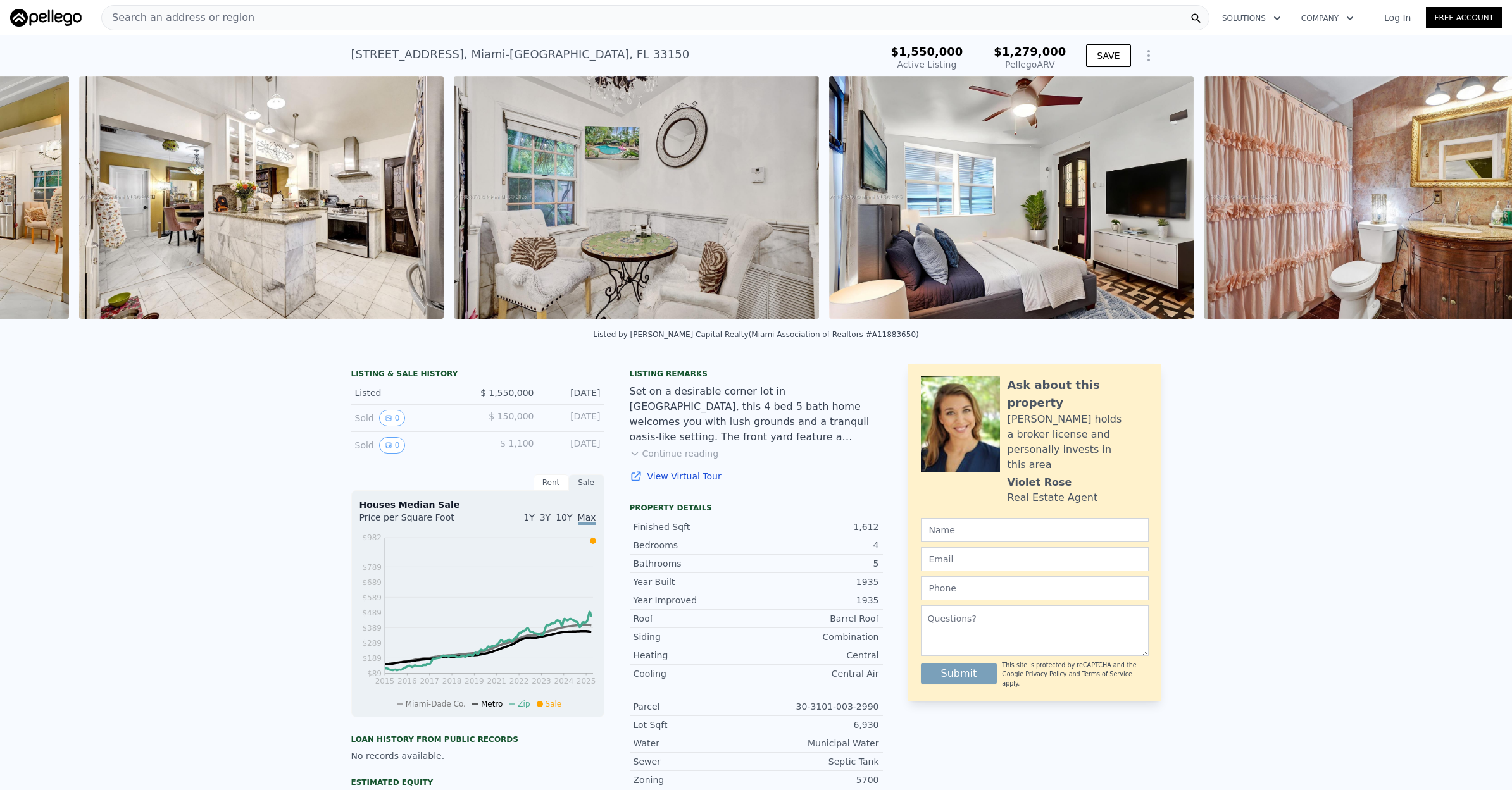
scroll to position [0, 4659]
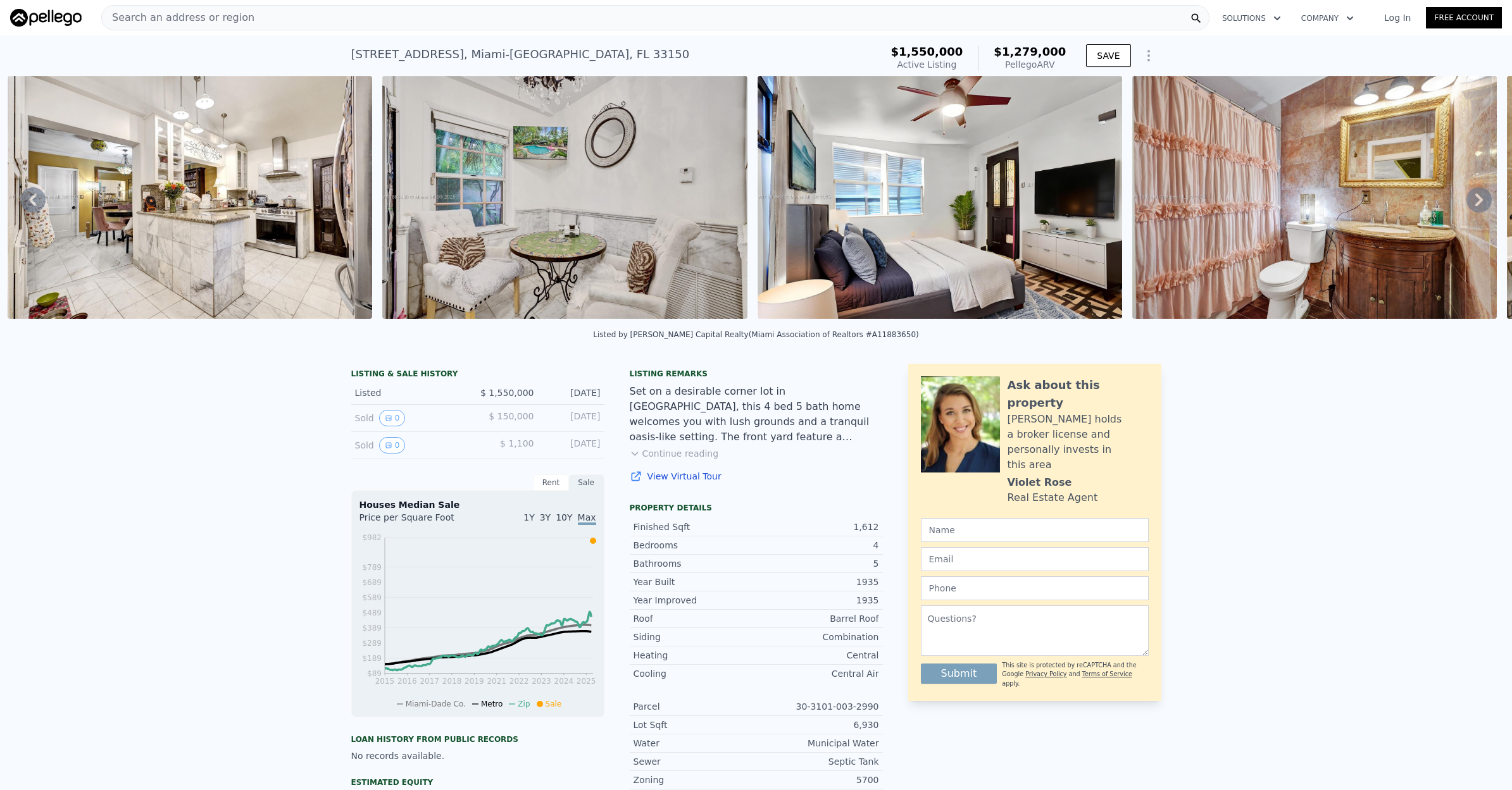
click at [1479, 203] on icon at bounding box center [1478, 199] width 25 height 25
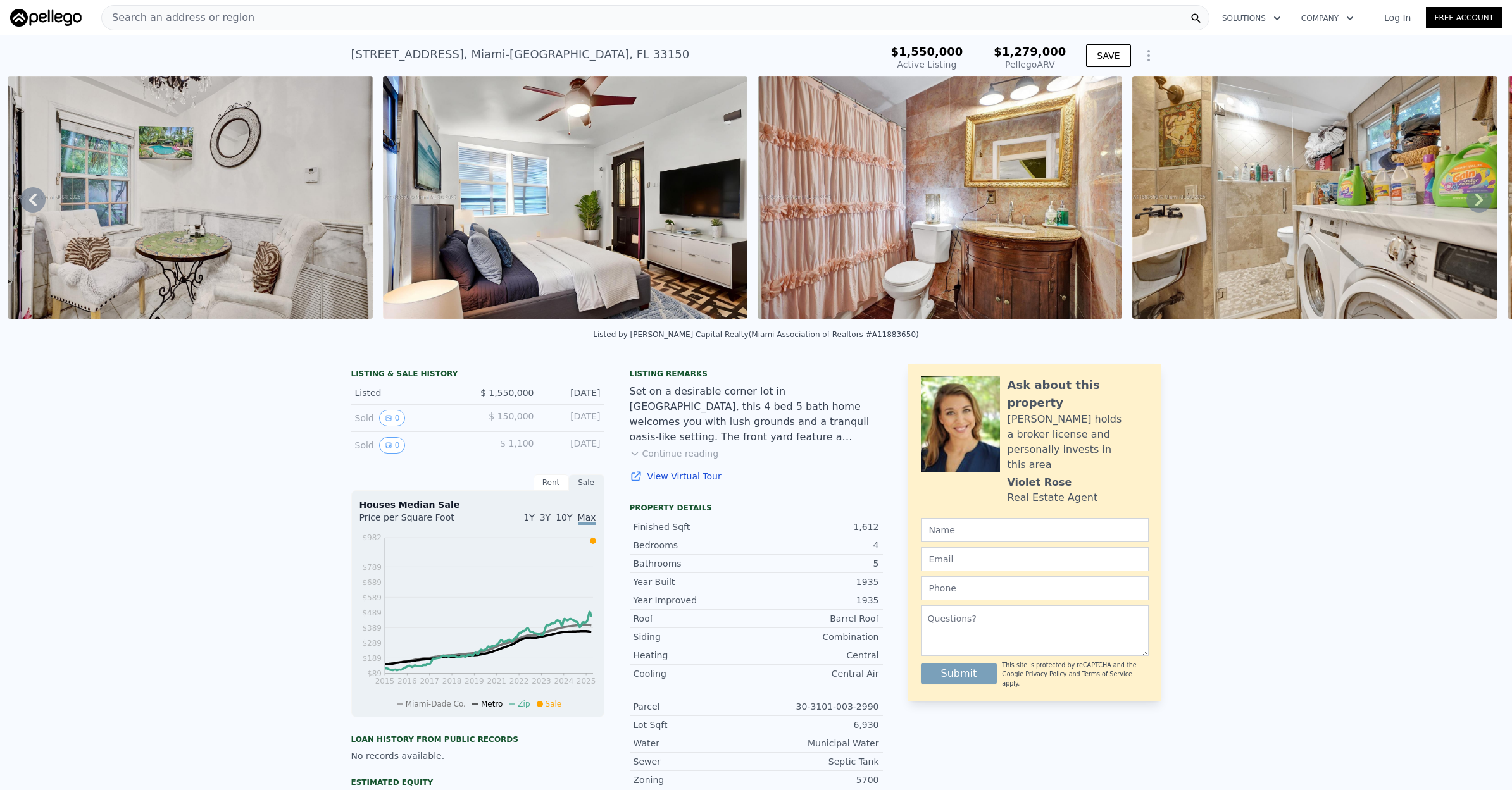
click at [1479, 203] on icon at bounding box center [1478, 199] width 25 height 25
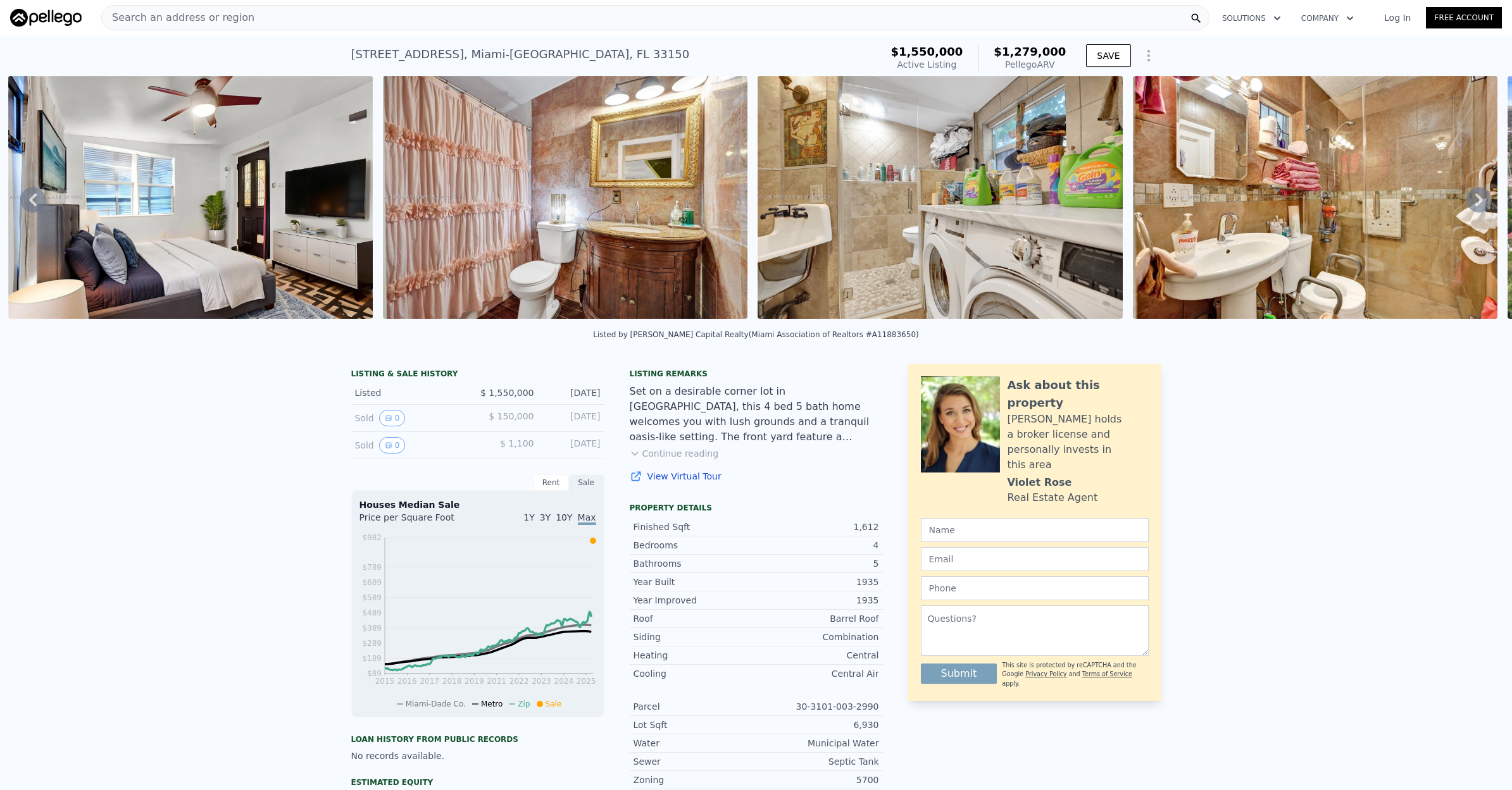
click at [1479, 203] on icon at bounding box center [1478, 199] width 25 height 25
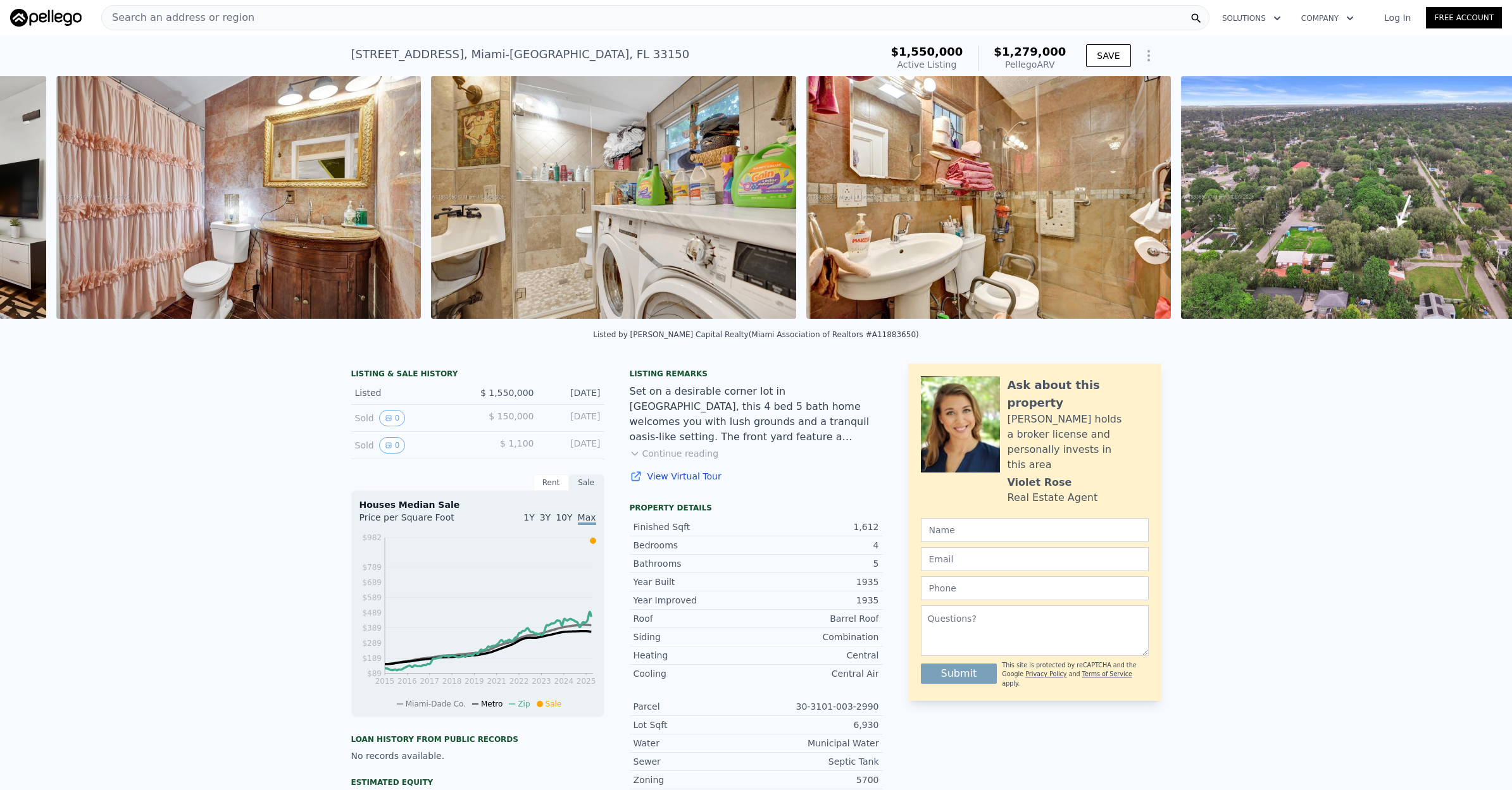
scroll to position [0, 5782]
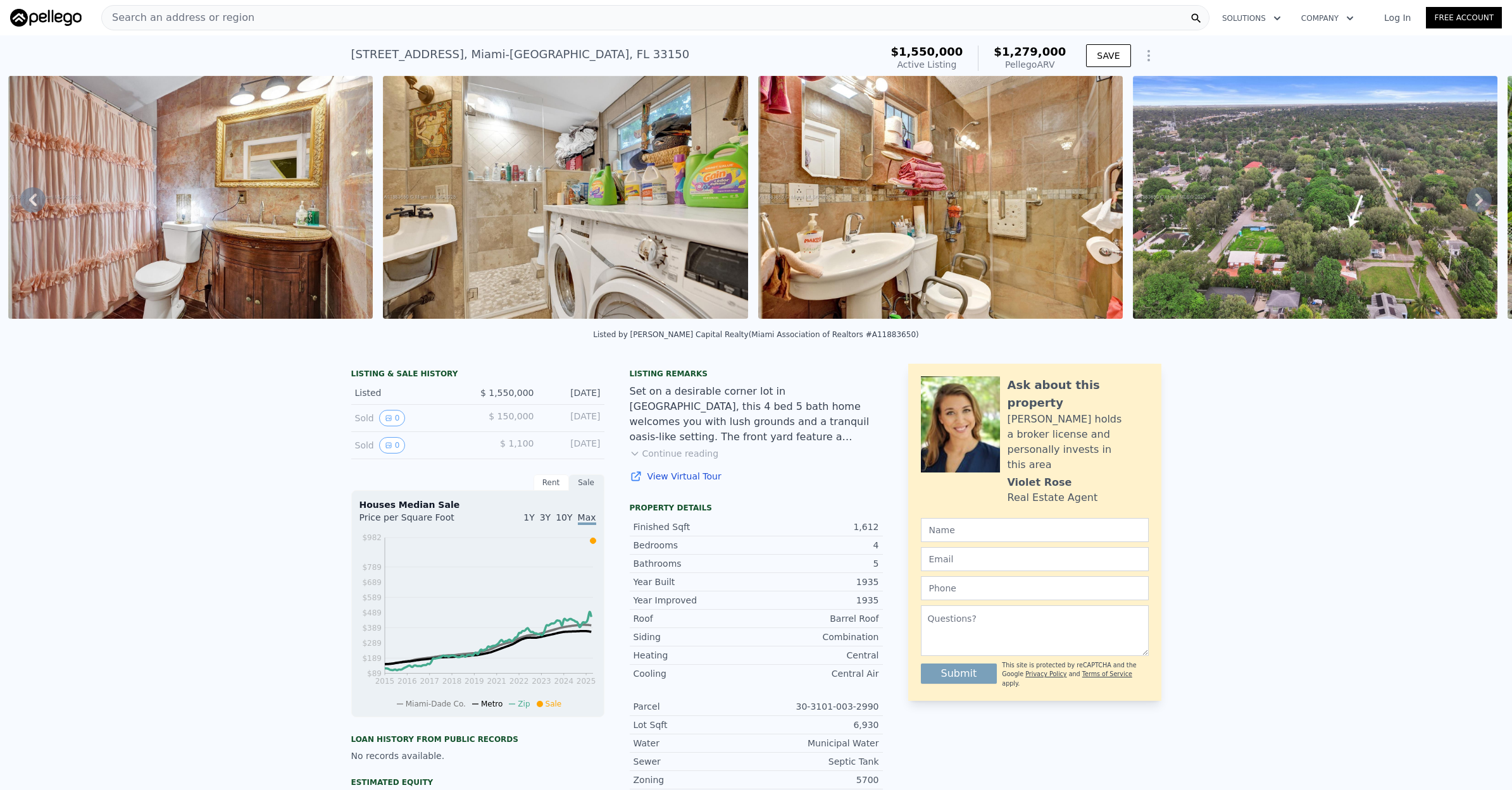
click at [1479, 203] on icon at bounding box center [1478, 199] width 25 height 25
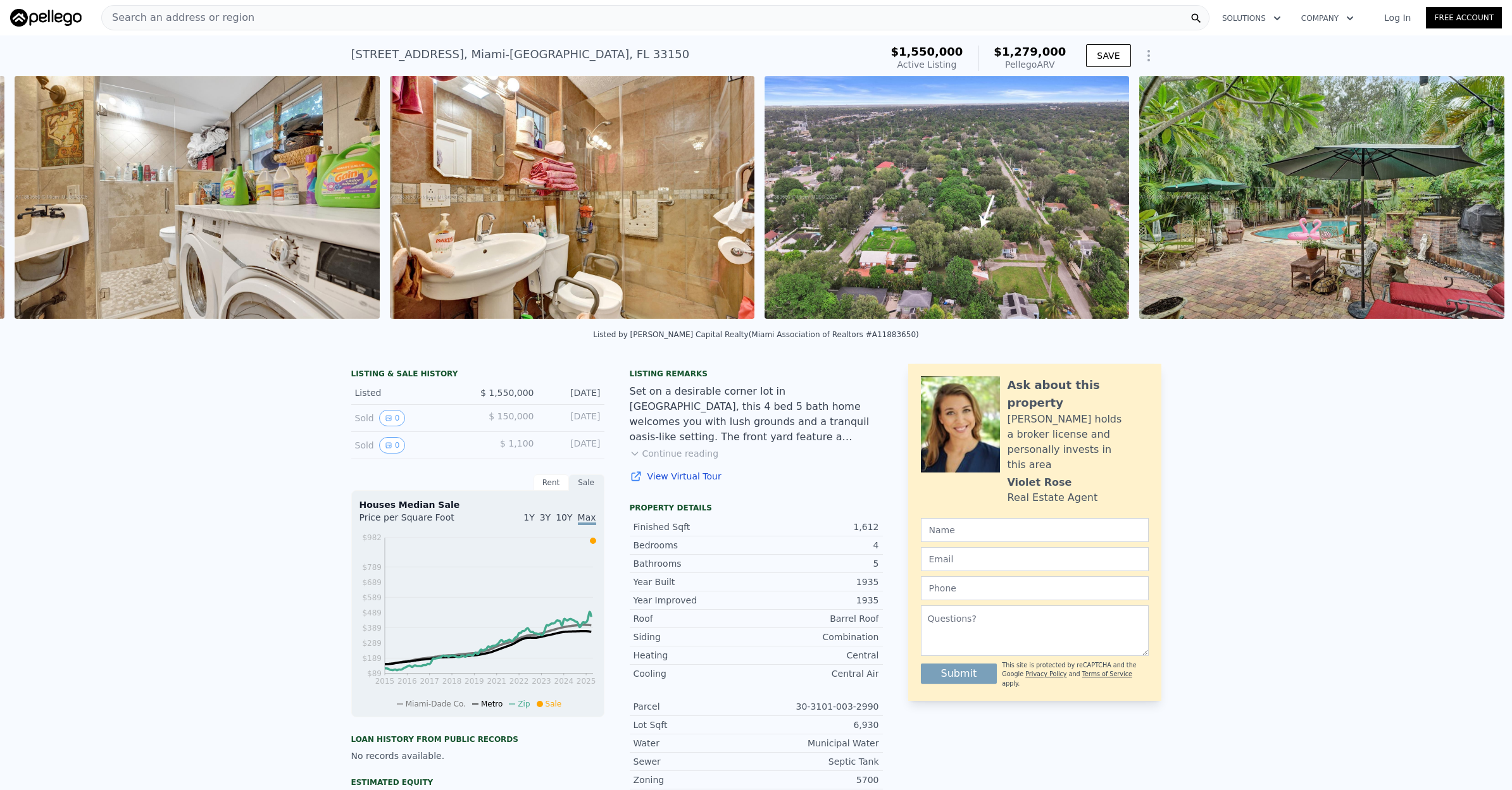
scroll to position [0, 6157]
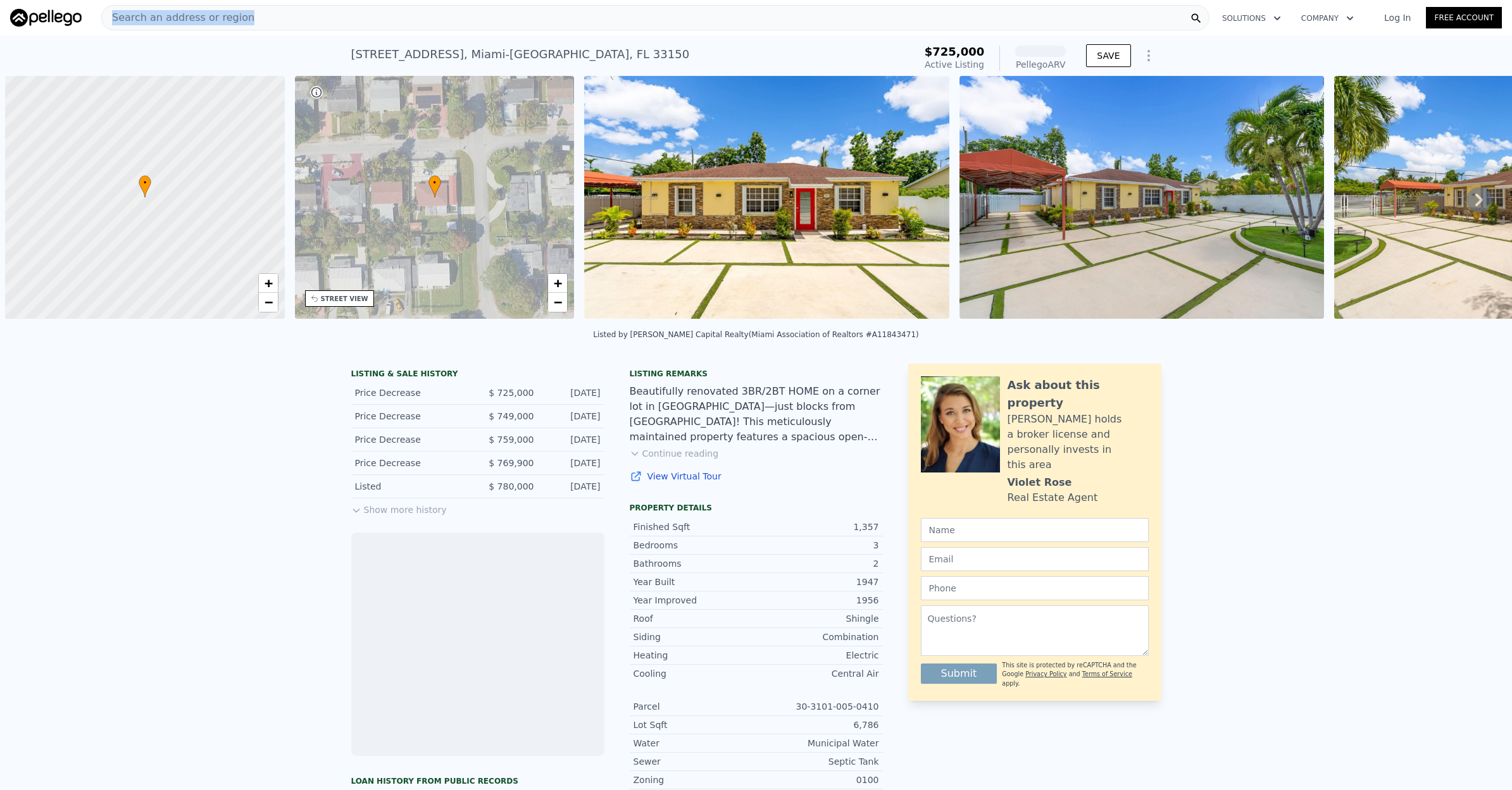
click at [705, 9] on div "Search an address or region" at bounding box center [655, 17] width 1108 height 25
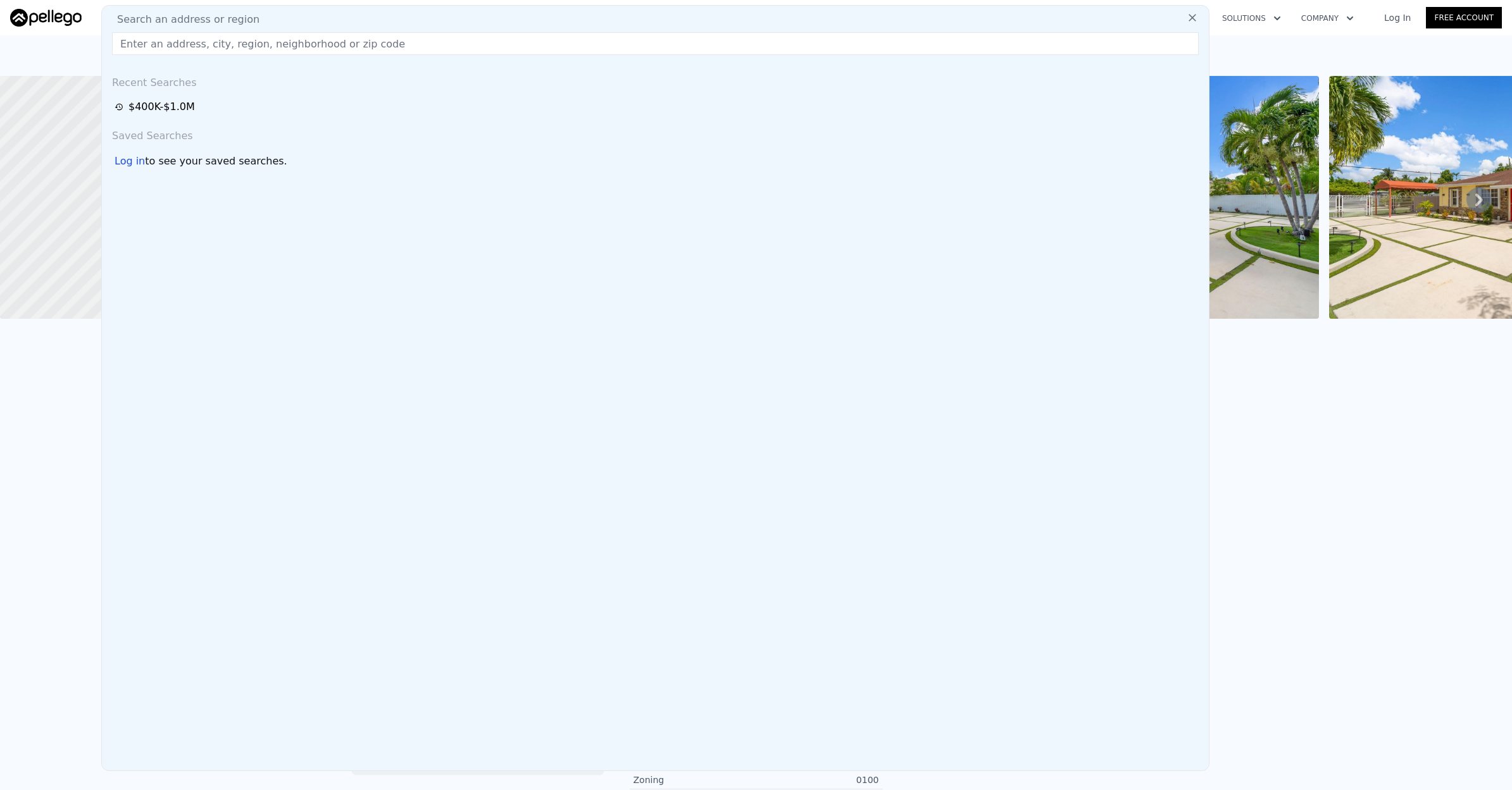
click at [1272, 1] on nav "Search an address or region Search an address or region Recent Searches $400K-$…" at bounding box center [756, 17] width 1512 height 35
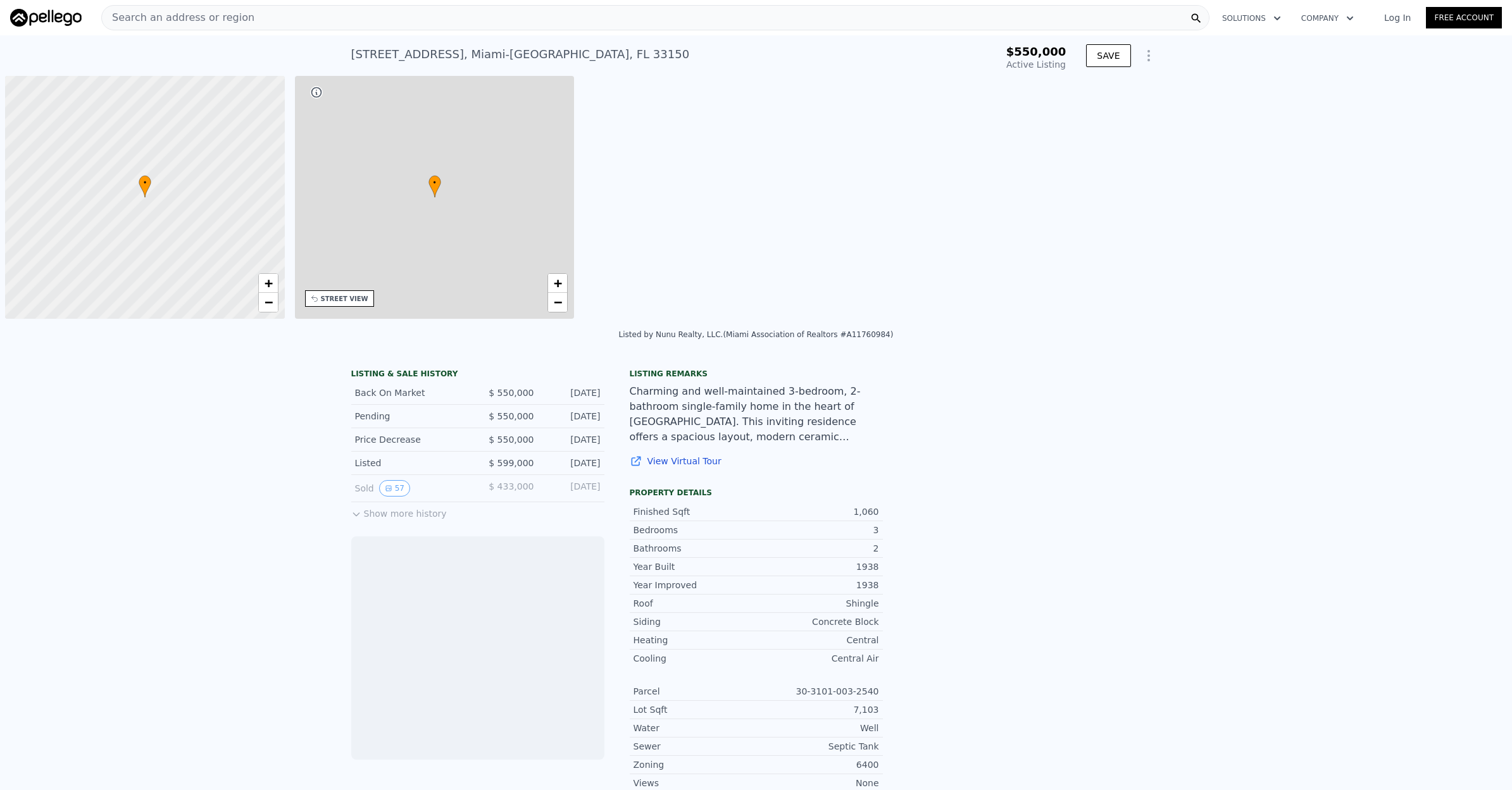
scroll to position [0, 5]
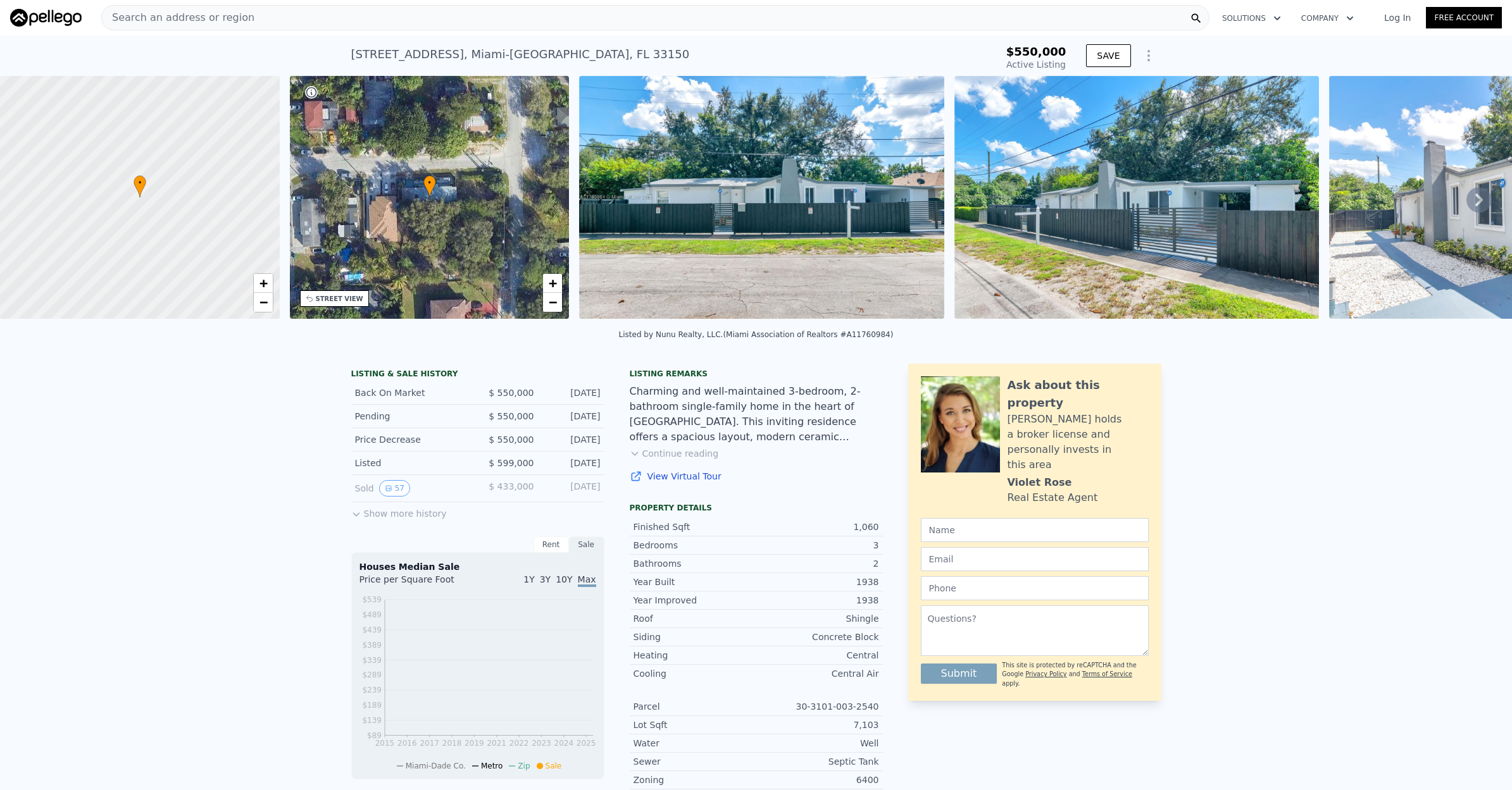
type input "-$ 591,340"
click at [1477, 200] on icon at bounding box center [1478, 199] width 25 height 25
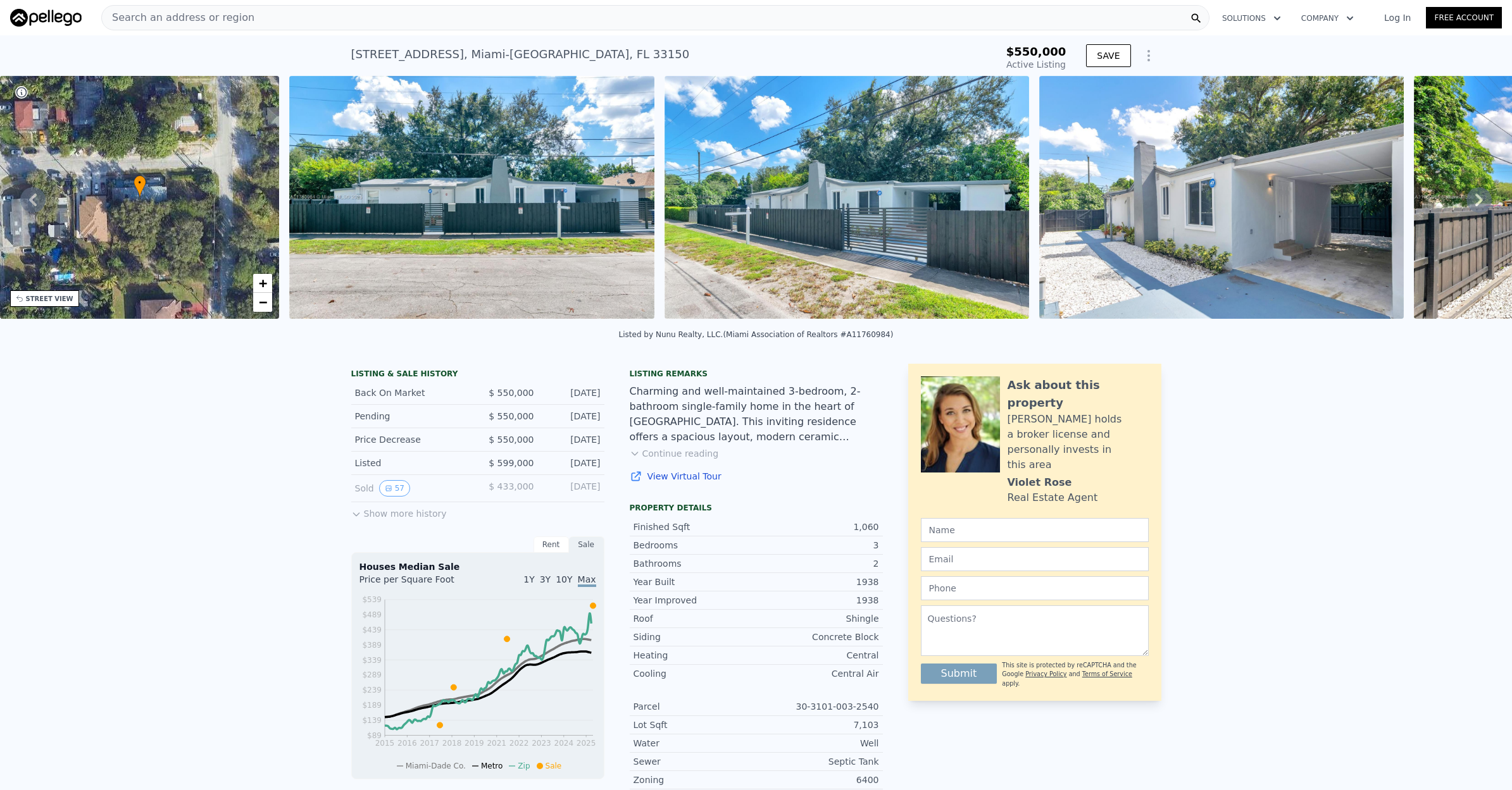
click at [1477, 200] on icon at bounding box center [1478, 199] width 25 height 25
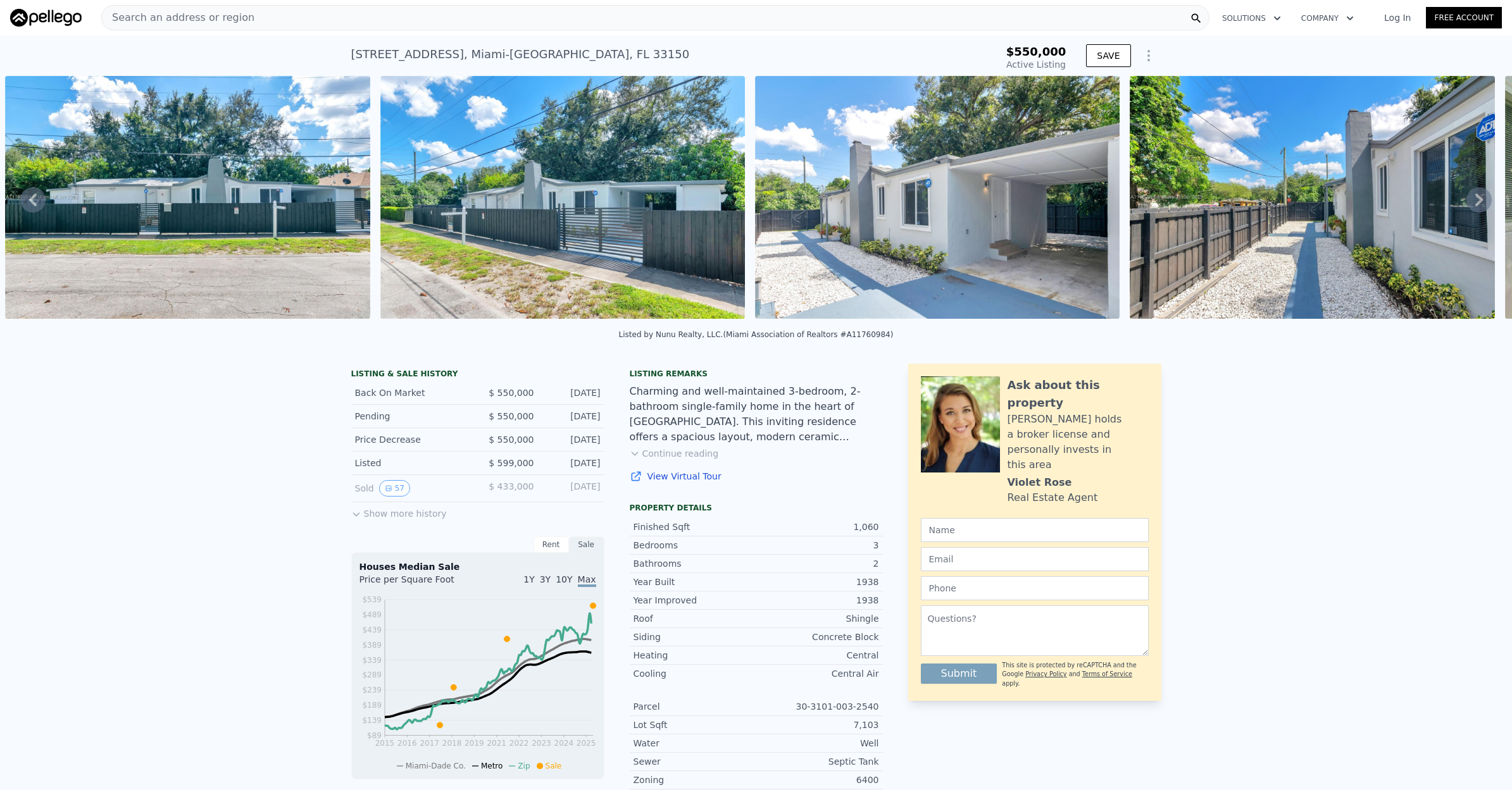
click at [1477, 200] on icon at bounding box center [1478, 199] width 25 height 25
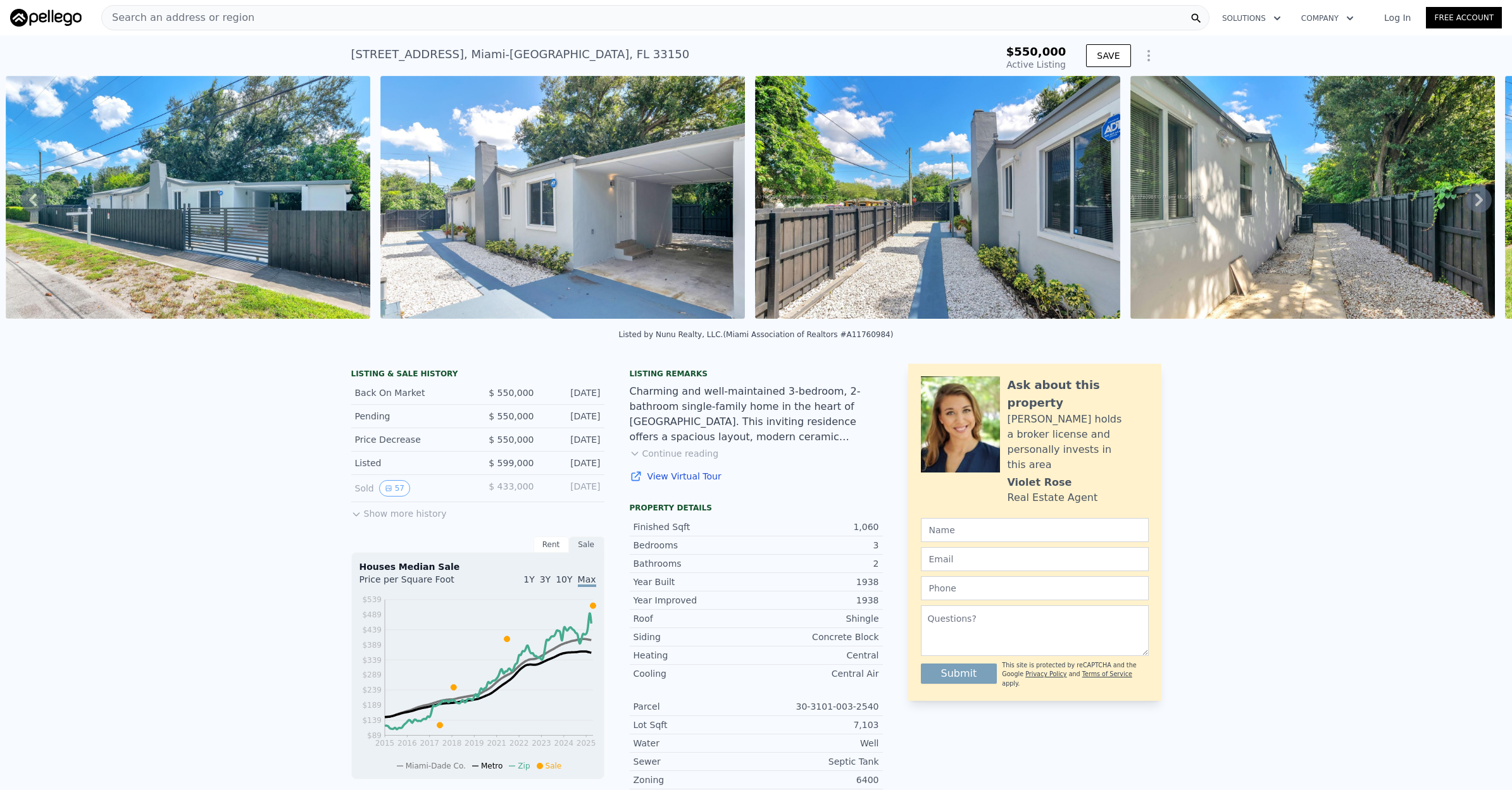
click at [1475, 200] on icon at bounding box center [1478, 199] width 25 height 25
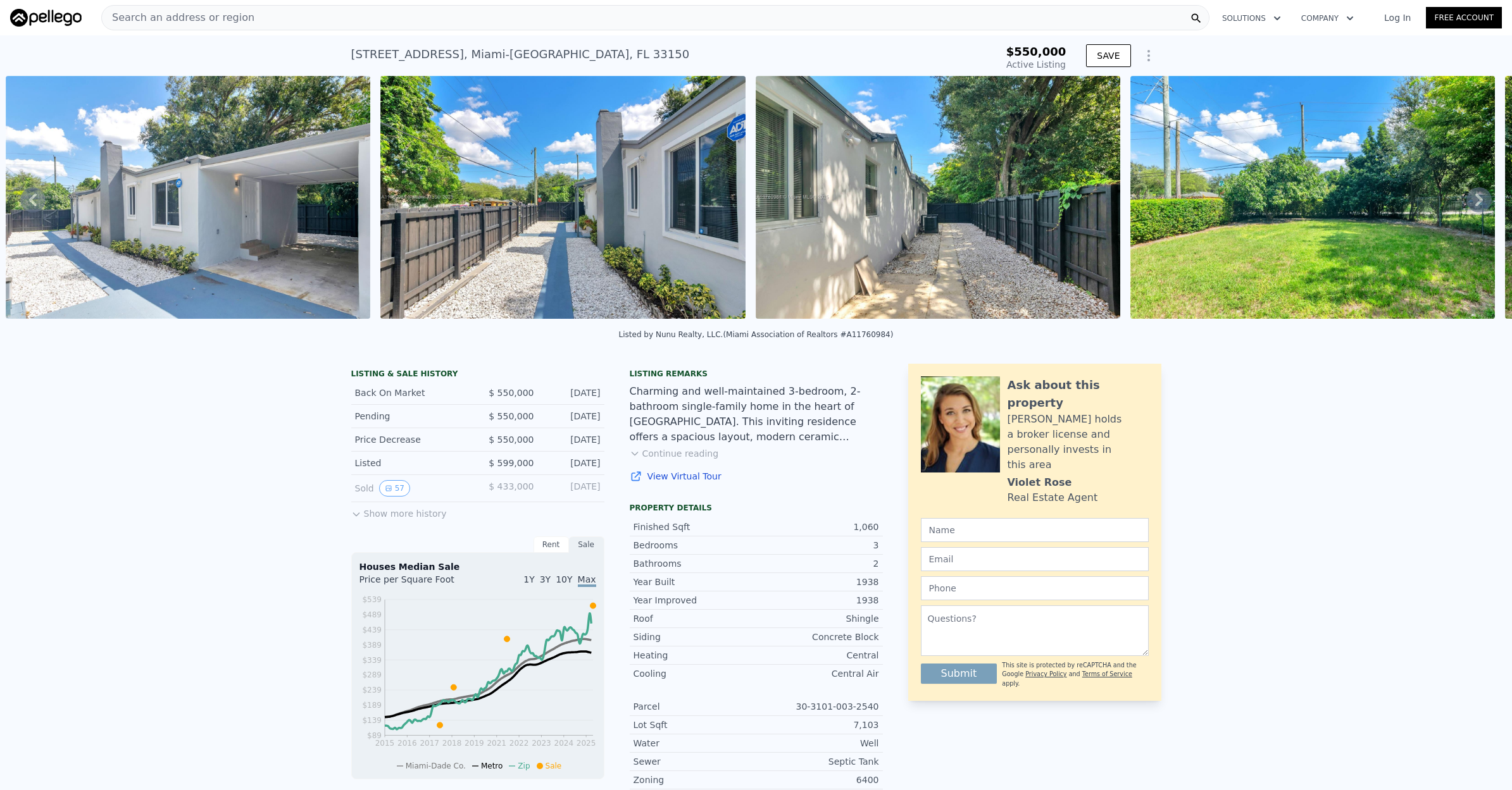
click at [1475, 200] on icon at bounding box center [1478, 199] width 25 height 25
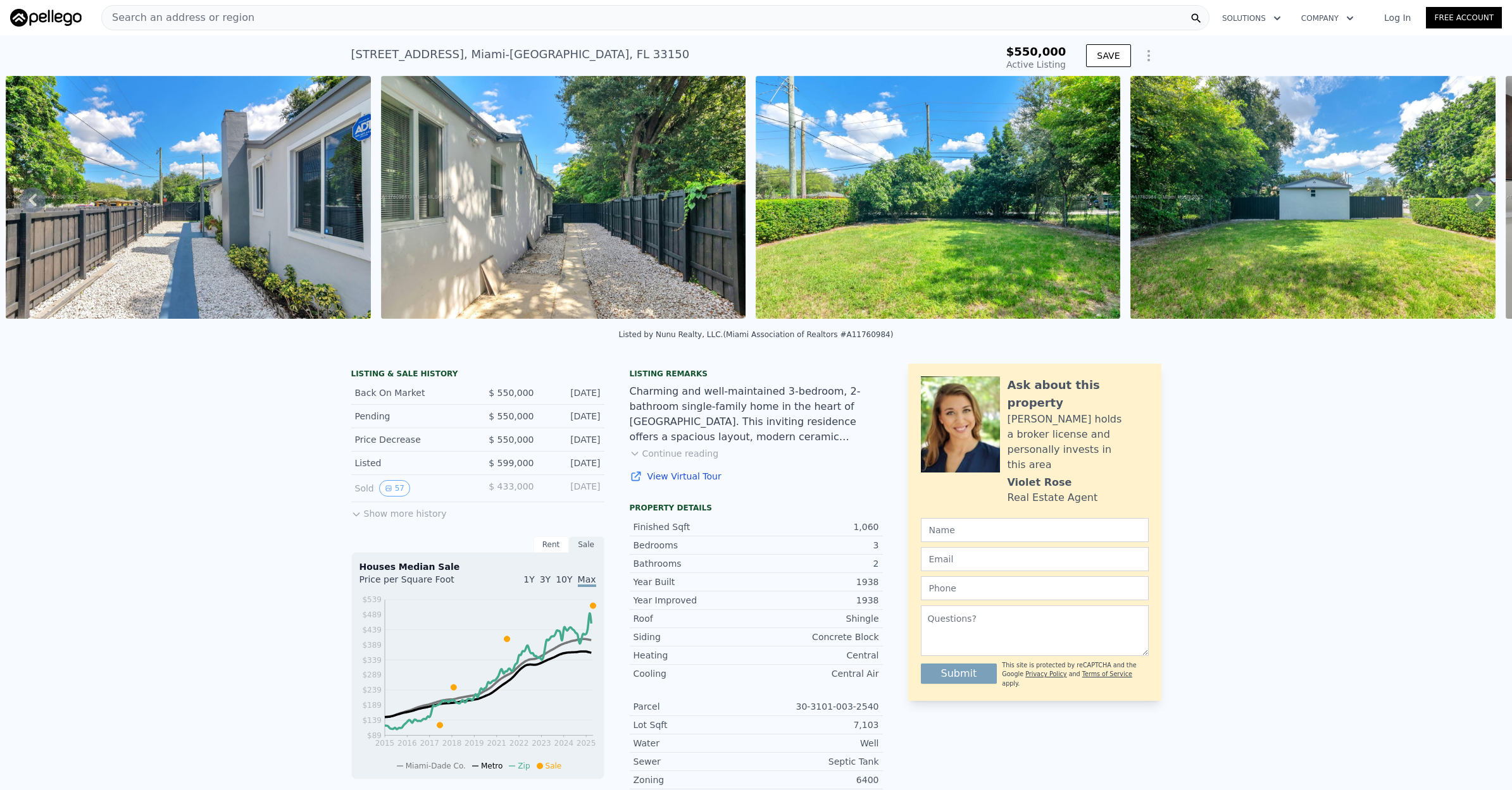
click at [1475, 200] on icon at bounding box center [1478, 199] width 25 height 25
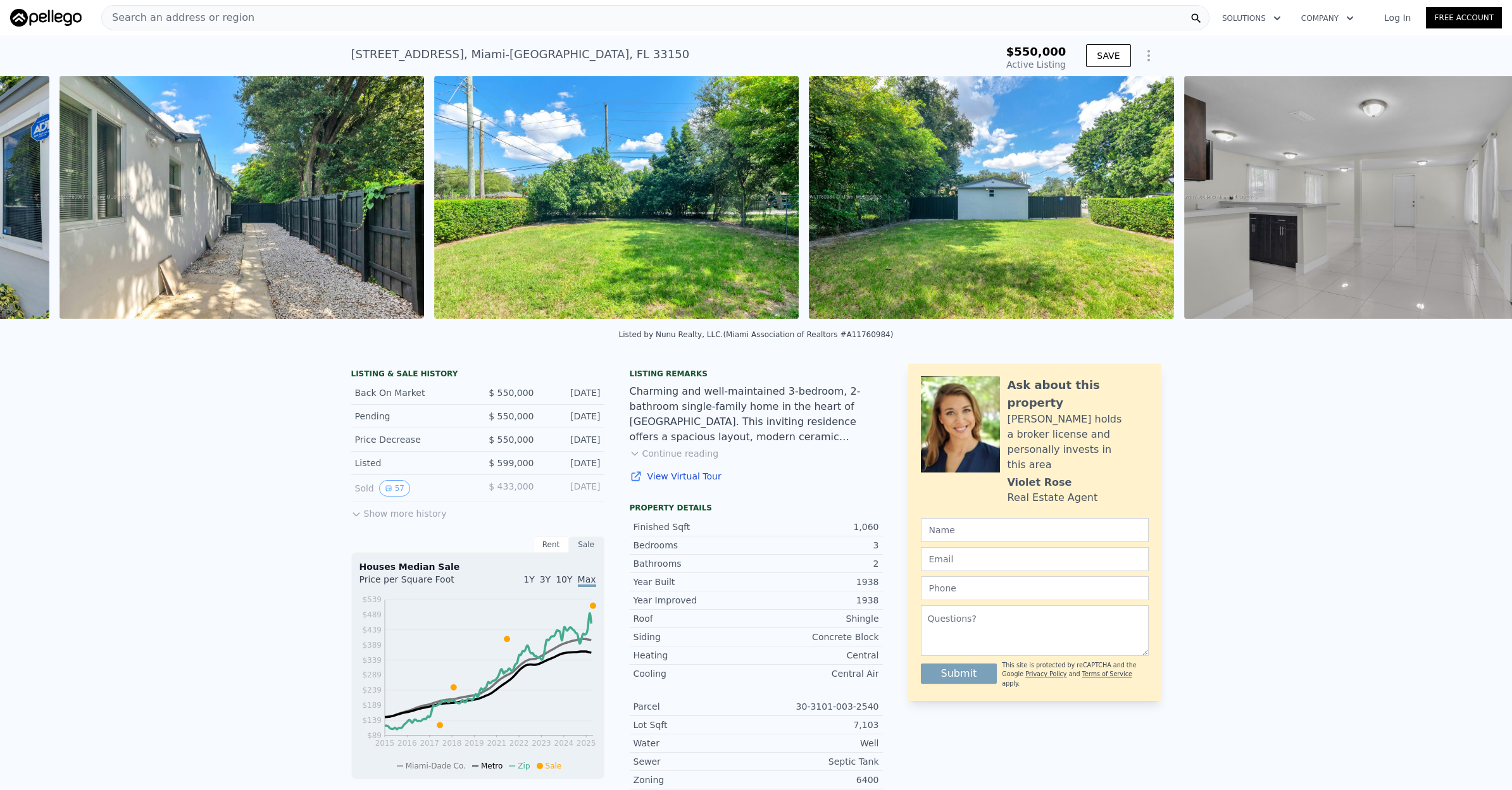
scroll to position [0, 2077]
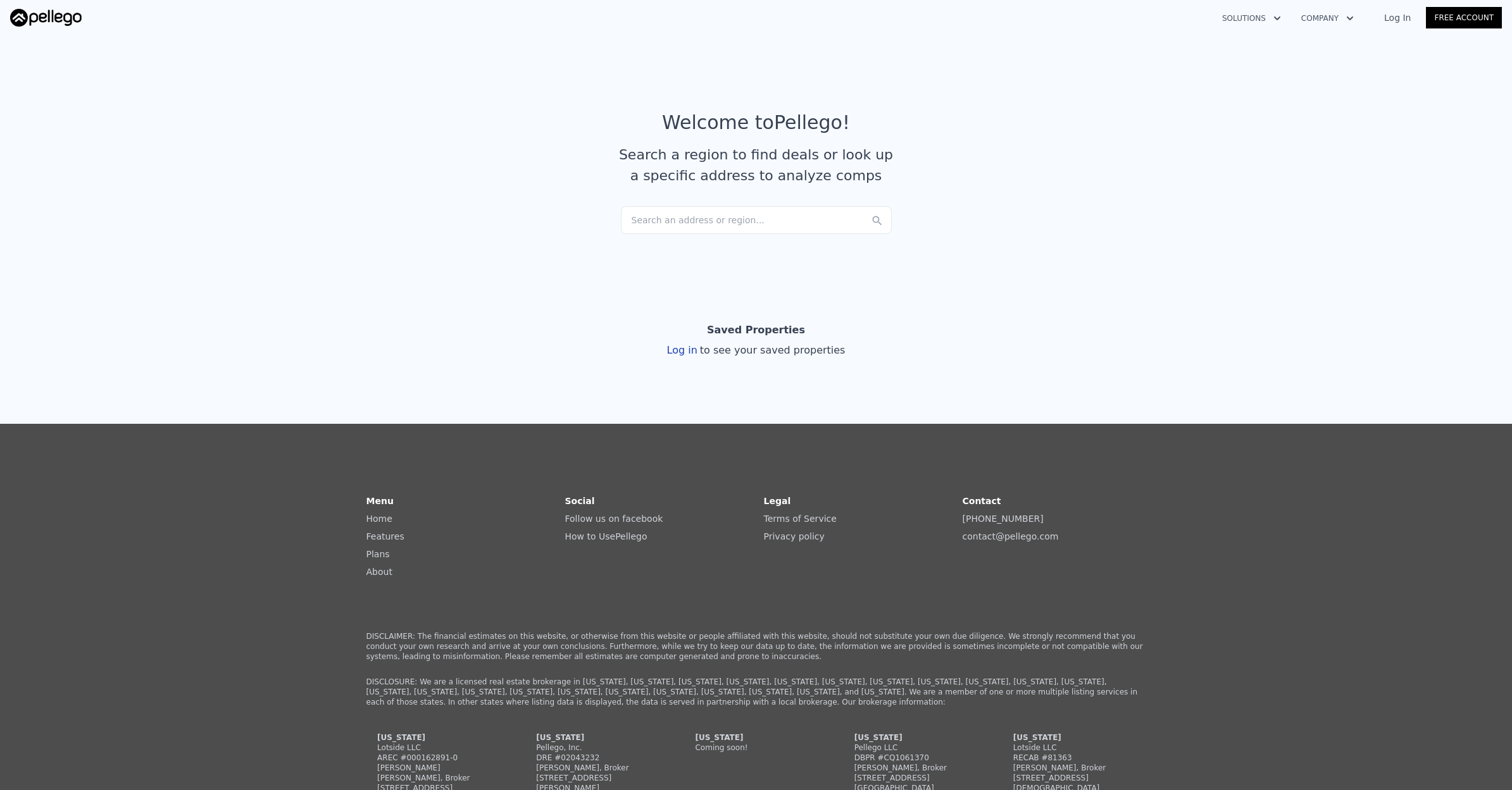
click at [717, 224] on div "Search an address or region..." at bounding box center [756, 220] width 271 height 28
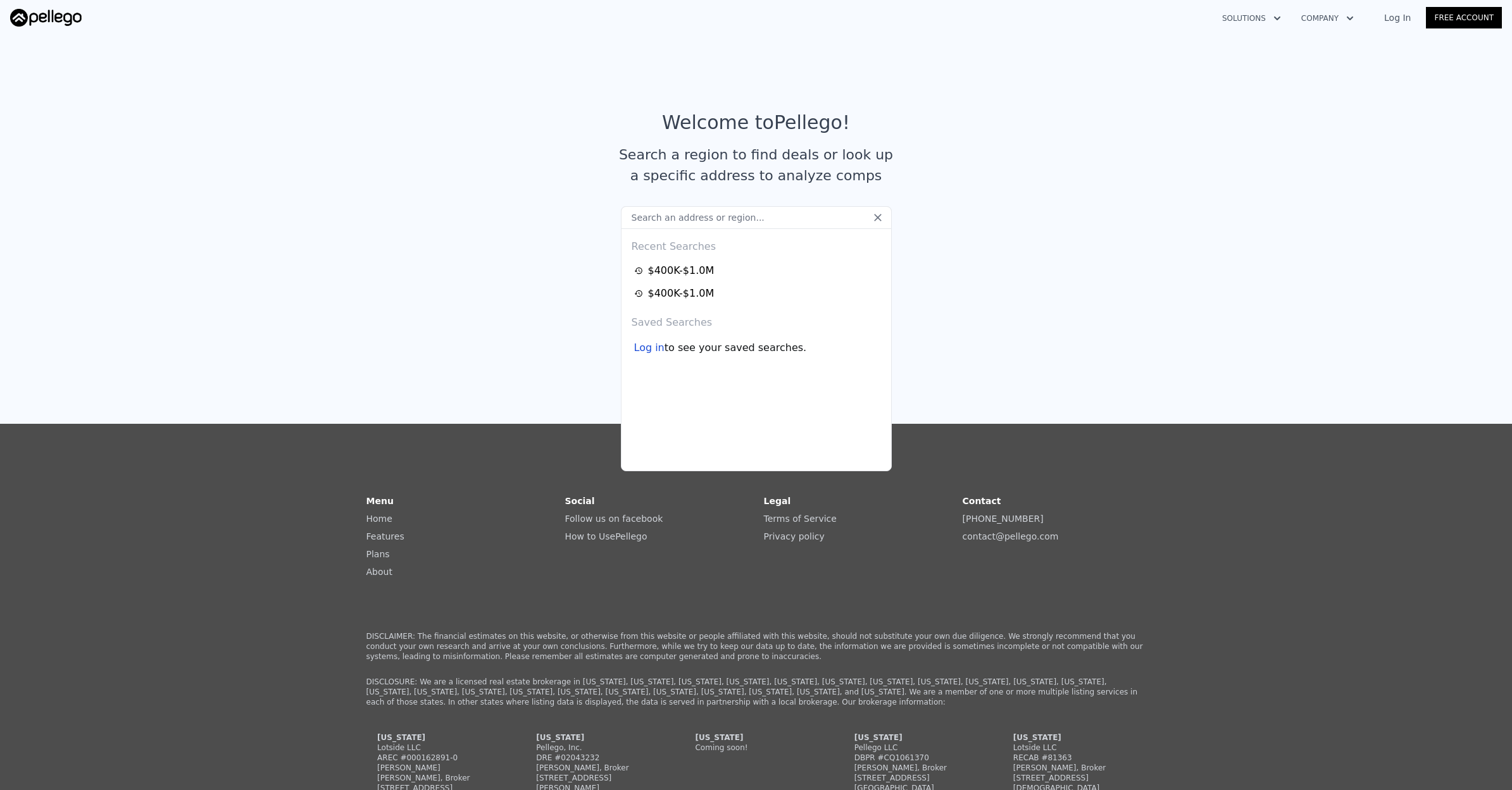
click at [709, 222] on input "text" at bounding box center [756, 217] width 271 height 22
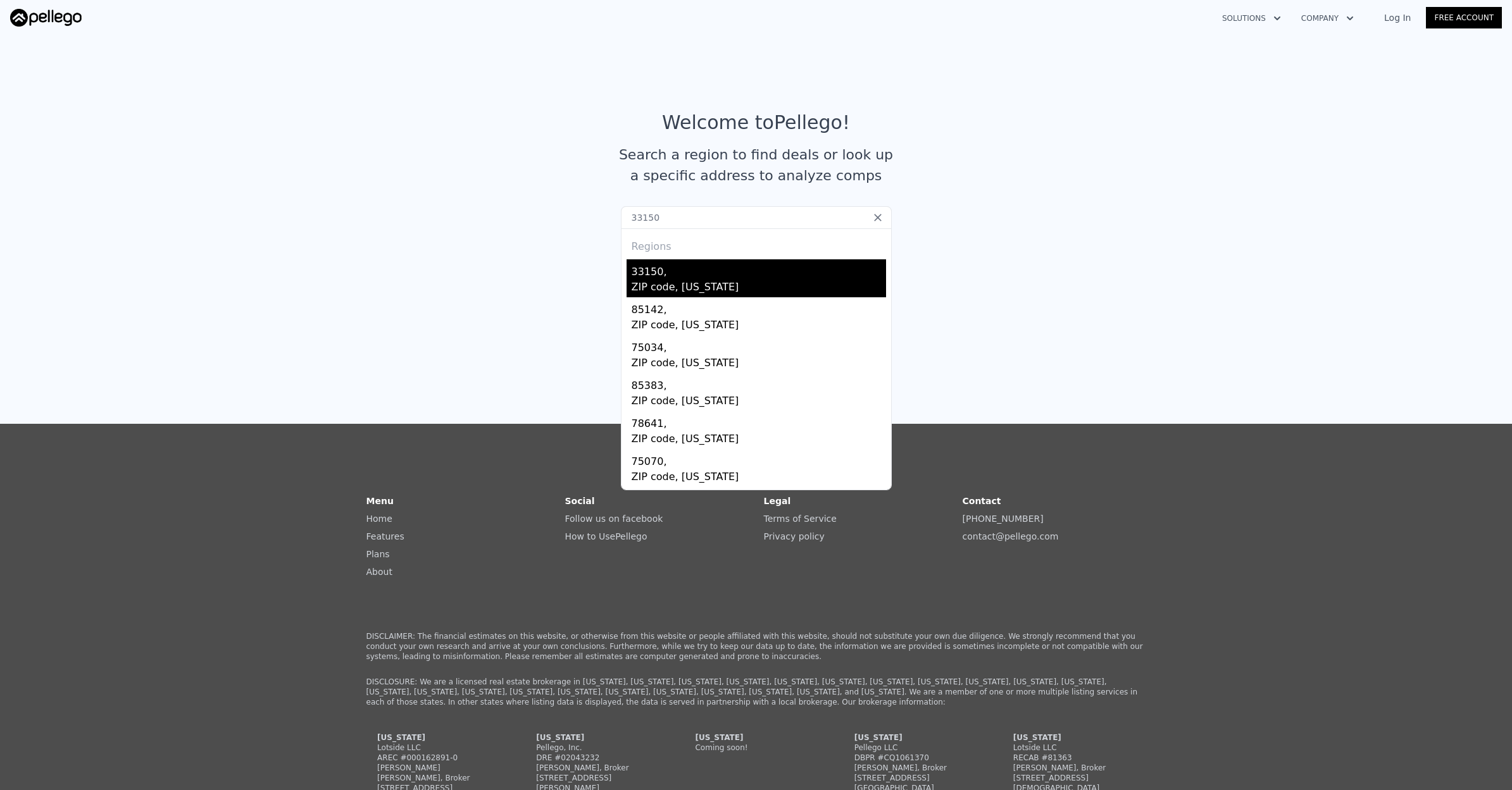
type input "33150"
click at [701, 279] on div "33150," at bounding box center [759, 269] width 254 height 20
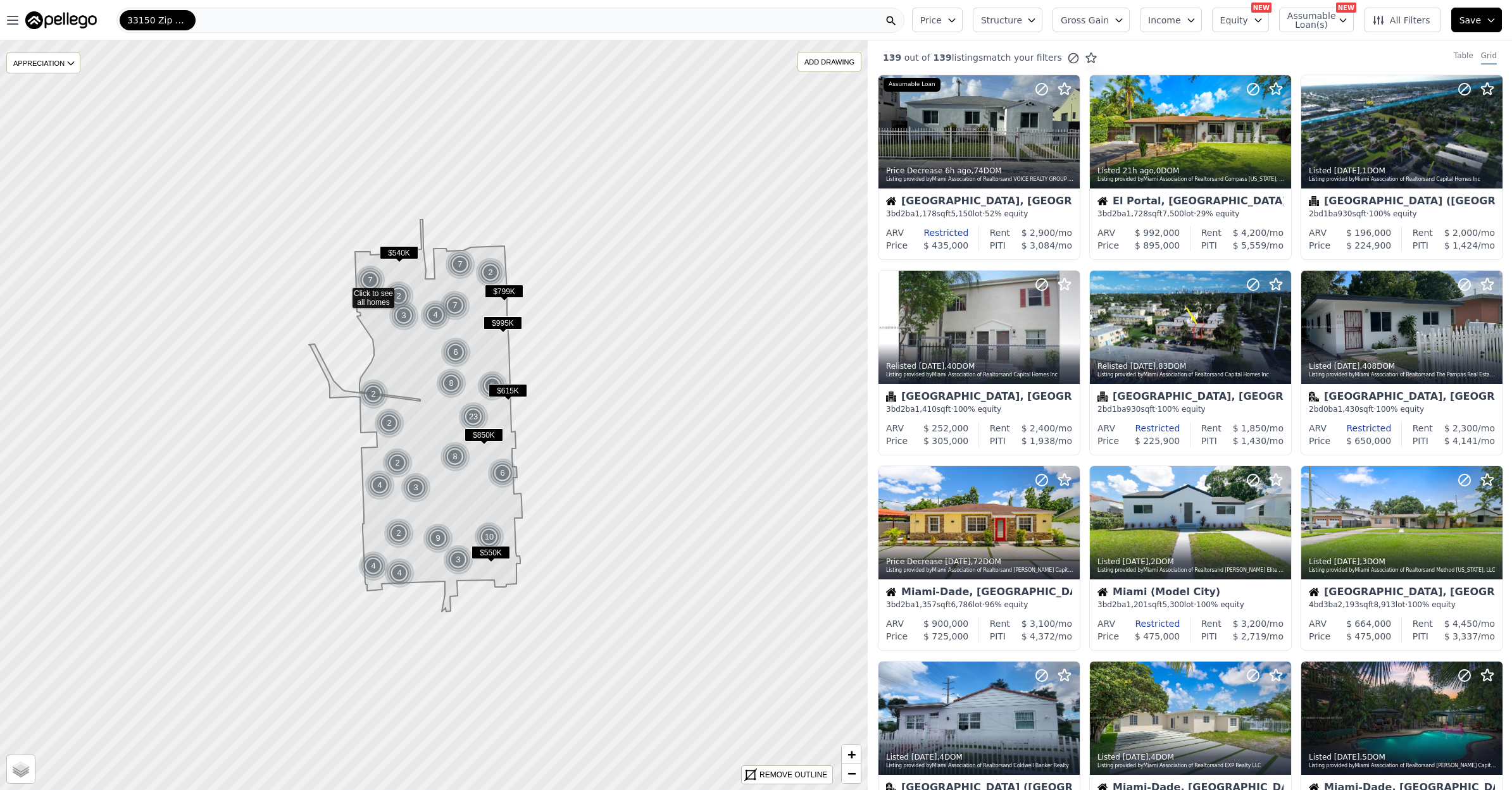
click at [344, 292] on icon at bounding box center [434, 415] width 1045 height 903
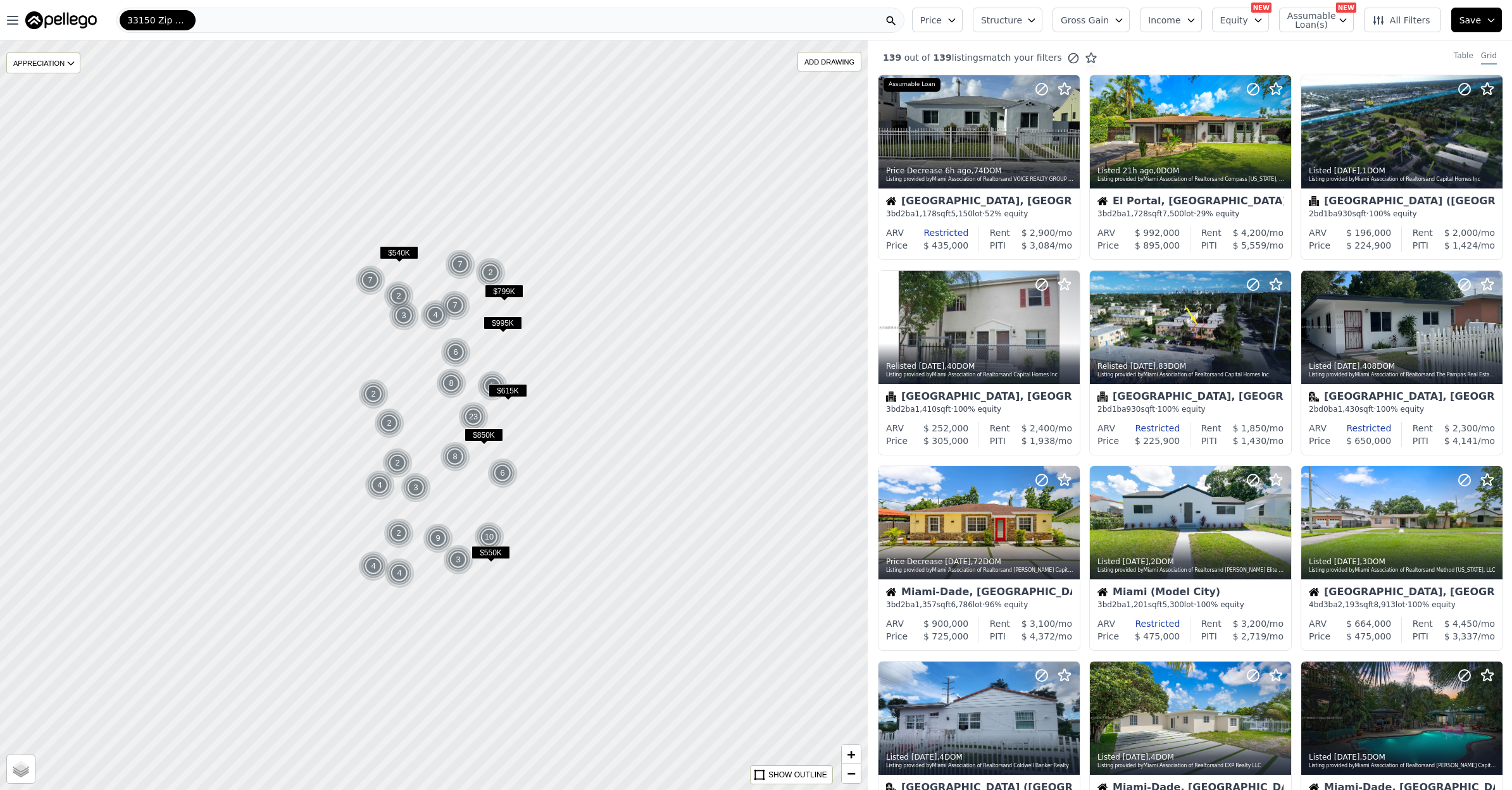
click at [338, 300] on div at bounding box center [434, 416] width 1041 height 900
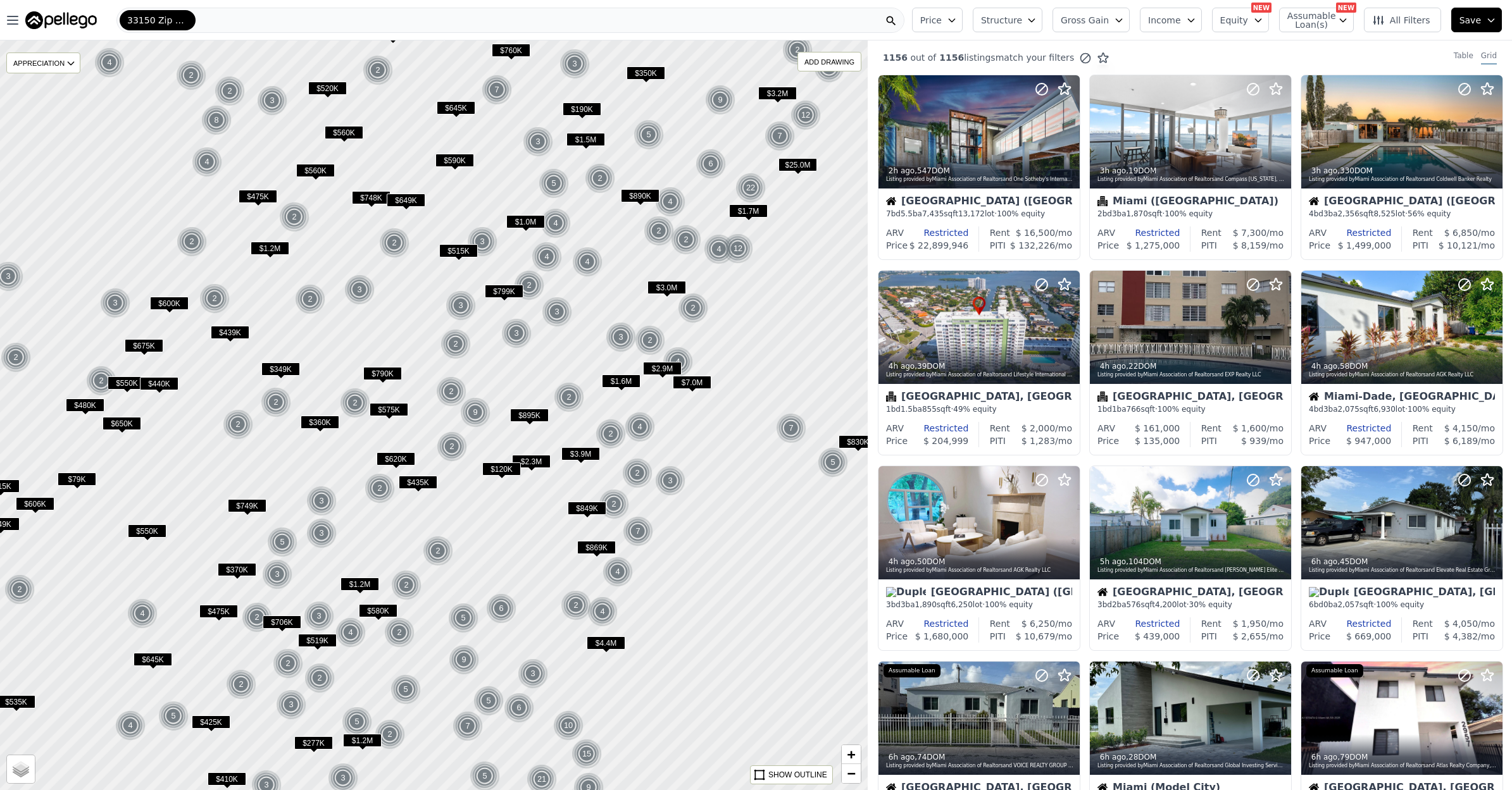
click at [372, 318] on div at bounding box center [434, 416] width 1041 height 900
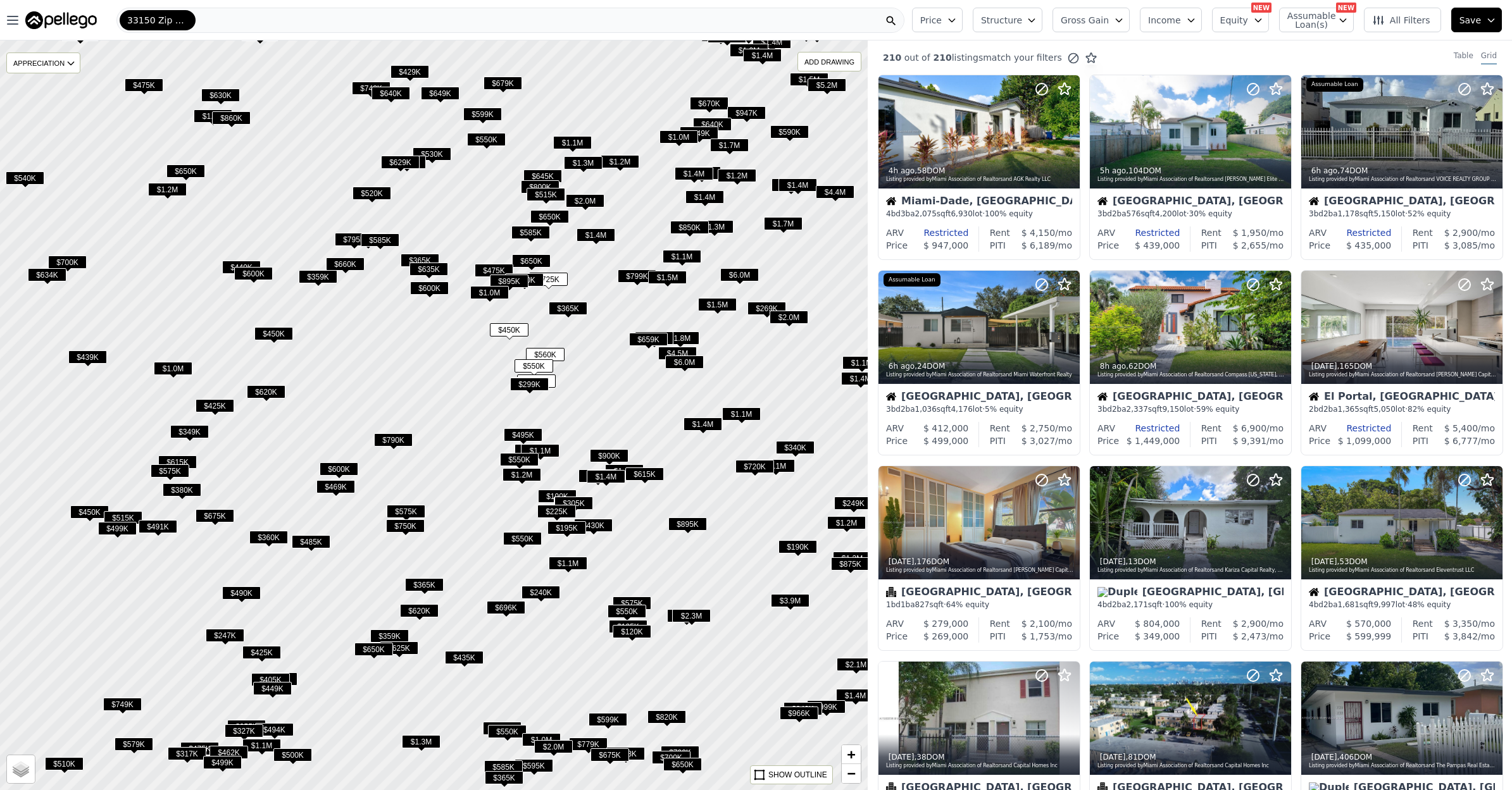
click at [529, 318] on div at bounding box center [434, 416] width 1041 height 900
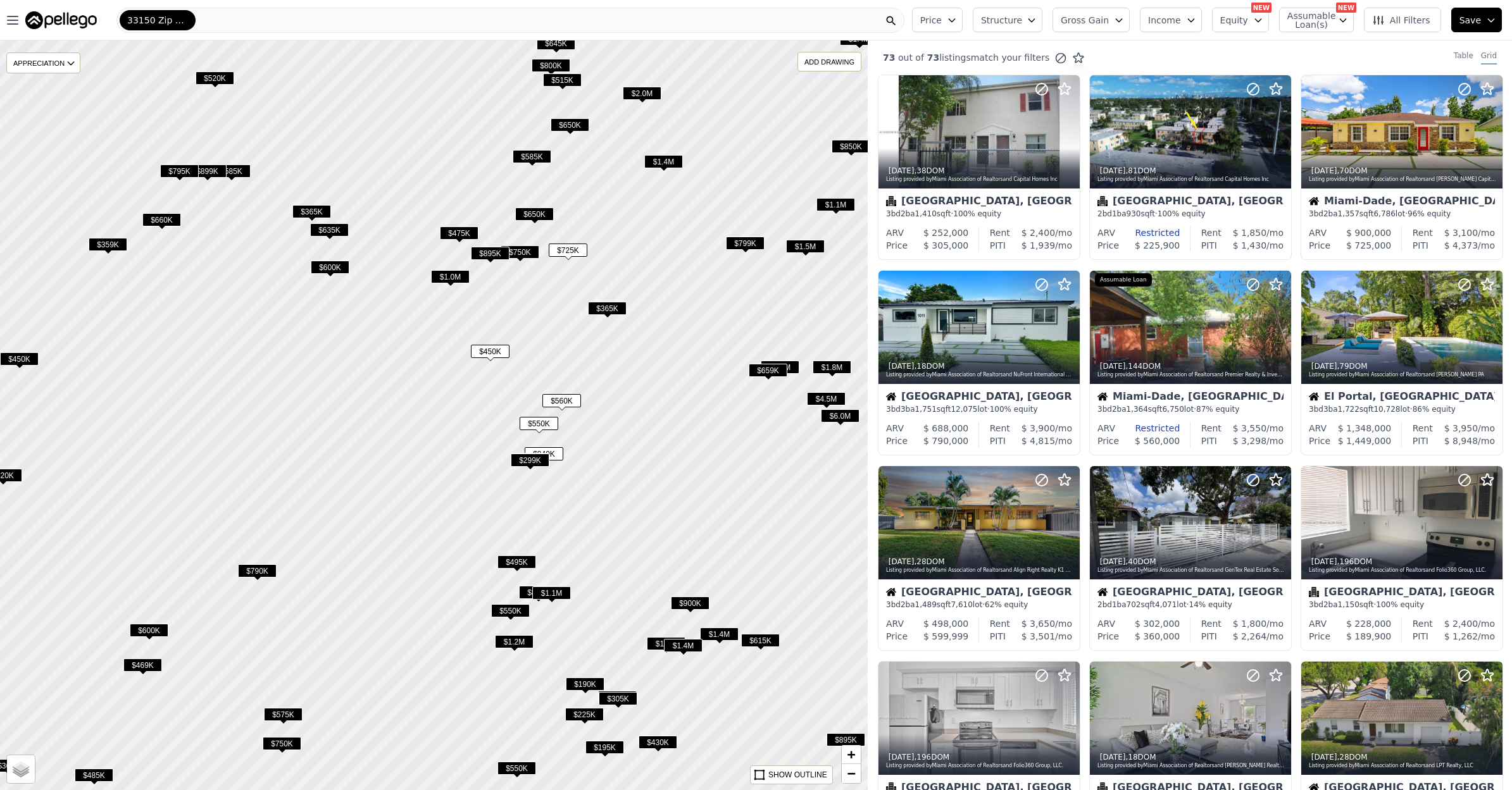
click at [603, 315] on span "$365K" at bounding box center [607, 308] width 39 height 13
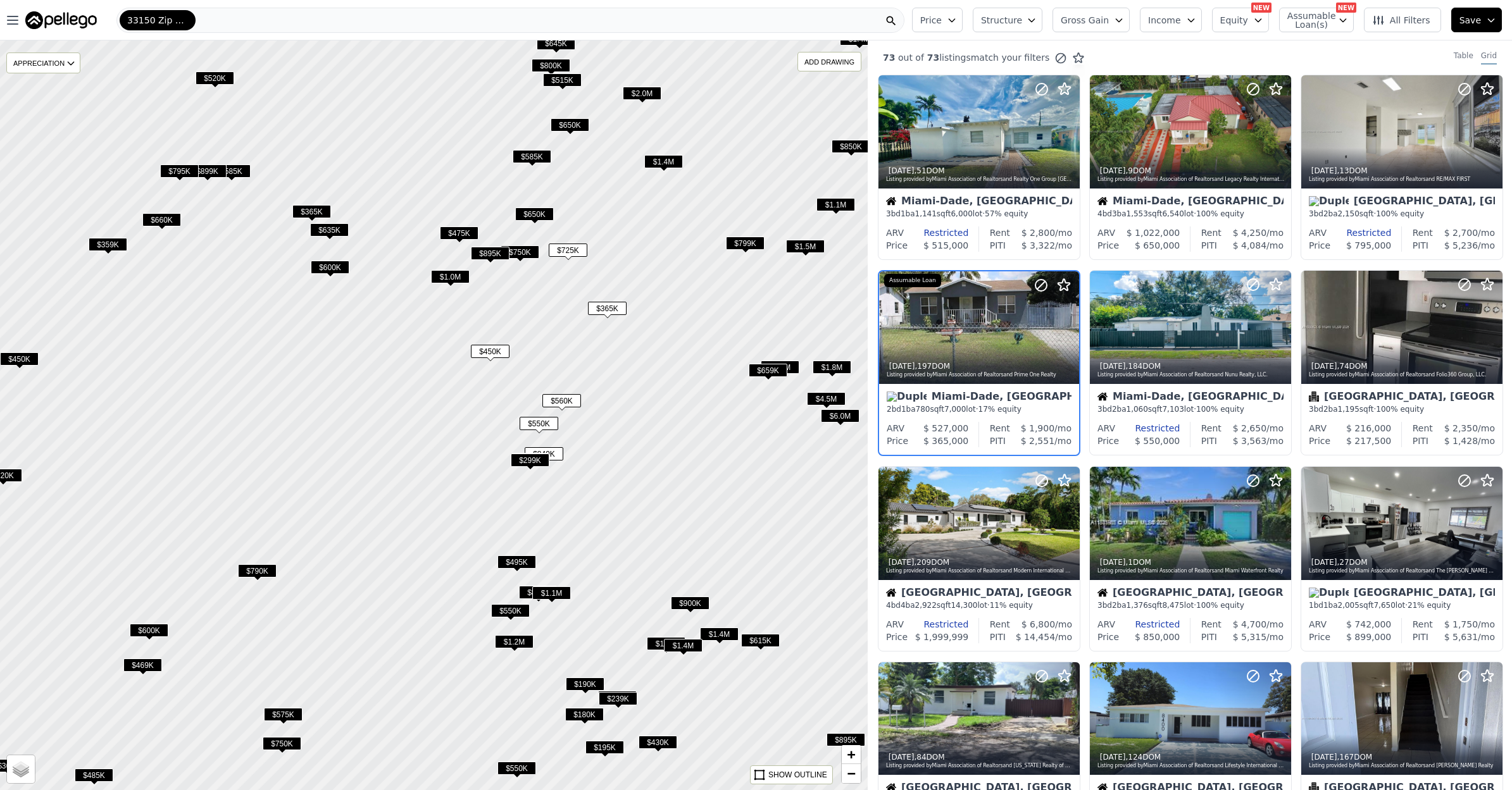
click at [531, 254] on span "$750K" at bounding box center [519, 252] width 39 height 13
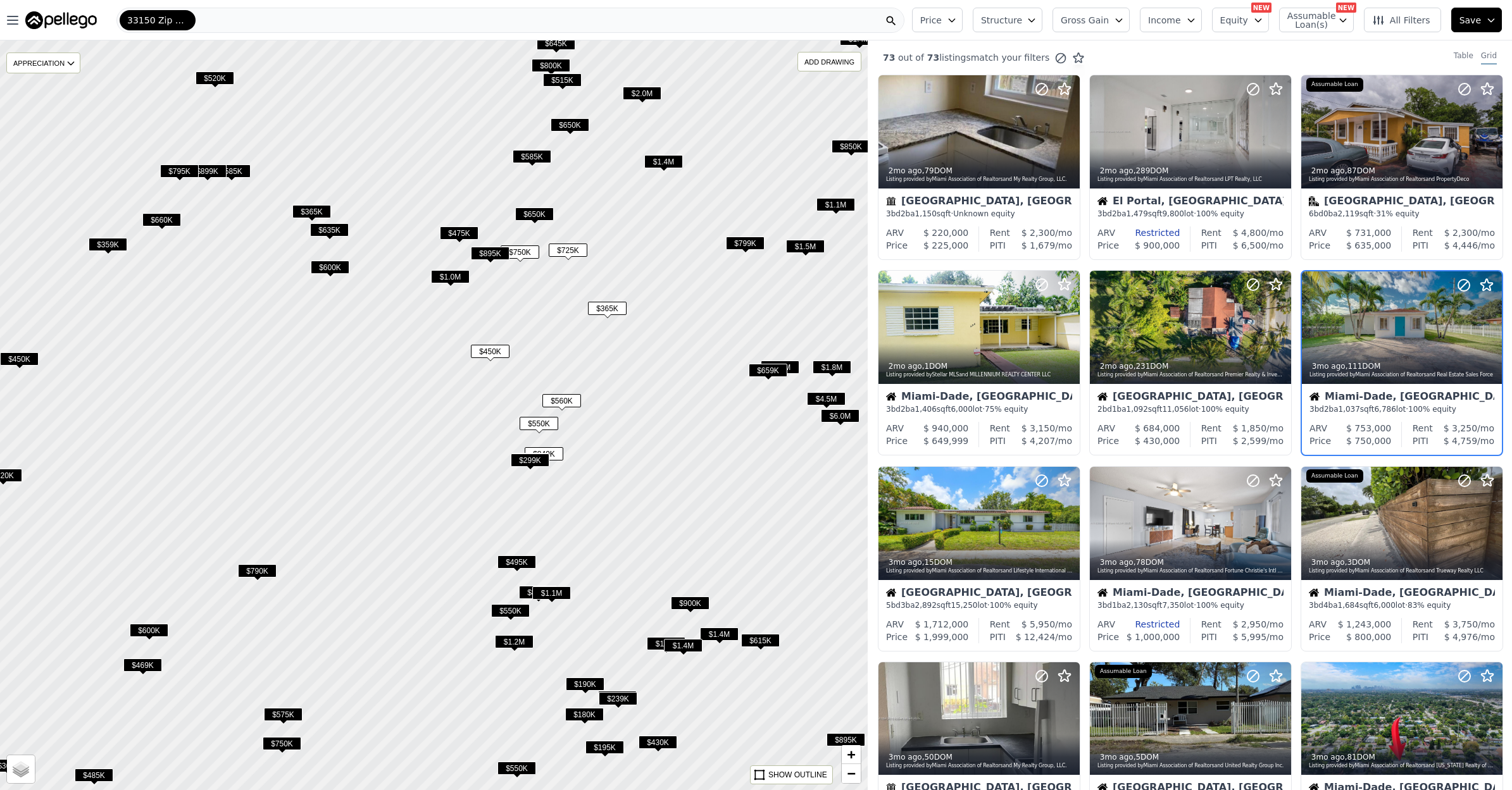
click at [529, 254] on span "$750K" at bounding box center [519, 252] width 39 height 13
click at [533, 216] on span "$650K" at bounding box center [534, 214] width 39 height 13
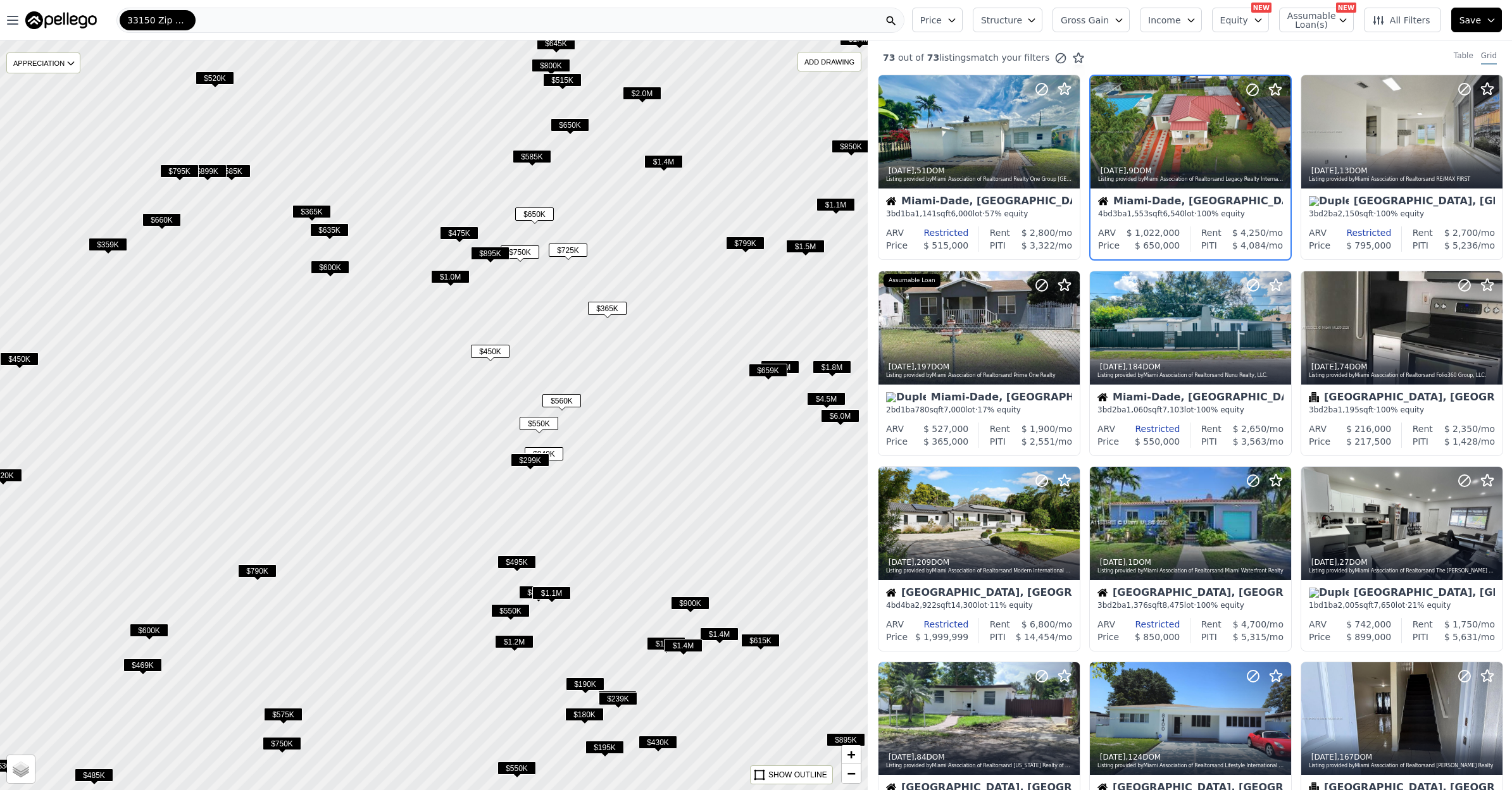
click at [520, 254] on span "$750K" at bounding box center [519, 252] width 39 height 13
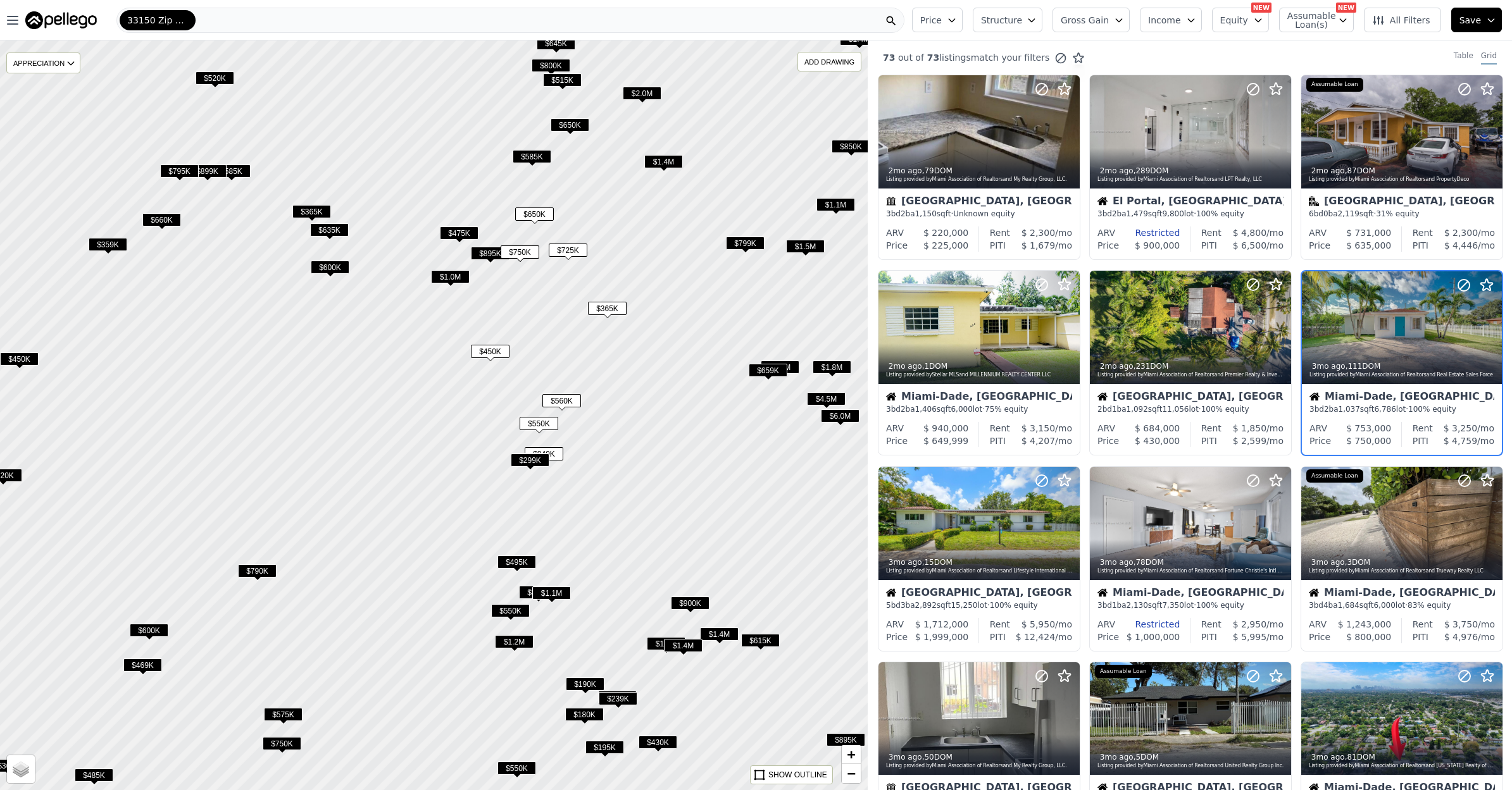
click at [1403, 391] on div "Miami-Dade, FL 3 bd 2 ba 1,037 sqft 6,786 lot · 100% equity" at bounding box center [1401, 403] width 200 height 38
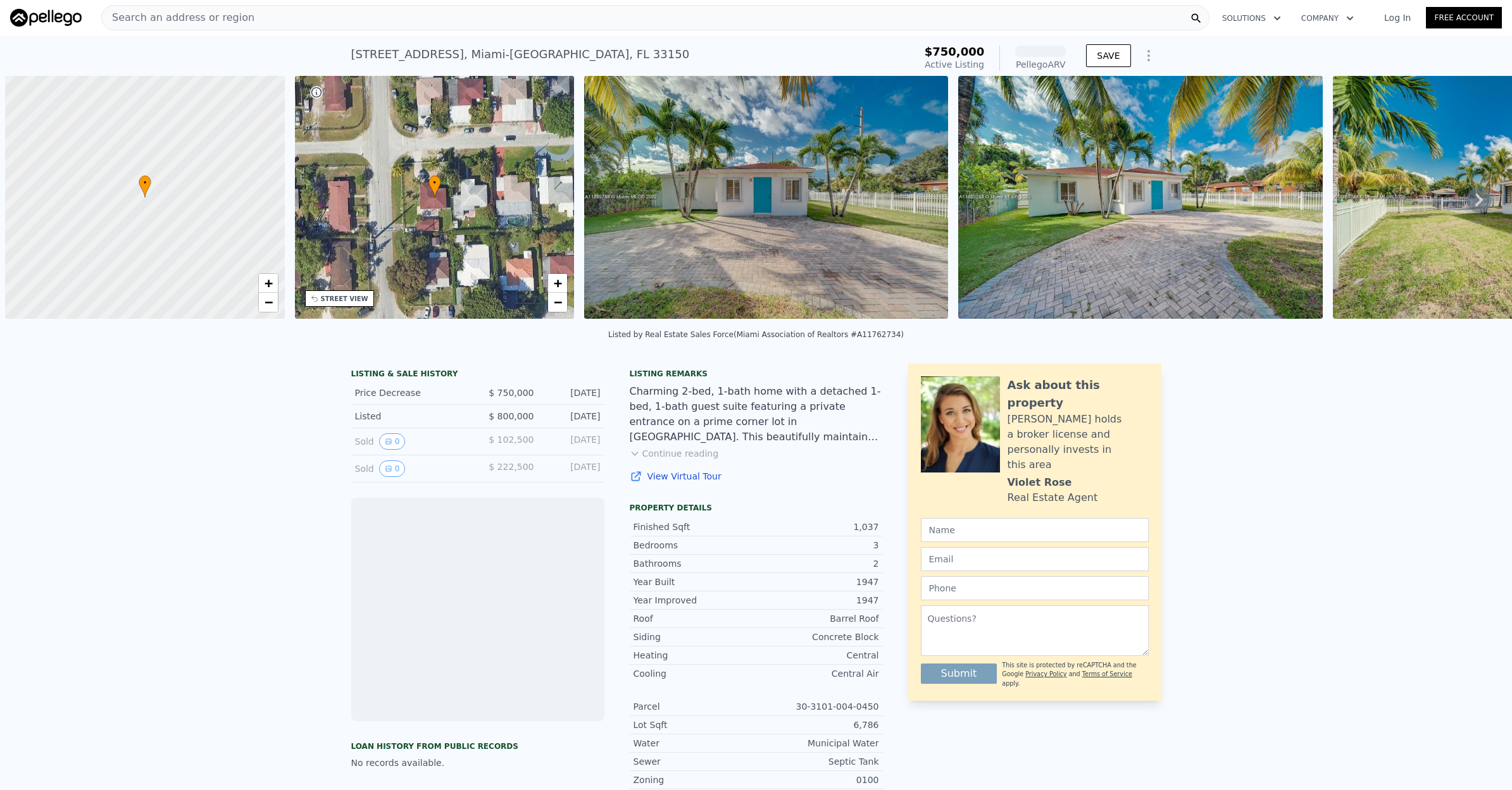
scroll to position [0, 5]
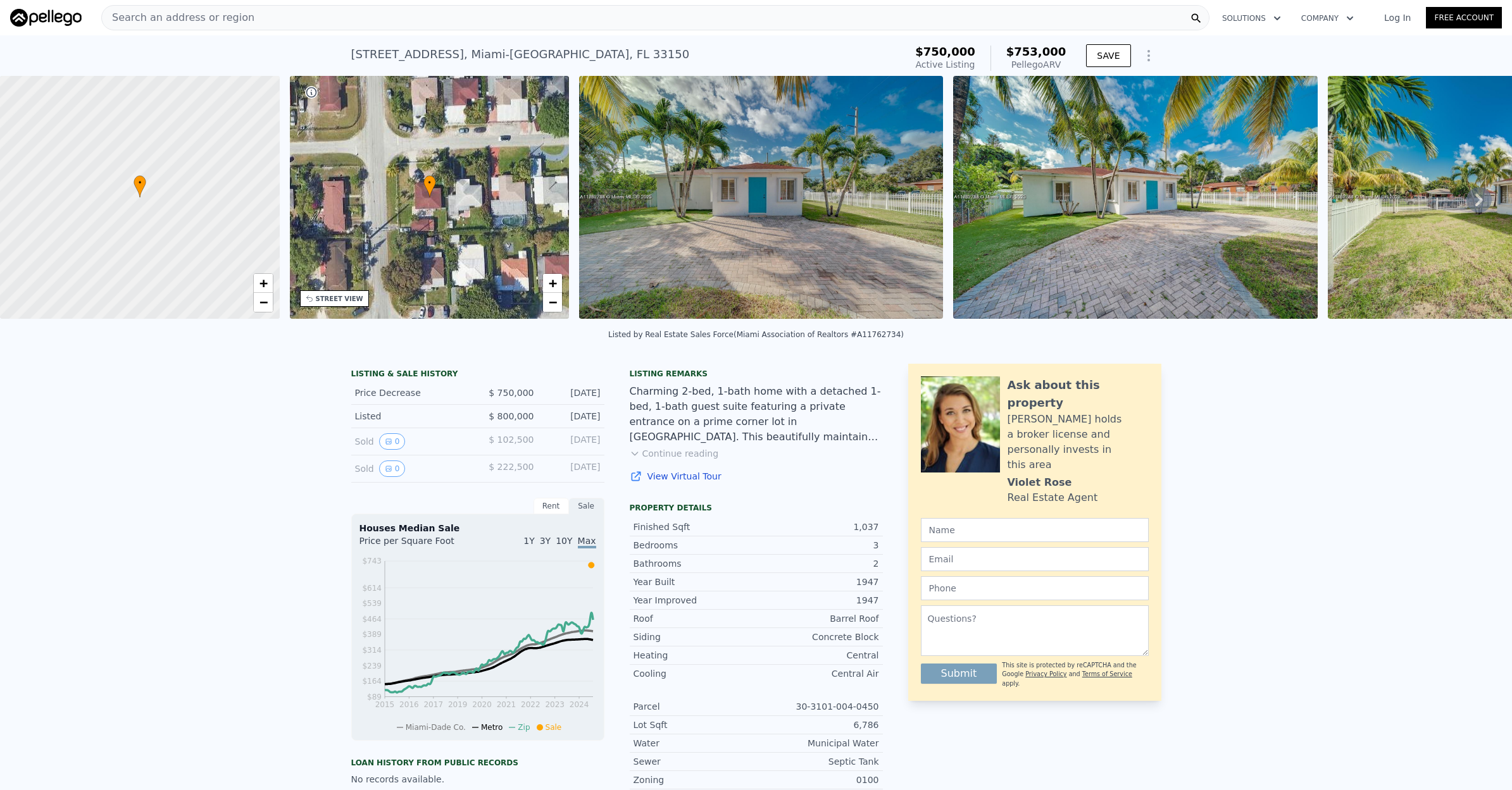
click at [386, 18] on div "Search an address or region" at bounding box center [655, 17] width 1108 height 25
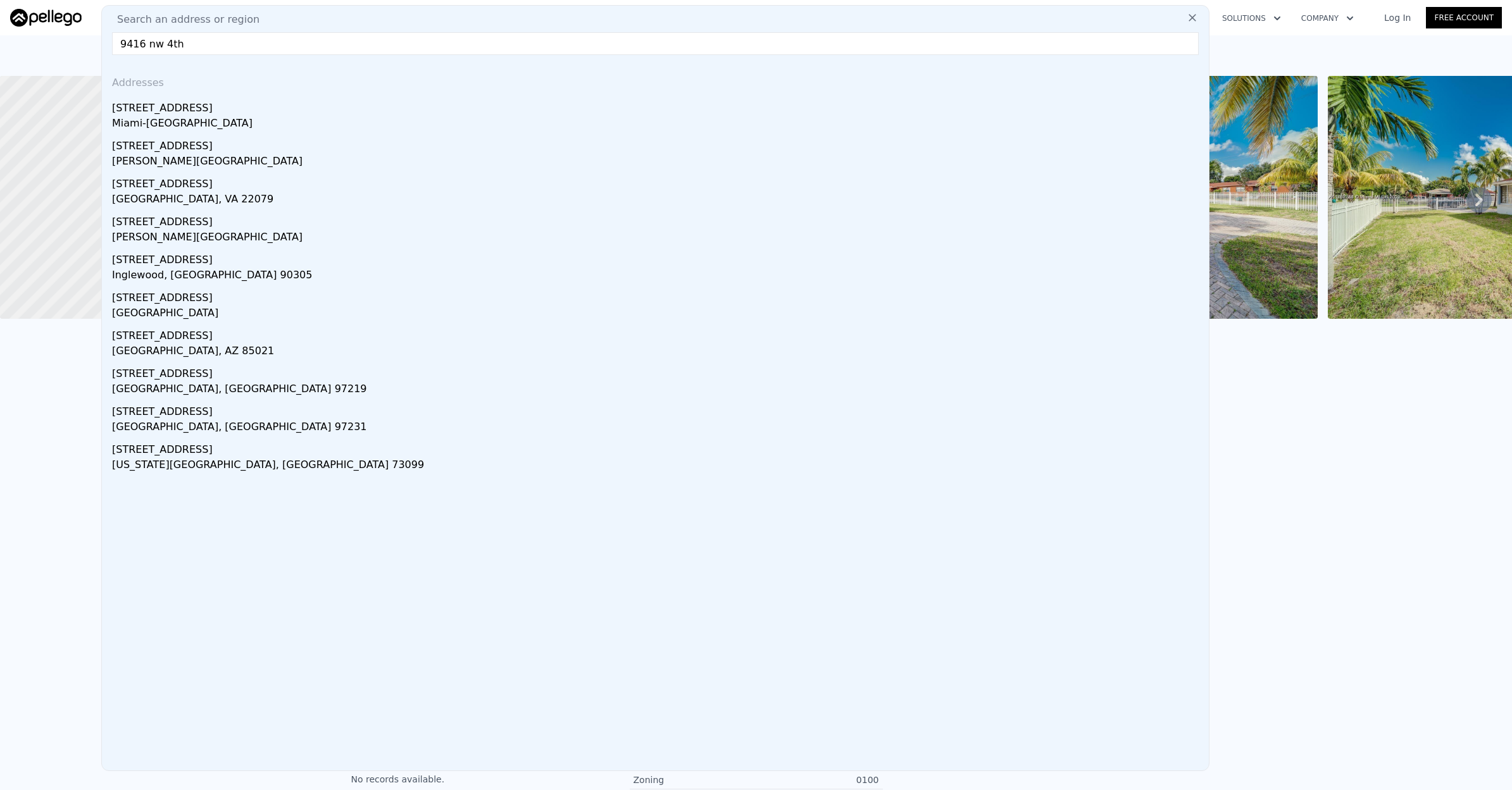
scroll to position [9, 0]
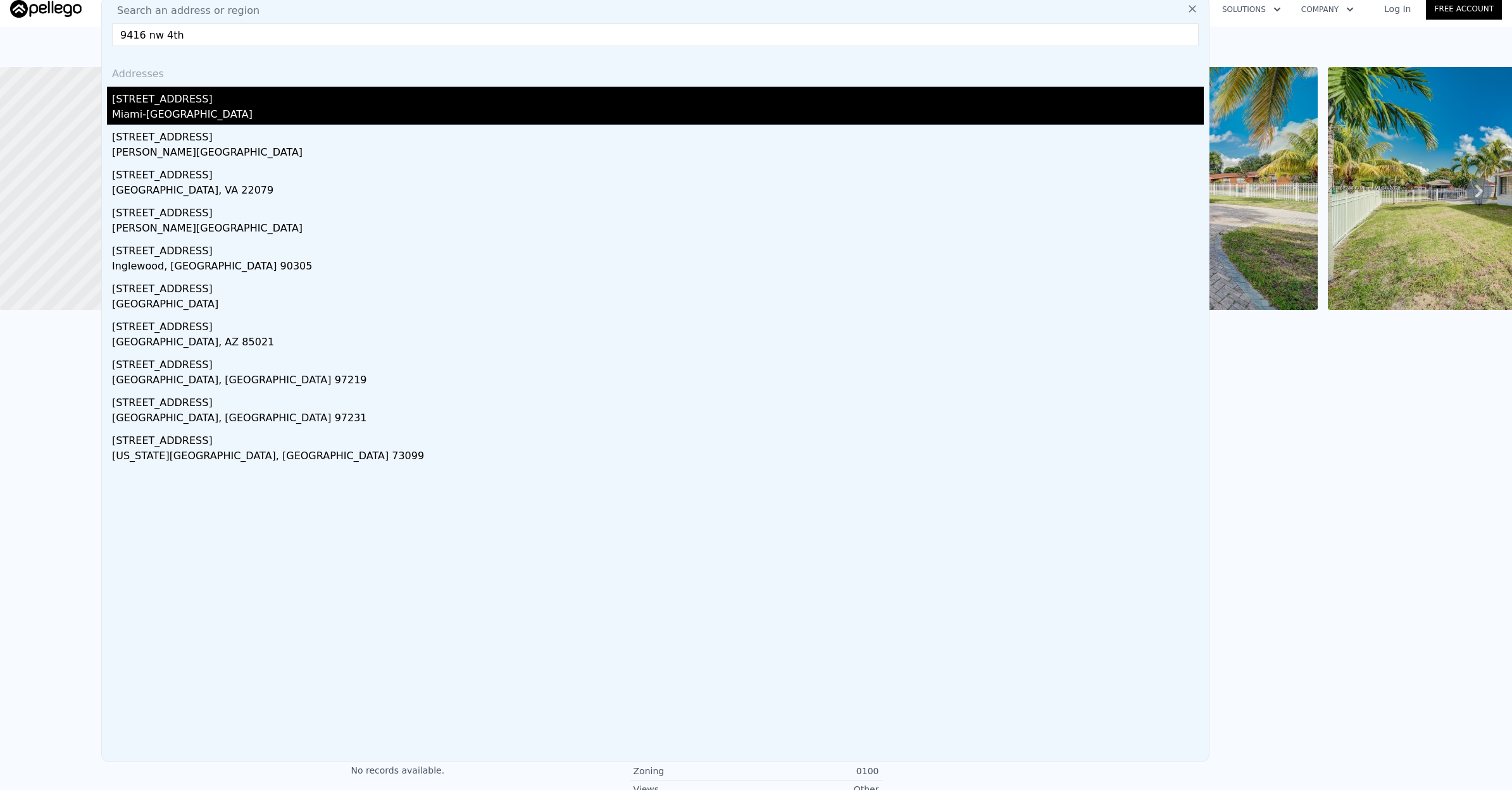
type input "9416 nw 4th"
click at [222, 108] on div "Miami-[GEOGRAPHIC_DATA]" at bounding box center [657, 116] width 1091 height 17
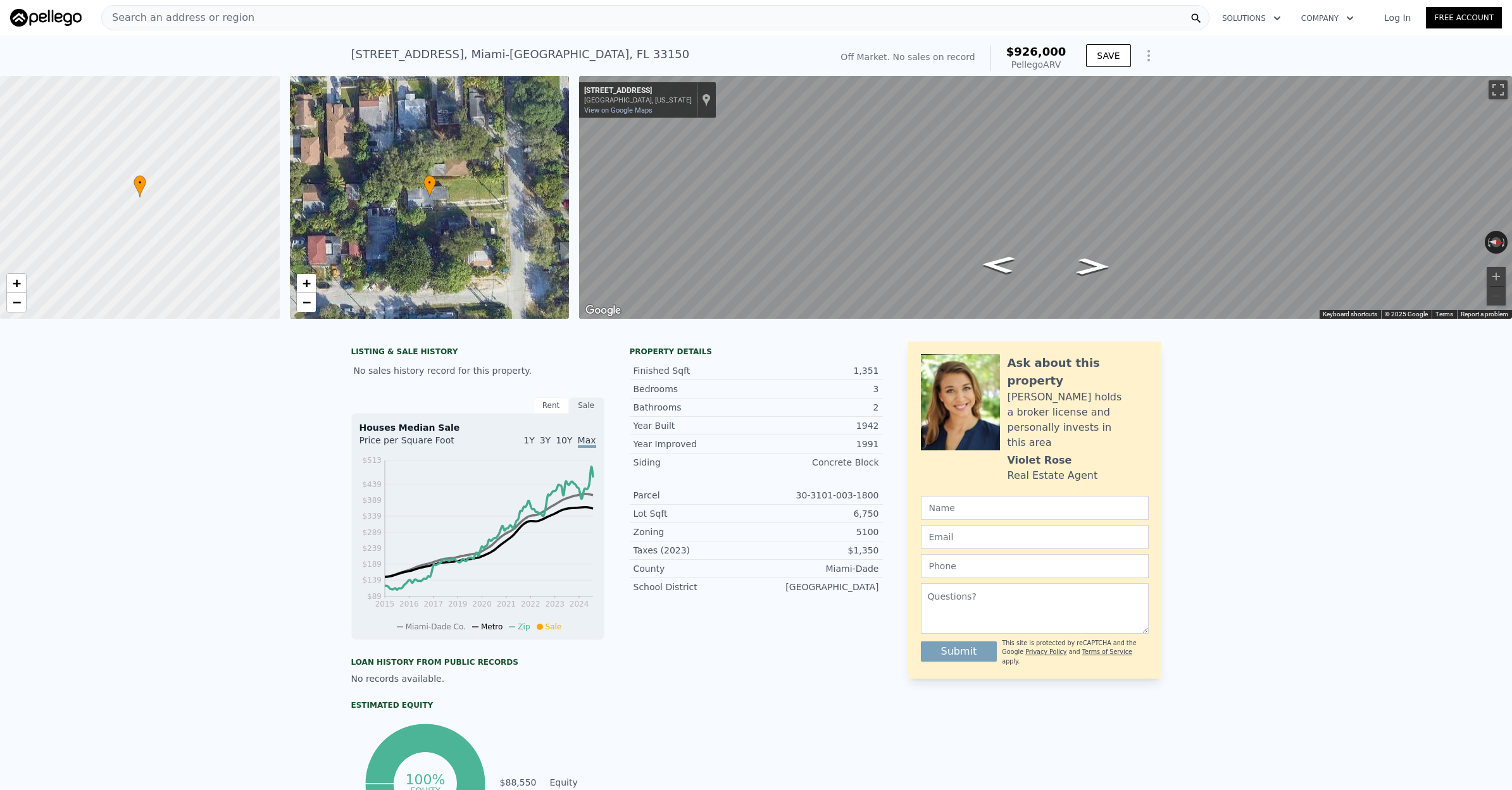
click at [1146, 55] on icon "Show Options" at bounding box center [1148, 56] width 16 height 16
click at [138, 179] on span "•" at bounding box center [139, 183] width 13 height 11
click at [166, 180] on div at bounding box center [139, 197] width 335 height 292
click at [166, 181] on div at bounding box center [139, 197] width 335 height 292
click at [147, 207] on div at bounding box center [139, 197] width 335 height 292
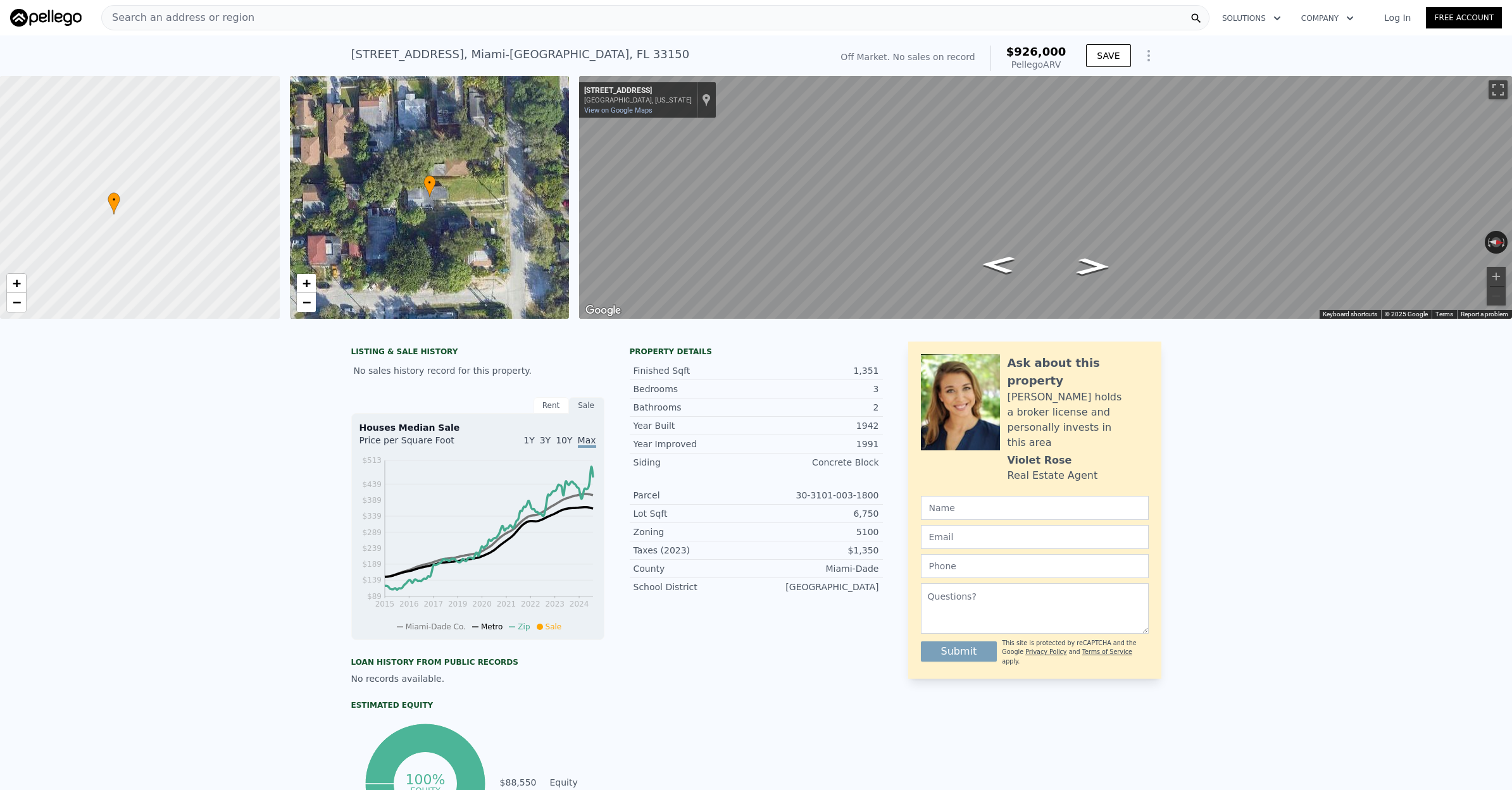
click at [147, 207] on div at bounding box center [139, 197] width 335 height 292
click at [119, 227] on div at bounding box center [139, 197] width 335 height 292
click at [120, 225] on div at bounding box center [139, 197] width 335 height 292
click at [113, 225] on div at bounding box center [139, 197] width 335 height 292
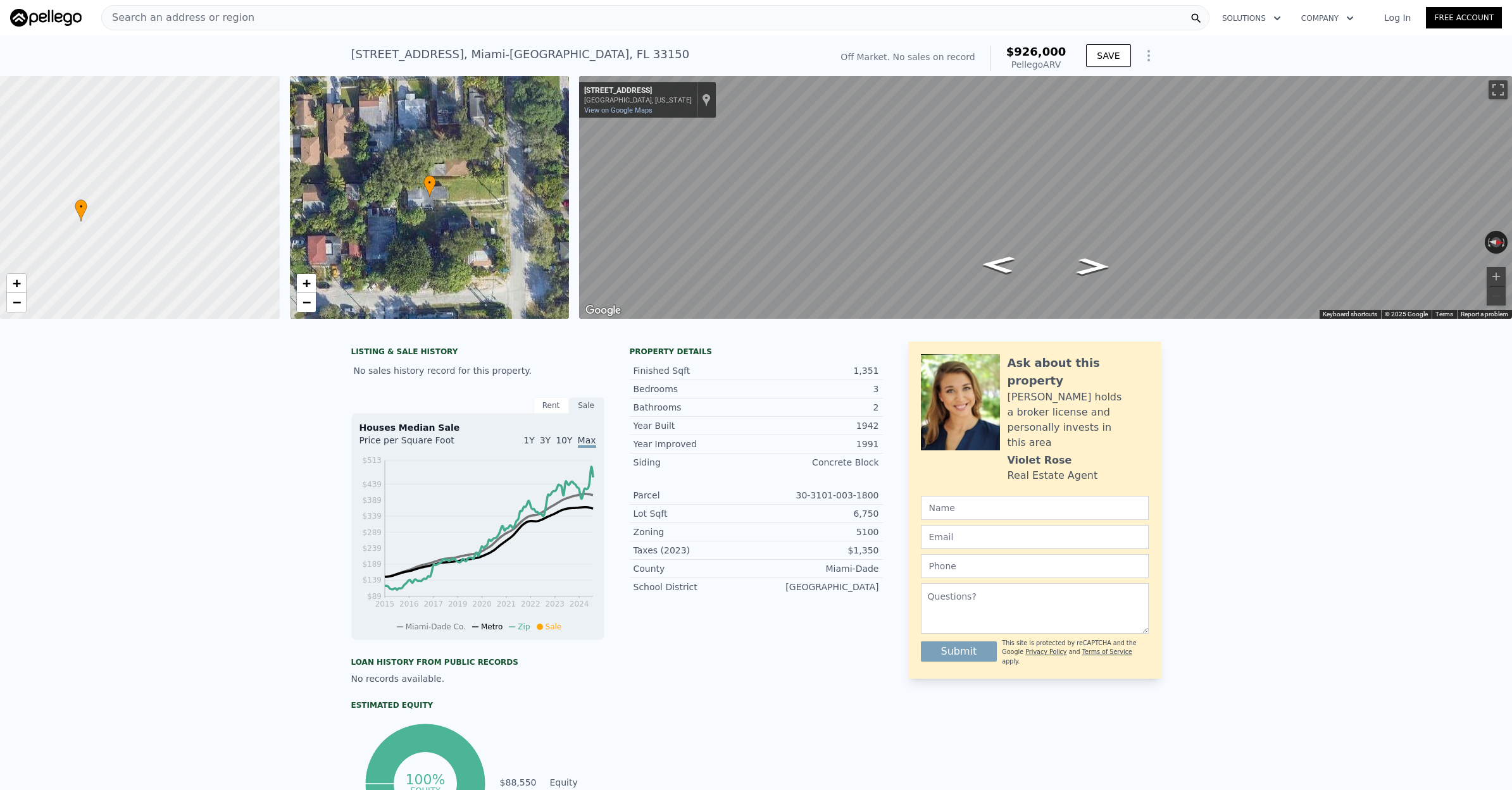
click at [116, 222] on div at bounding box center [139, 197] width 335 height 292
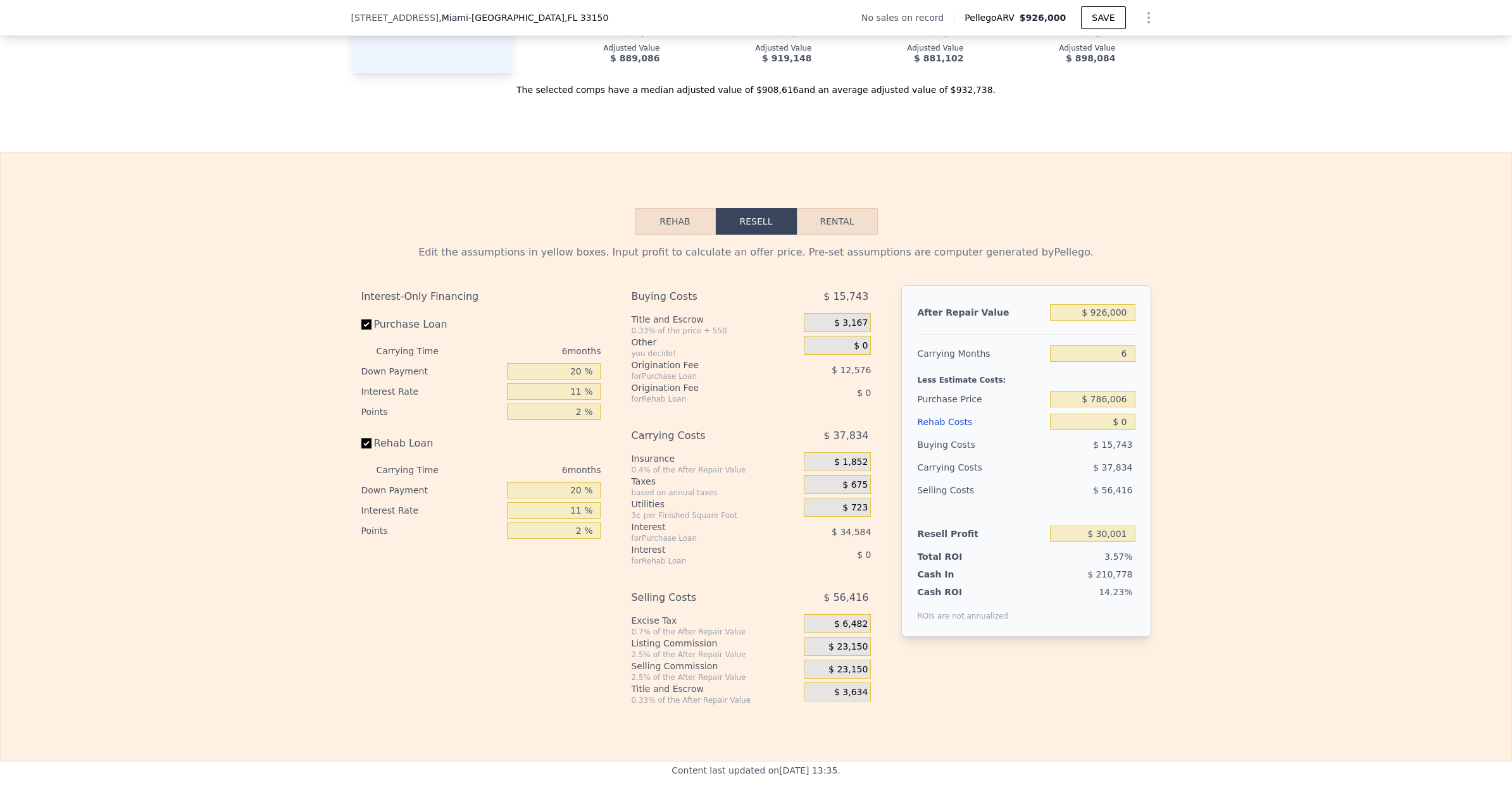
scroll to position [1580, 0]
click at [689, 225] on button "Rehab" at bounding box center [675, 220] width 81 height 27
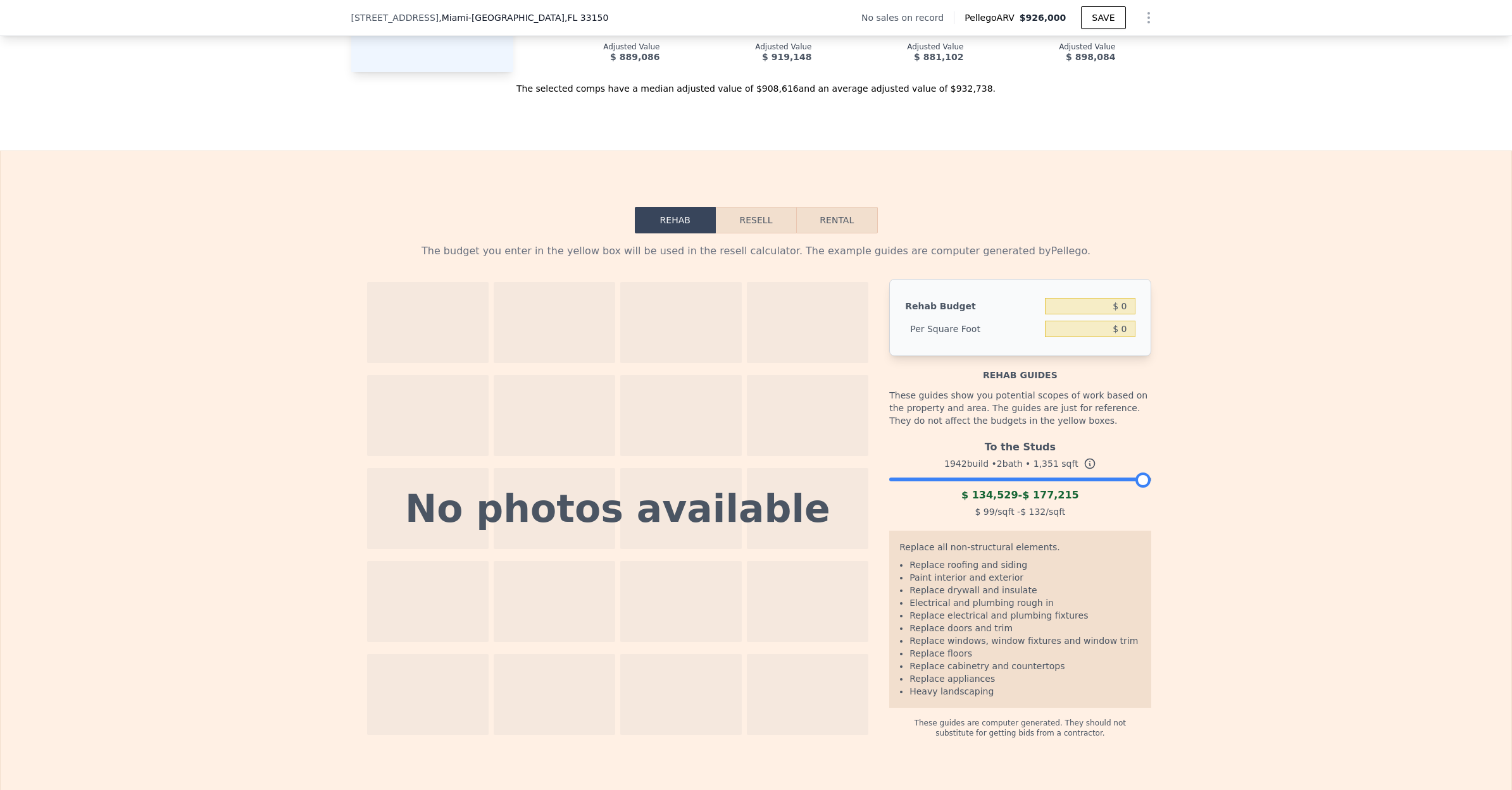
click at [737, 223] on button "Resell" at bounding box center [756, 220] width 80 height 27
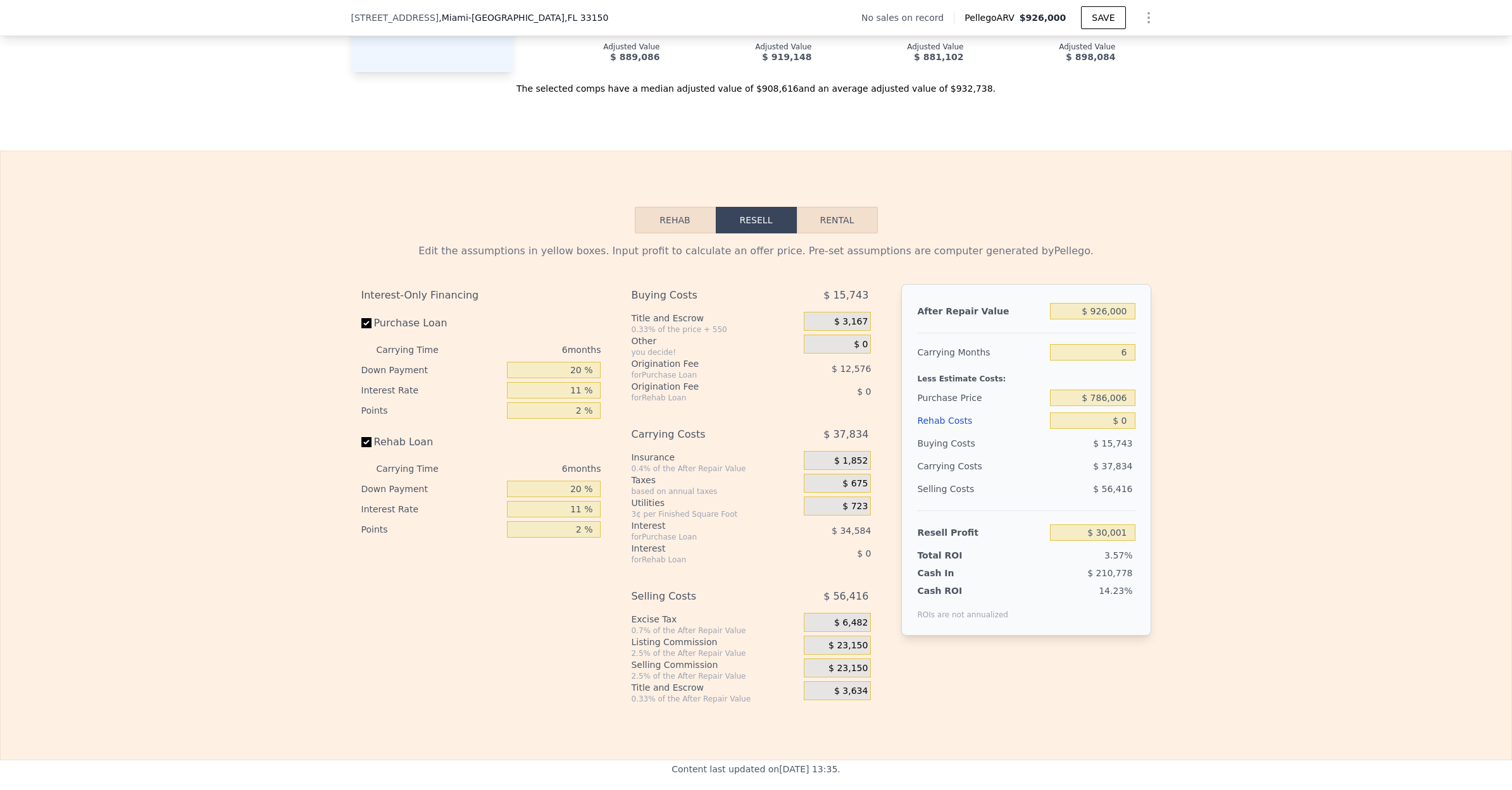
click at [818, 226] on button "Rental" at bounding box center [837, 220] width 81 height 27
select select "30"
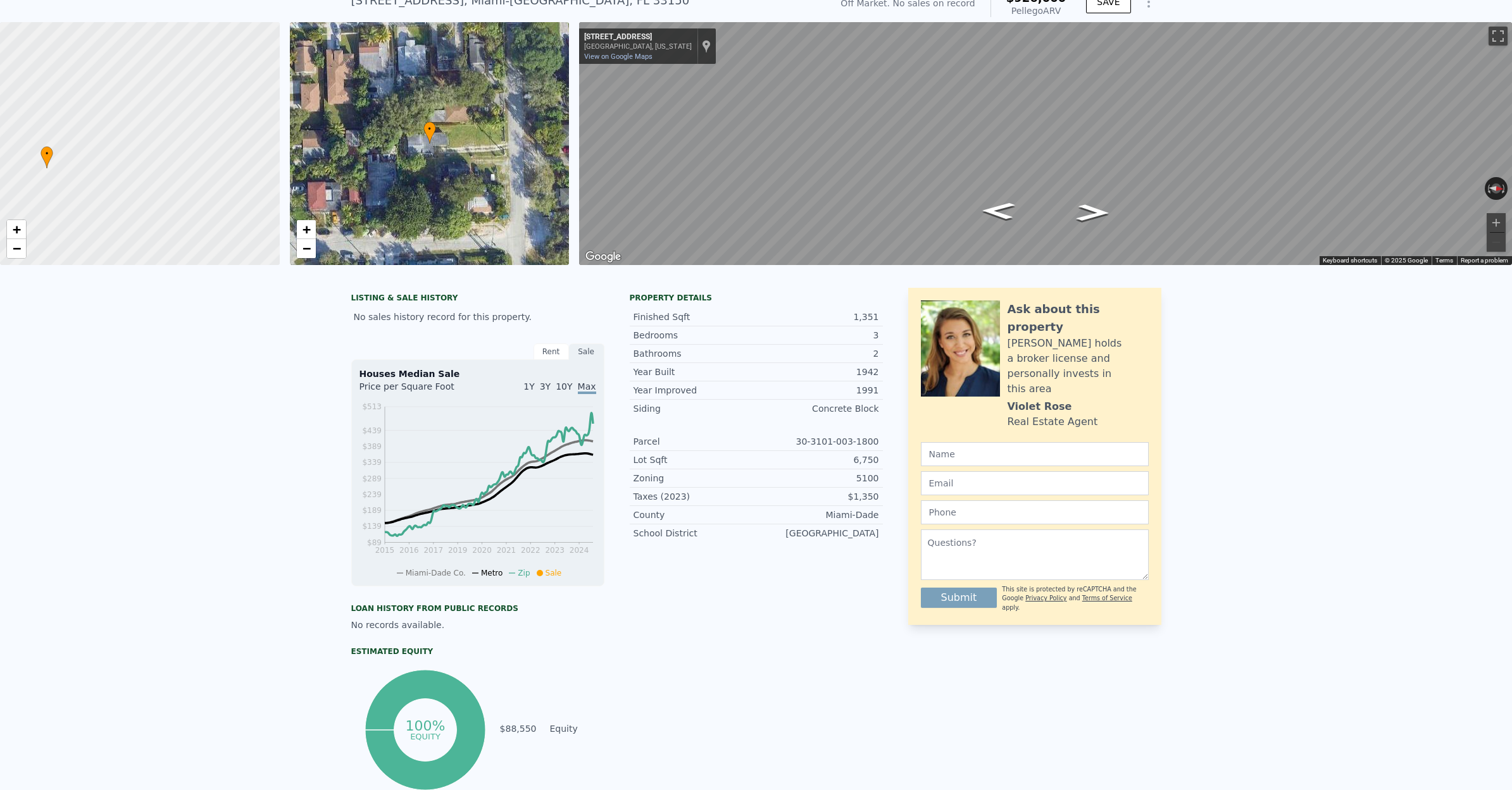
scroll to position [0, 0]
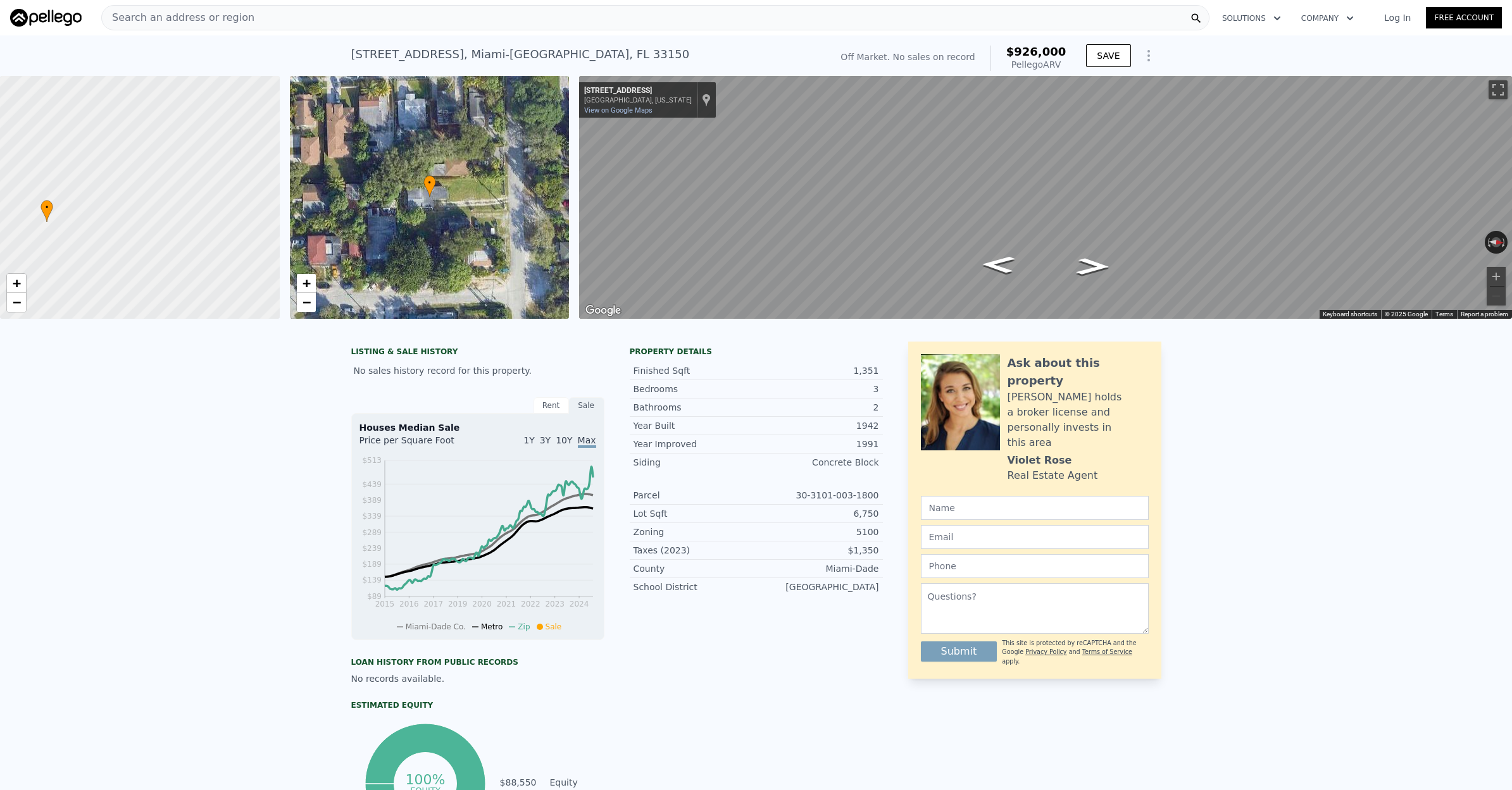
click at [439, 14] on div "Search an address or region" at bounding box center [655, 17] width 1108 height 25
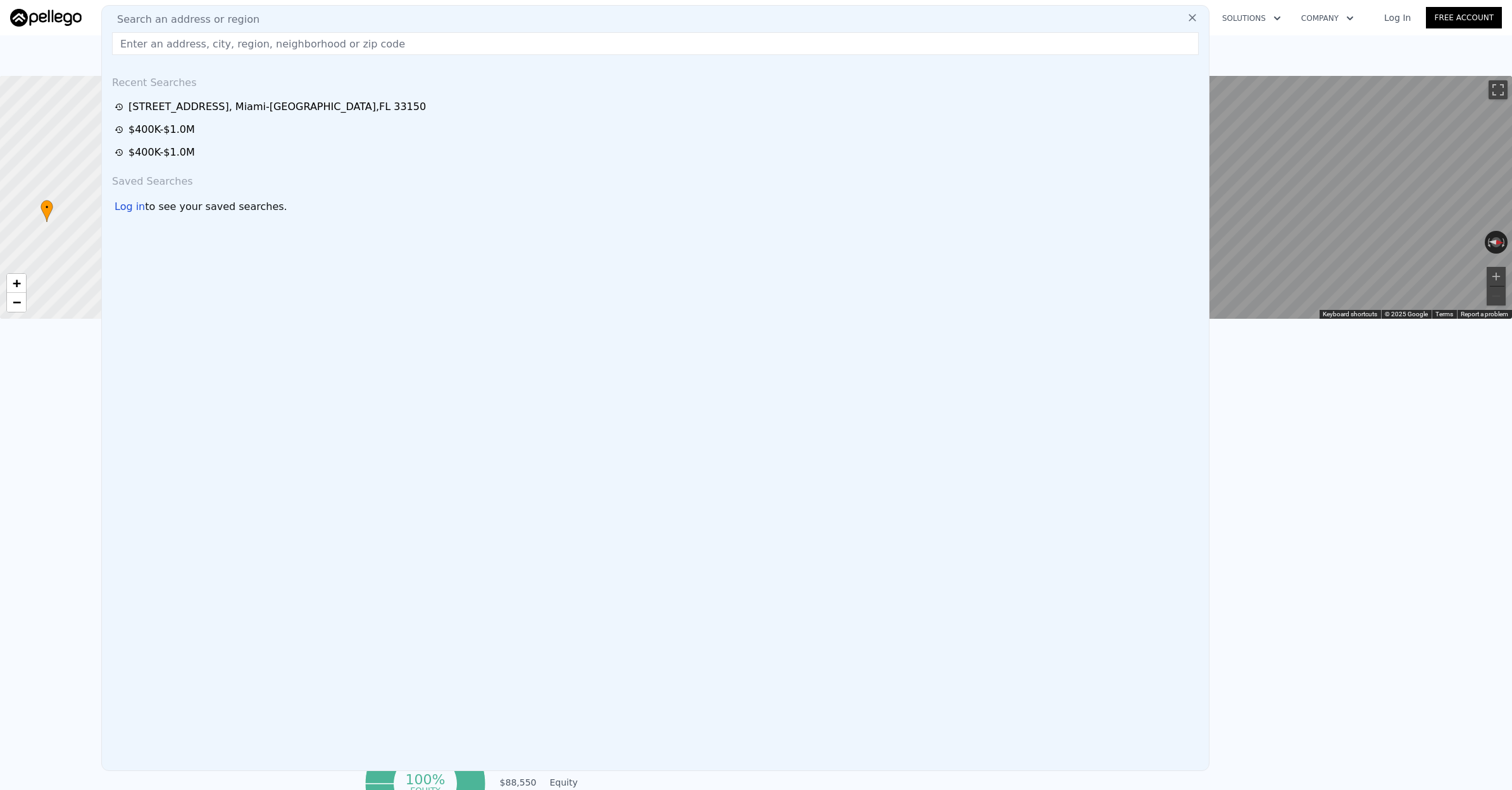
click at [1189, 16] on icon at bounding box center [1192, 17] width 8 height 8
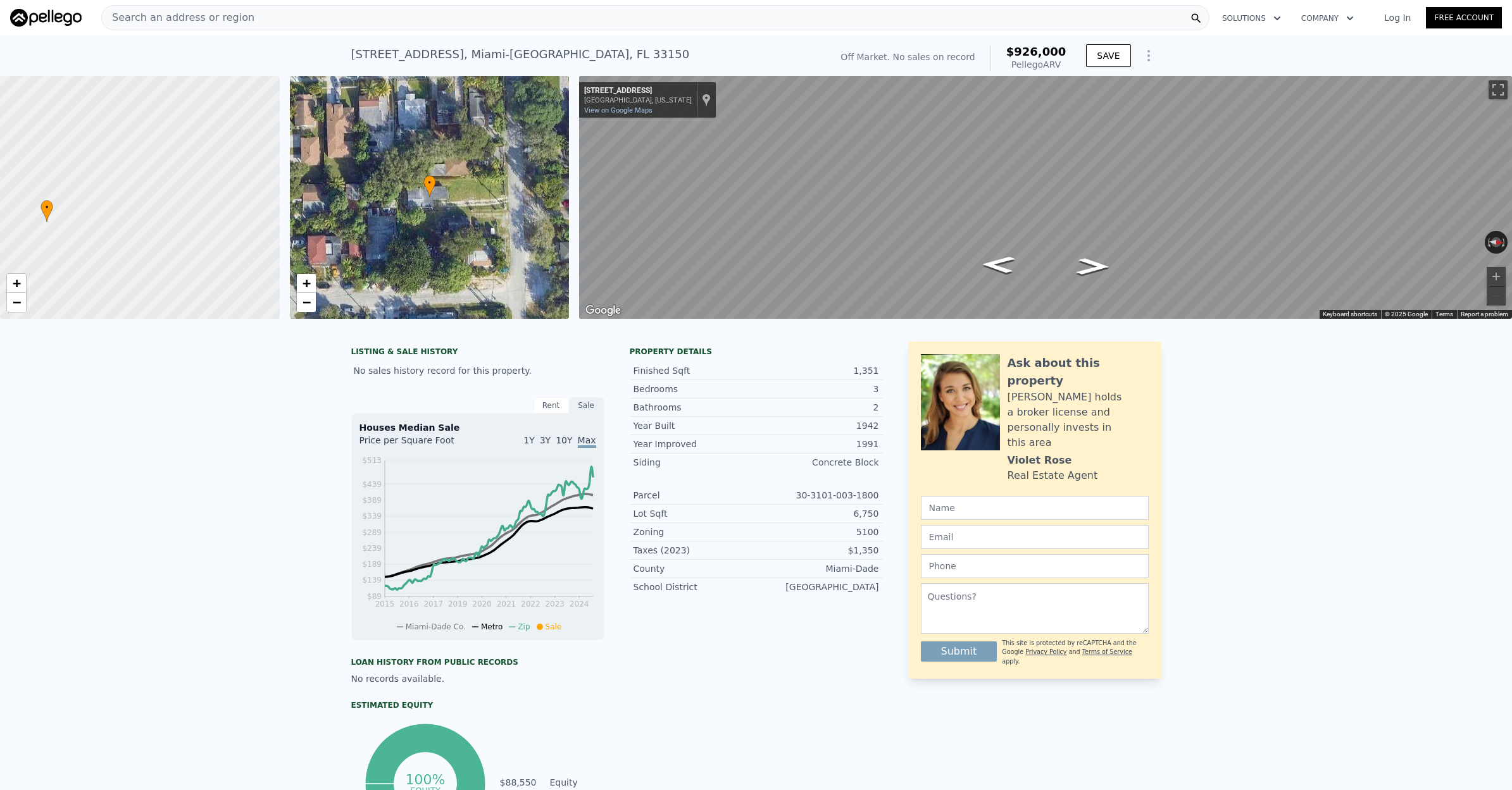
click at [685, 20] on div "Search an address or region" at bounding box center [655, 17] width 1108 height 25
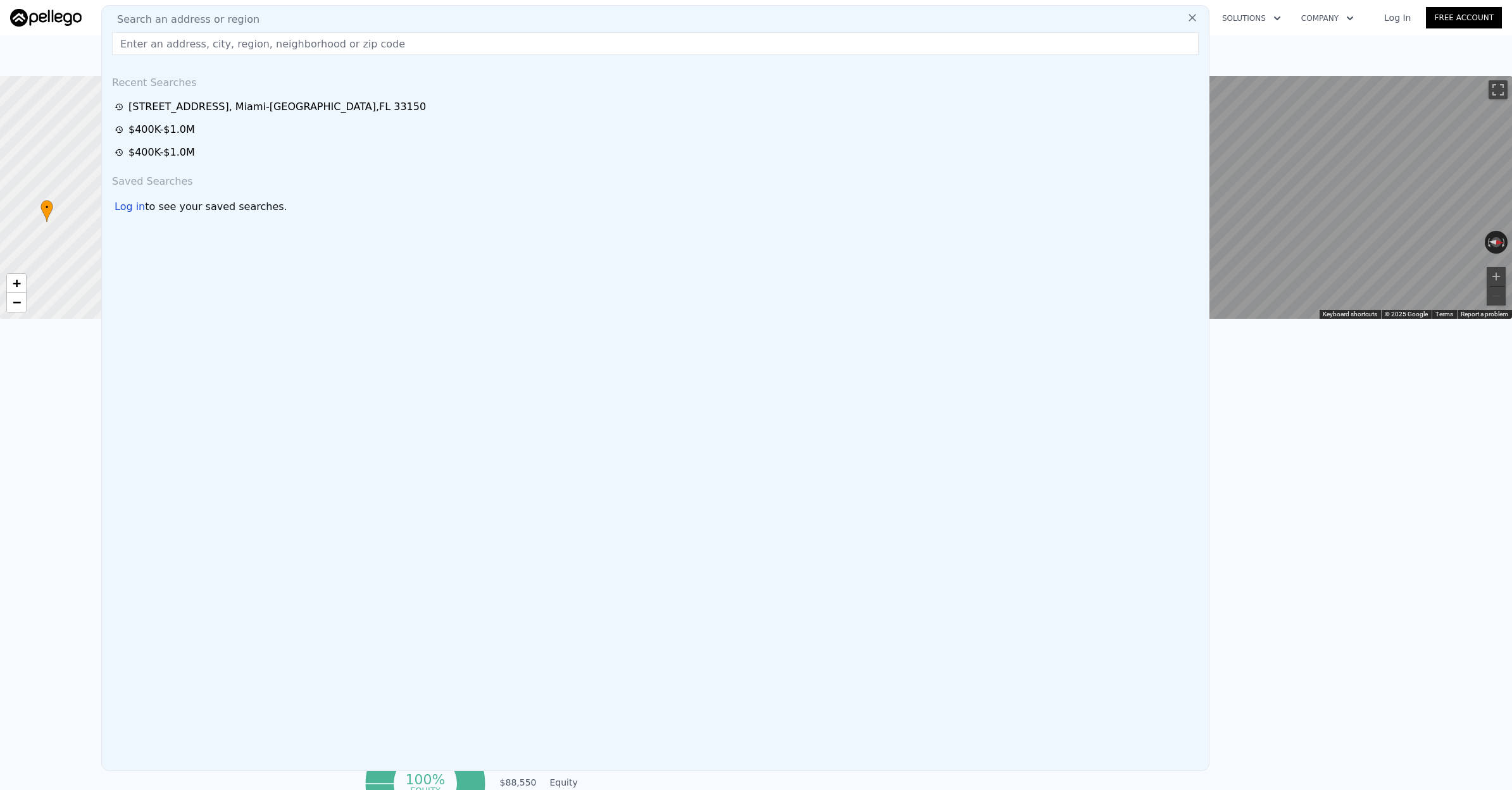
type input "2"
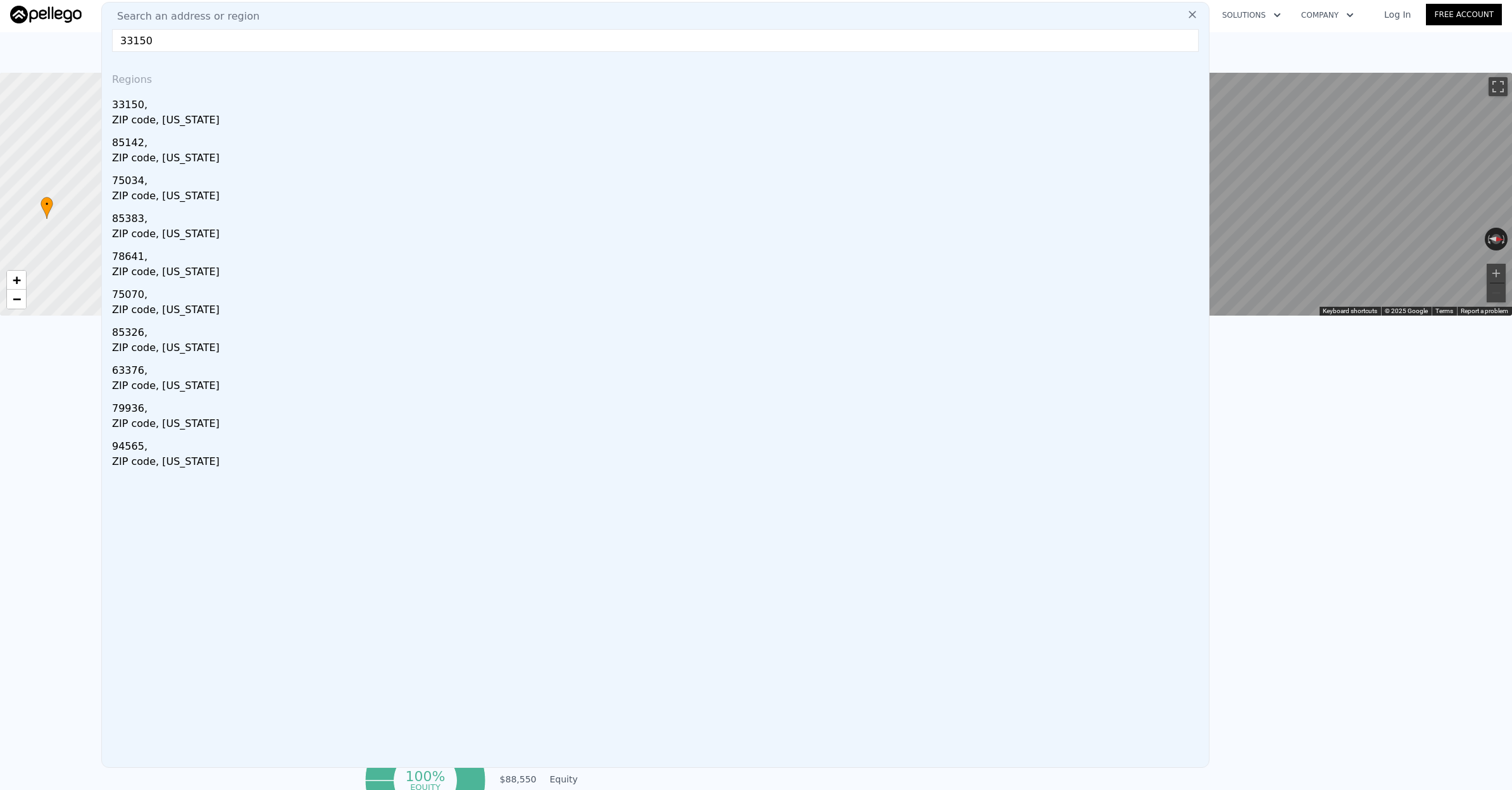
scroll to position [1, 0]
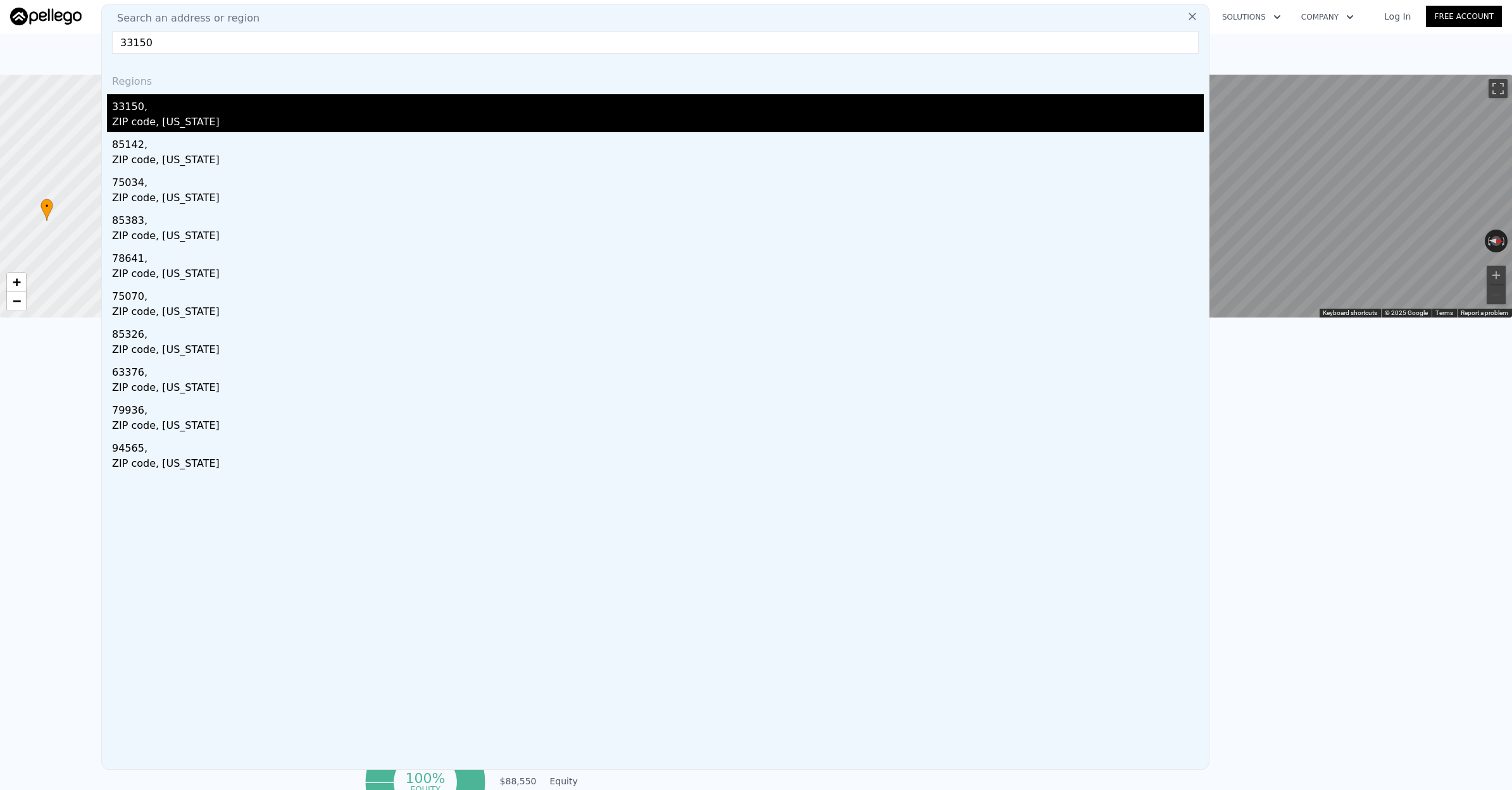
type input "33150"
click at [294, 108] on div "33150," at bounding box center [657, 104] width 1091 height 20
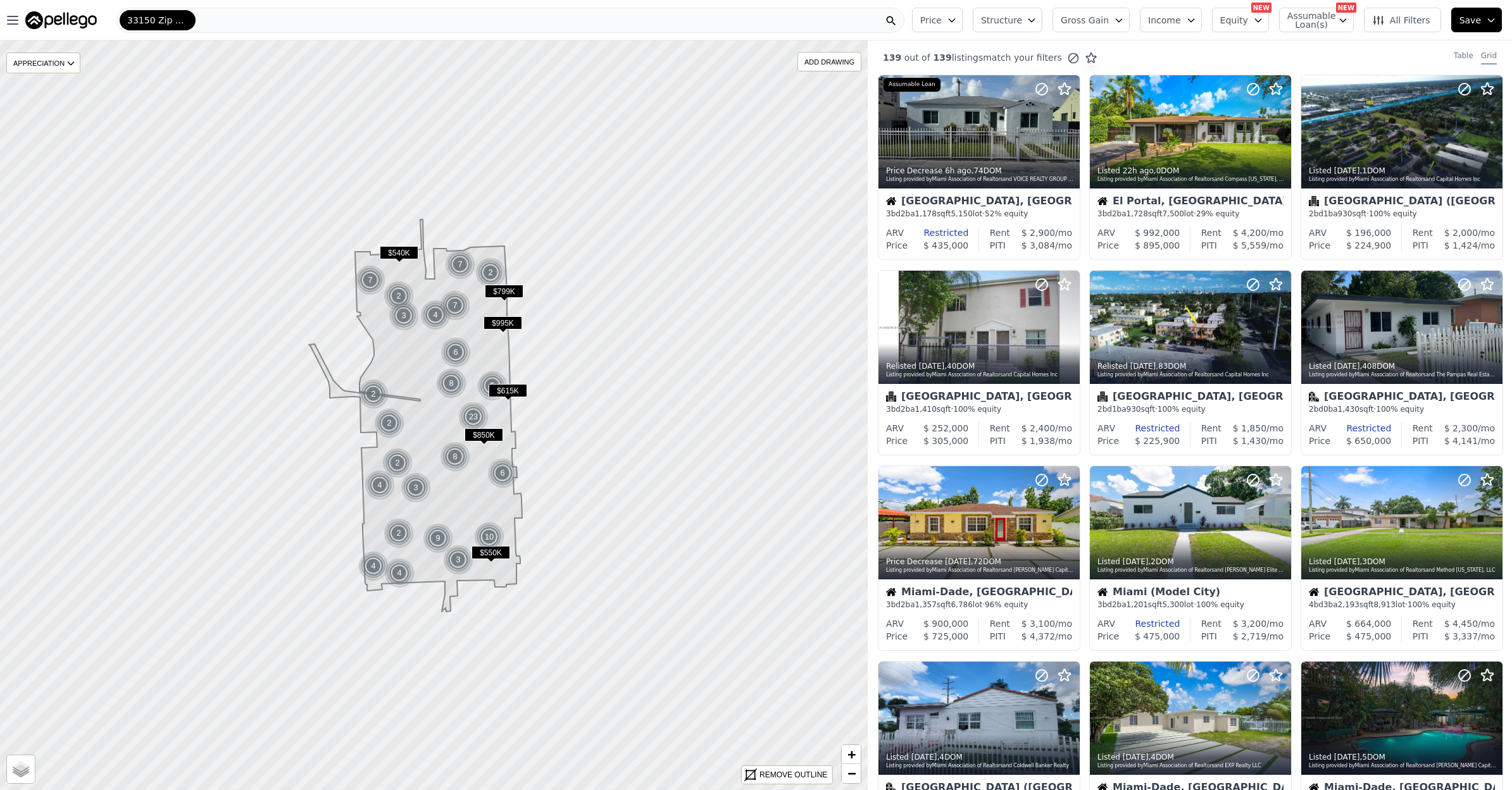
click at [387, 356] on icon at bounding box center [415, 415] width 213 height 392
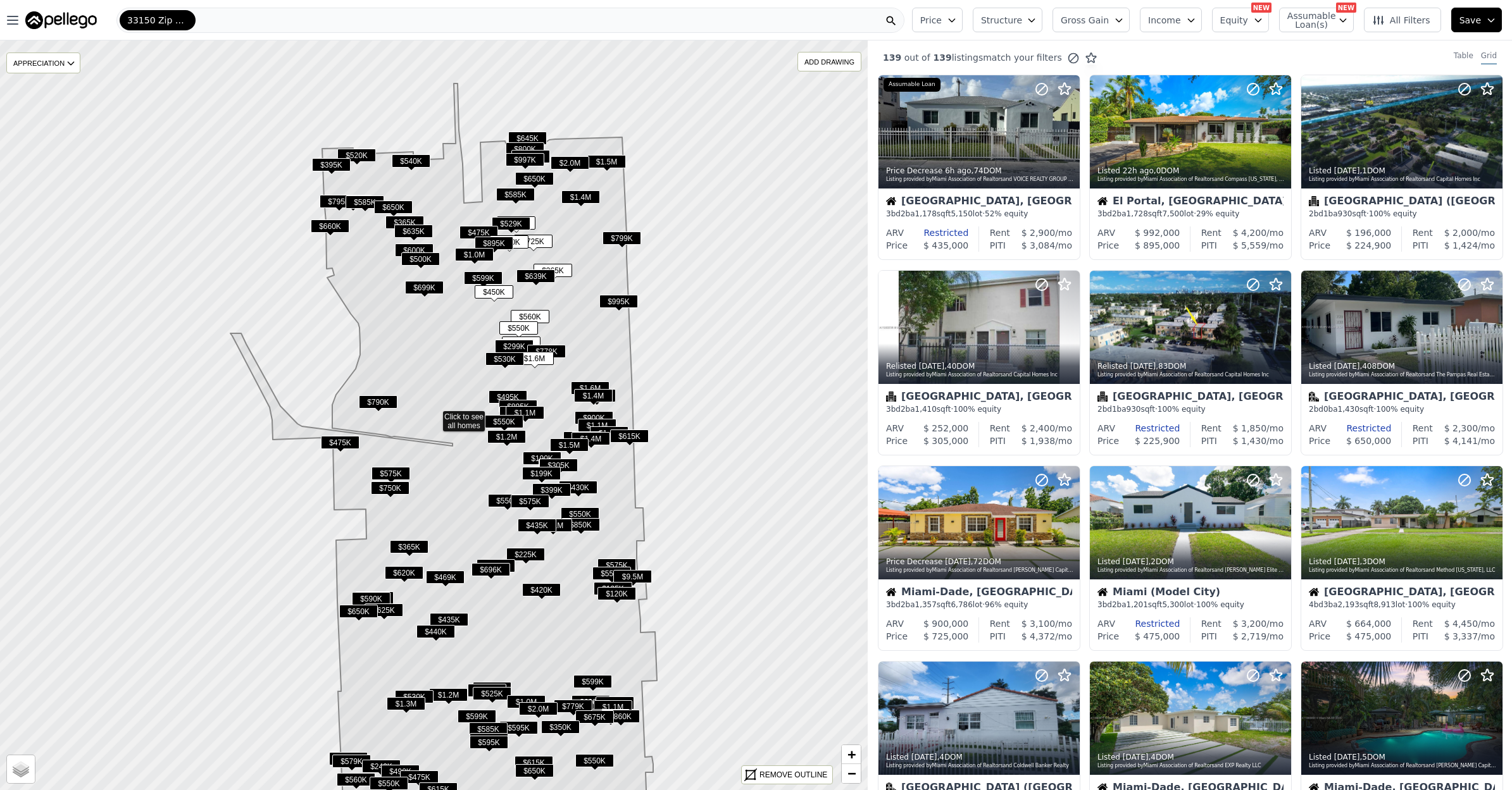
click at [409, 341] on icon at bounding box center [443, 475] width 427 height 783
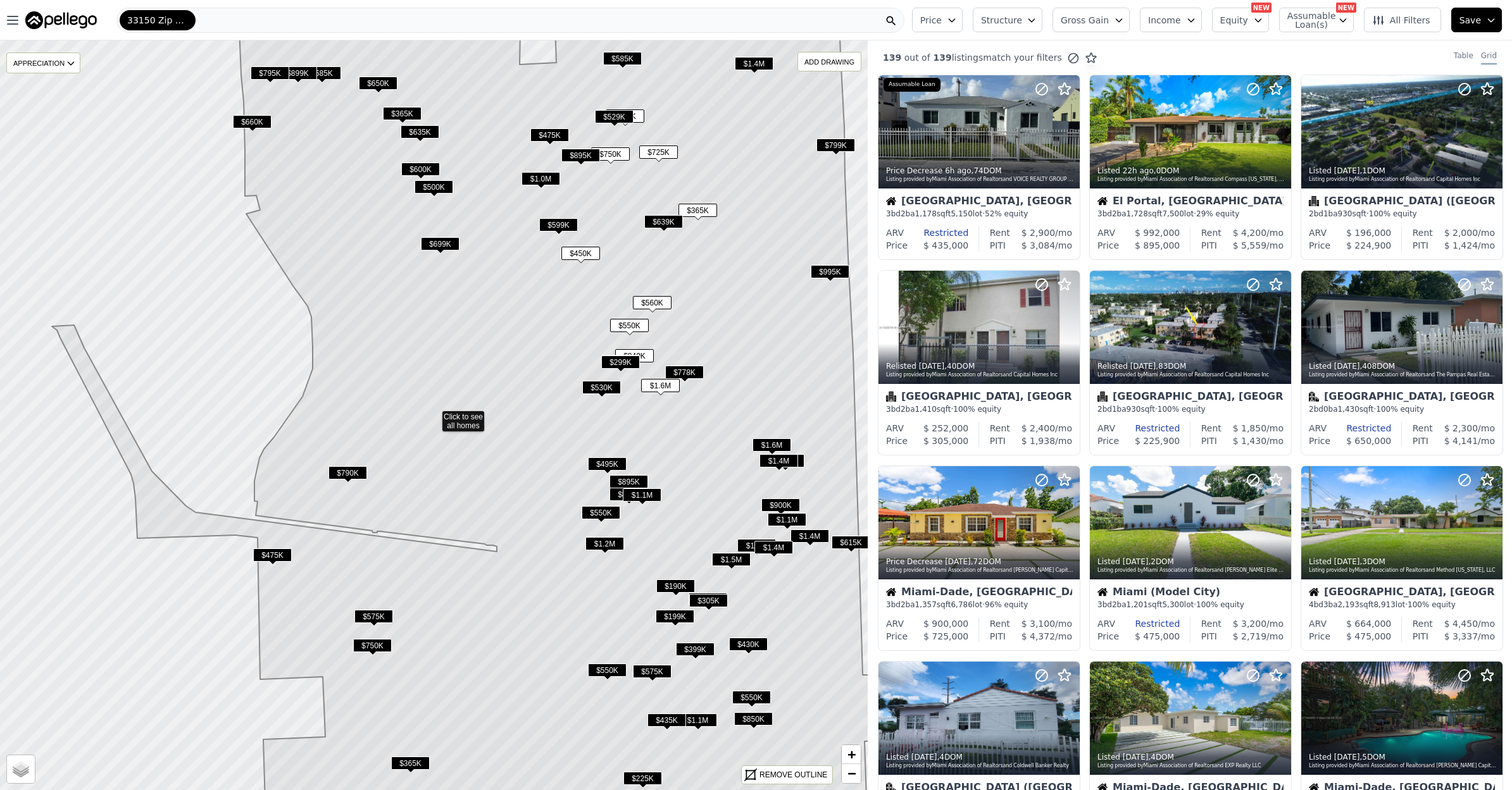
click at [665, 264] on icon at bounding box center [468, 415] width 833 height 902
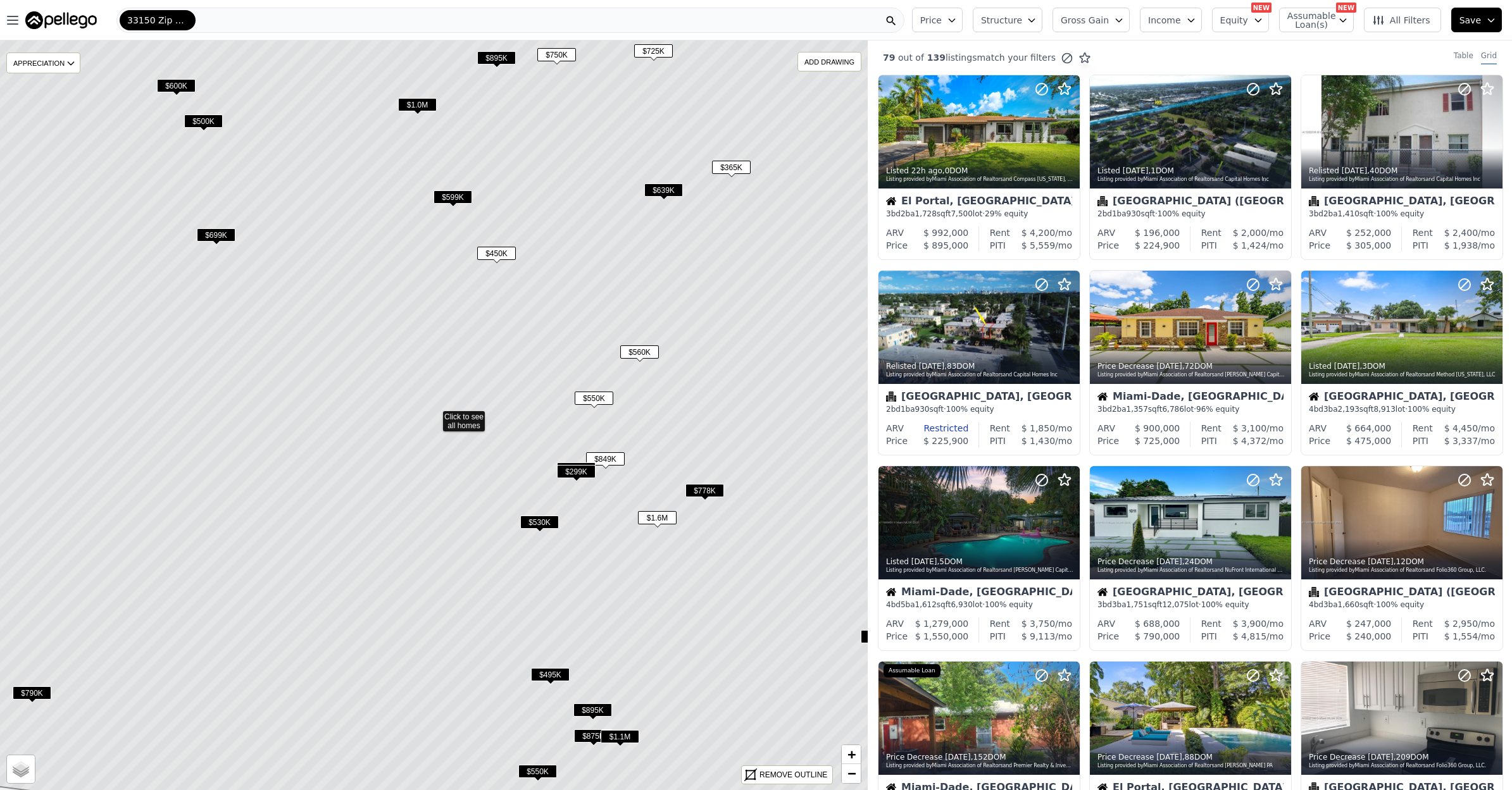
click at [663, 192] on span "$639K" at bounding box center [663, 189] width 39 height 13
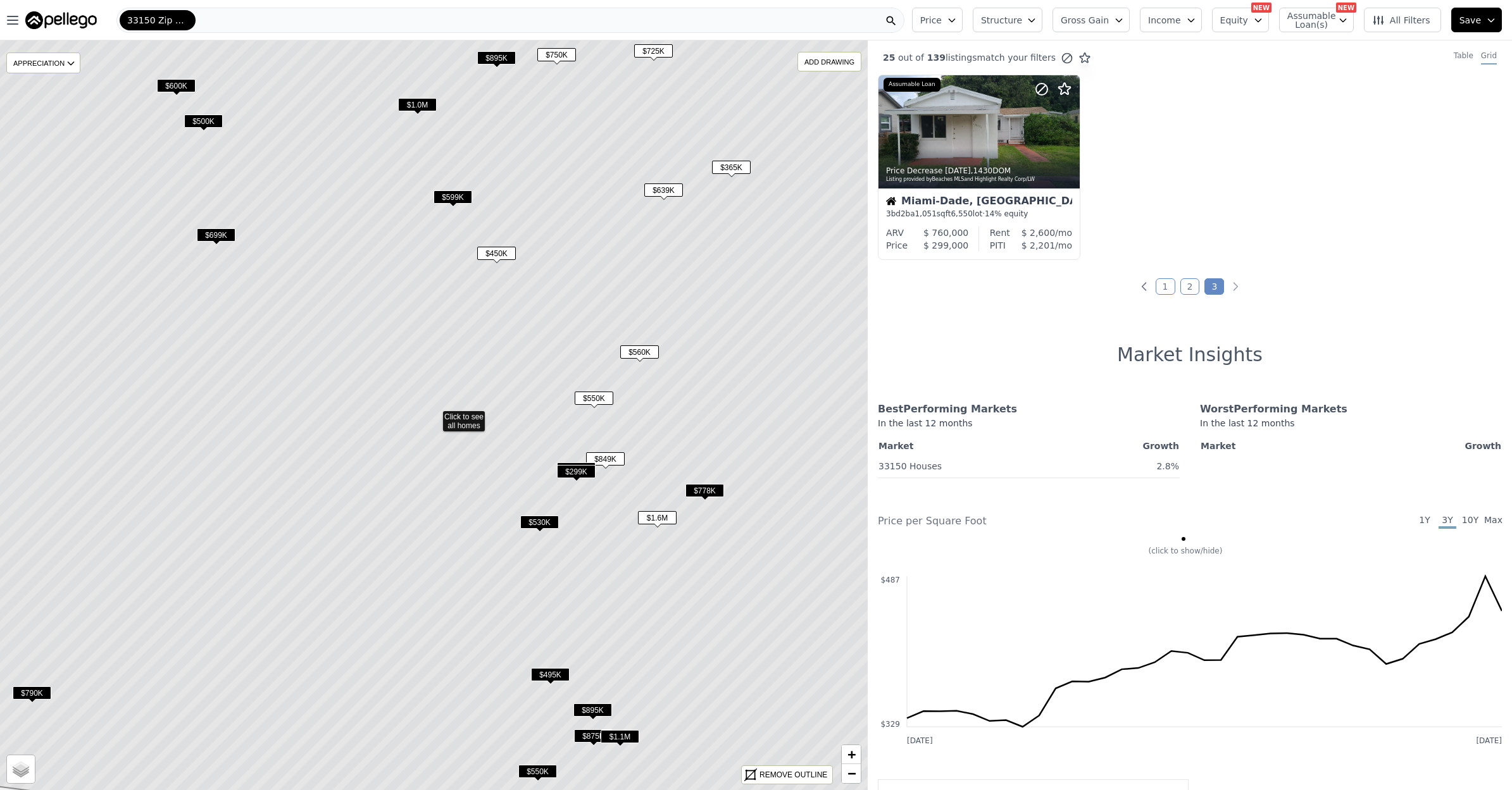
click at [662, 192] on span "$639K" at bounding box center [663, 189] width 39 height 13
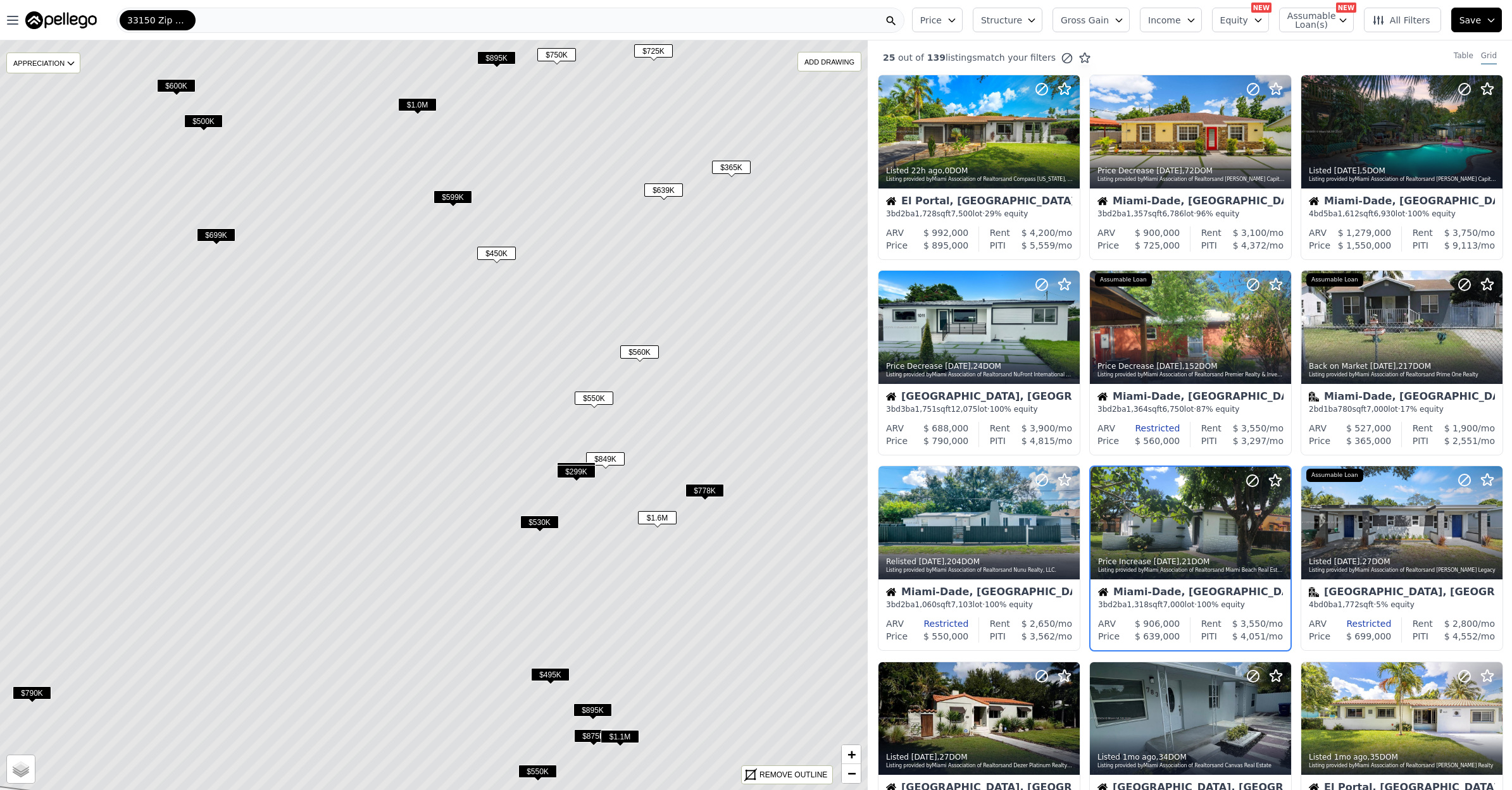
scroll to position [125, 0]
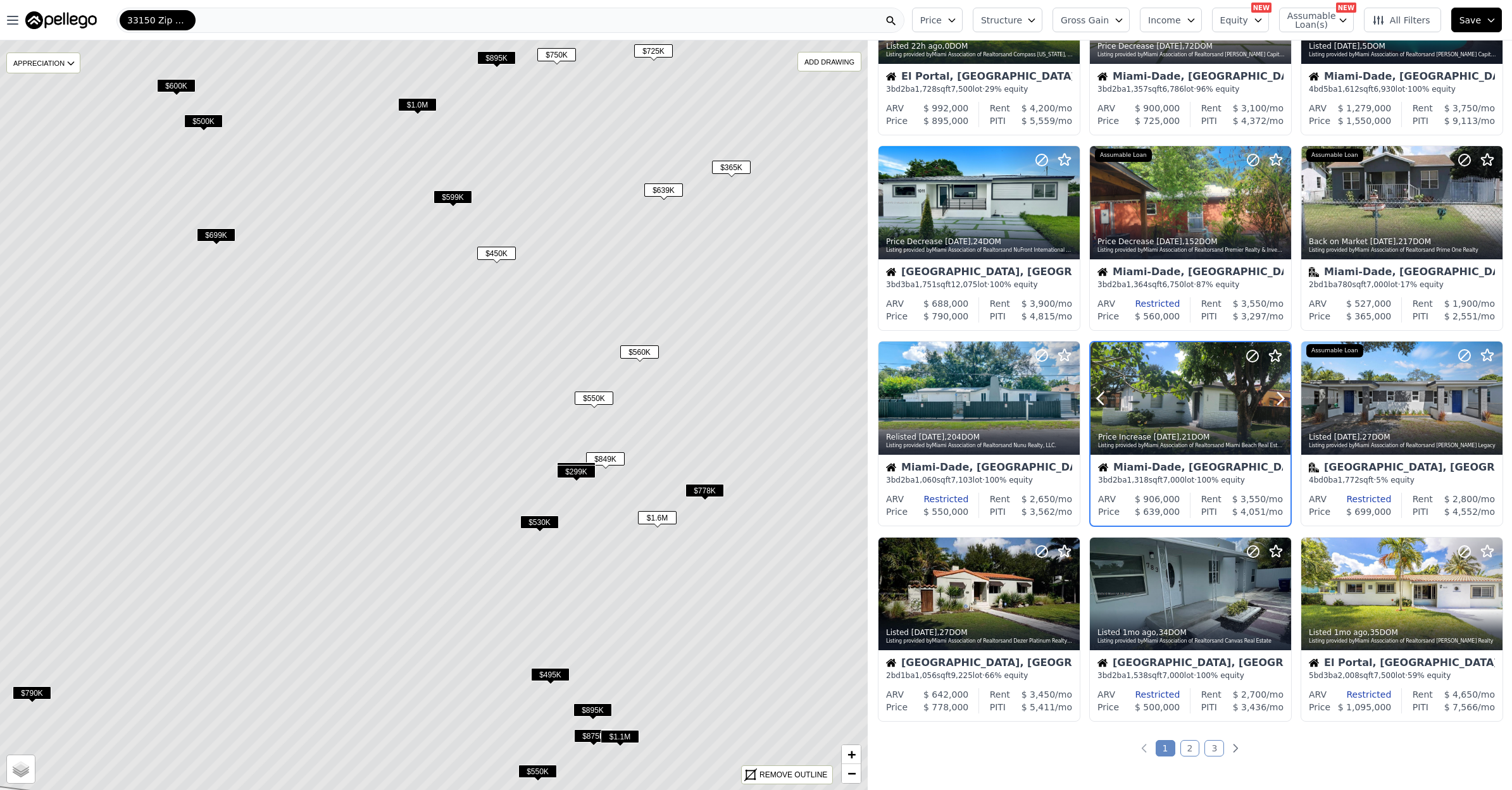
click at [1197, 455] on div "Price Increase 3w ago , 21 DOM Listing provided by Miami Association of Realtor…" at bounding box center [1190, 440] width 200 height 30
click at [495, 253] on span "$450K" at bounding box center [496, 253] width 39 height 13
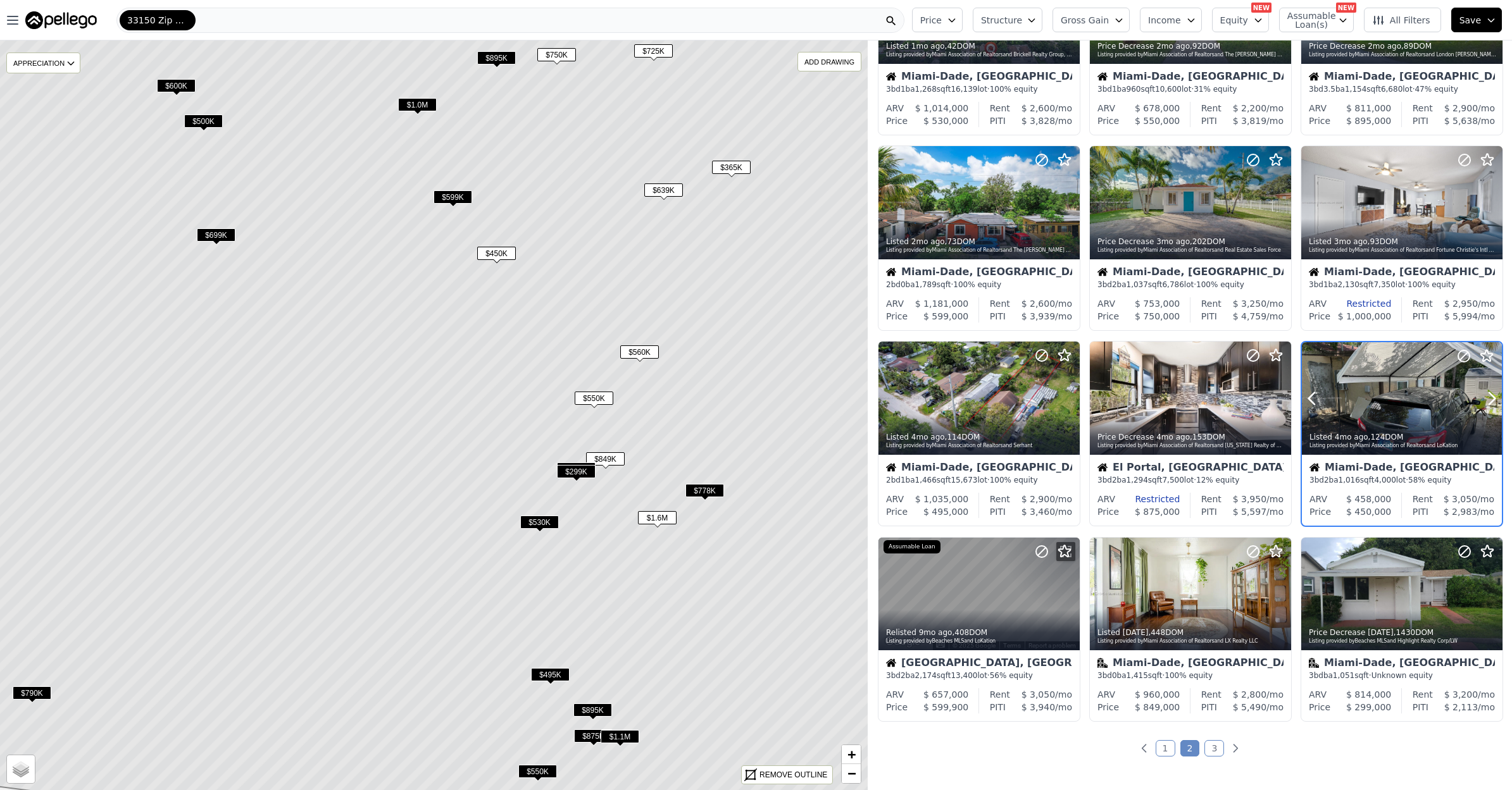
click at [1354, 382] on div at bounding box center [1401, 399] width 200 height 112
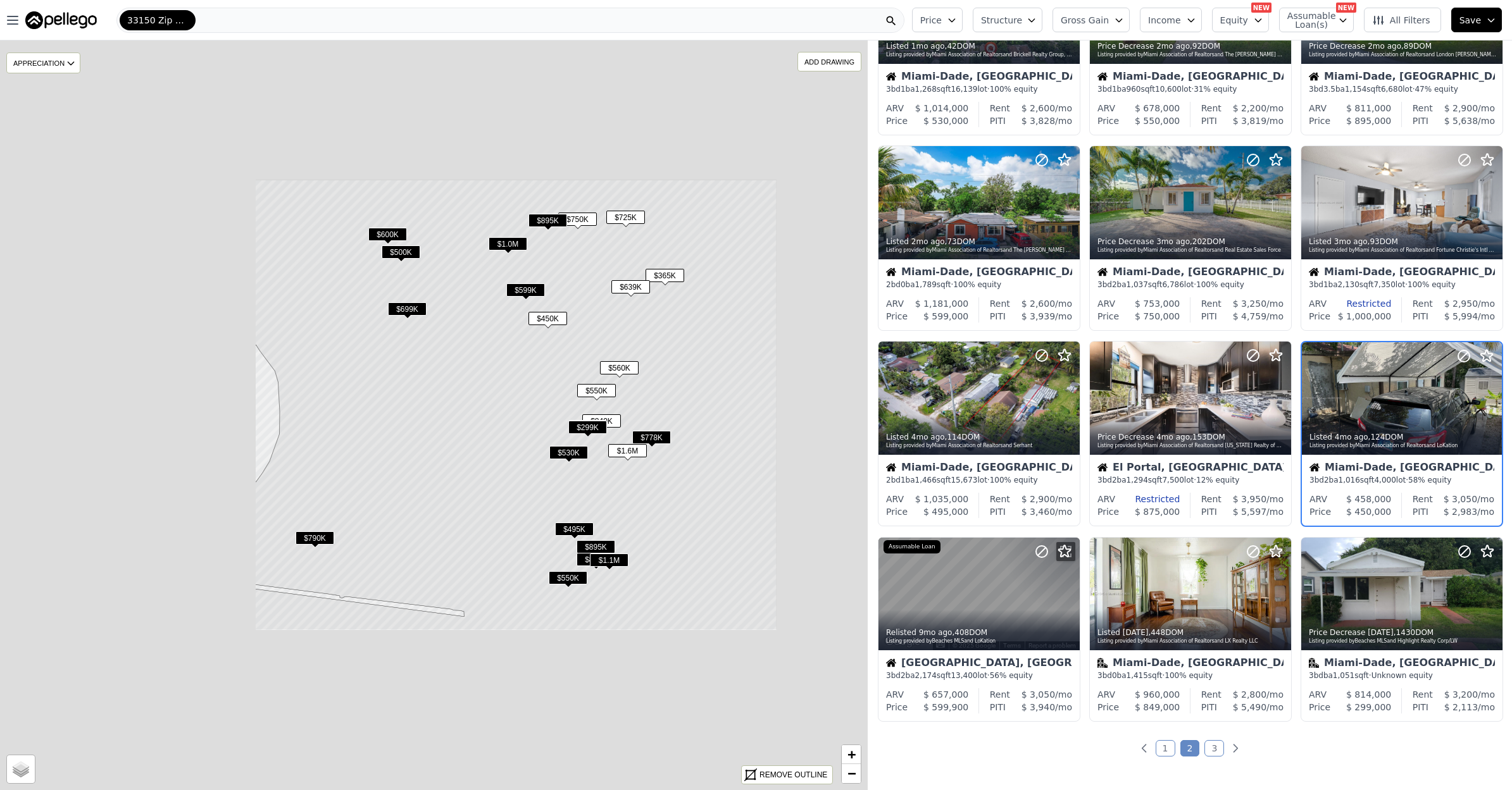
click at [598, 395] on span "$550K" at bounding box center [596, 390] width 39 height 13
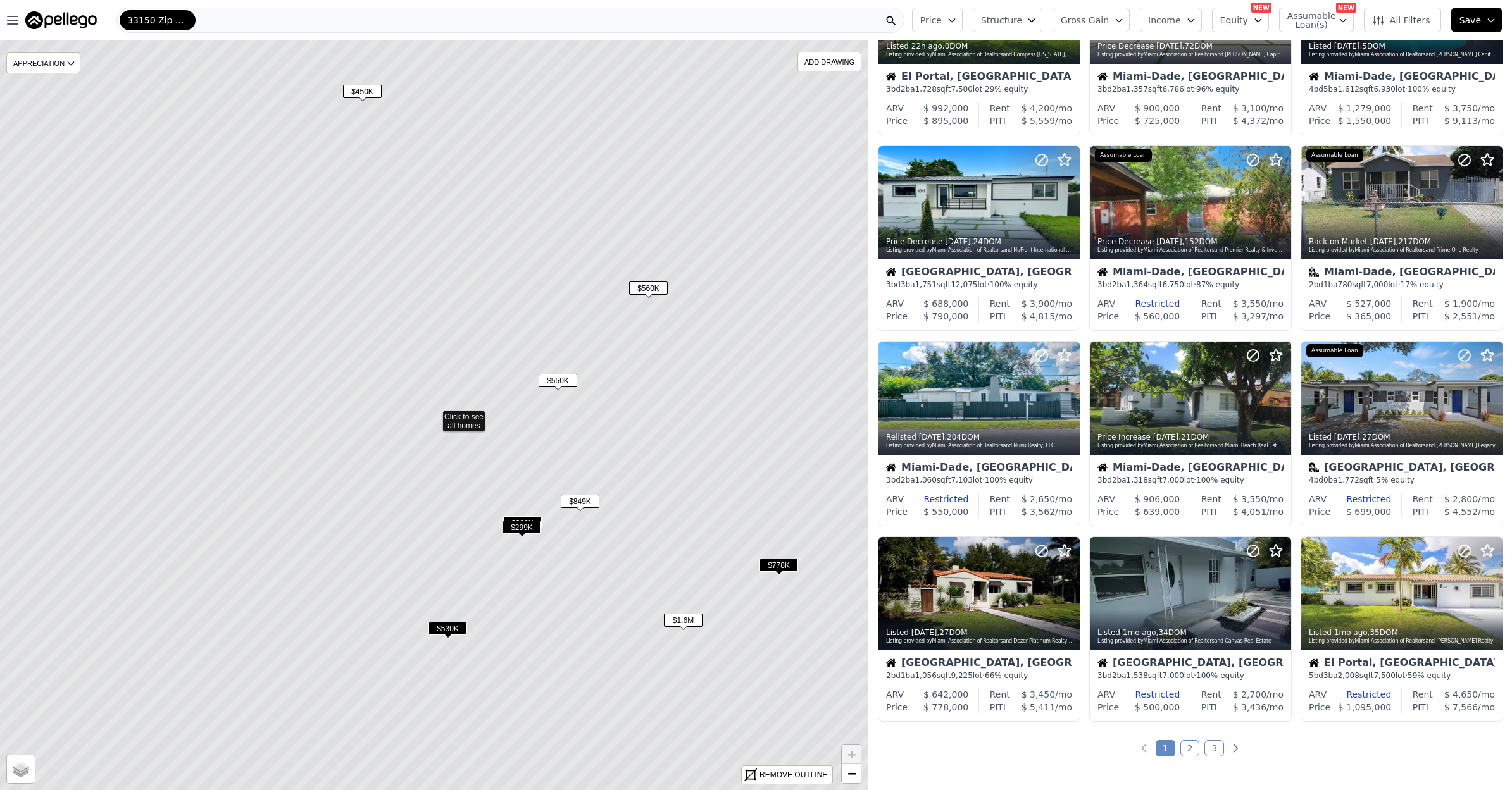
click at [584, 502] on span "$849K" at bounding box center [580, 501] width 39 height 13
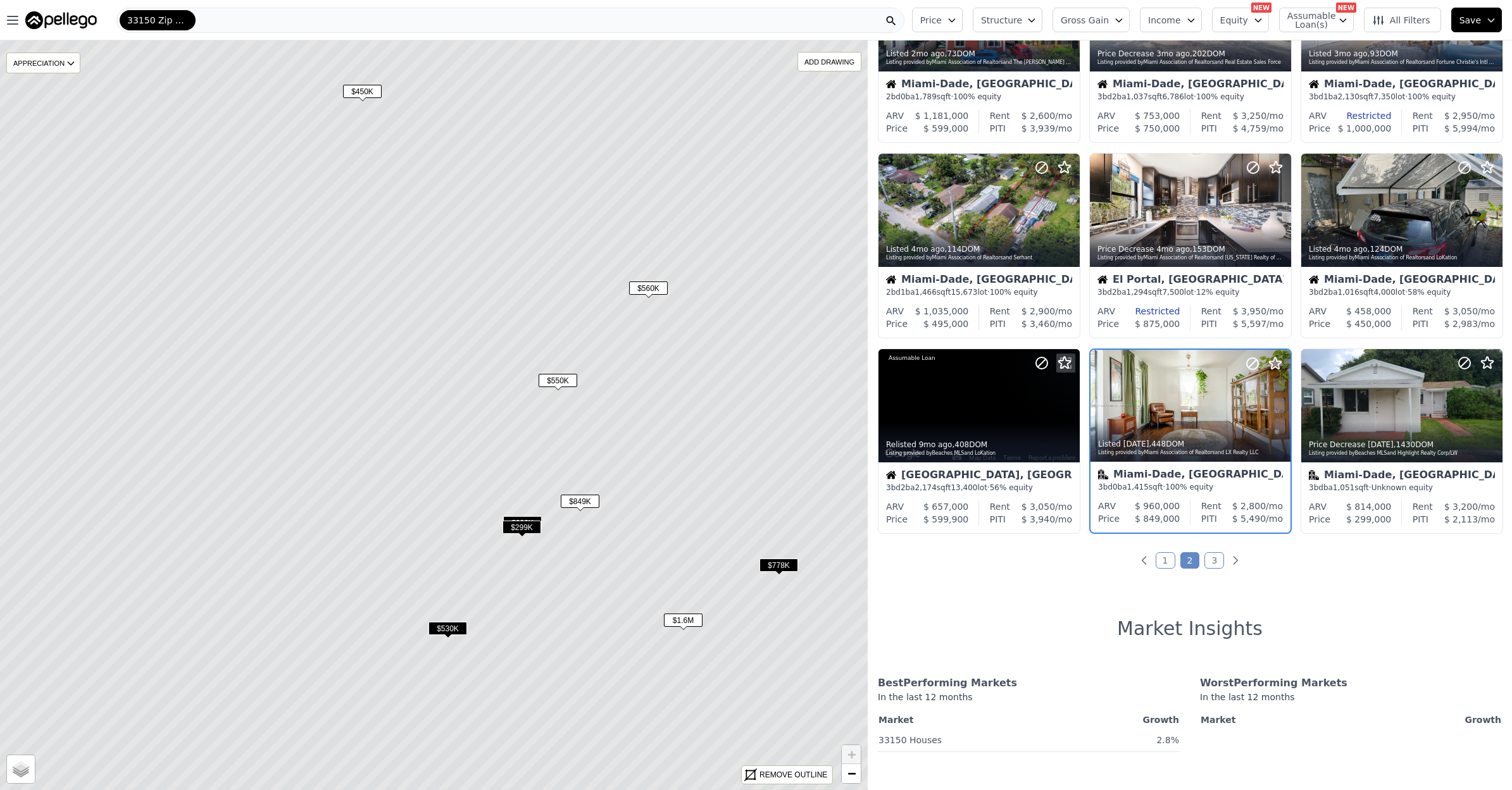
scroll to position [321, 0]
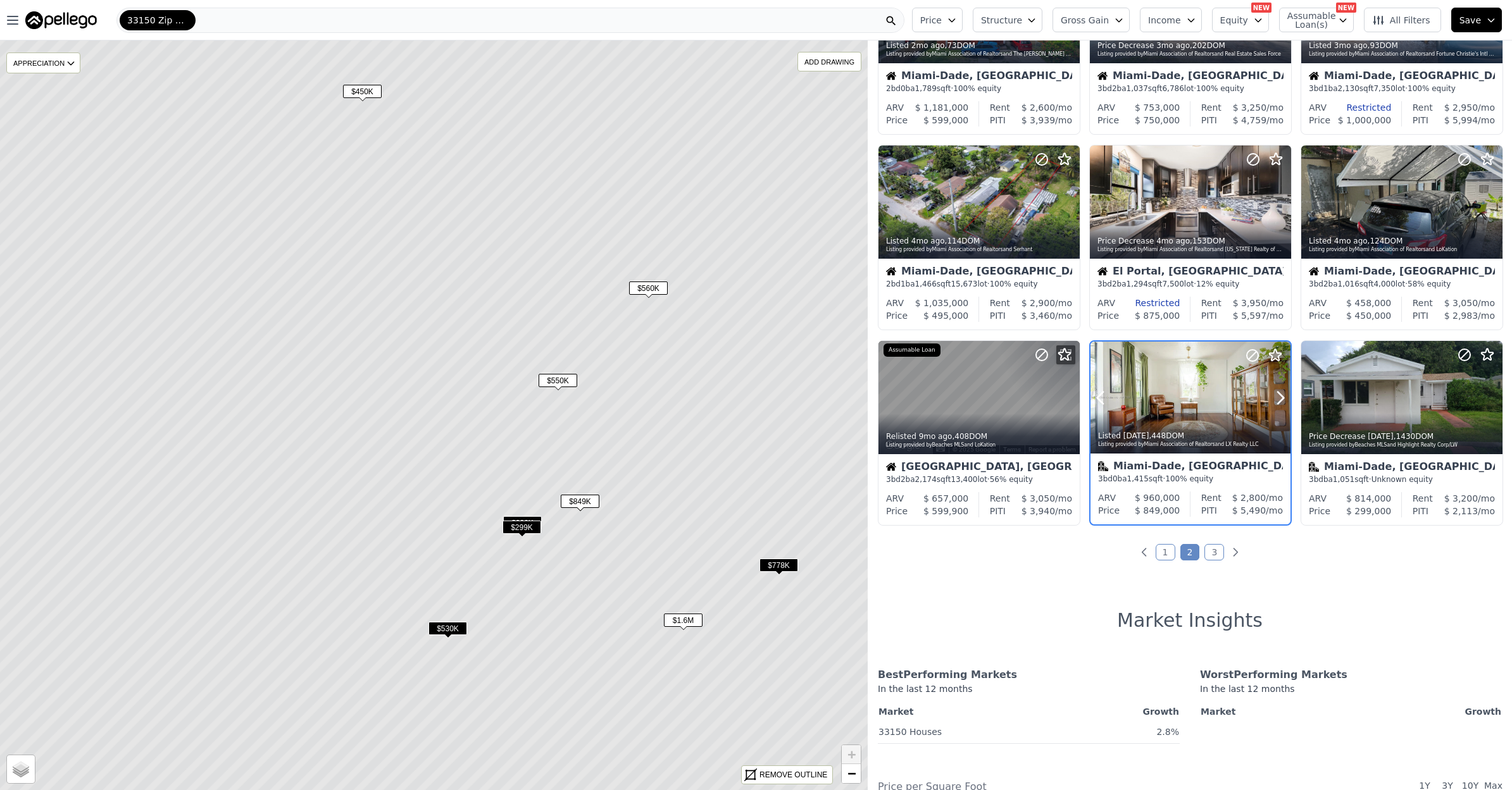
click at [1157, 374] on div at bounding box center [1190, 398] width 200 height 112
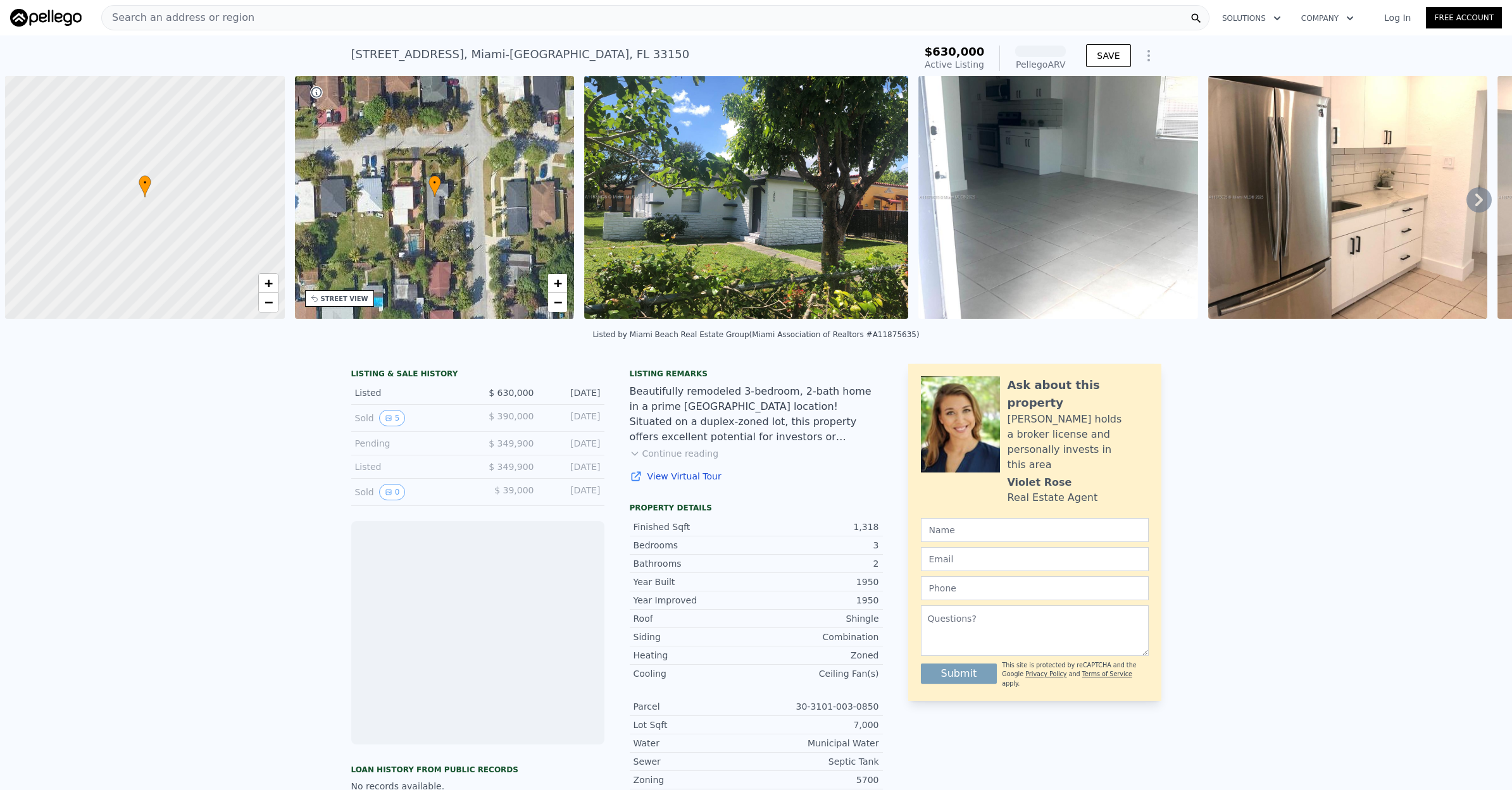
scroll to position [0, 5]
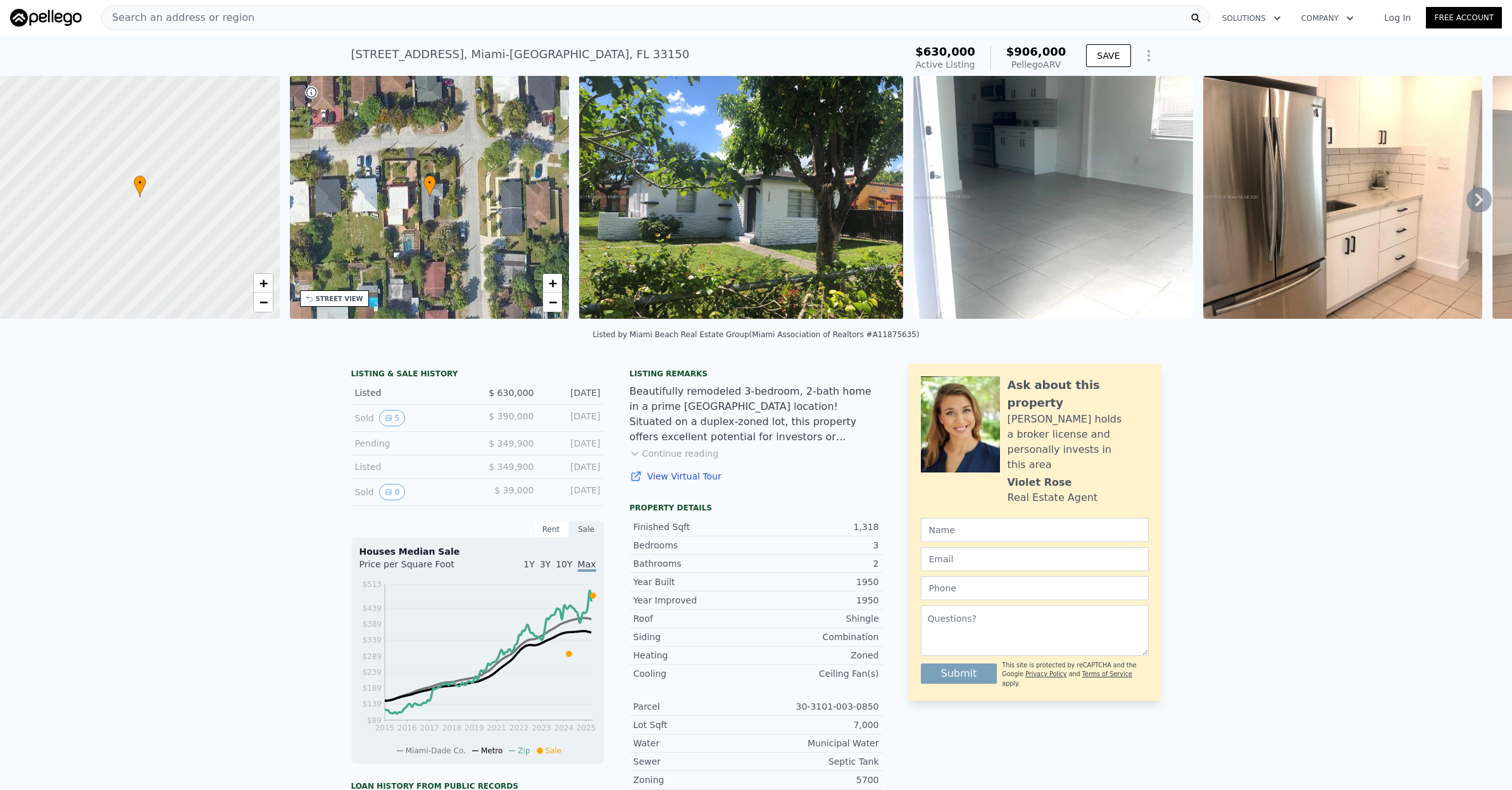
click at [1477, 198] on icon at bounding box center [1478, 199] width 25 height 25
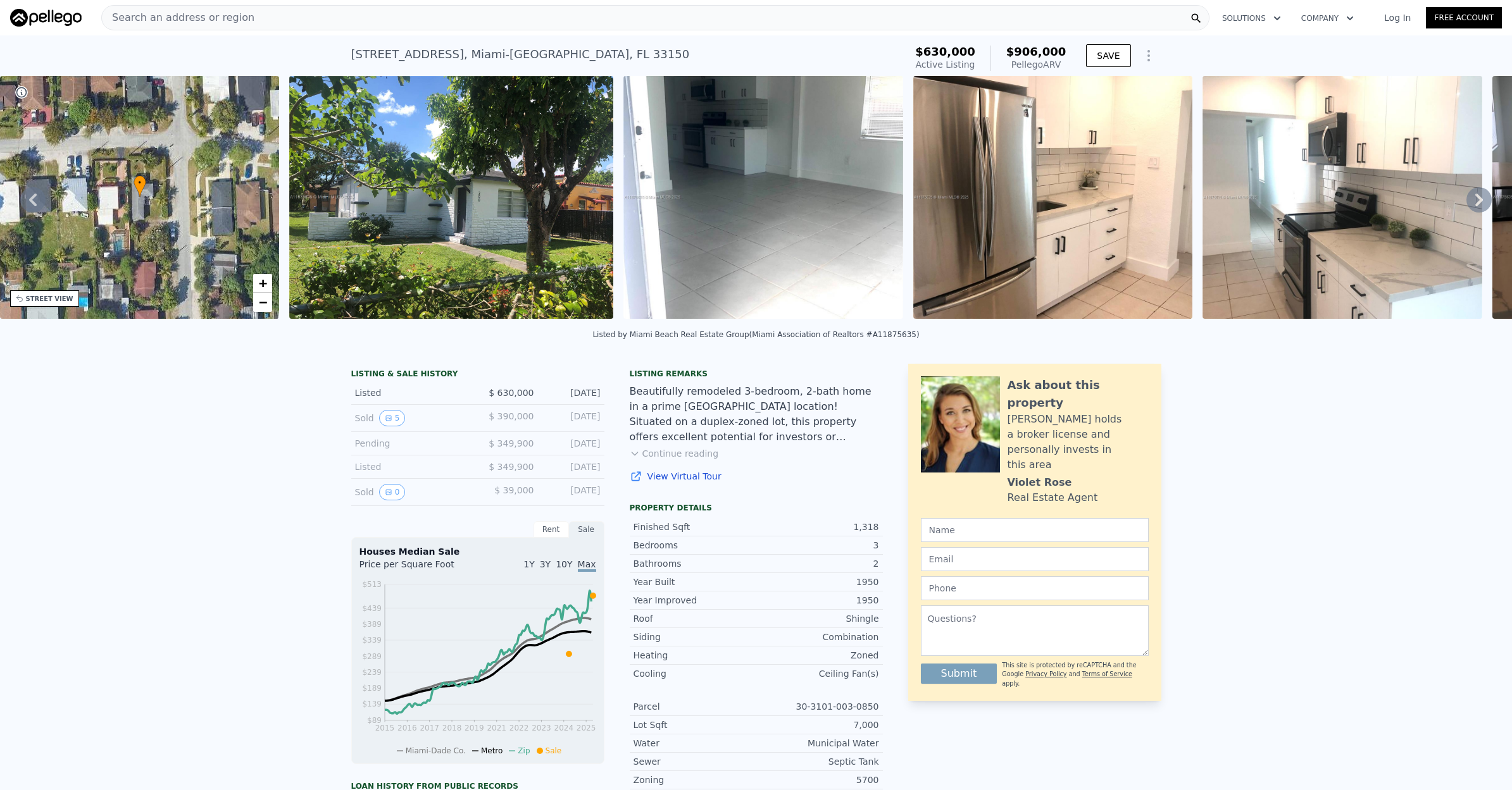
click at [1473, 198] on icon at bounding box center [1478, 199] width 25 height 25
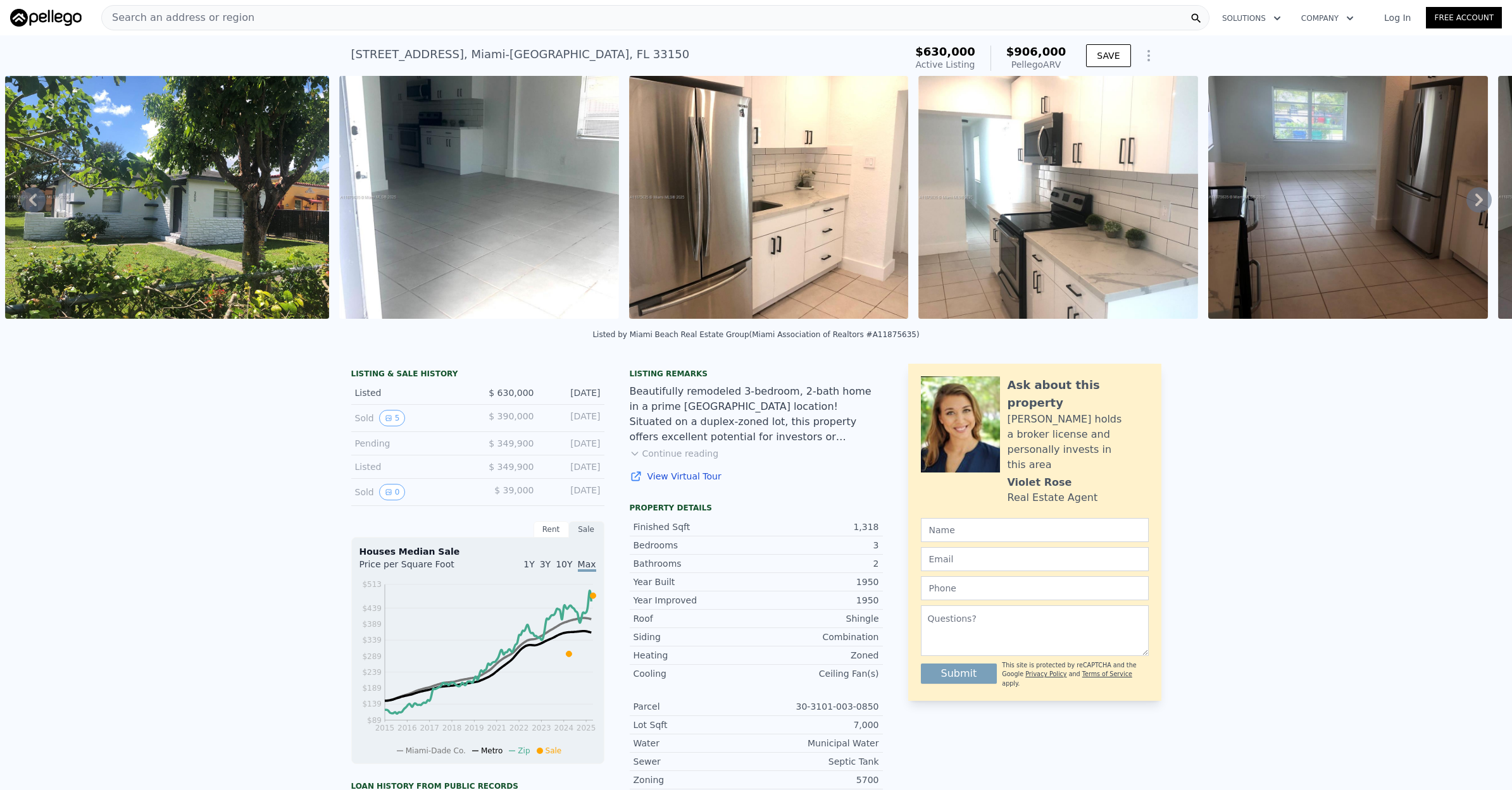
click at [1473, 198] on icon at bounding box center [1478, 199] width 25 height 25
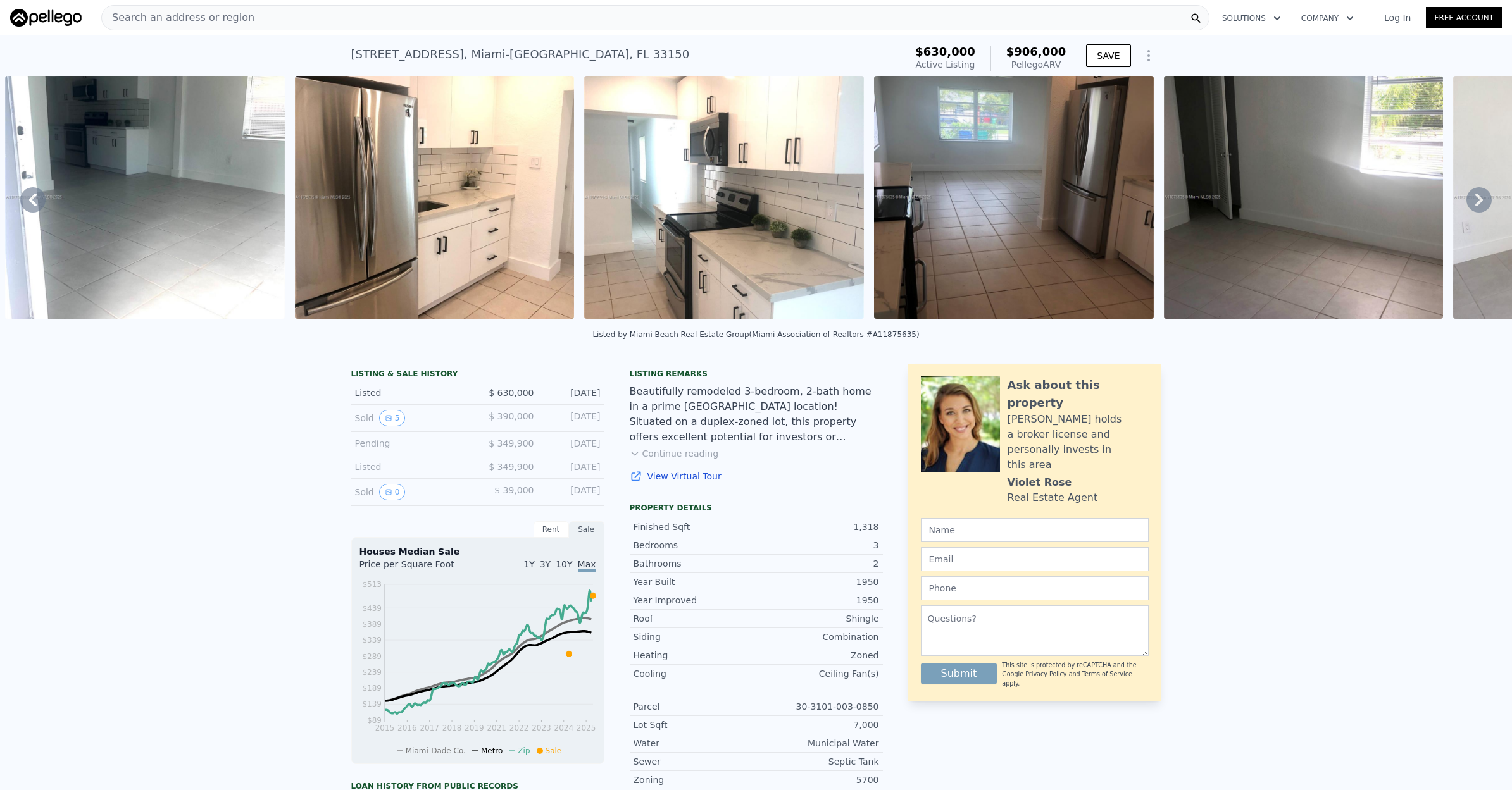
click at [1473, 198] on icon at bounding box center [1478, 199] width 25 height 25
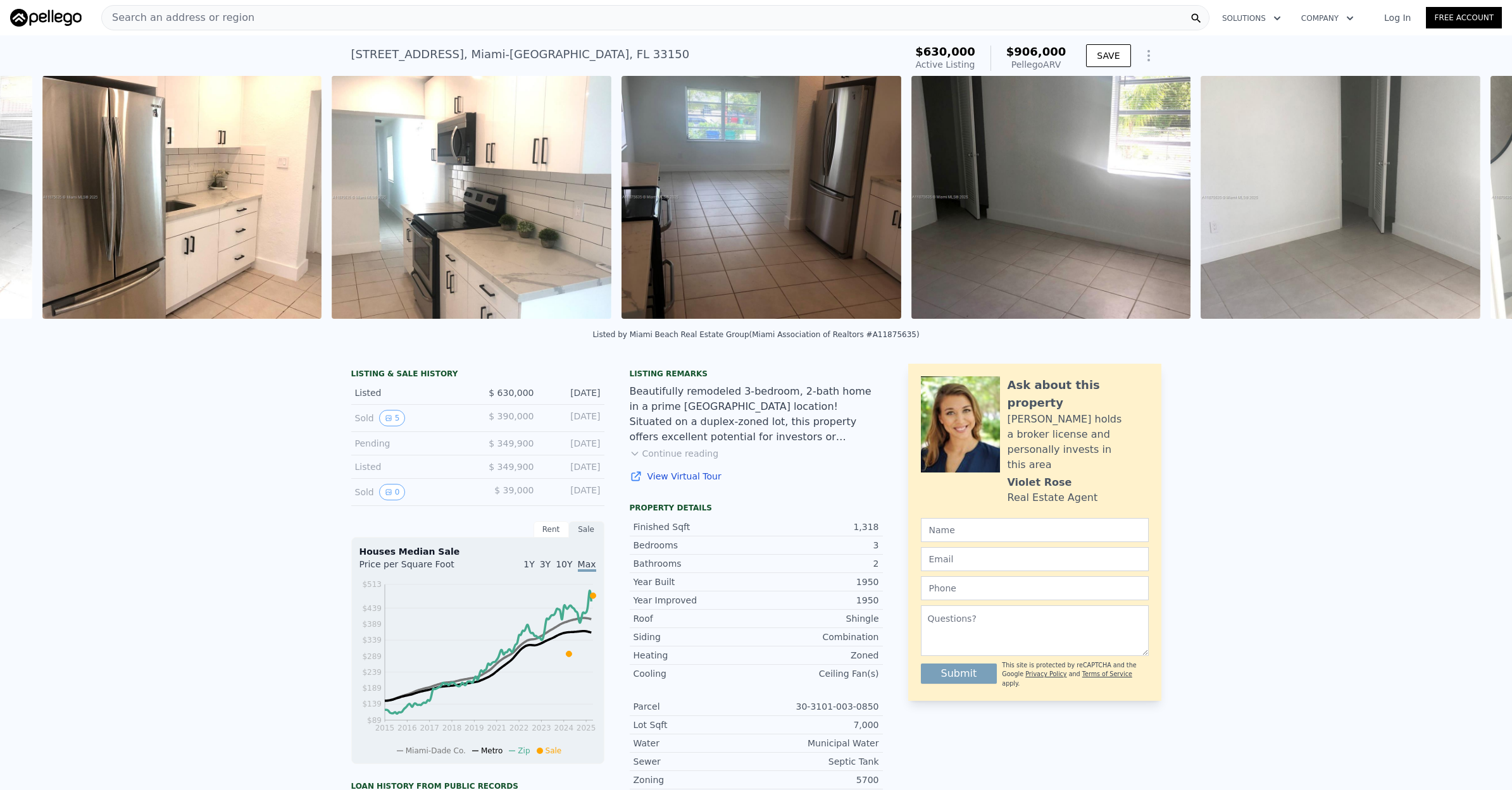
scroll to position [0, 1203]
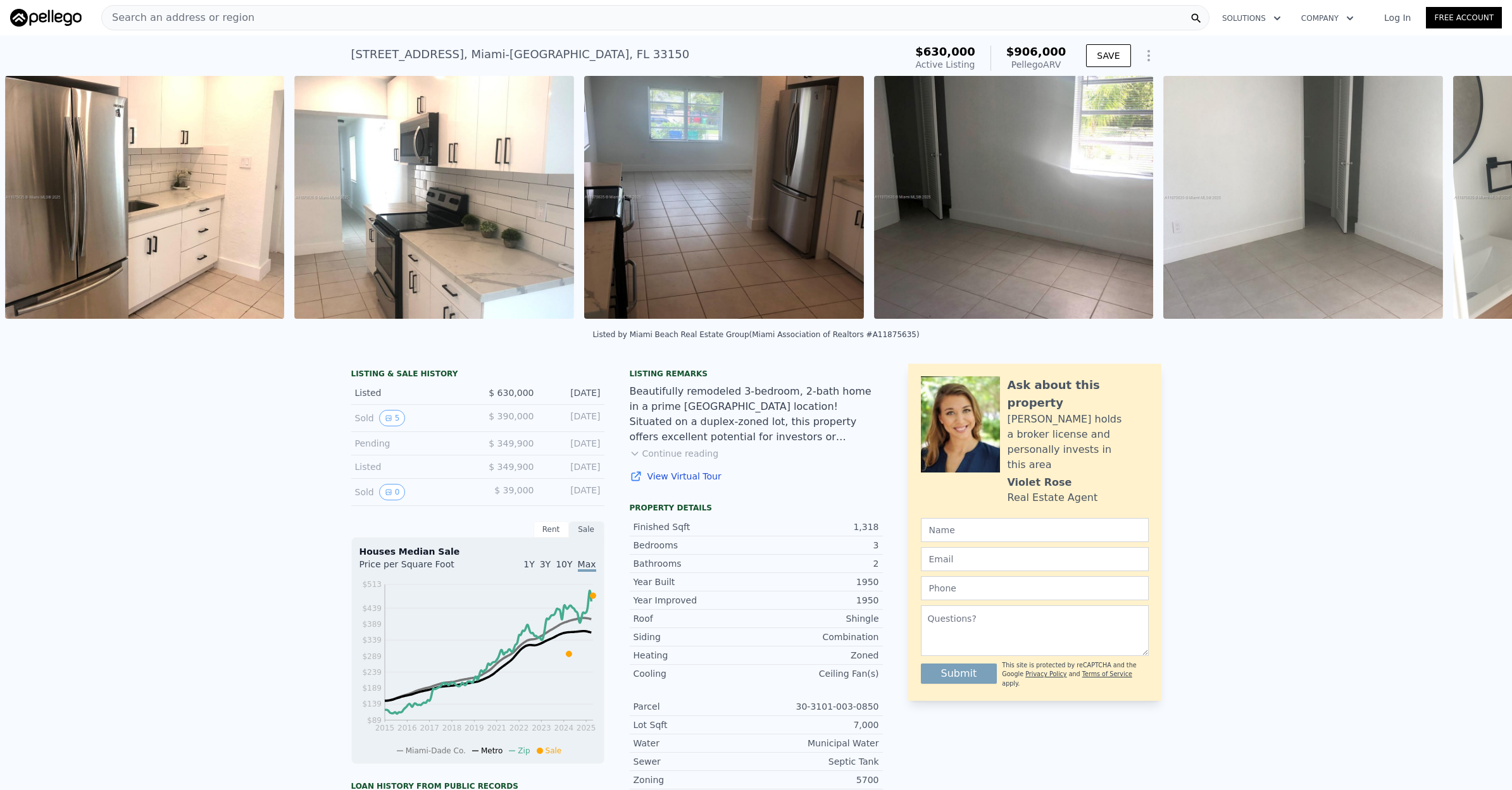
click at [1473, 198] on div "• + − • + − STREET VIEW Loading... SATELLITE VIEW" at bounding box center [756, 200] width 1512 height 247
click at [1473, 198] on icon at bounding box center [1478, 199] width 25 height 25
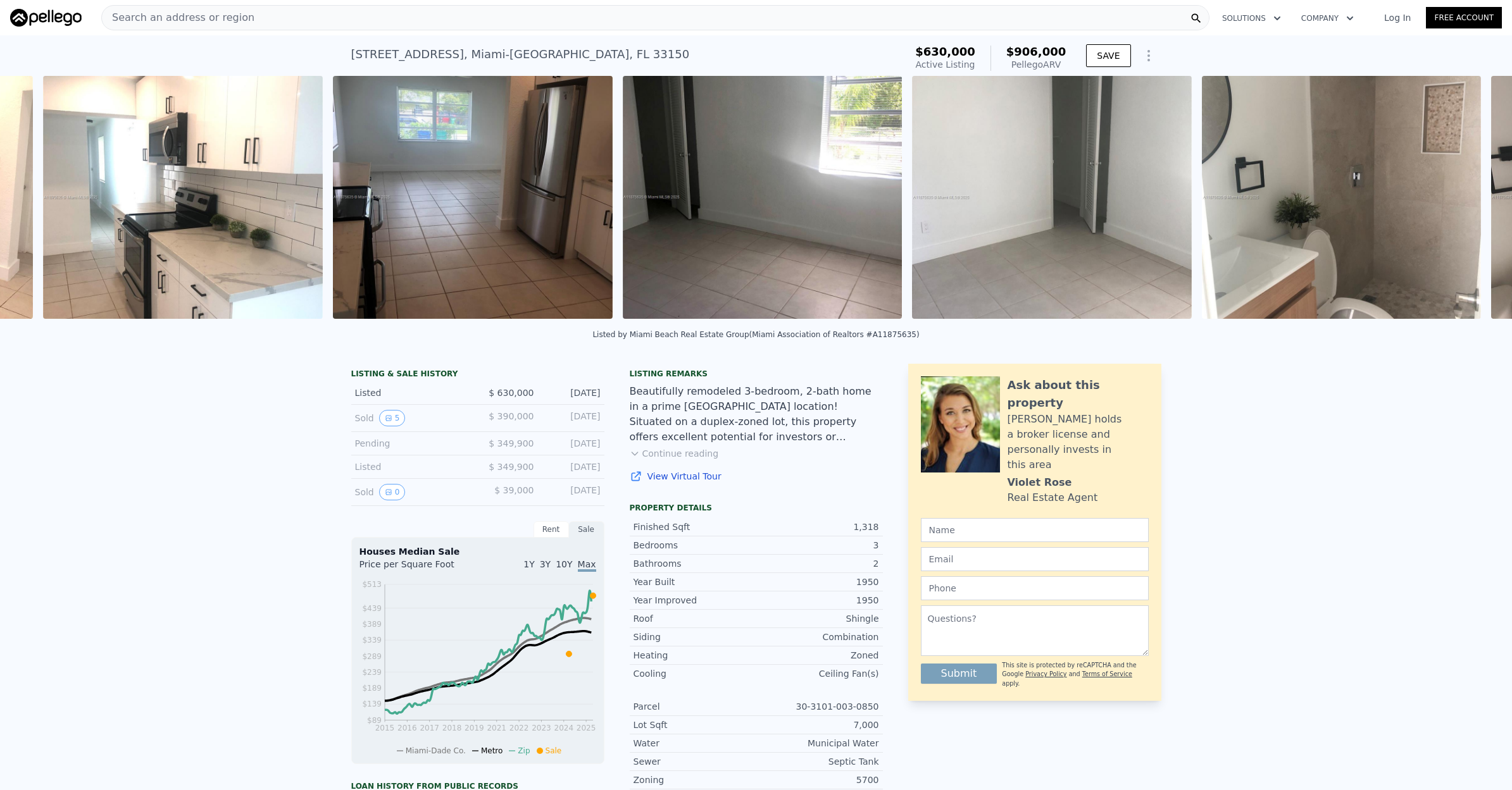
scroll to position [0, 1492]
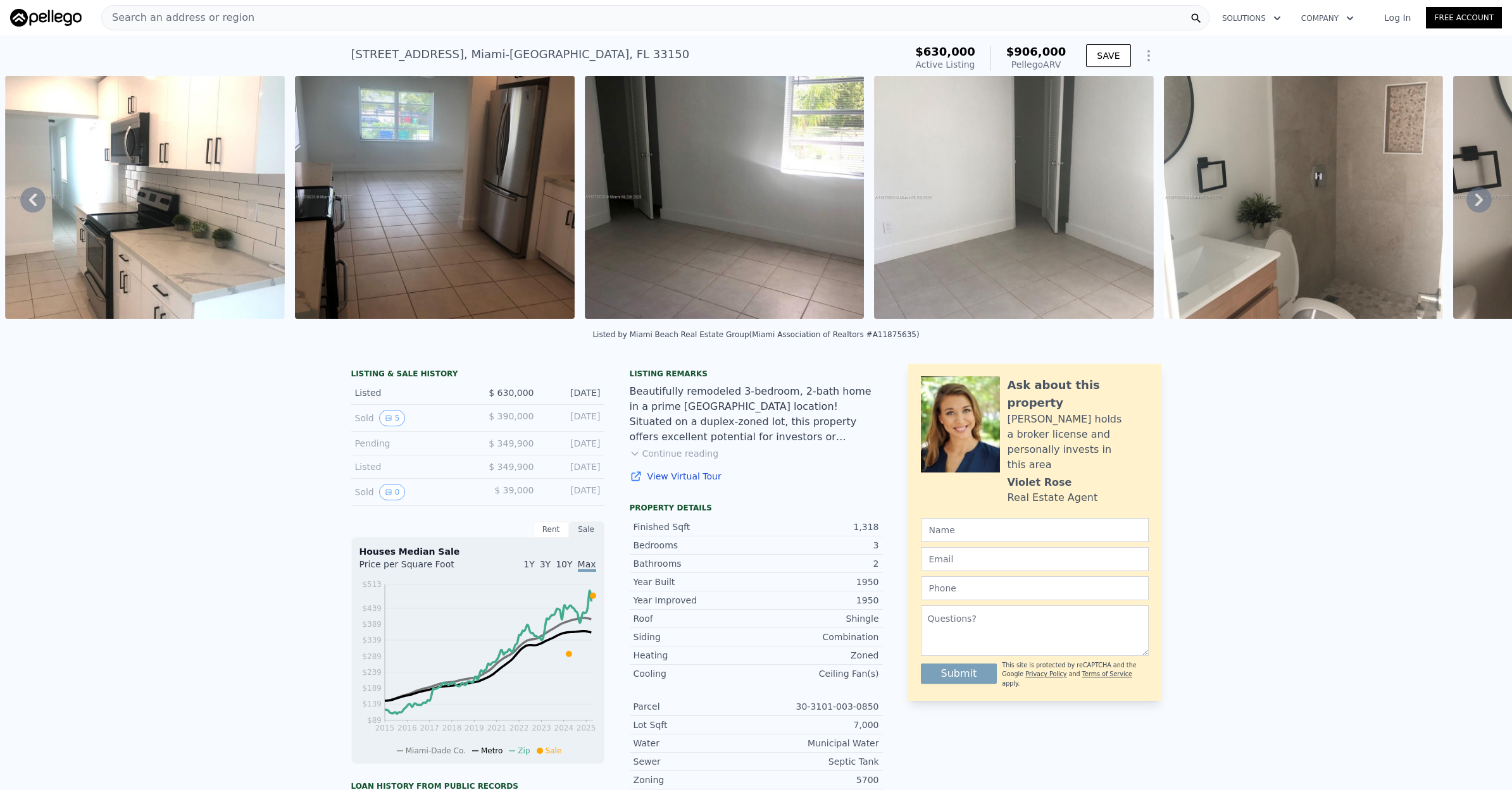
click at [1473, 198] on icon at bounding box center [1478, 199] width 25 height 25
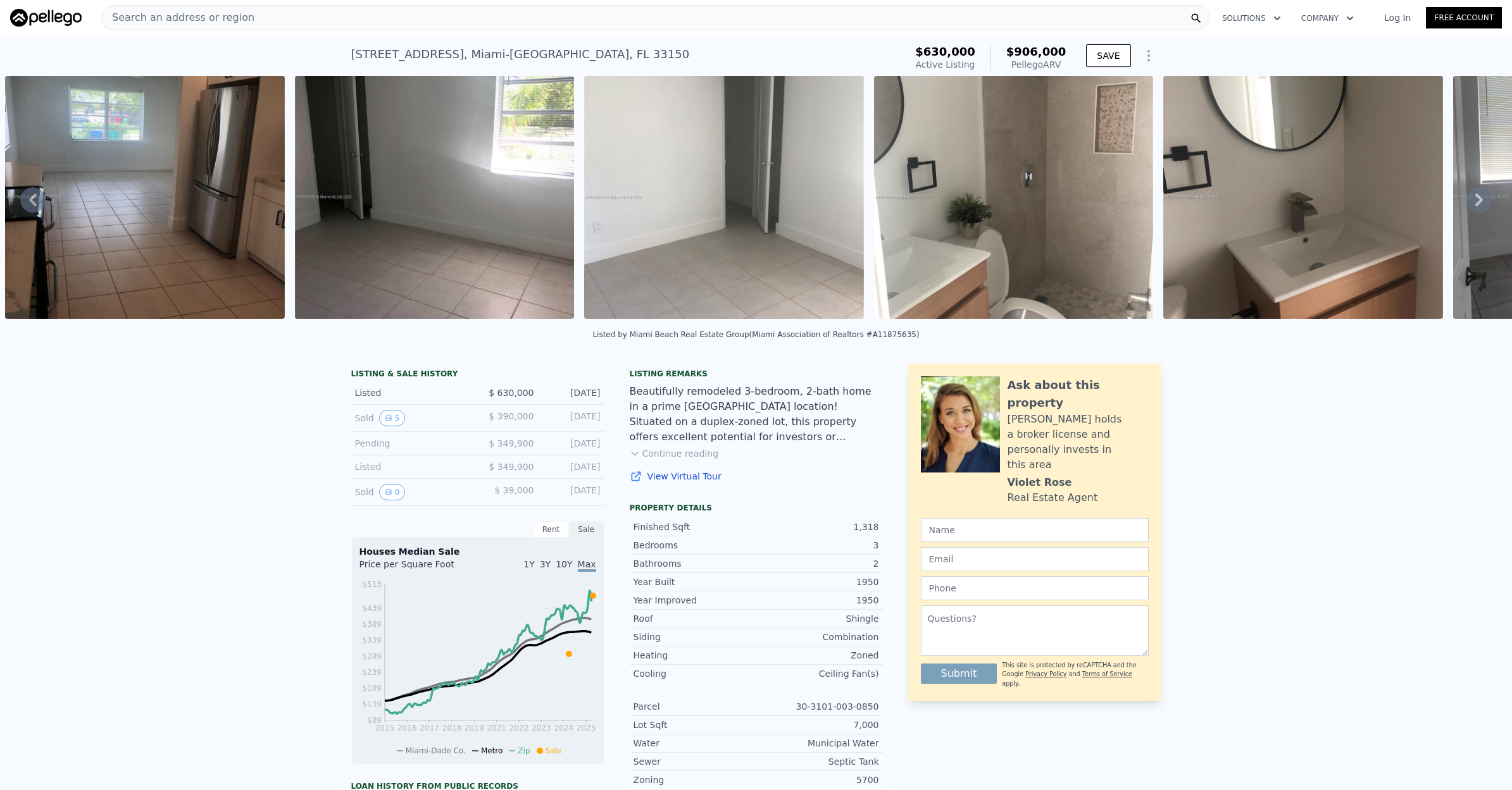
click at [1473, 198] on icon at bounding box center [1478, 199] width 25 height 25
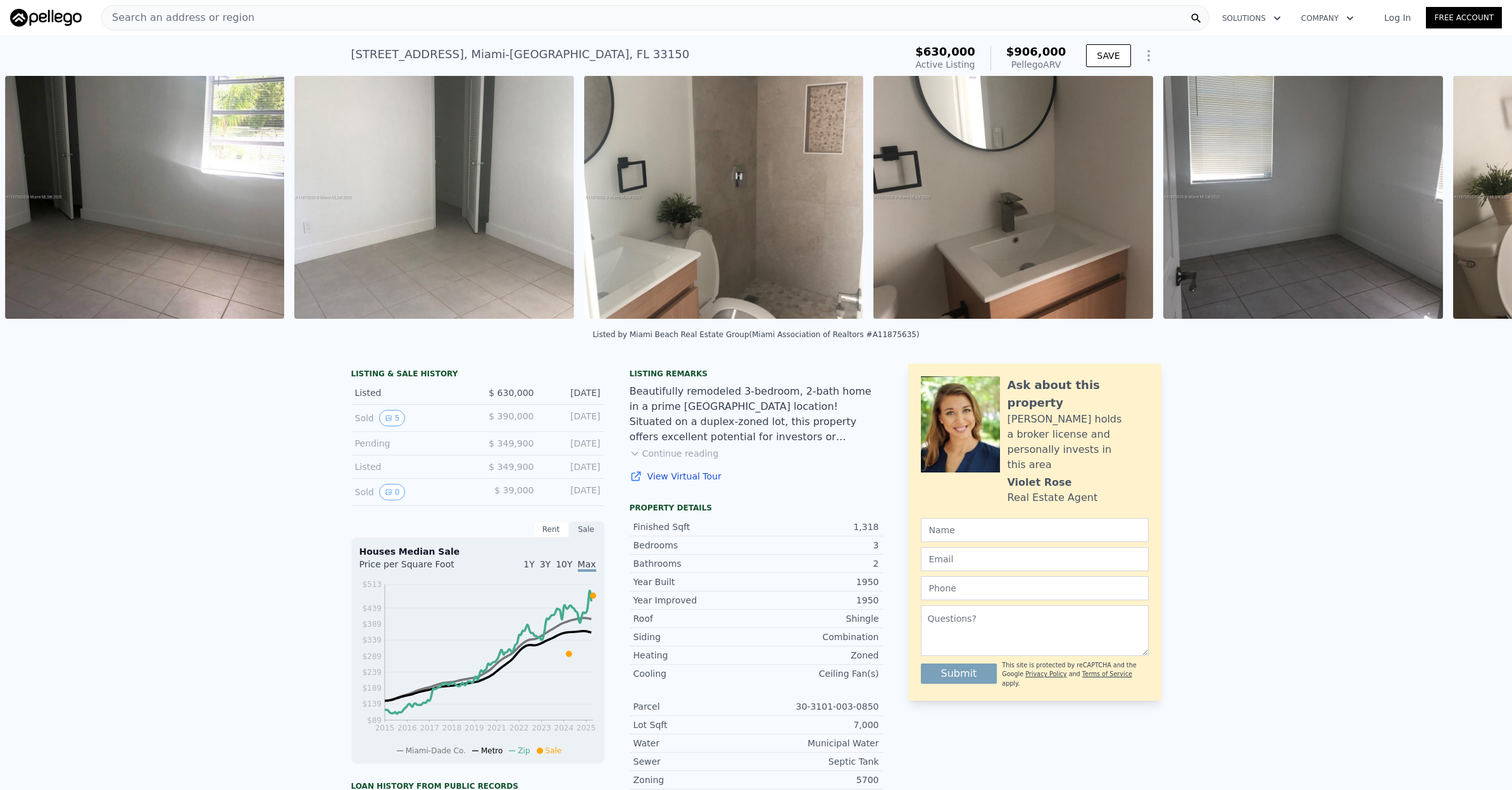
click at [1473, 198] on div "• + − • + − STREET VIEW Loading... SATELLITE VIEW" at bounding box center [756, 200] width 1512 height 247
click at [1473, 198] on icon at bounding box center [1478, 199] width 25 height 25
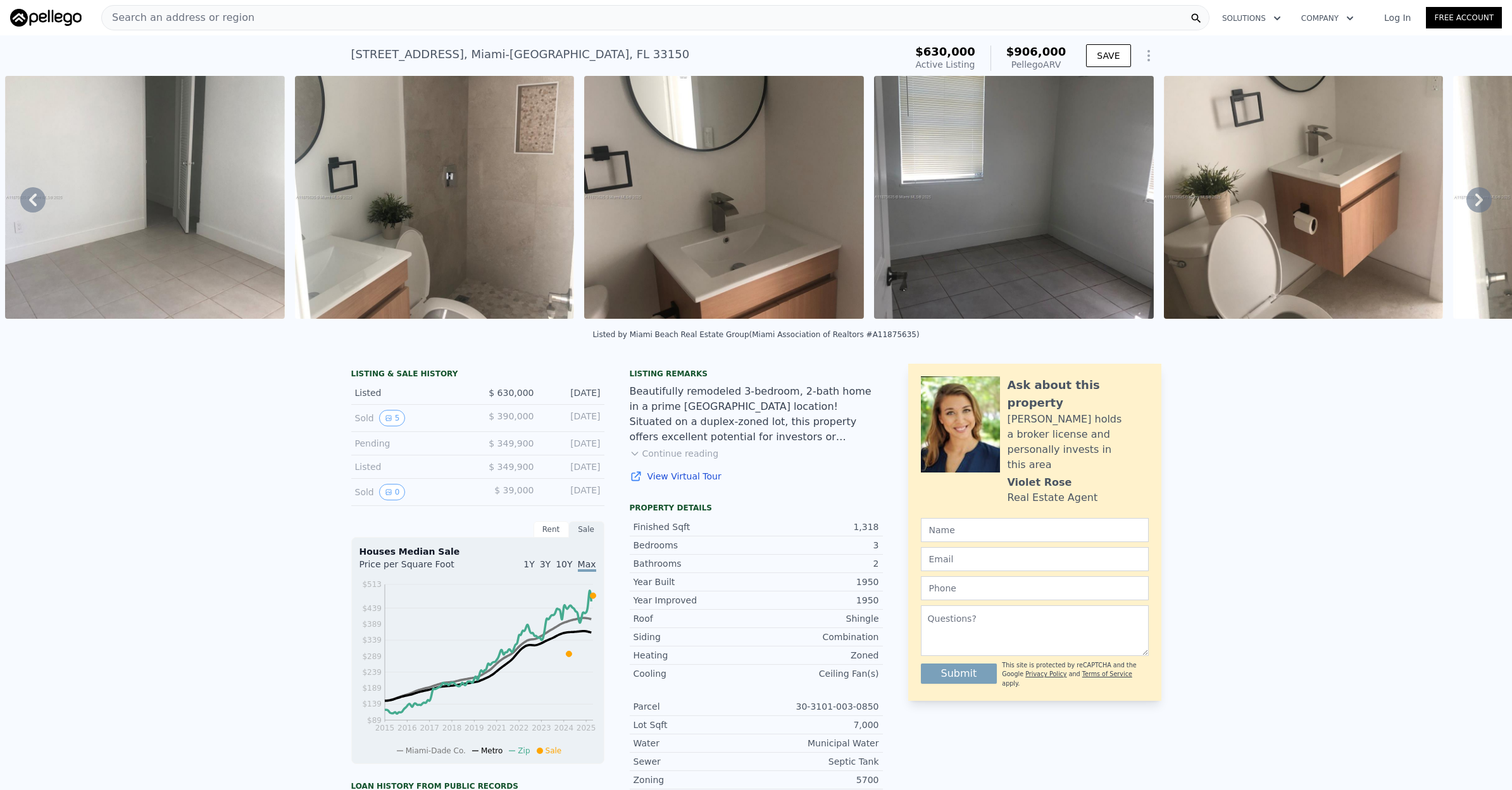
click at [1473, 198] on icon at bounding box center [1478, 199] width 25 height 25
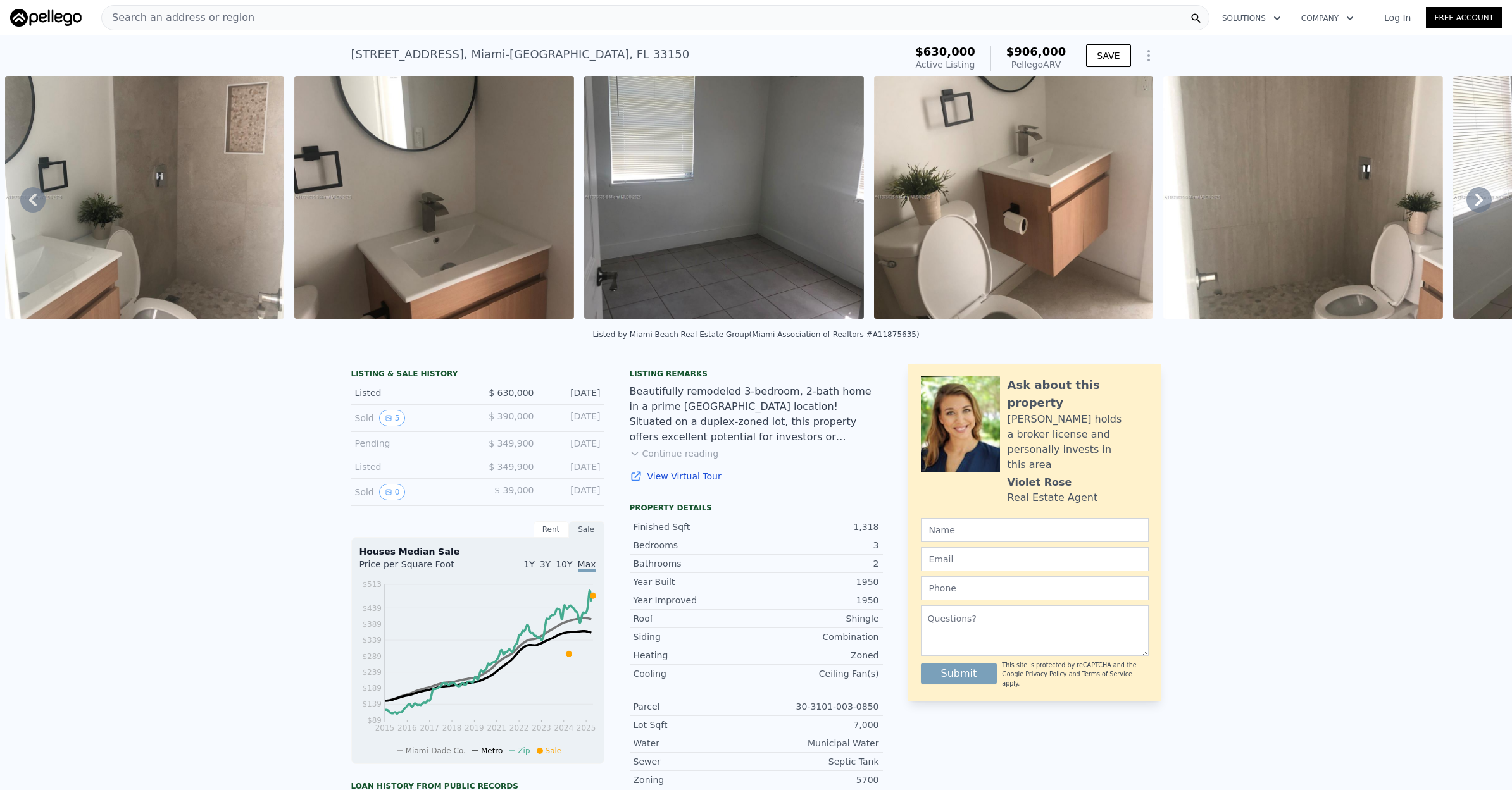
click at [1473, 198] on div "• + − • + − STREET VIEW Loading... SATELLITE VIEW" at bounding box center [756, 200] width 1512 height 247
click at [1473, 198] on icon at bounding box center [1478, 199] width 25 height 25
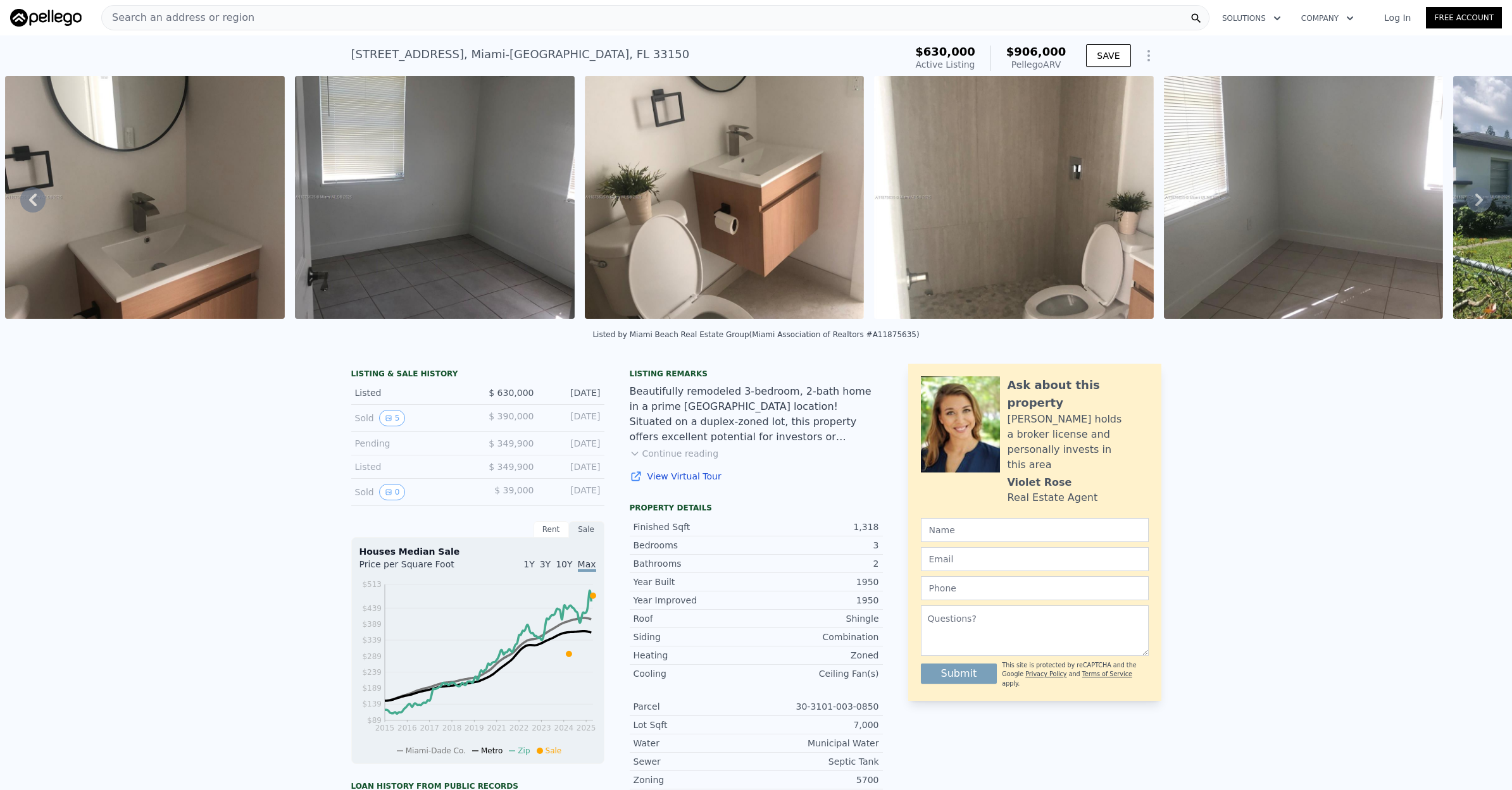
click at [1477, 198] on icon at bounding box center [1478, 199] width 25 height 25
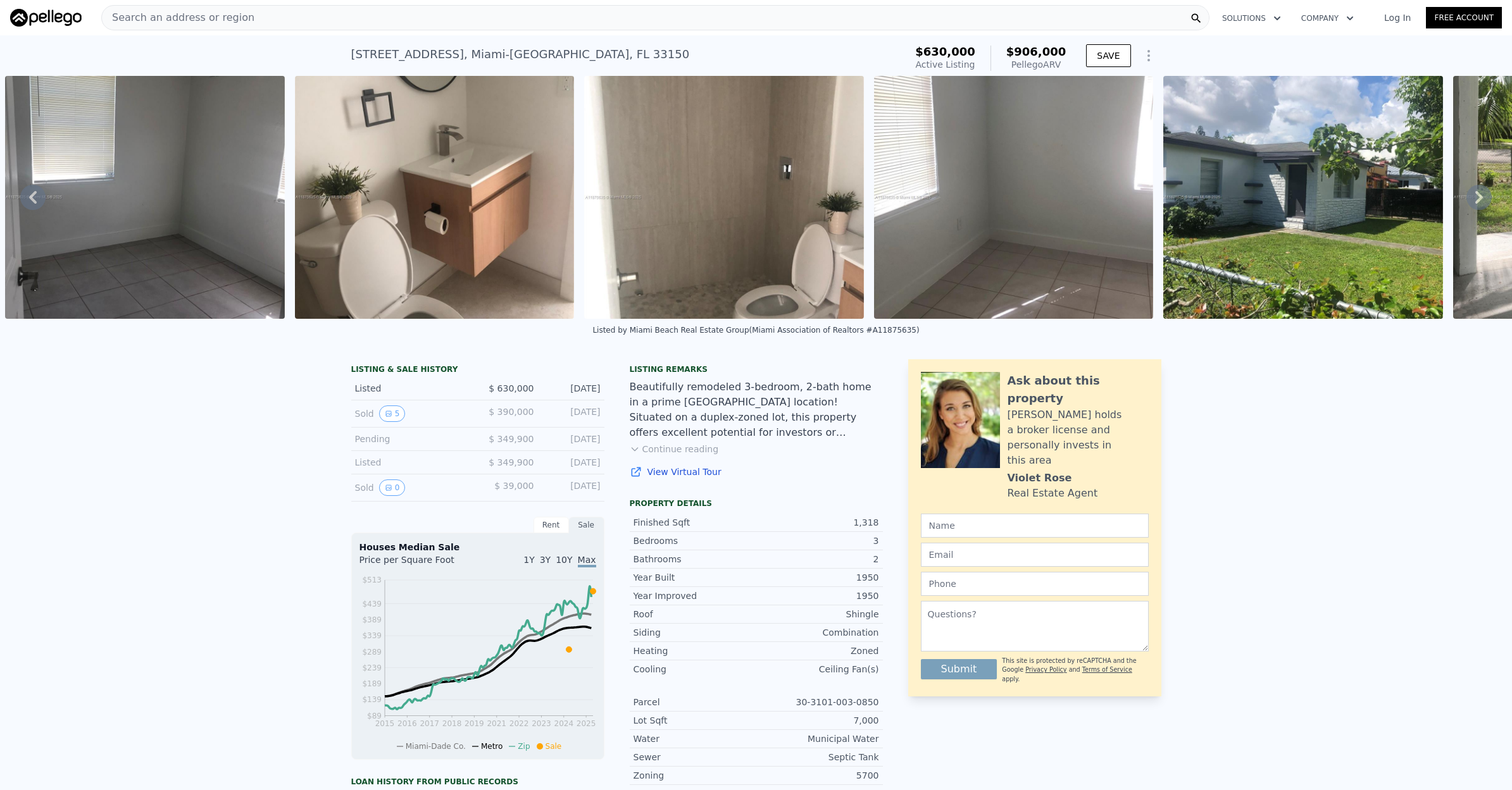
click at [1477, 198] on icon at bounding box center [1478, 196] width 25 height 25
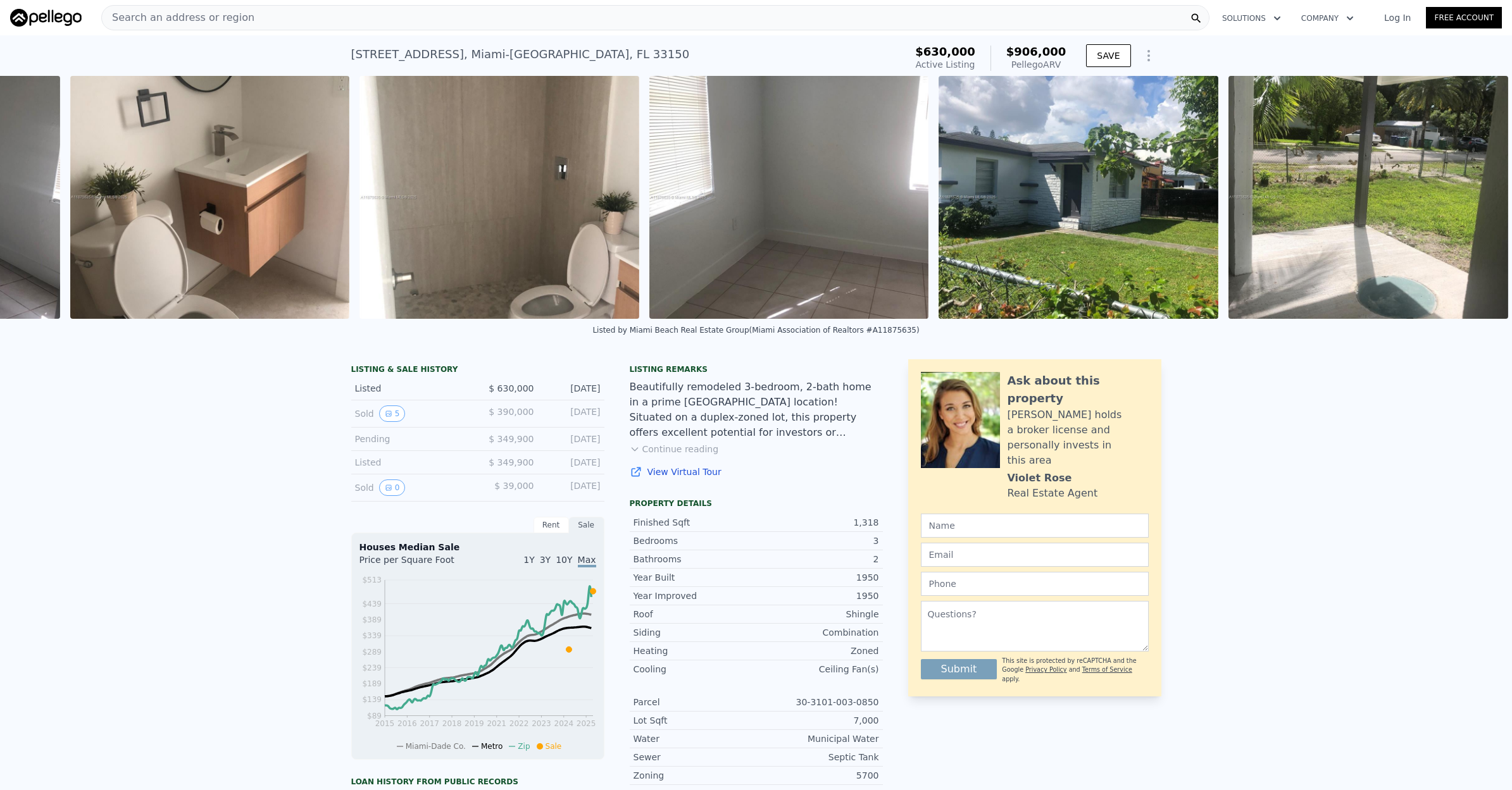
scroll to position [0, 3455]
click at [1477, 198] on img at bounding box center [1367, 197] width 280 height 243
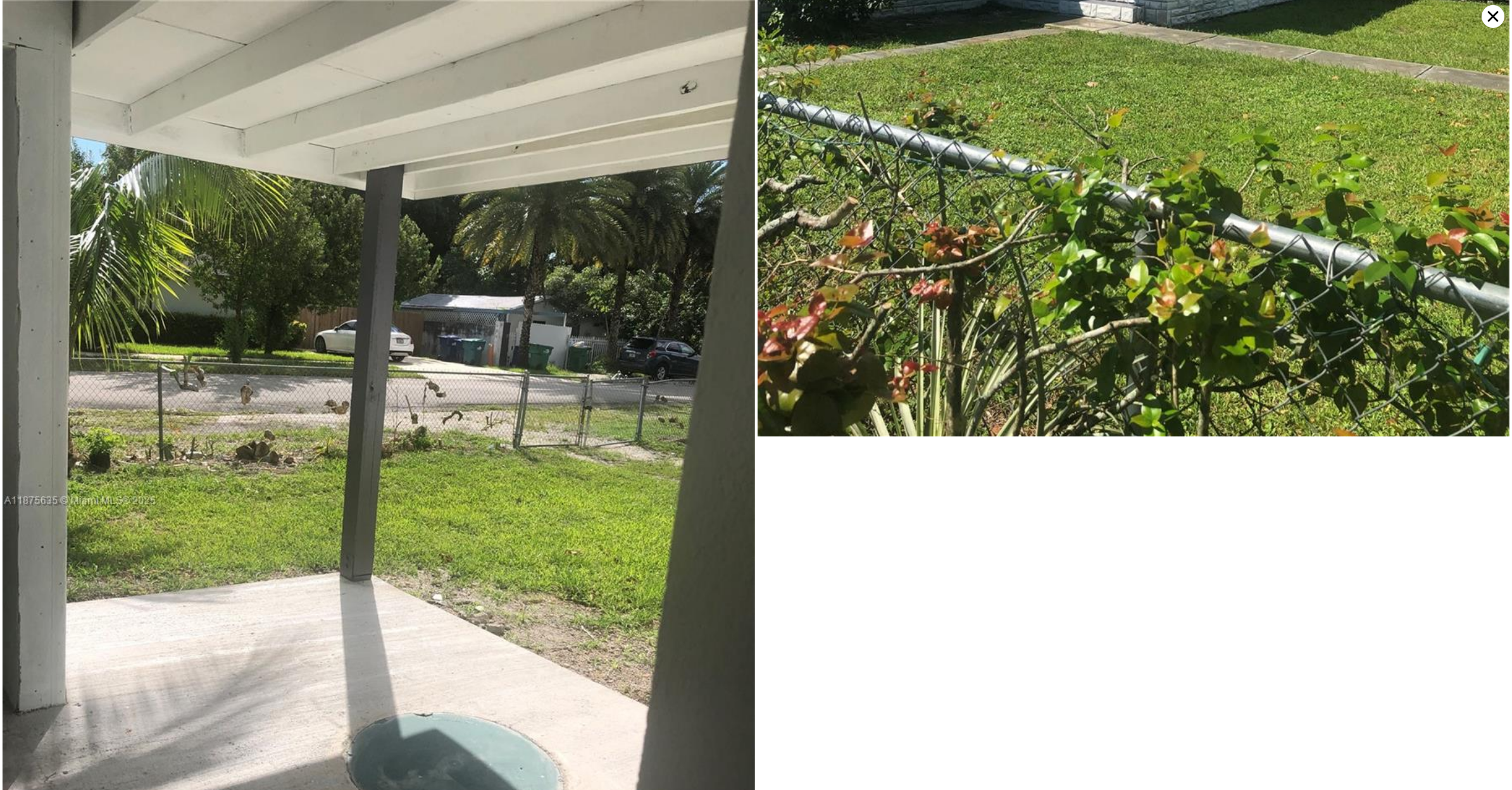
scroll to position [5135, 0]
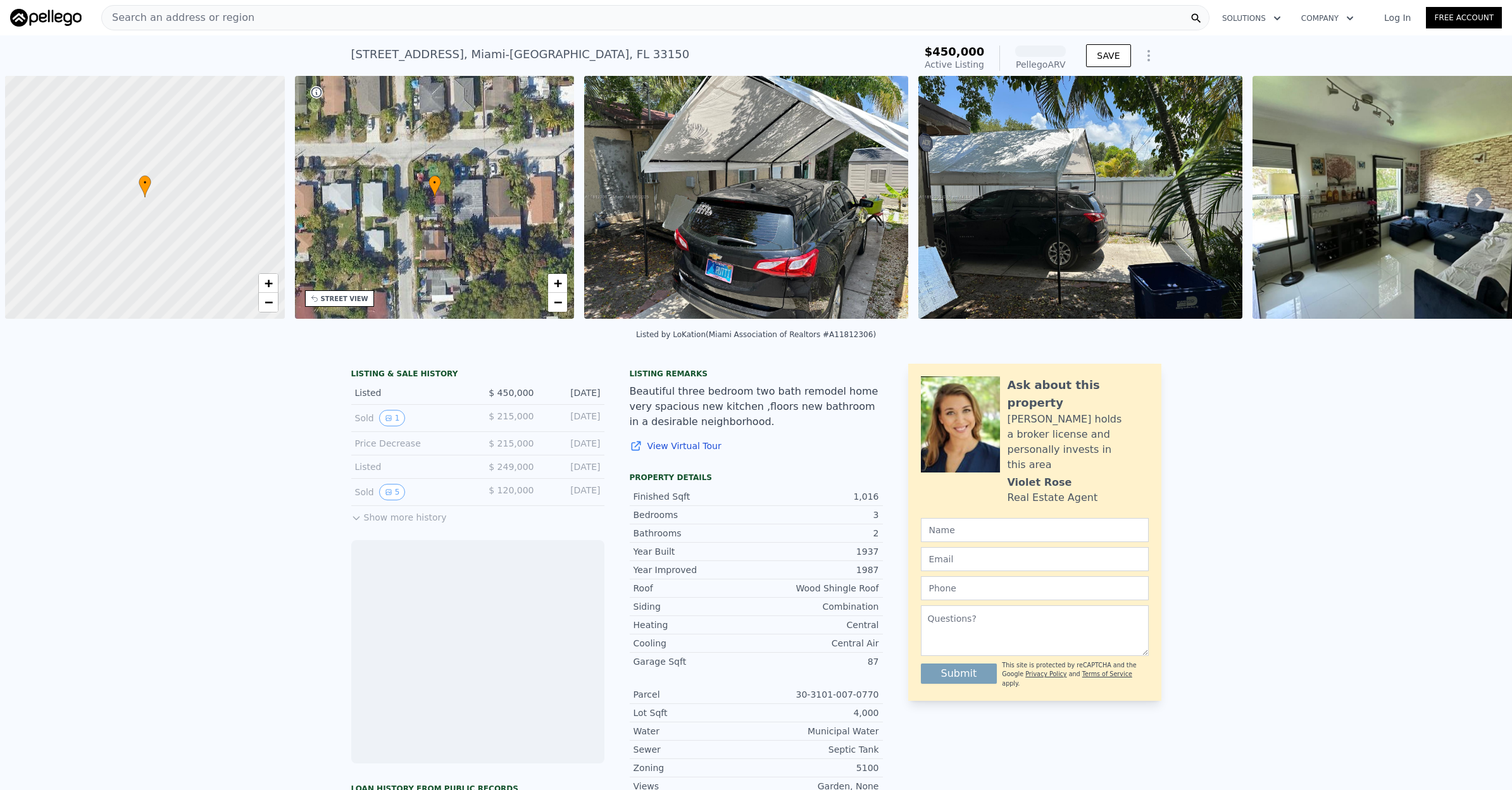
scroll to position [0, 5]
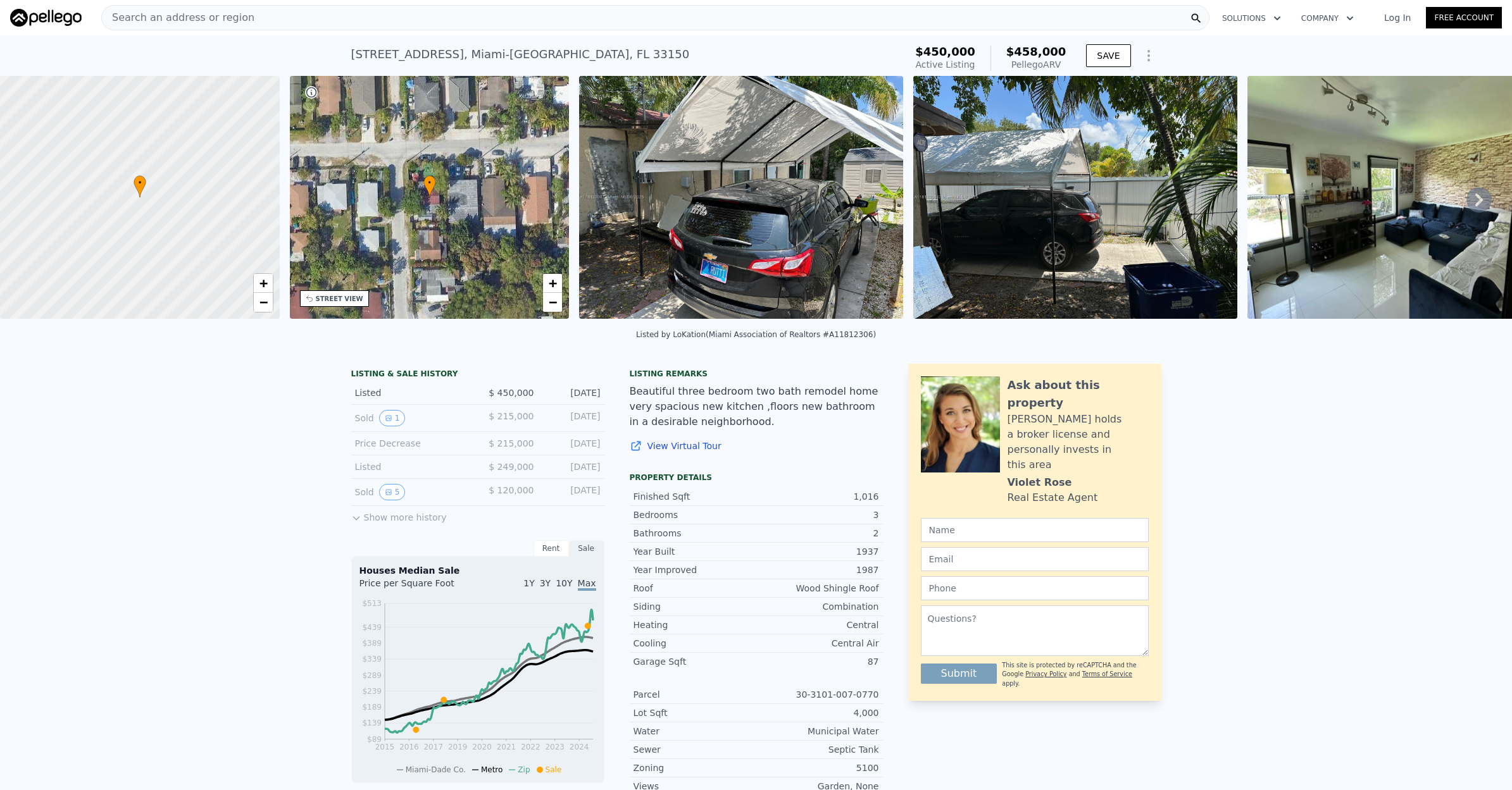
click at [1485, 192] on icon at bounding box center [1478, 199] width 25 height 25
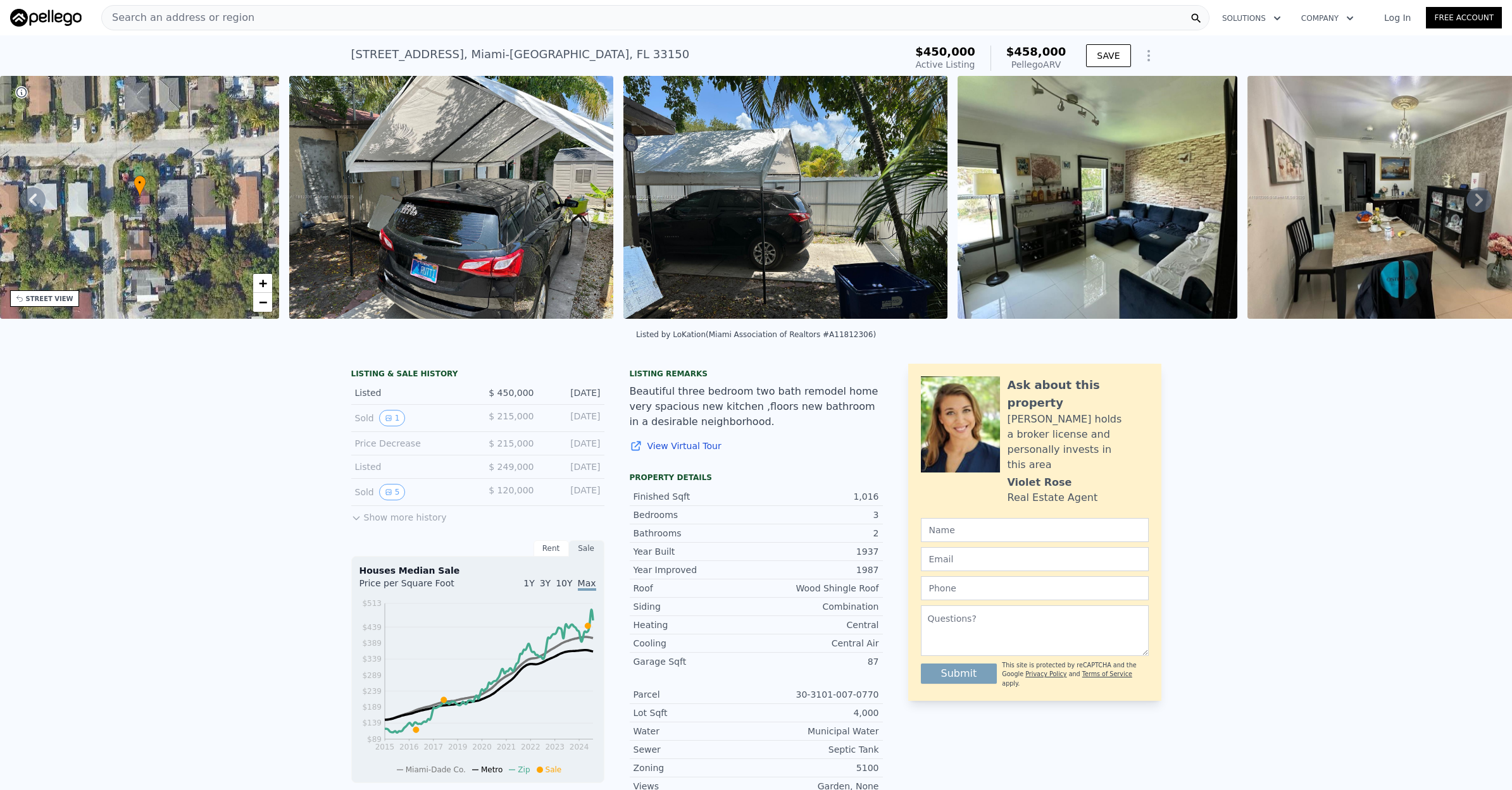
click at [1485, 192] on icon at bounding box center [1478, 199] width 25 height 25
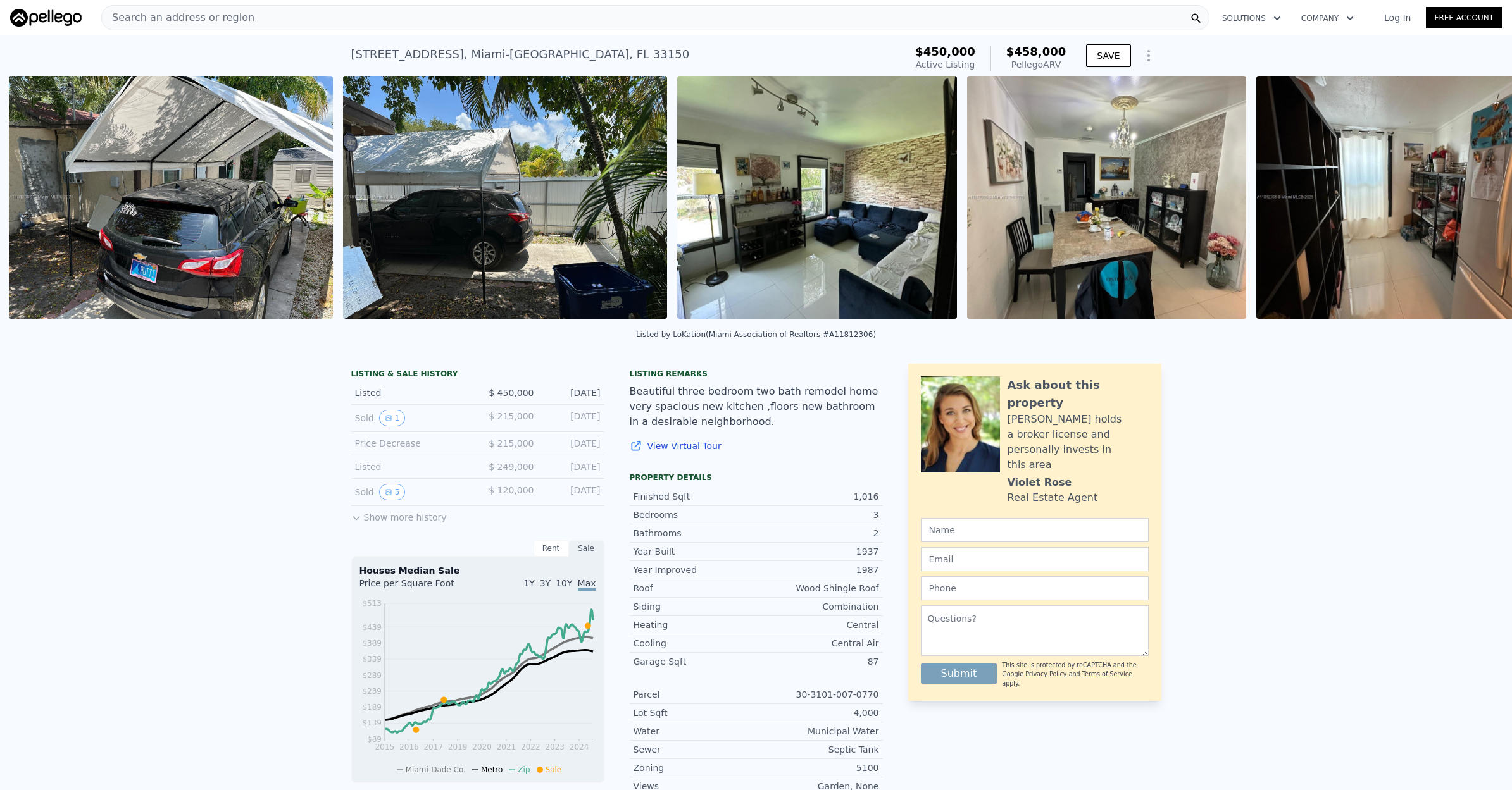
scroll to position [0, 579]
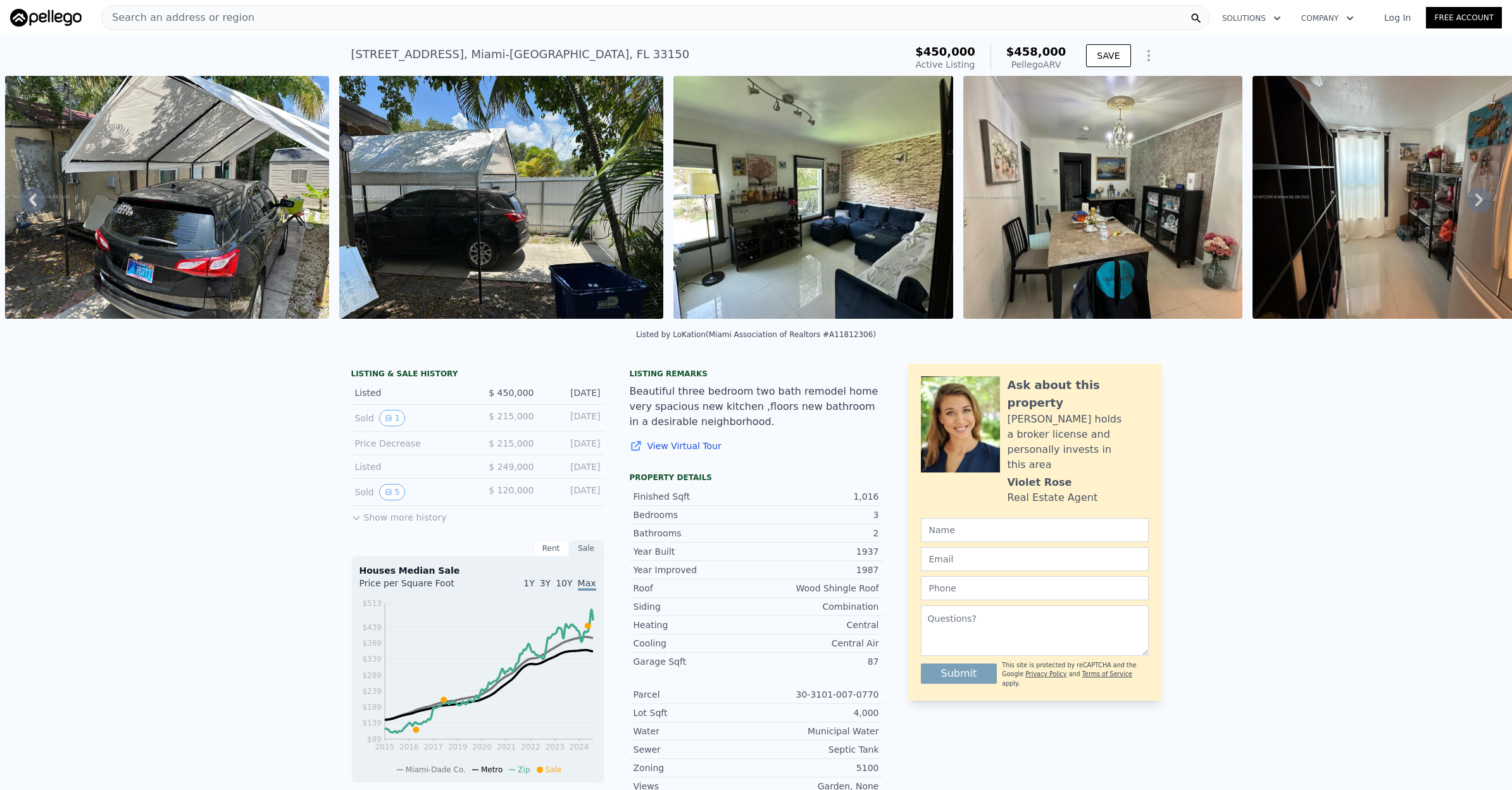
click at [1485, 192] on icon at bounding box center [1478, 199] width 25 height 25
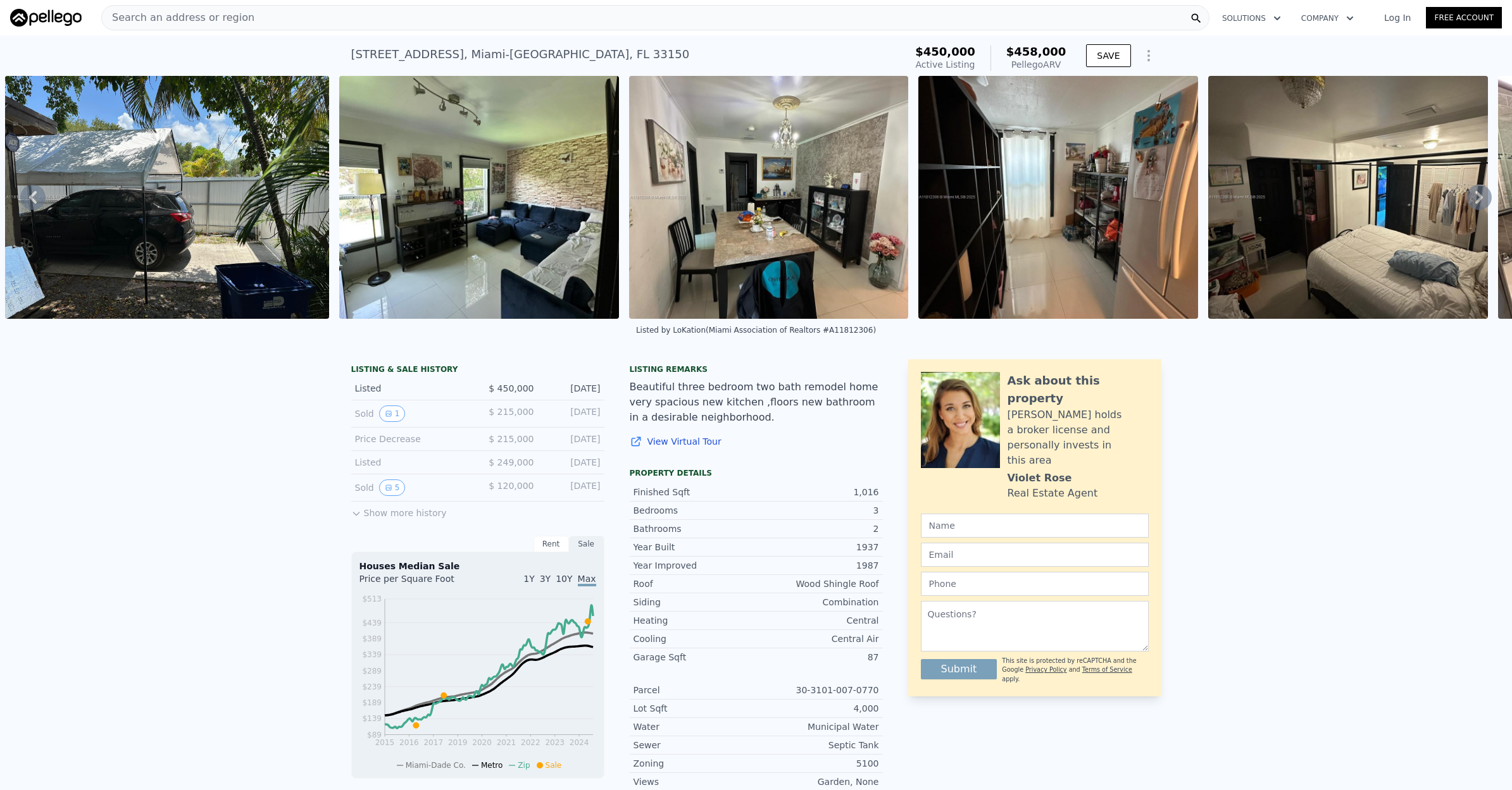
click at [1485, 192] on icon at bounding box center [1478, 196] width 25 height 25
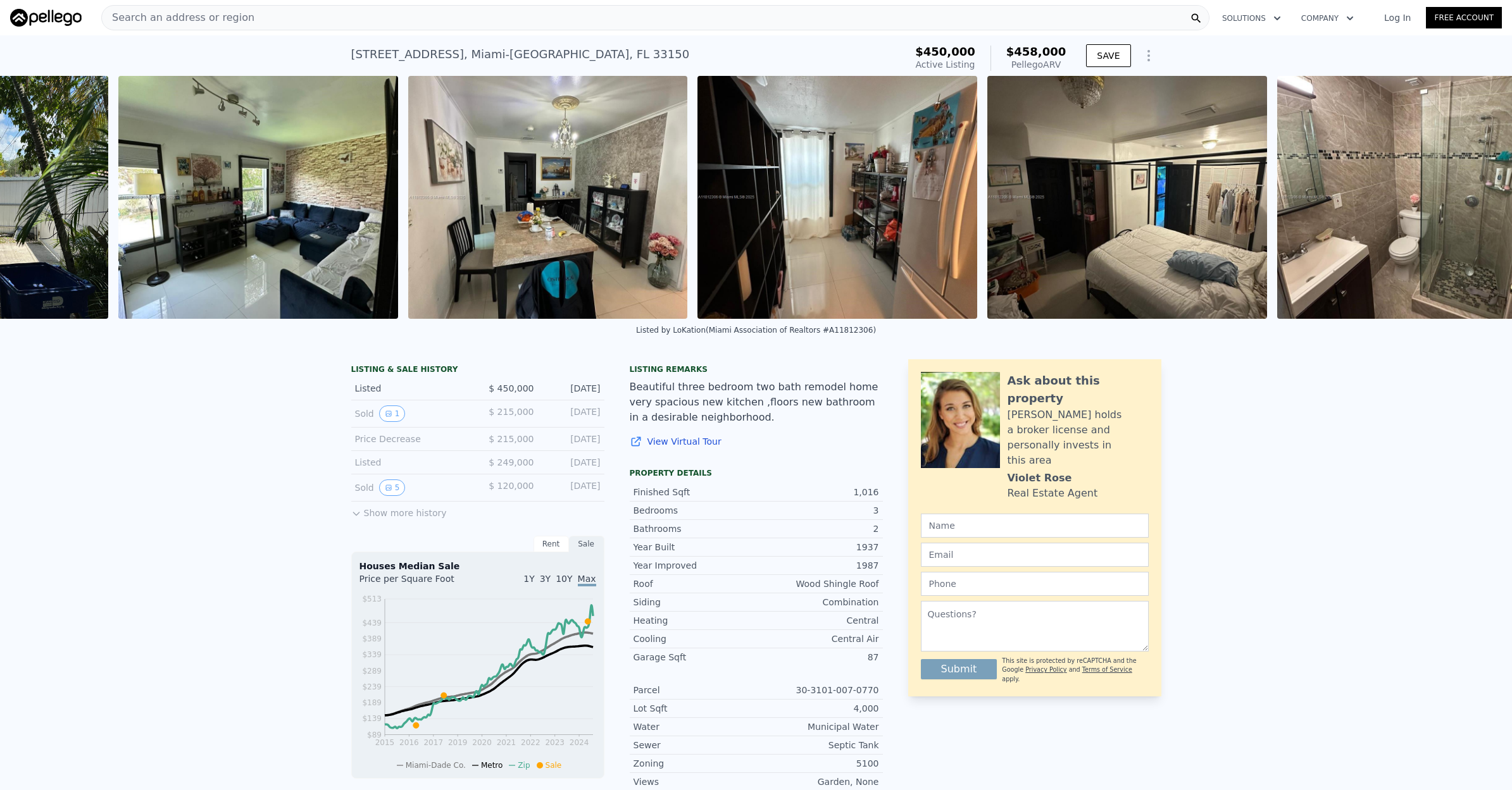
scroll to position [0, 1183]
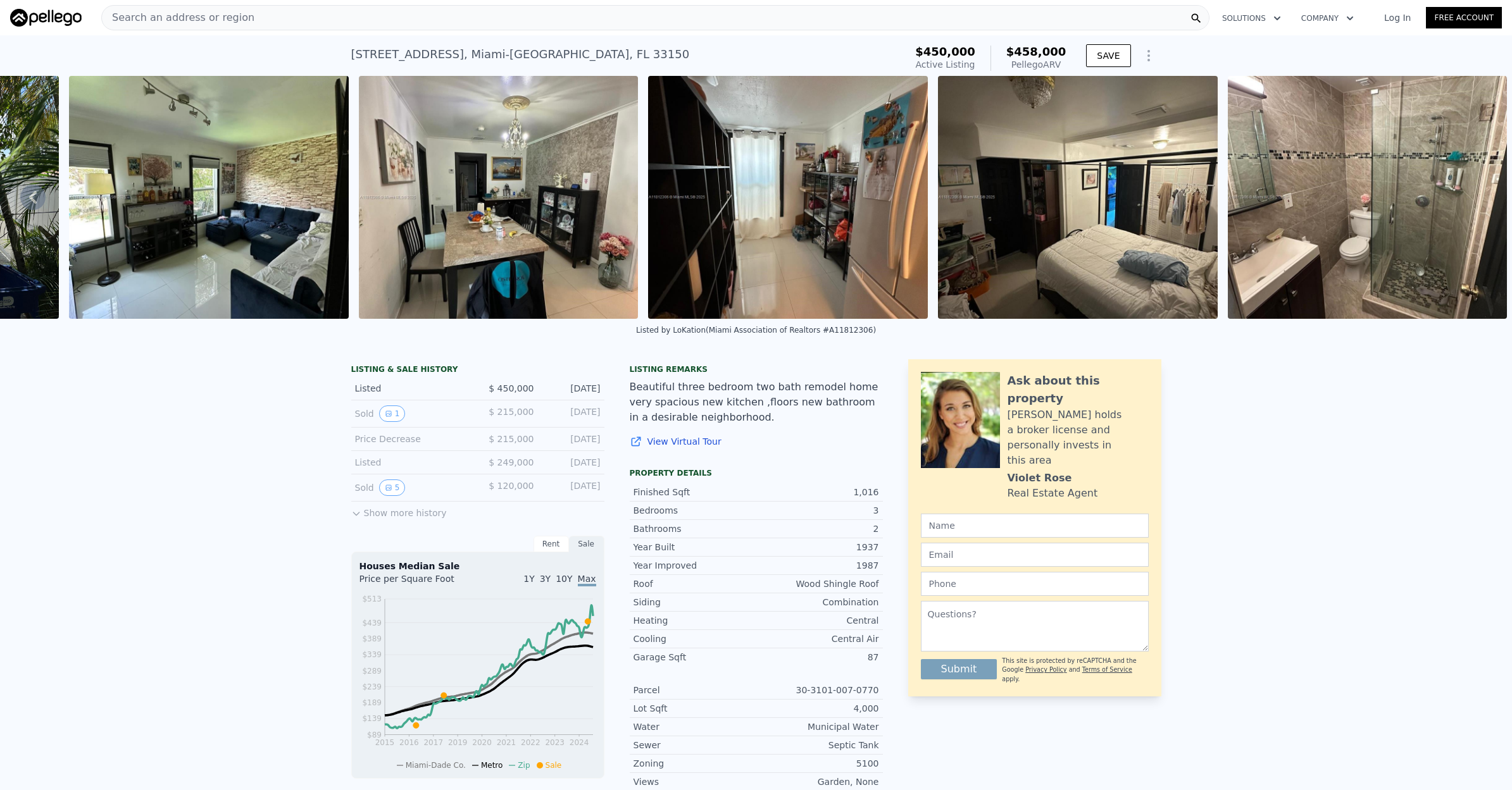
click at [1485, 192] on img at bounding box center [1367, 197] width 280 height 243
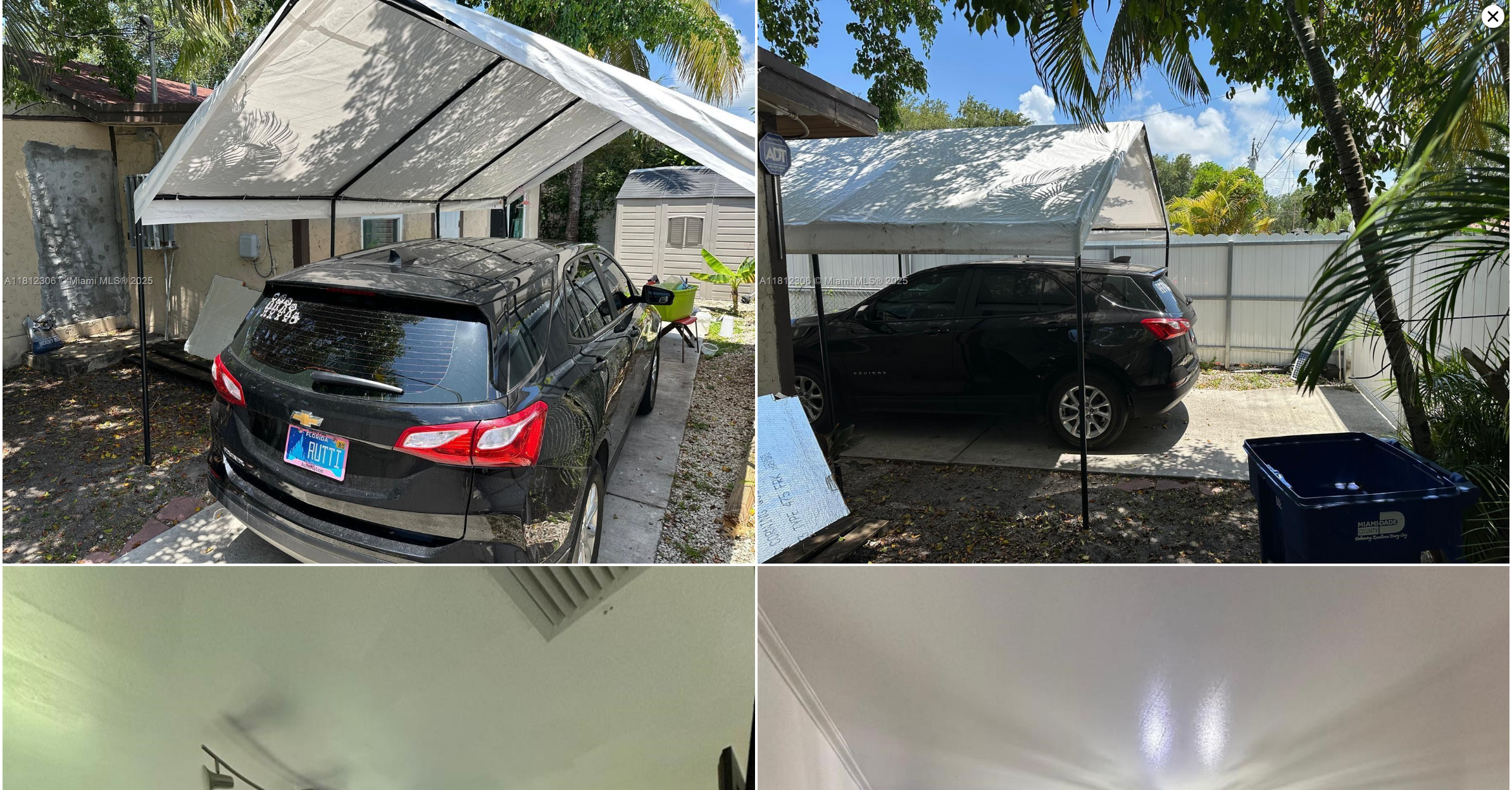
scroll to position [2090, 0]
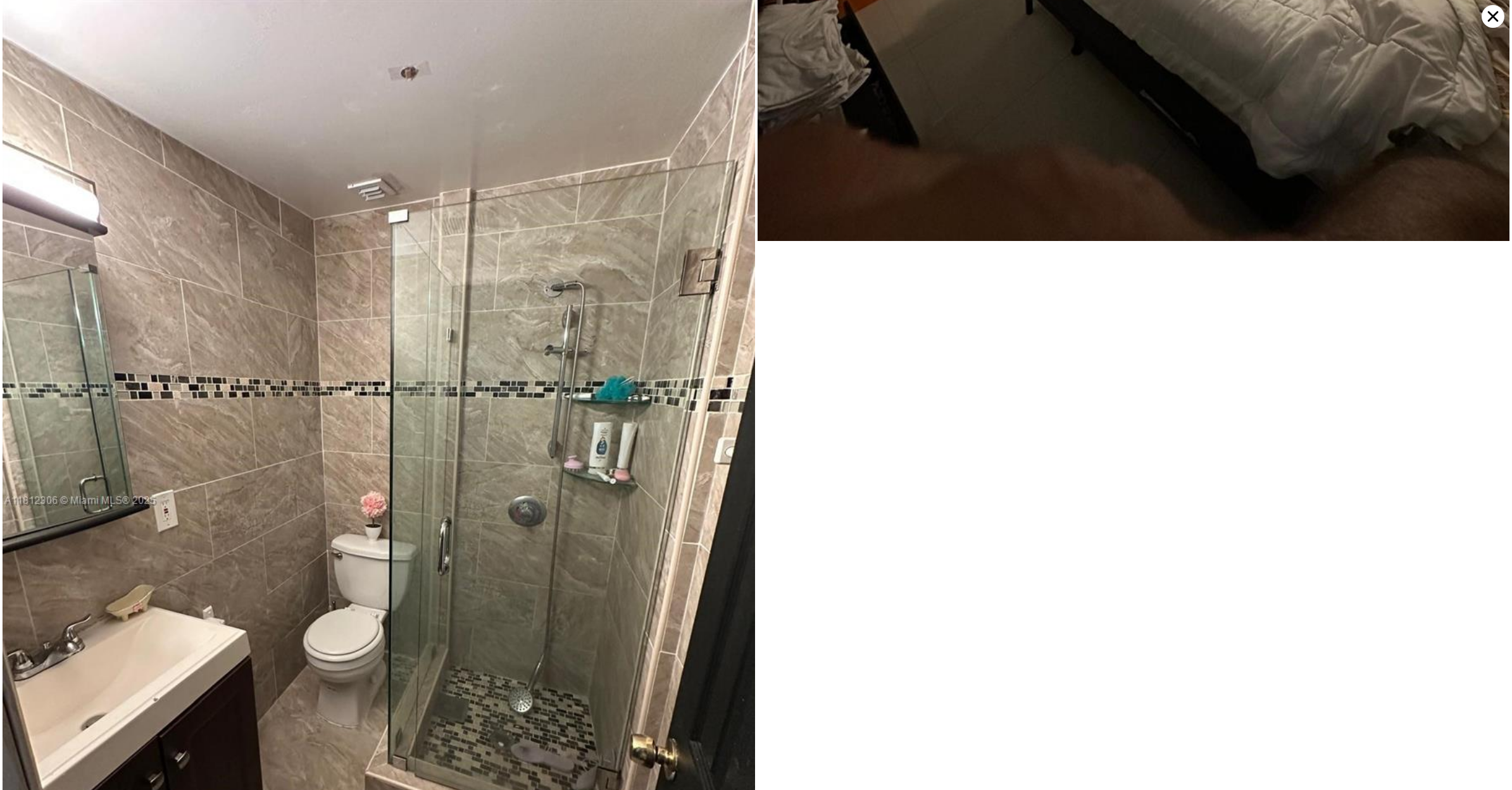
click at [1489, 25] on icon at bounding box center [1492, 16] width 23 height 22
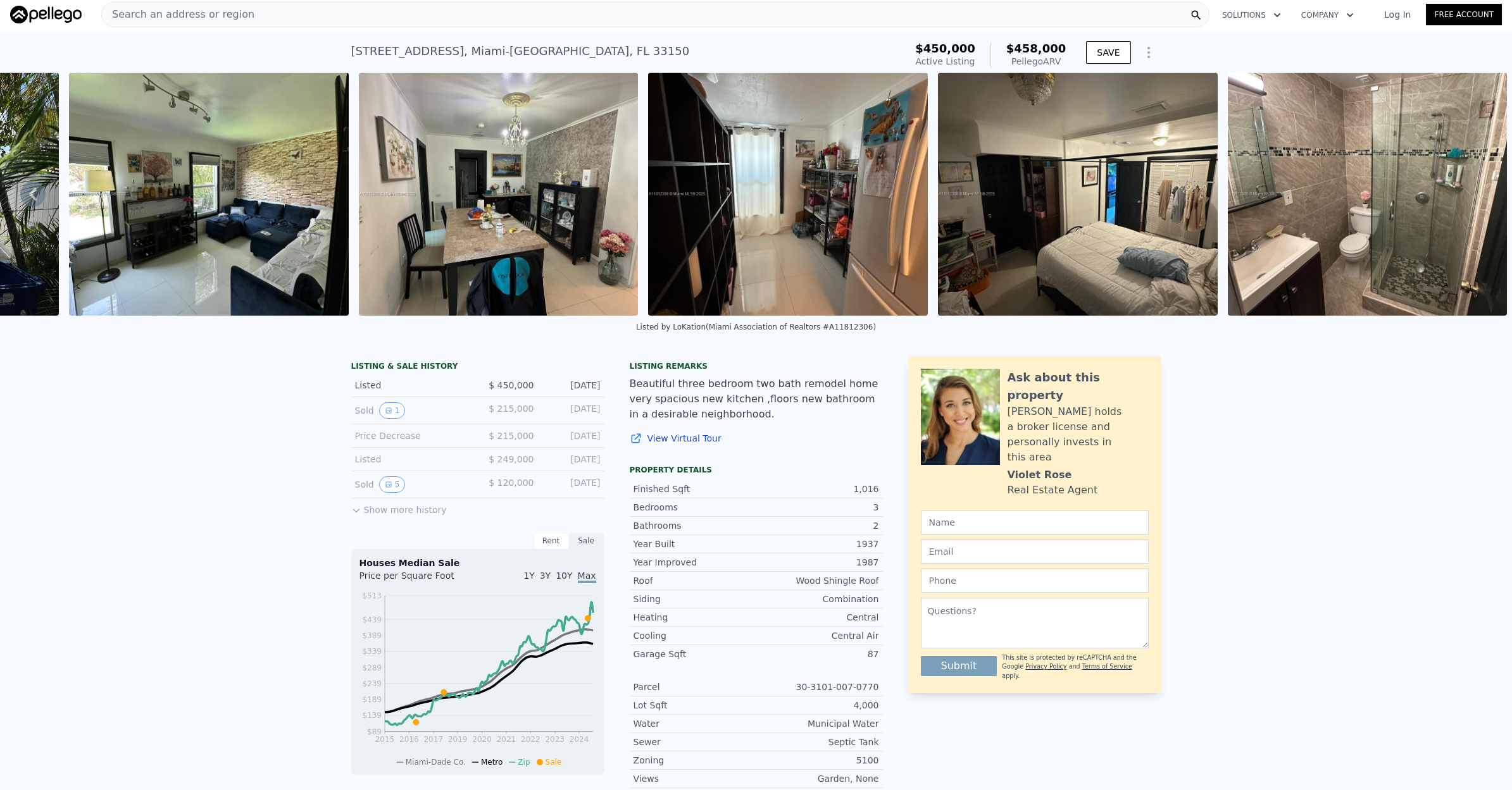
scroll to position [0, 0]
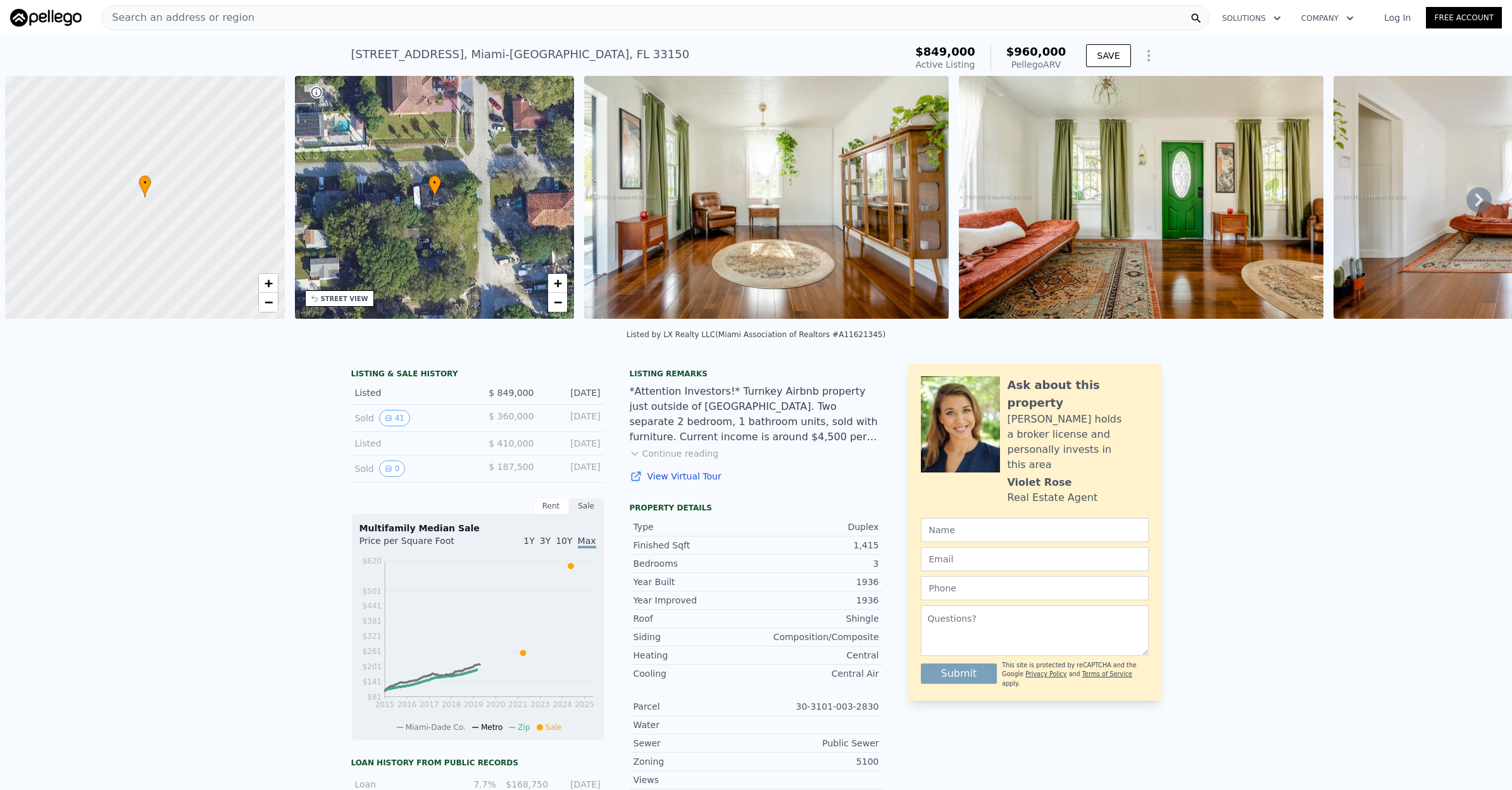
scroll to position [0, 5]
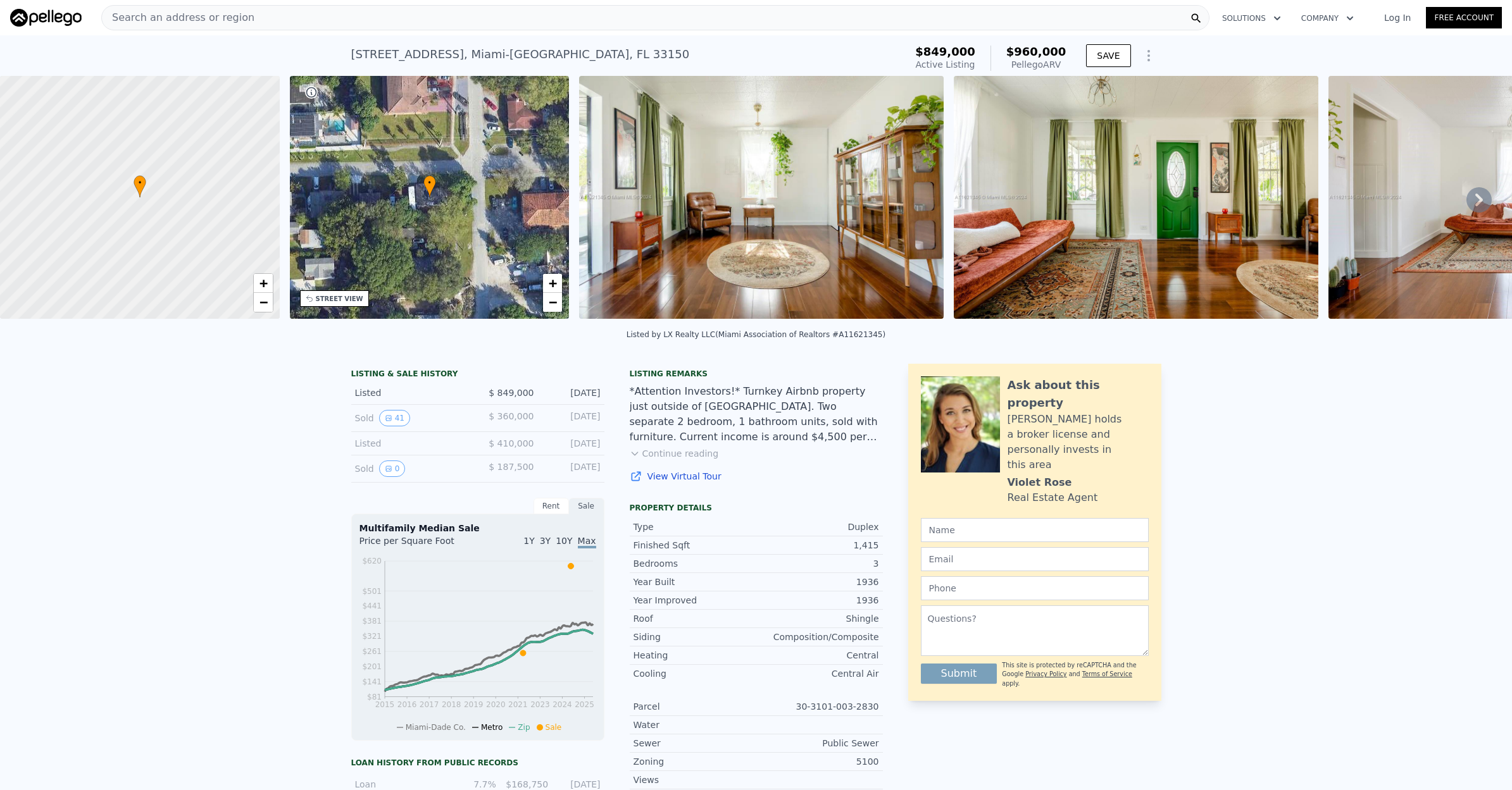
click at [1480, 201] on icon at bounding box center [1478, 200] width 8 height 13
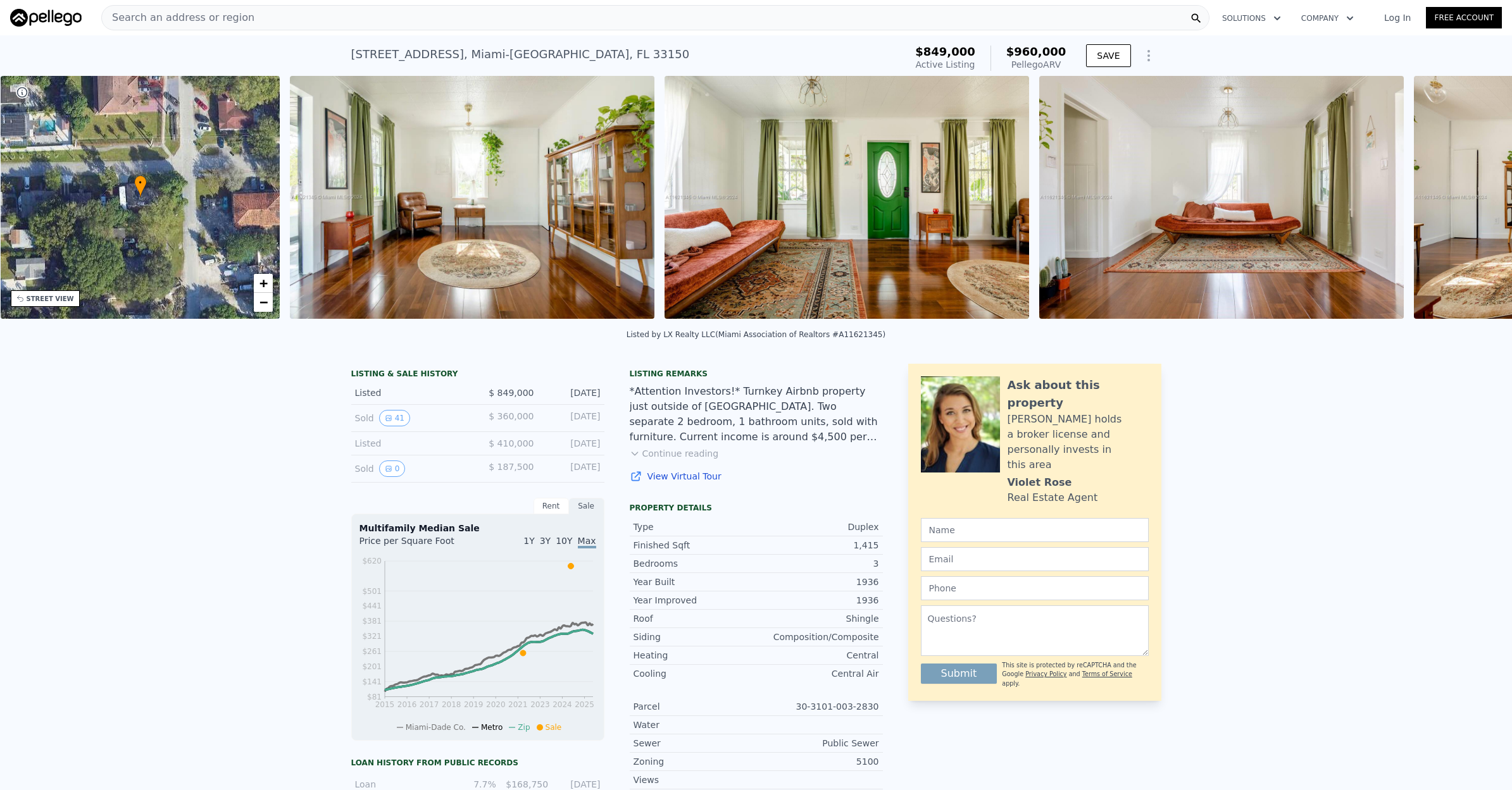
scroll to position [0, 295]
click at [1480, 201] on icon at bounding box center [1478, 200] width 8 height 13
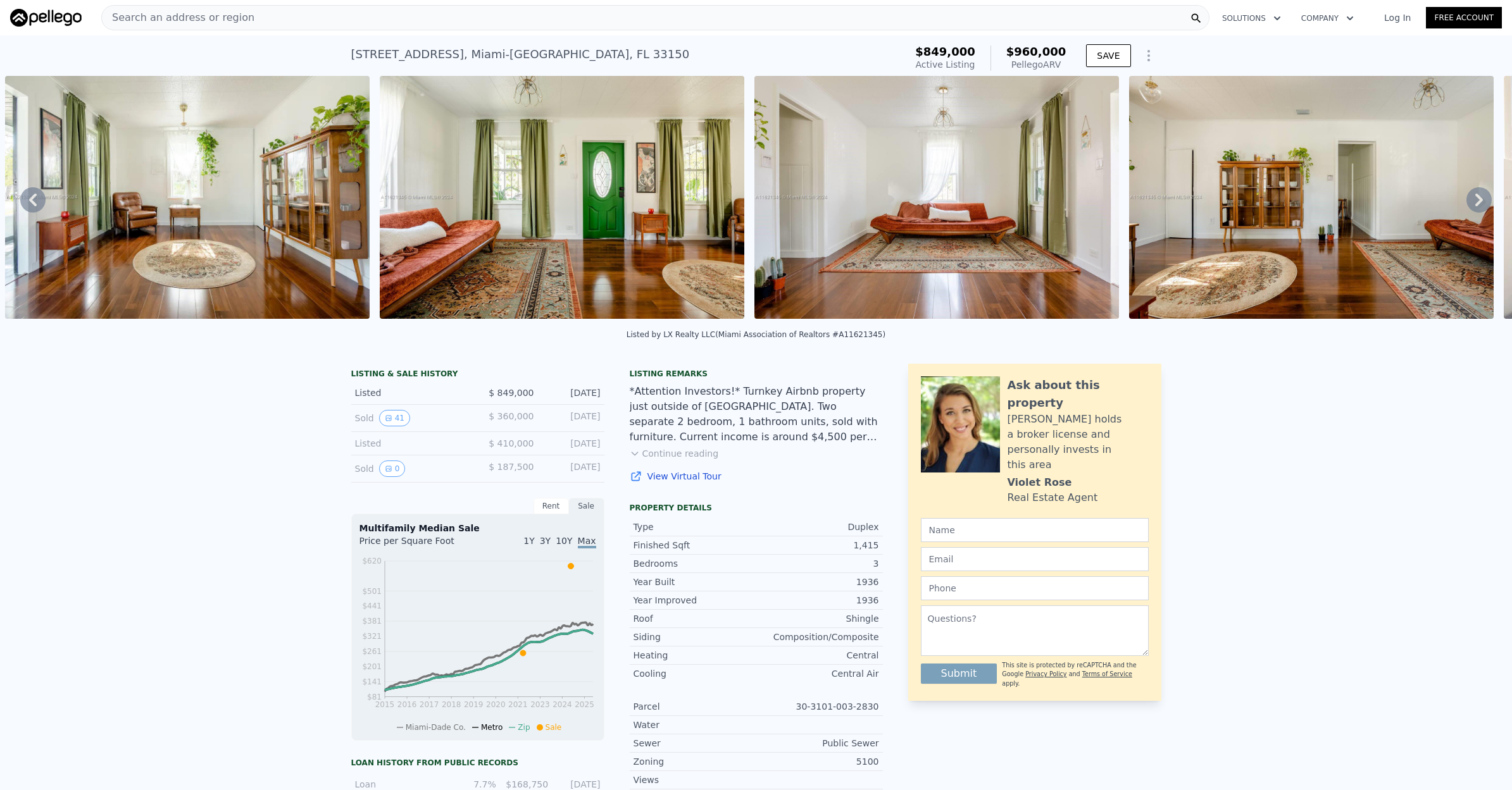
click at [1480, 201] on icon at bounding box center [1478, 200] width 8 height 13
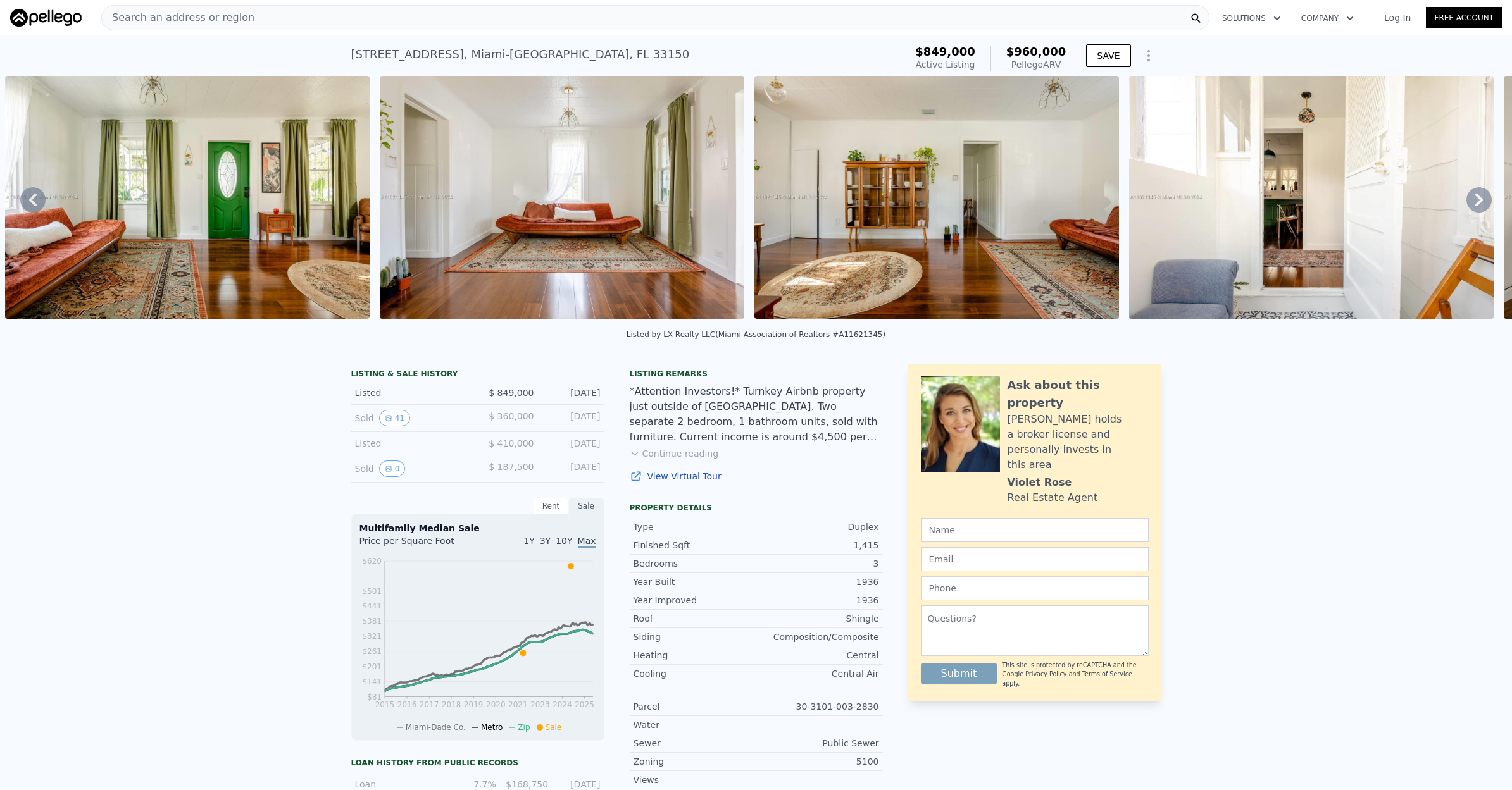
click at [1480, 201] on icon at bounding box center [1478, 200] width 8 height 13
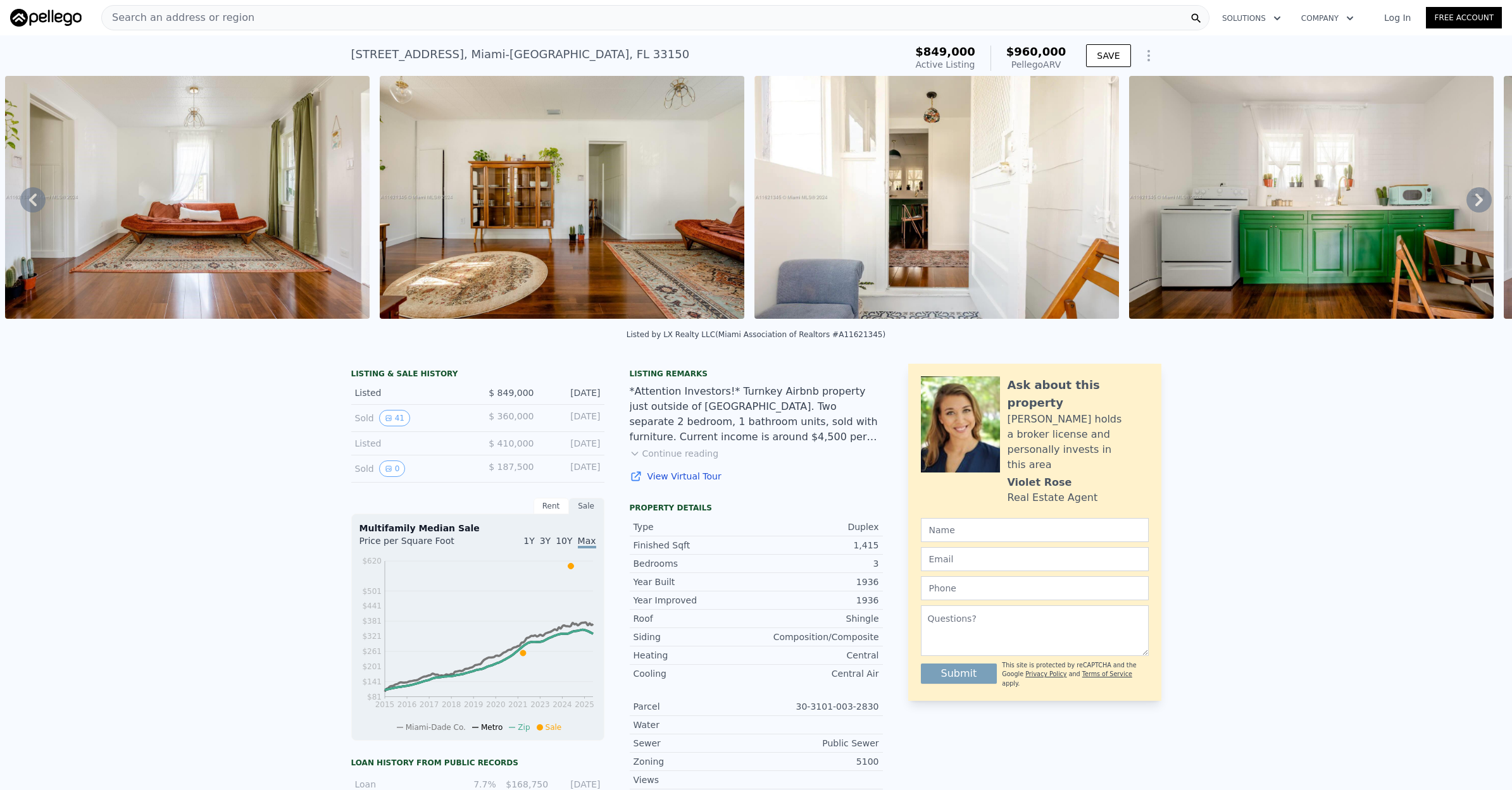
click at [1480, 201] on icon at bounding box center [1478, 200] width 8 height 13
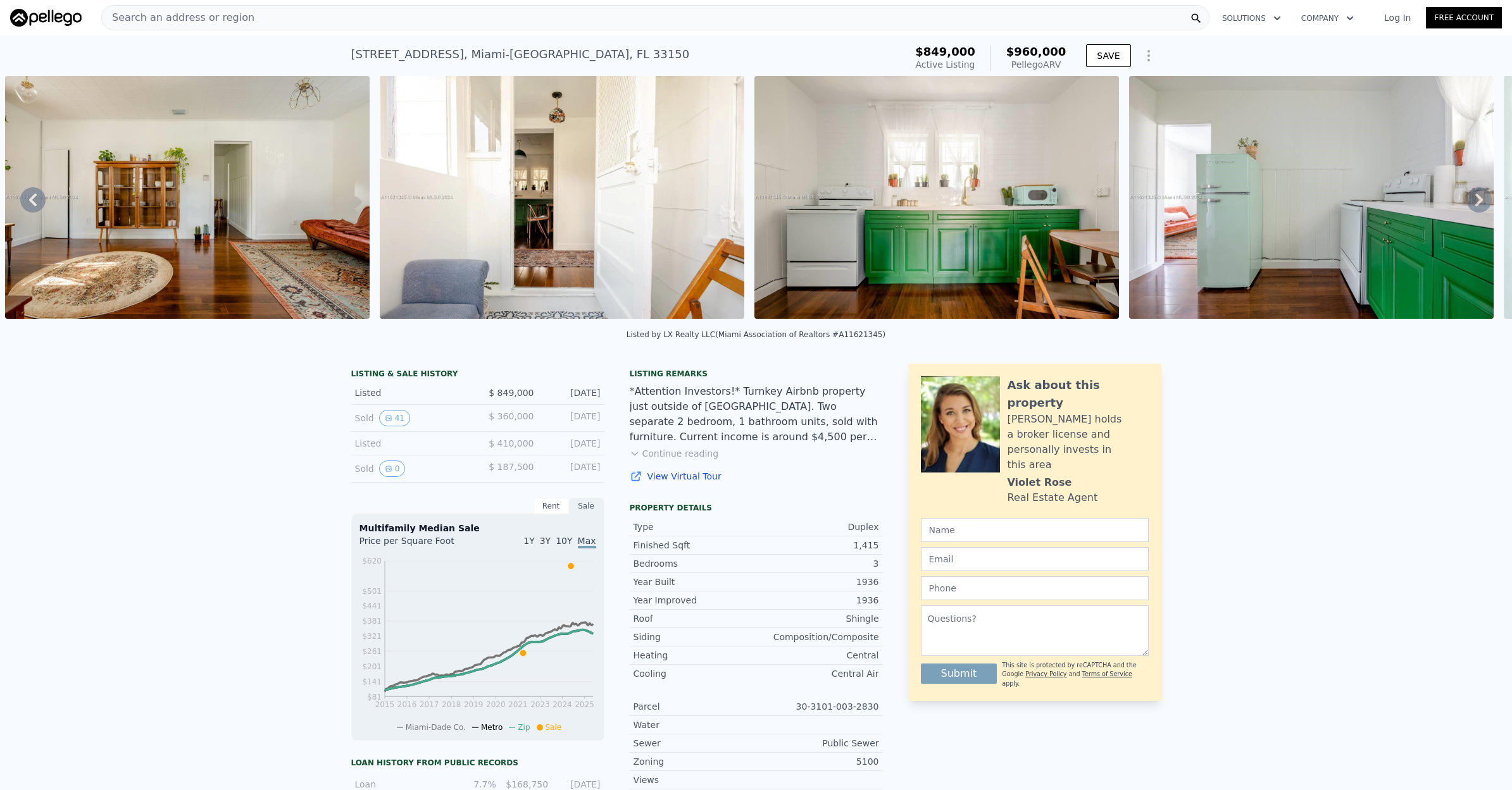
click at [1480, 201] on icon at bounding box center [1478, 200] width 8 height 13
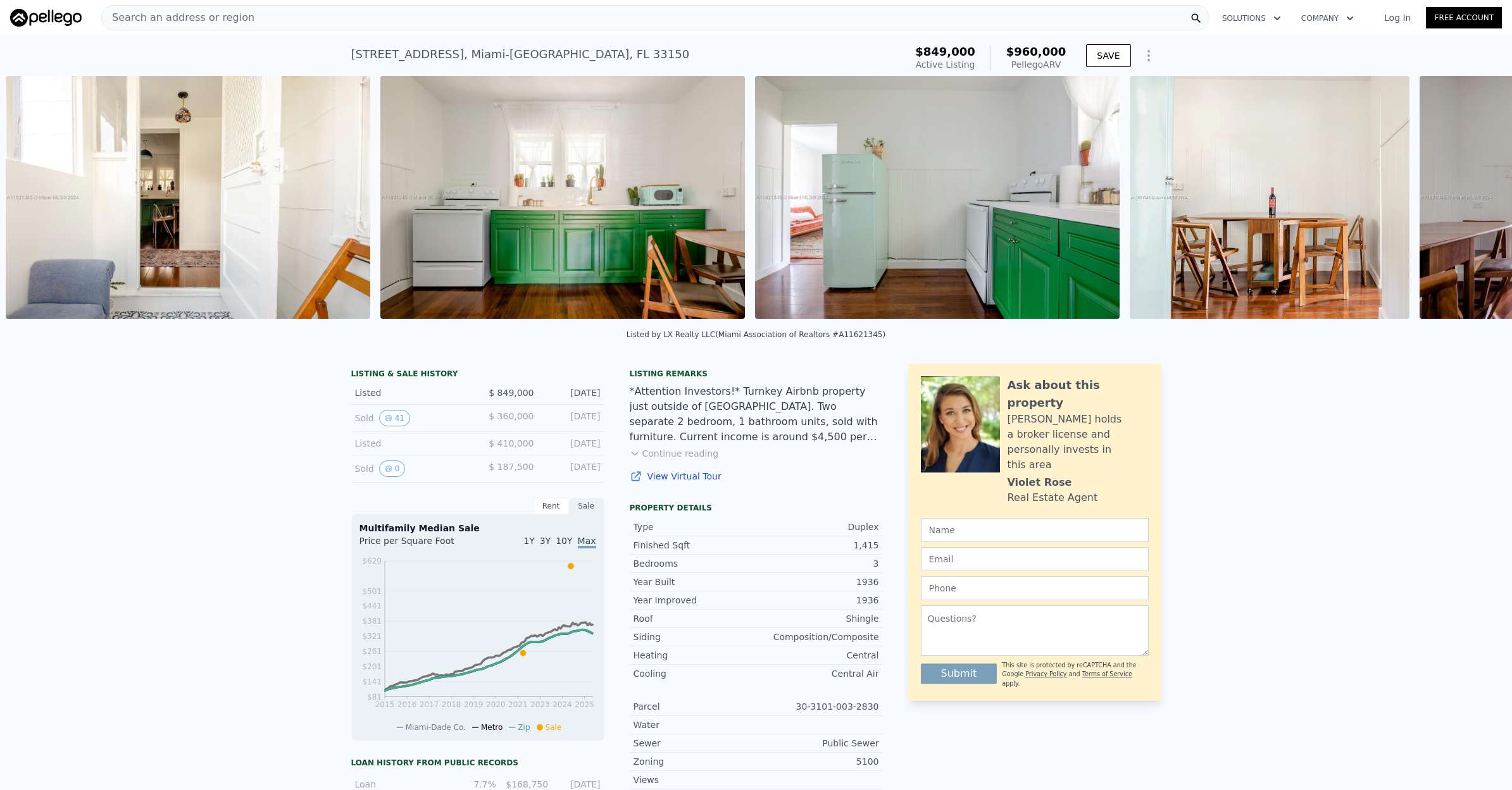
scroll to position [0, 2077]
click at [1480, 201] on icon at bounding box center [1478, 200] width 8 height 13
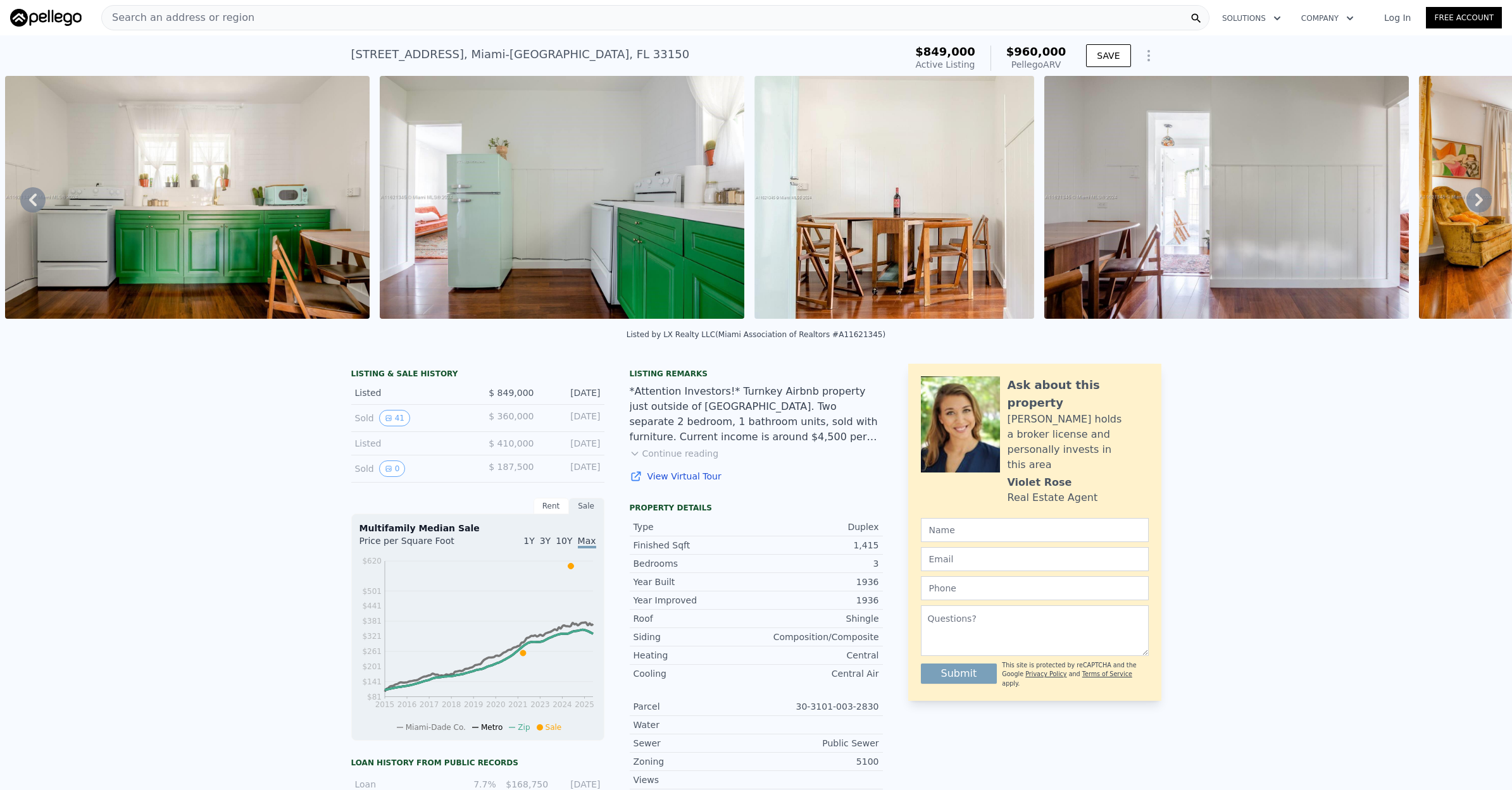
click at [1480, 201] on icon at bounding box center [1478, 200] width 8 height 13
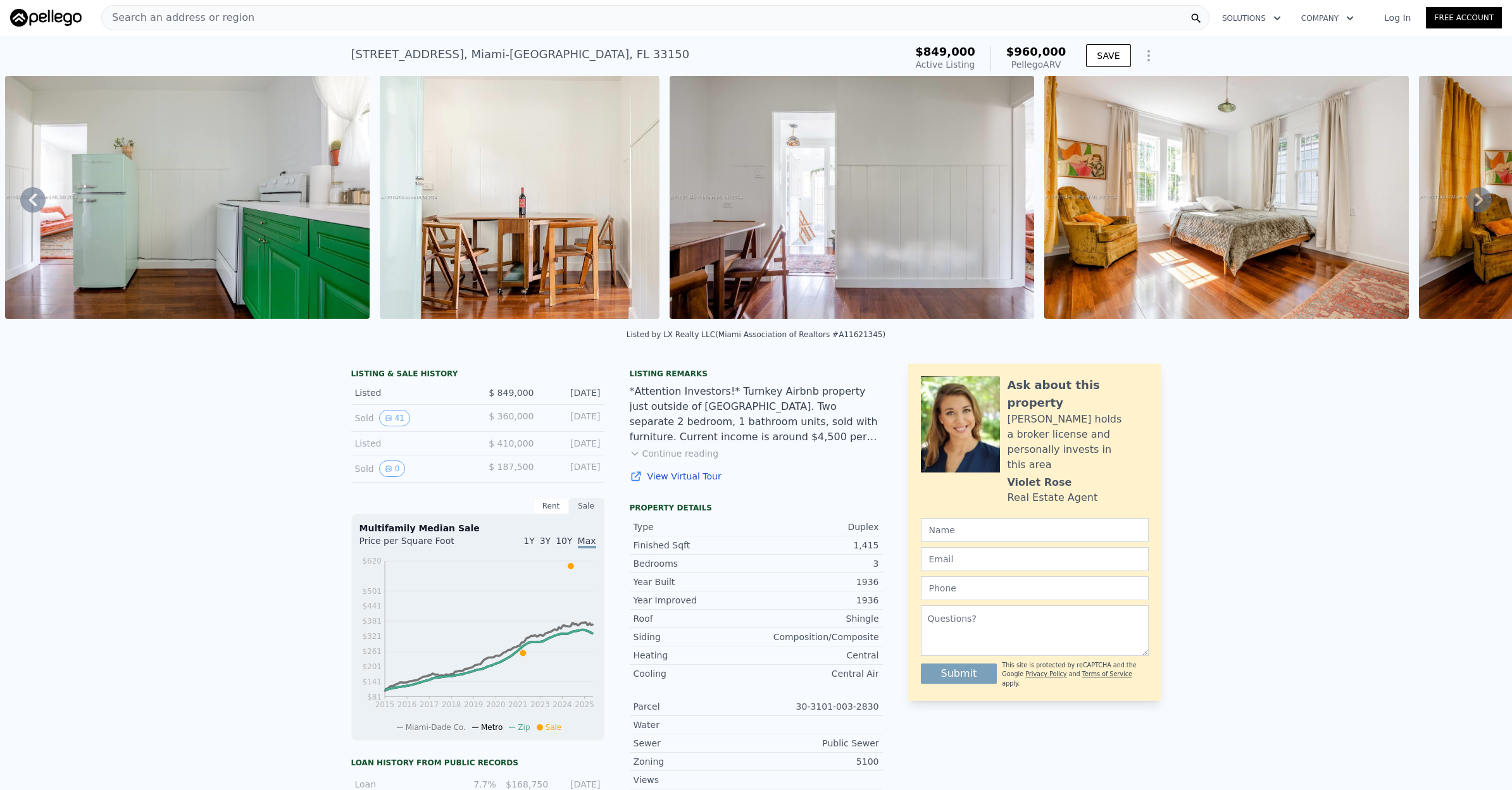
click at [1480, 201] on icon at bounding box center [1478, 200] width 8 height 13
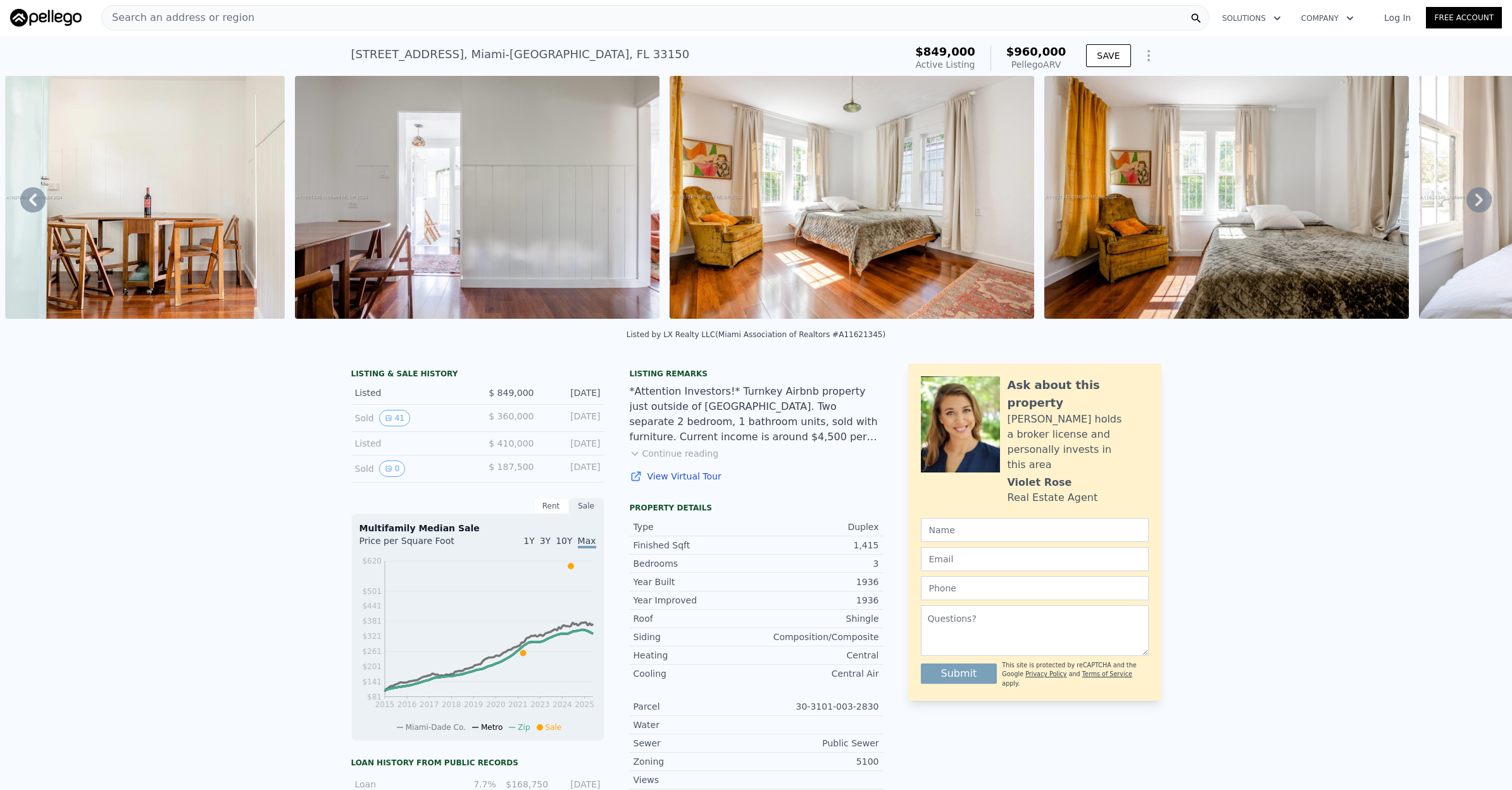
click at [1480, 201] on icon at bounding box center [1478, 200] width 8 height 13
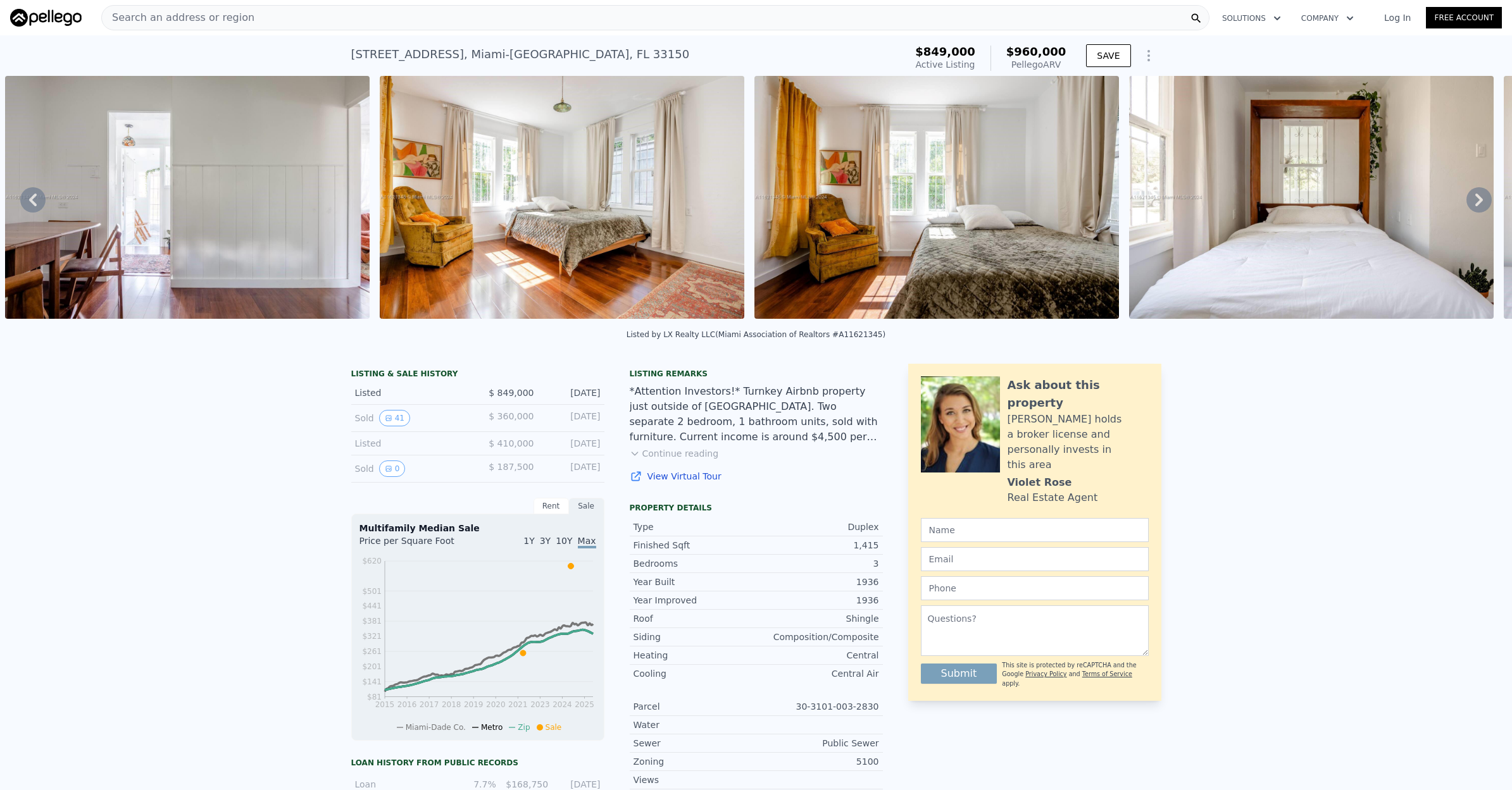
click at [1480, 201] on icon at bounding box center [1478, 200] width 8 height 13
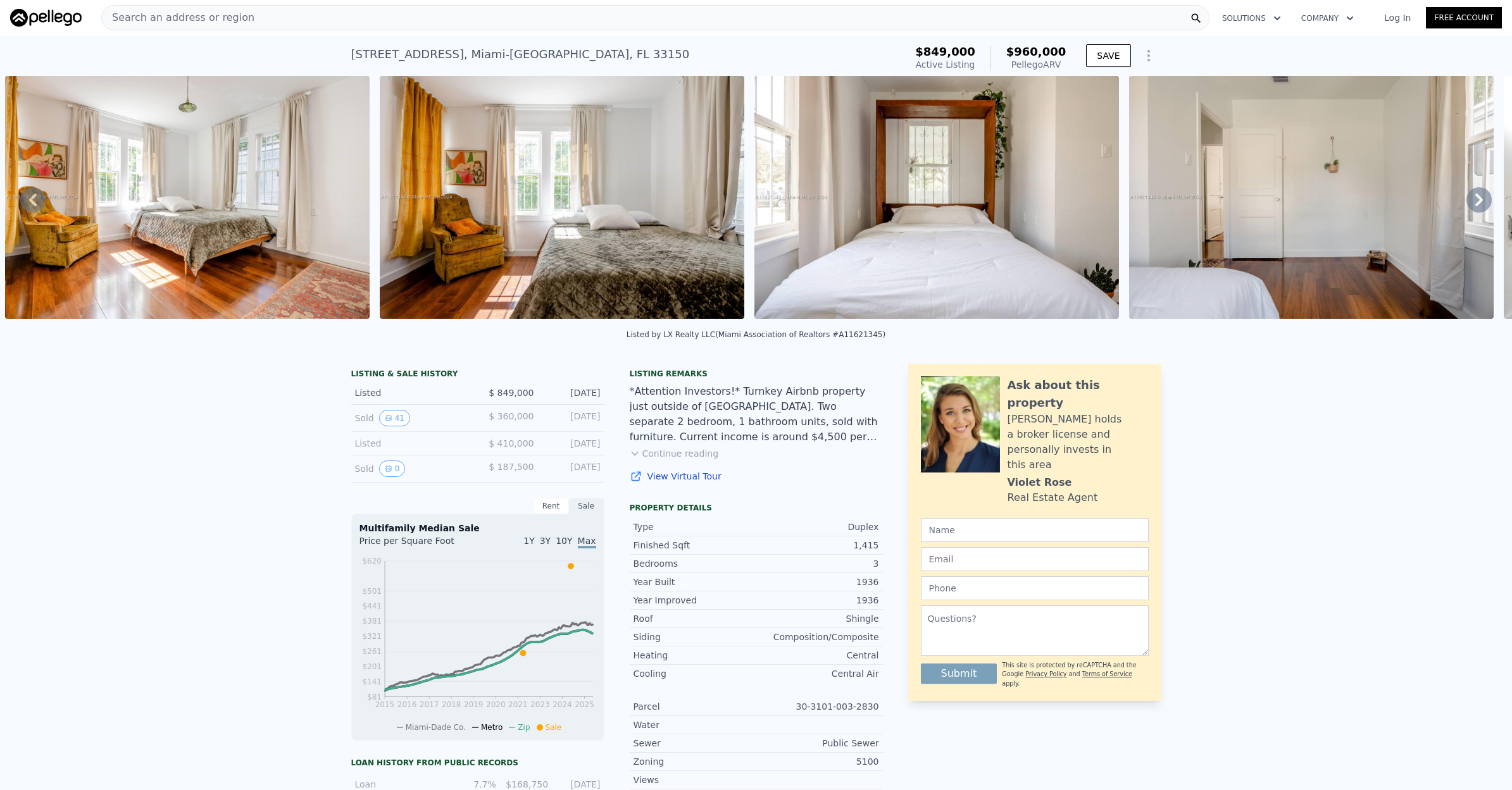
click at [1480, 201] on icon at bounding box center [1478, 200] width 8 height 13
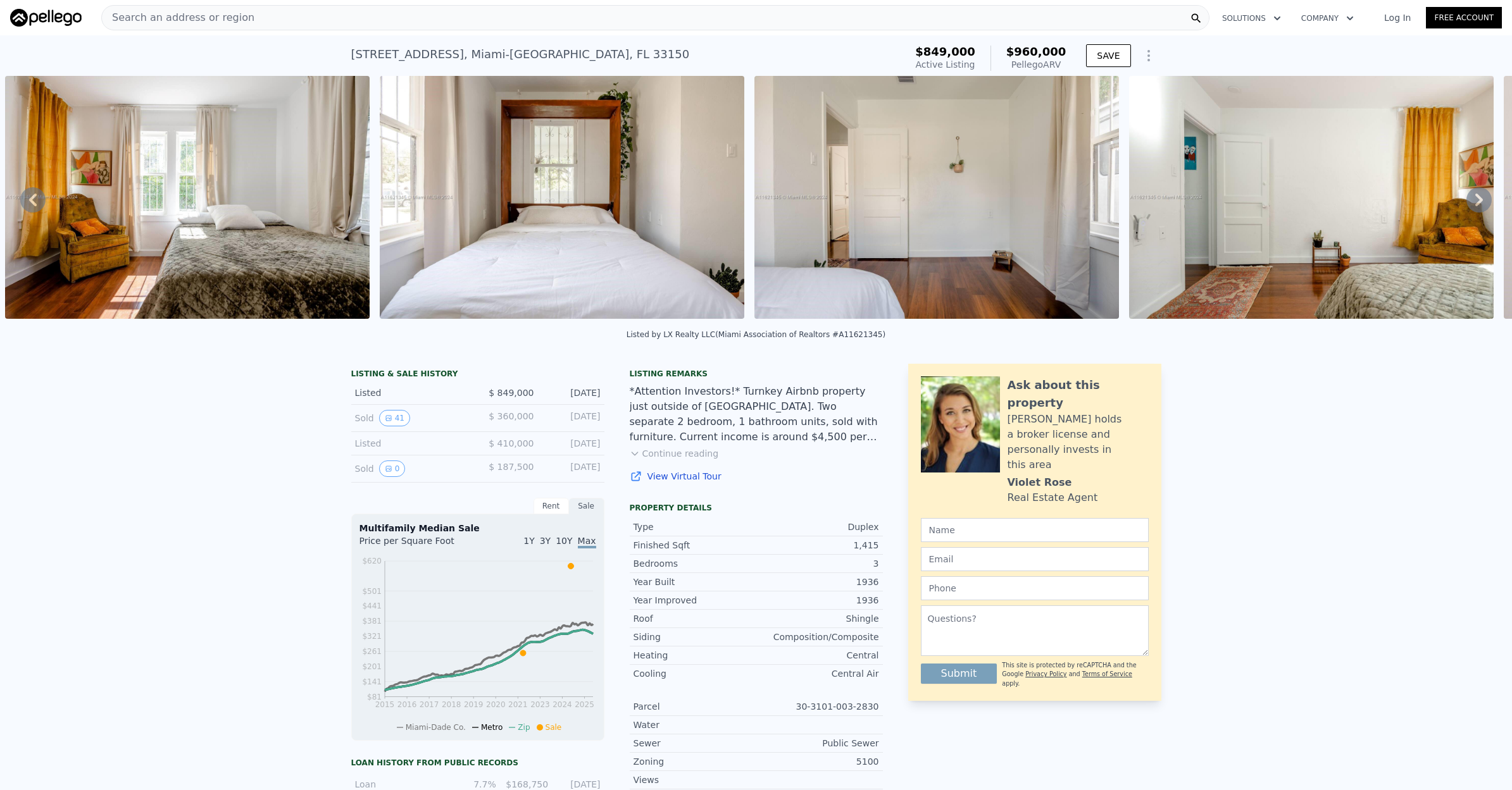
click at [1480, 201] on div "• + − • + − STREET VIEW Loading... SATELLITE VIEW" at bounding box center [756, 200] width 1512 height 247
click at [1480, 201] on icon at bounding box center [1478, 200] width 8 height 13
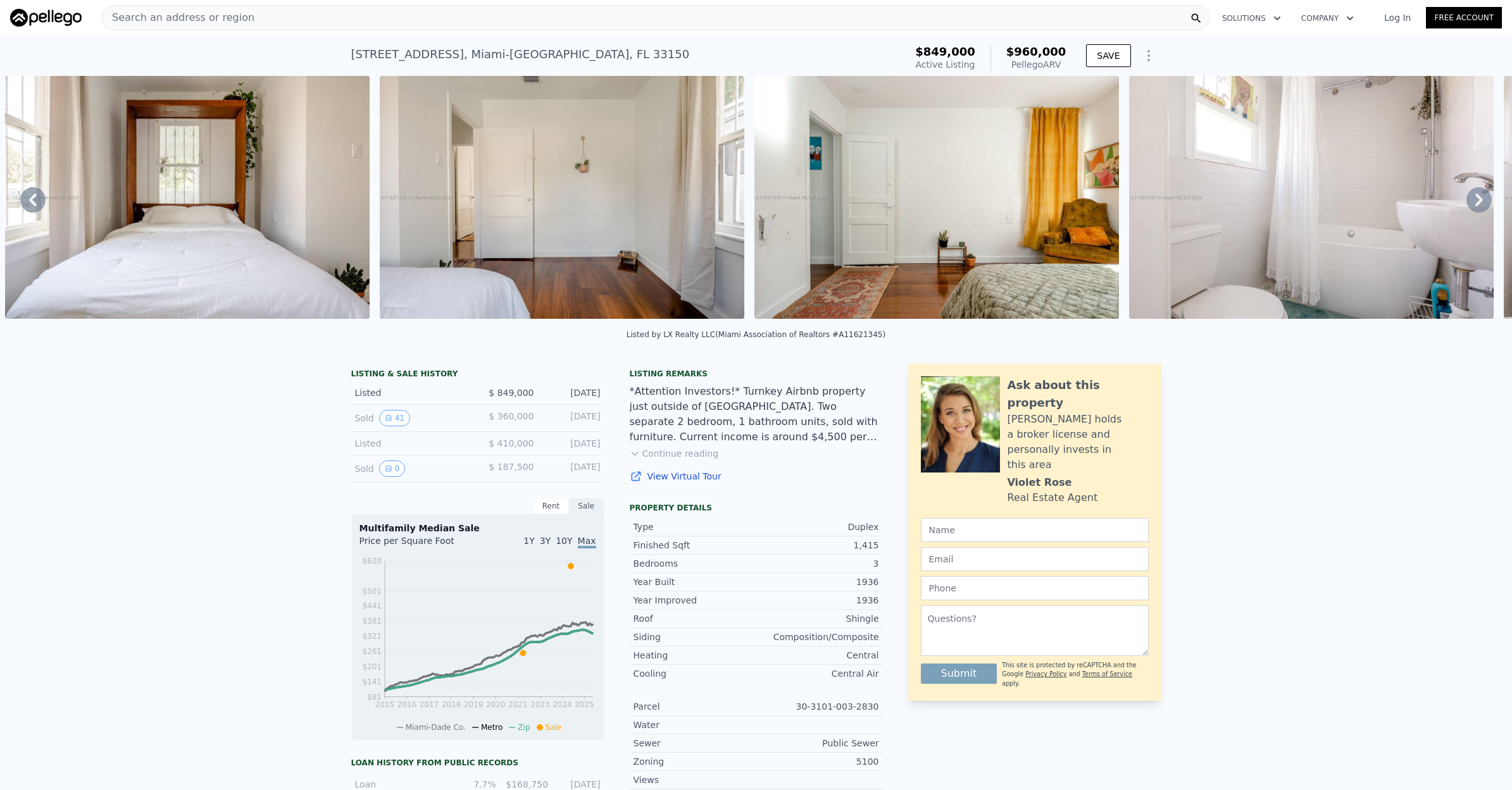
click at [1480, 201] on icon at bounding box center [1478, 200] width 8 height 13
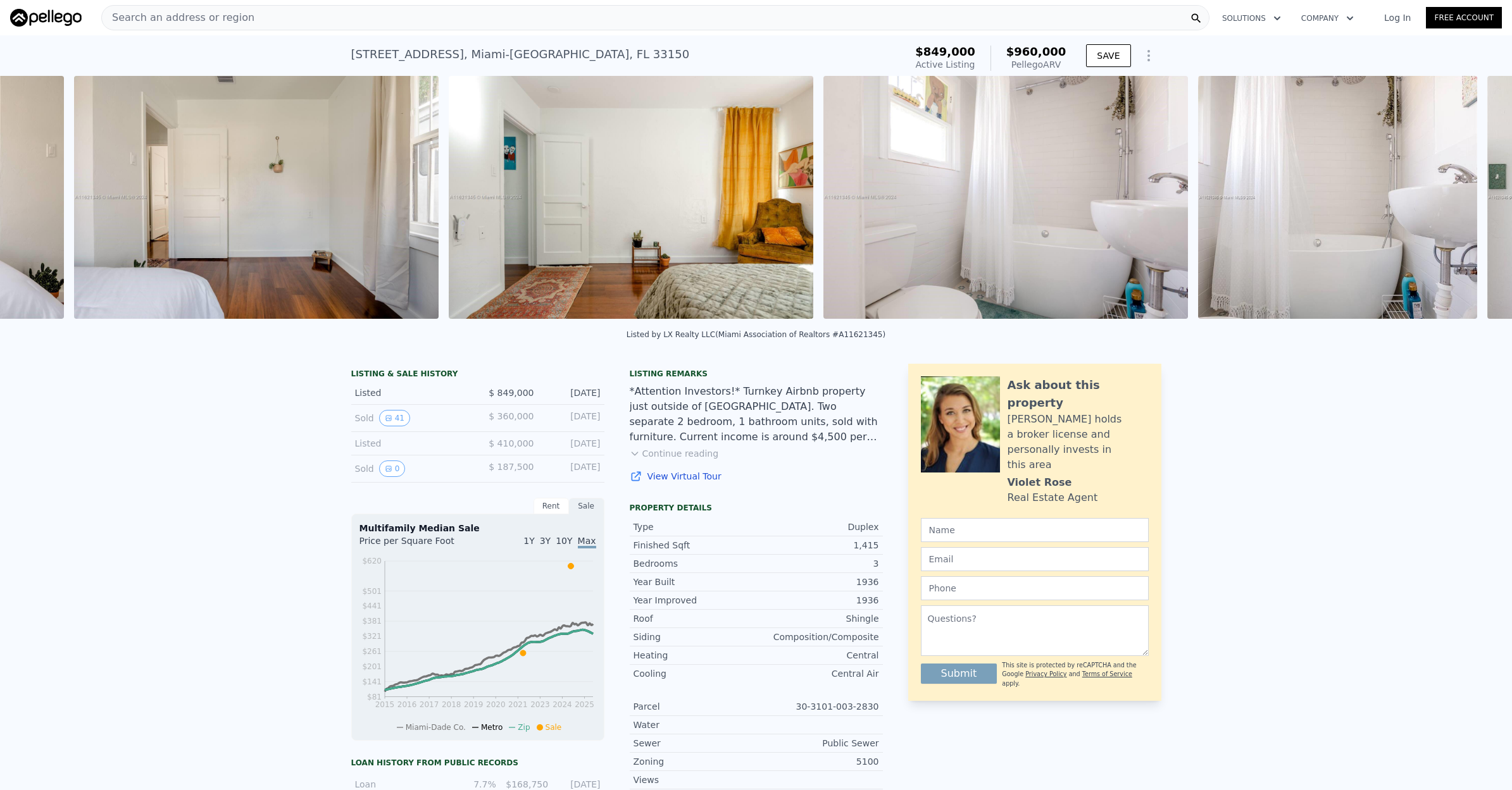
scroll to position [0, 4989]
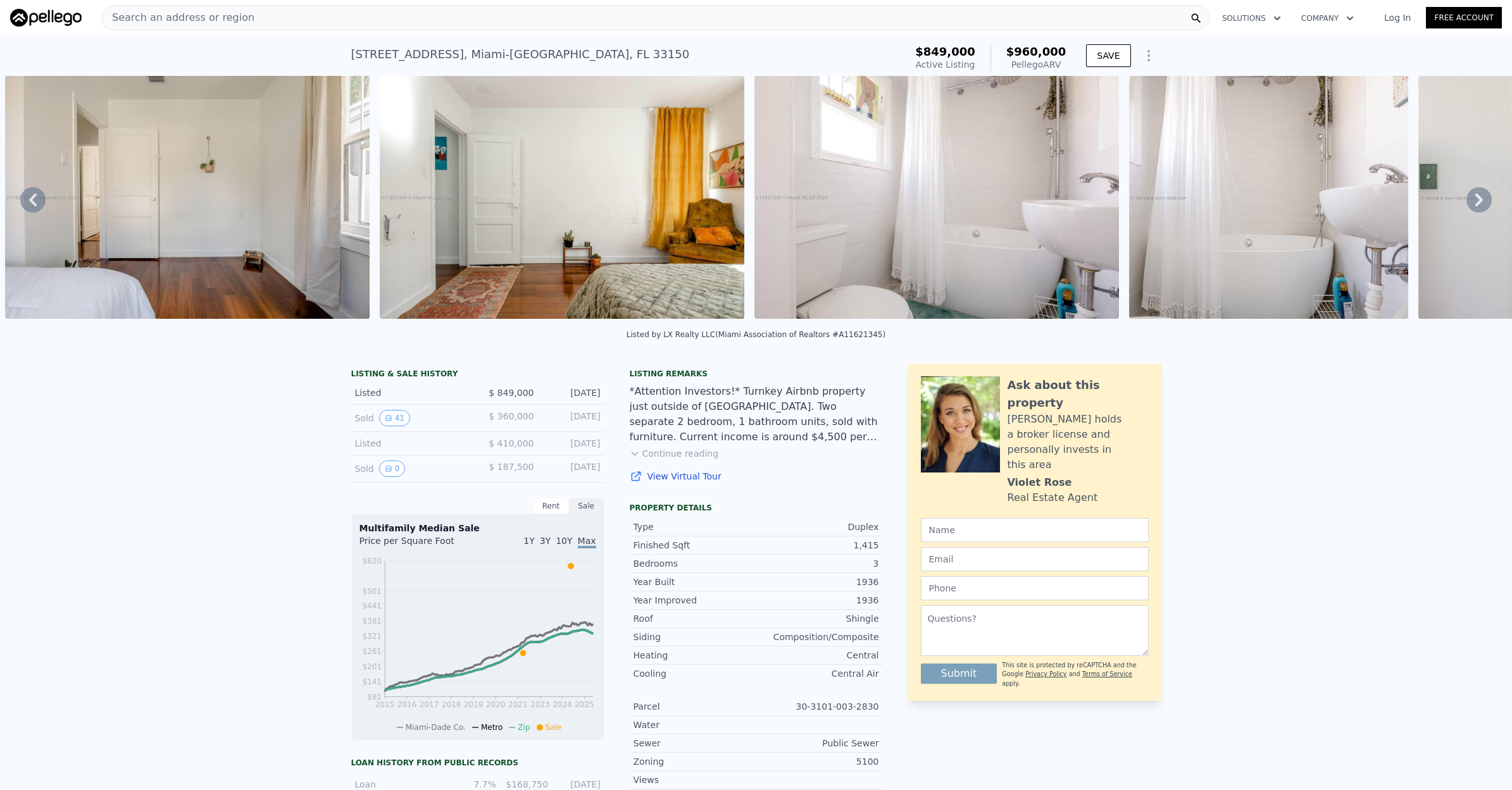
click at [1478, 202] on icon at bounding box center [1478, 200] width 8 height 13
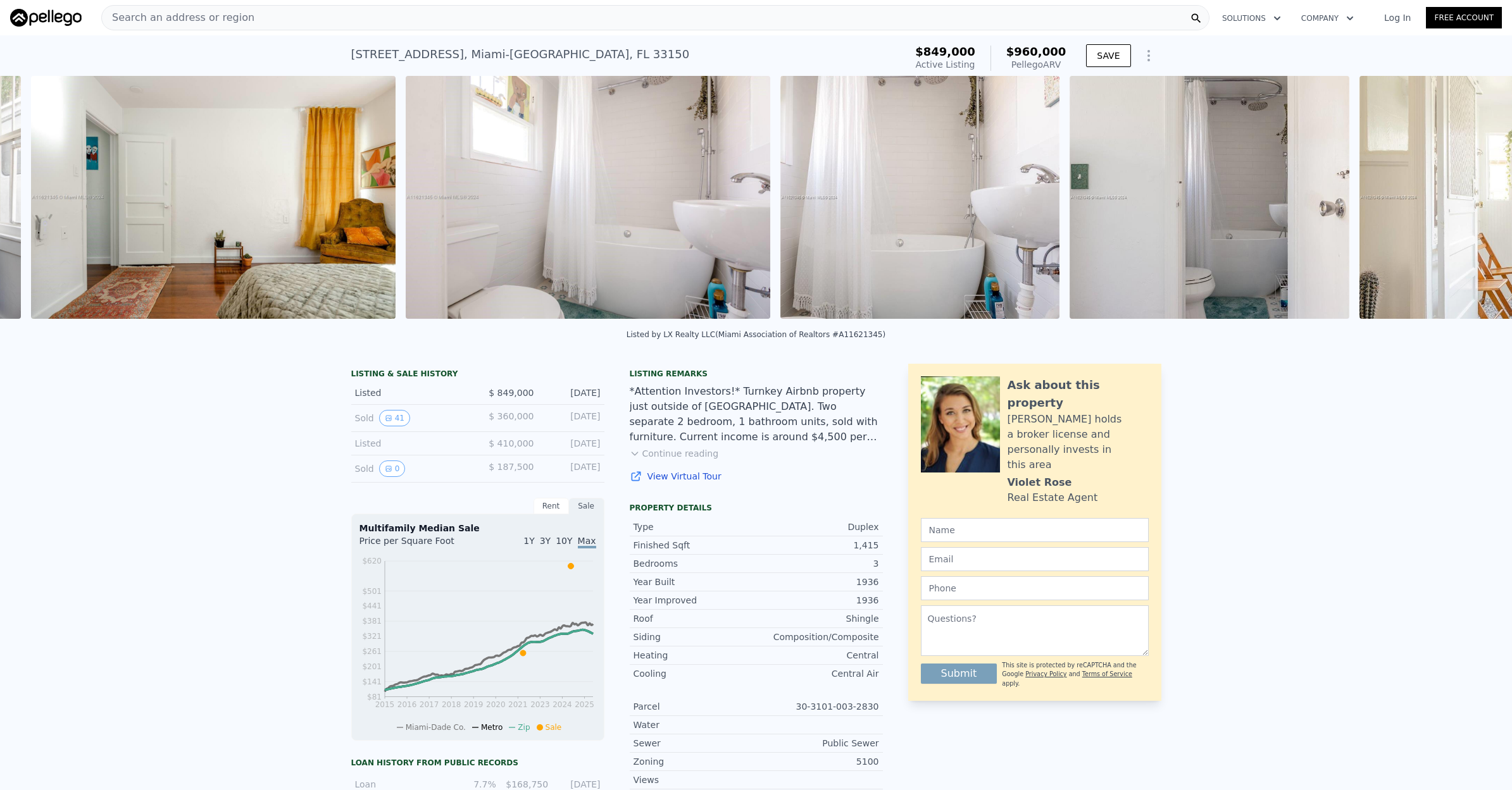
scroll to position [0, 5363]
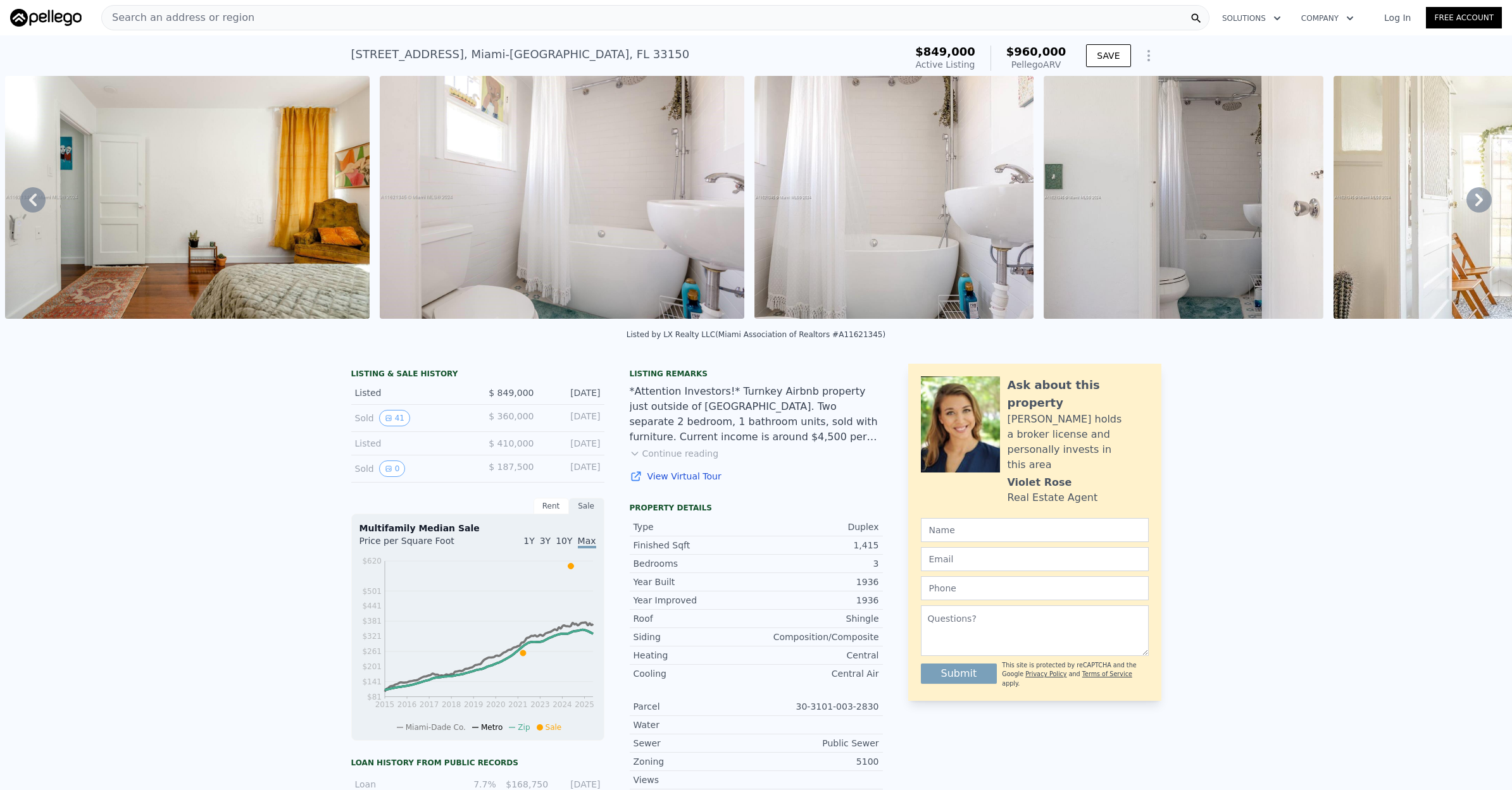
click at [1478, 202] on icon at bounding box center [1478, 200] width 8 height 13
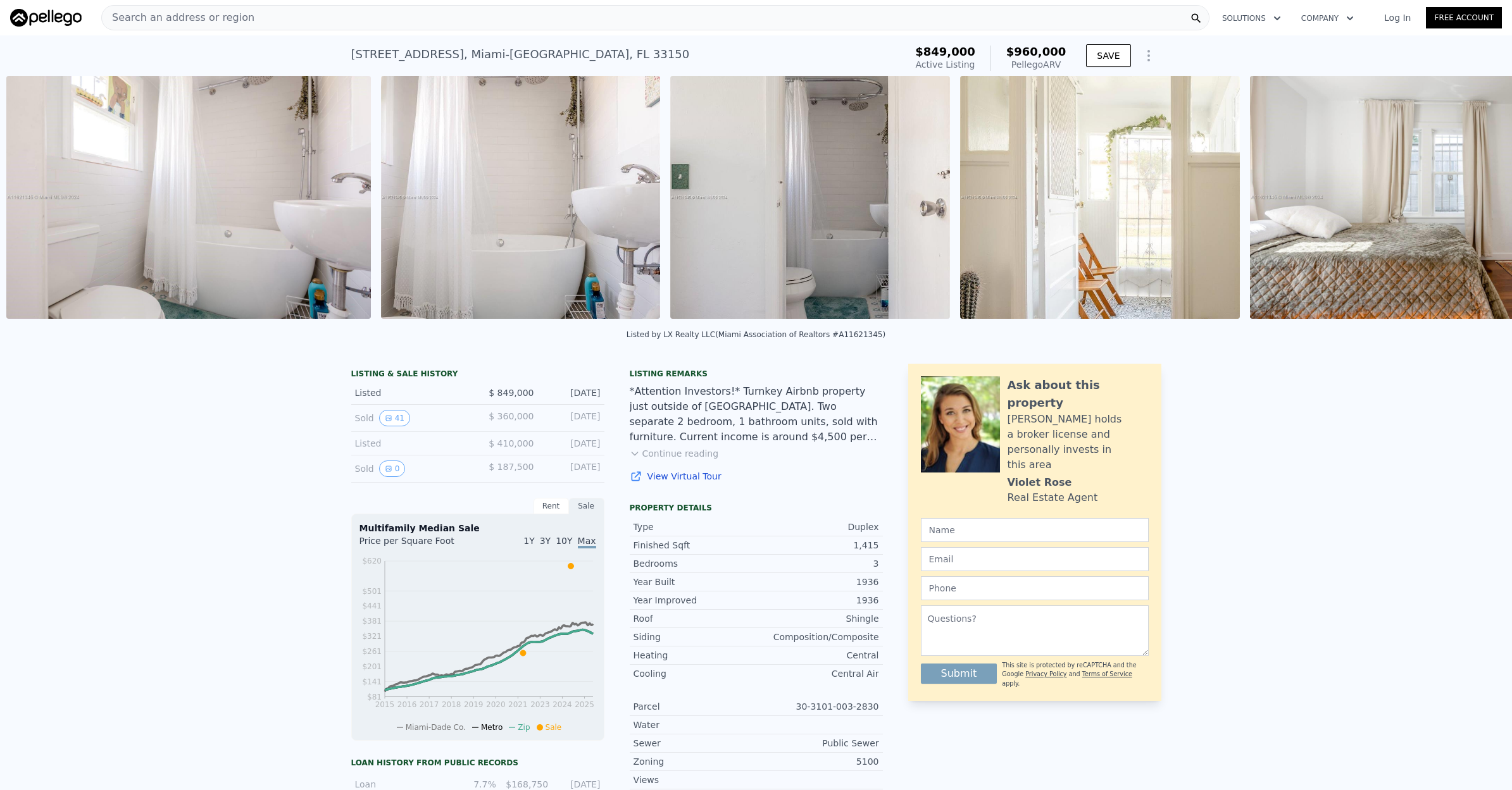
scroll to position [0, 5738]
click at [1478, 202] on icon at bounding box center [1478, 200] width 8 height 13
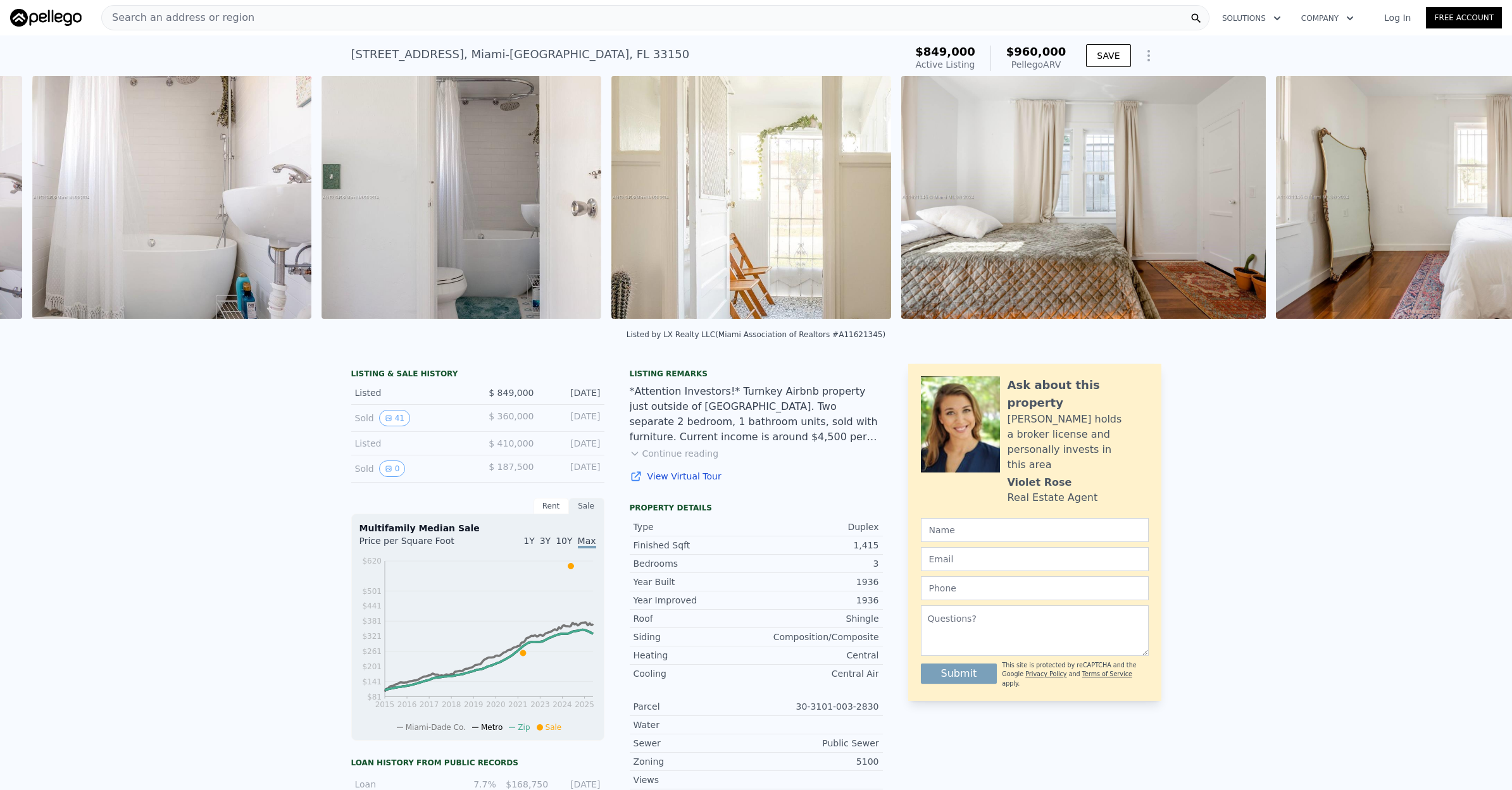
scroll to position [0, 6113]
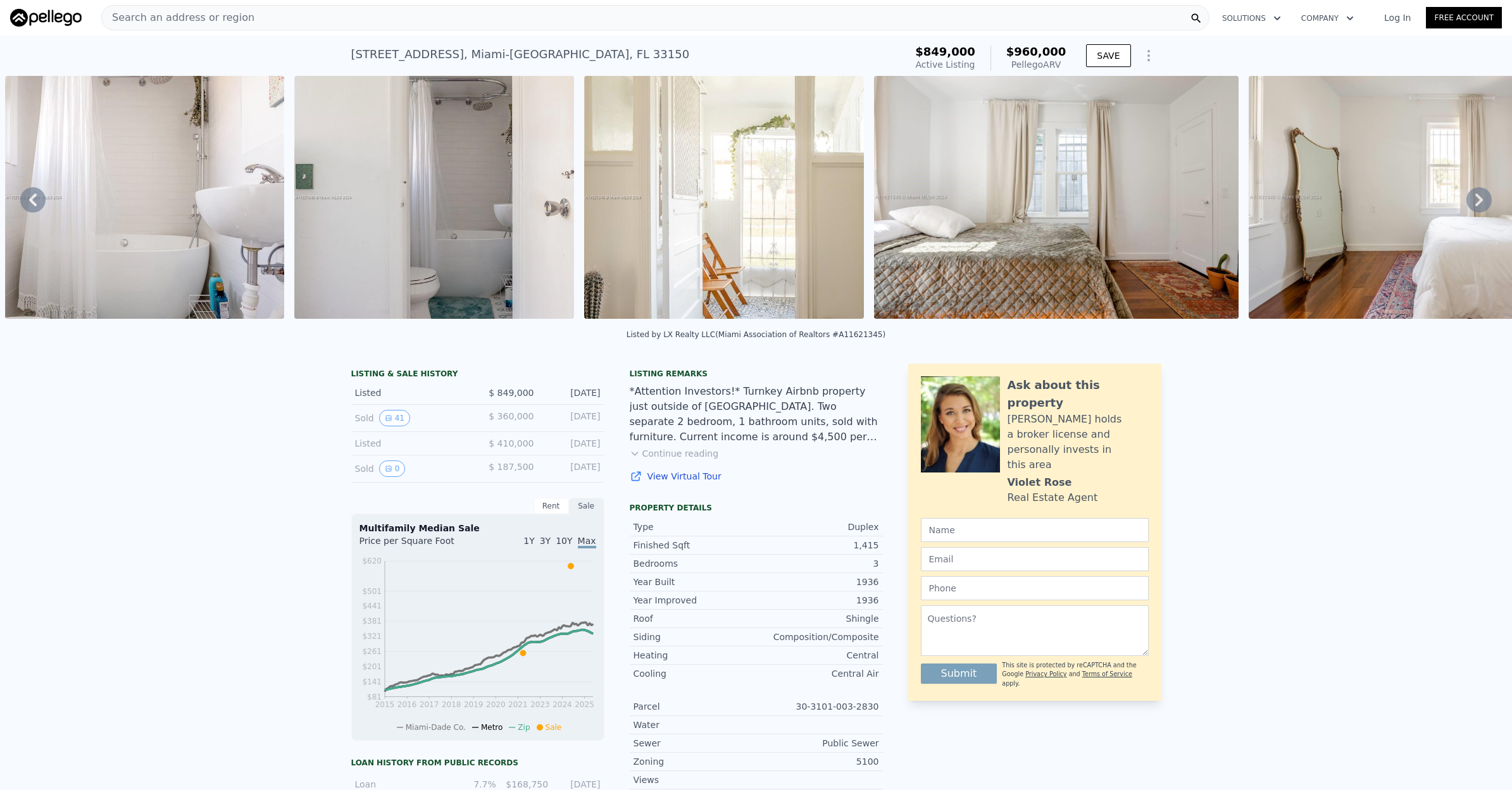
click at [1478, 202] on icon at bounding box center [1478, 200] width 8 height 13
